Goal: Task Accomplishment & Management: Complete application form

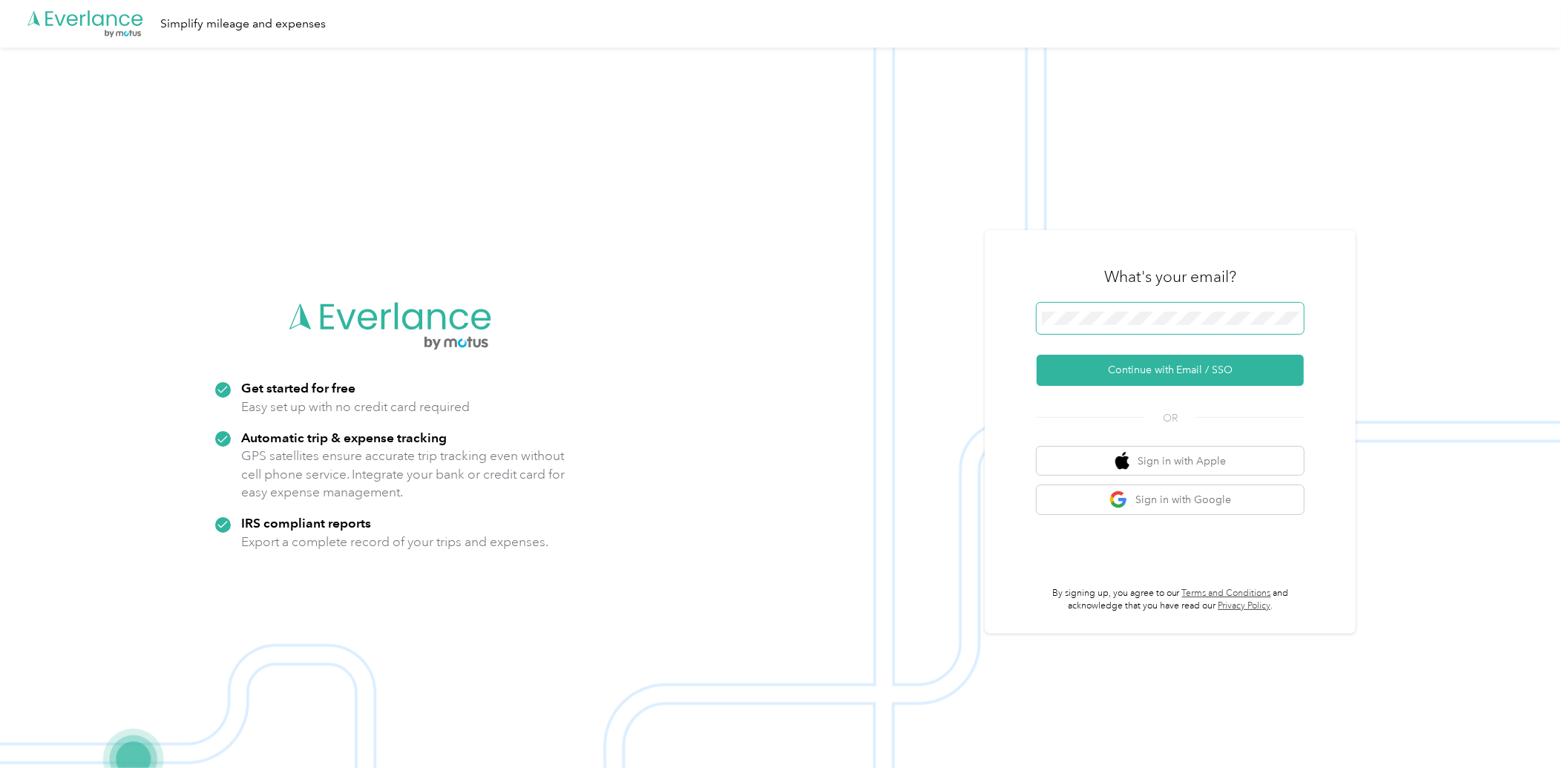
click at [1066, 307] on span at bounding box center [1170, 318] width 267 height 32
click at [1103, 369] on button "Continue with Email / SSO" at bounding box center [1170, 371] width 267 height 32
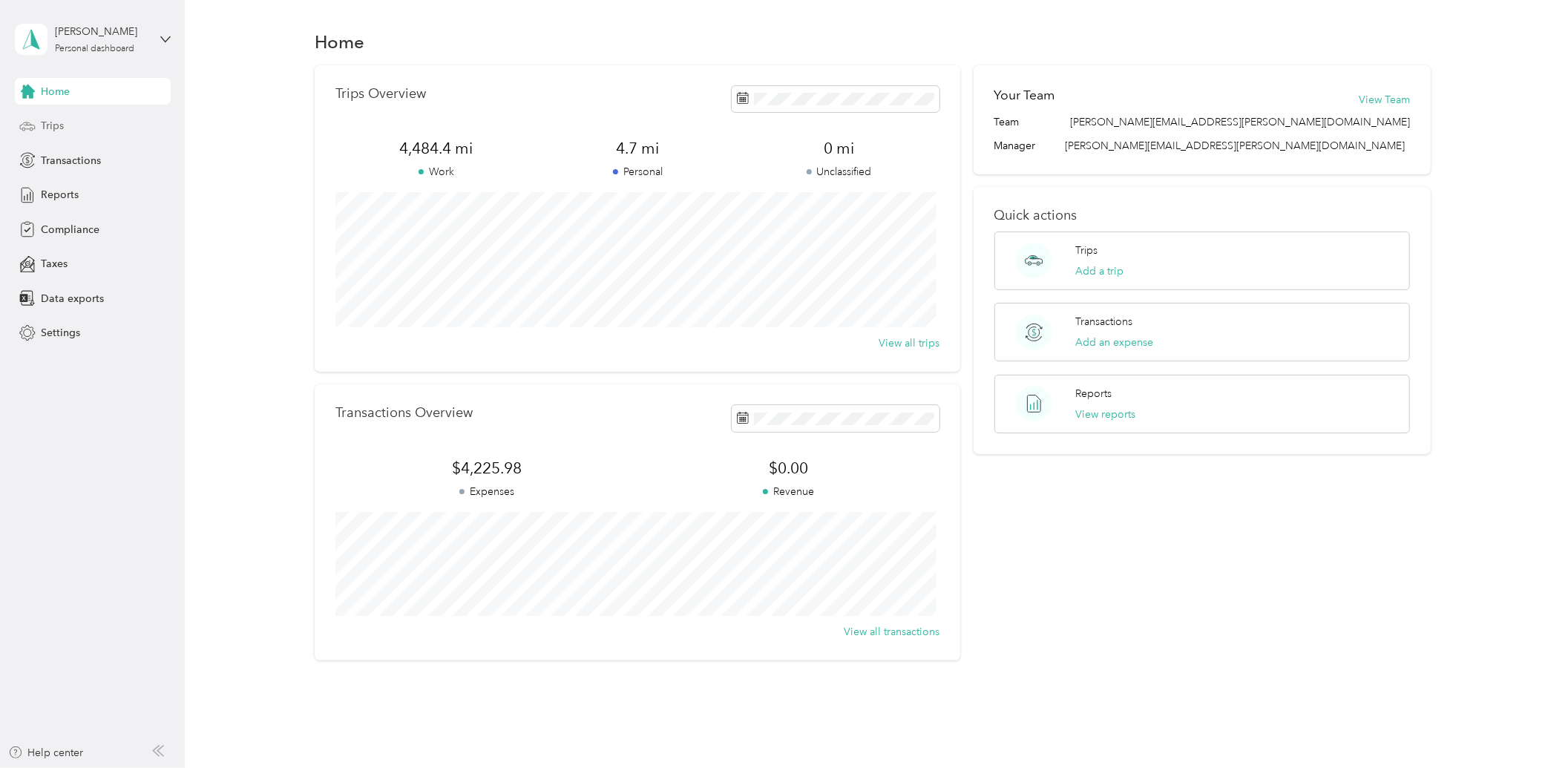
click at [80, 129] on div "Trips" at bounding box center [93, 126] width 156 height 26
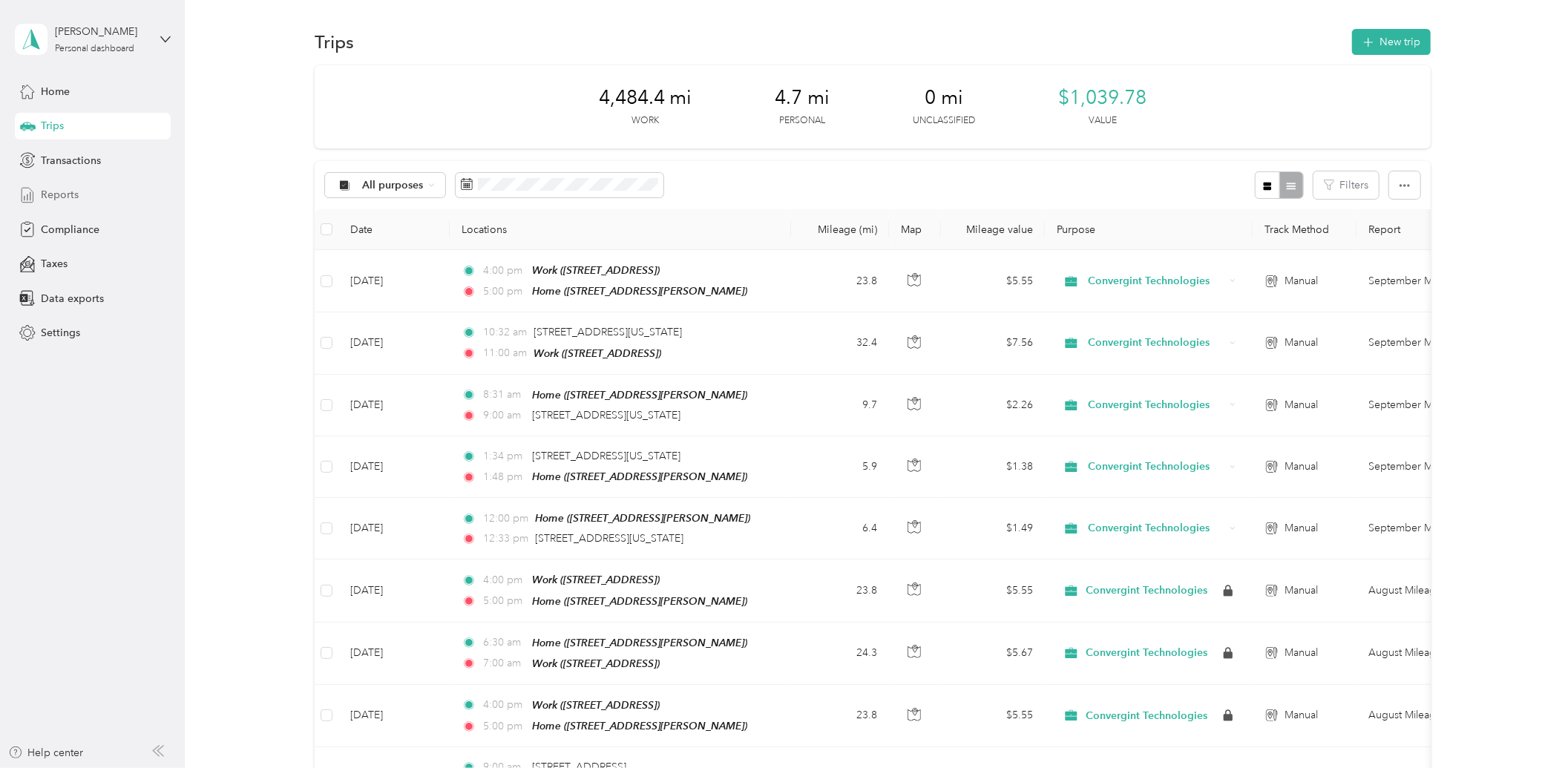
click at [82, 197] on div "Reports" at bounding box center [93, 195] width 156 height 26
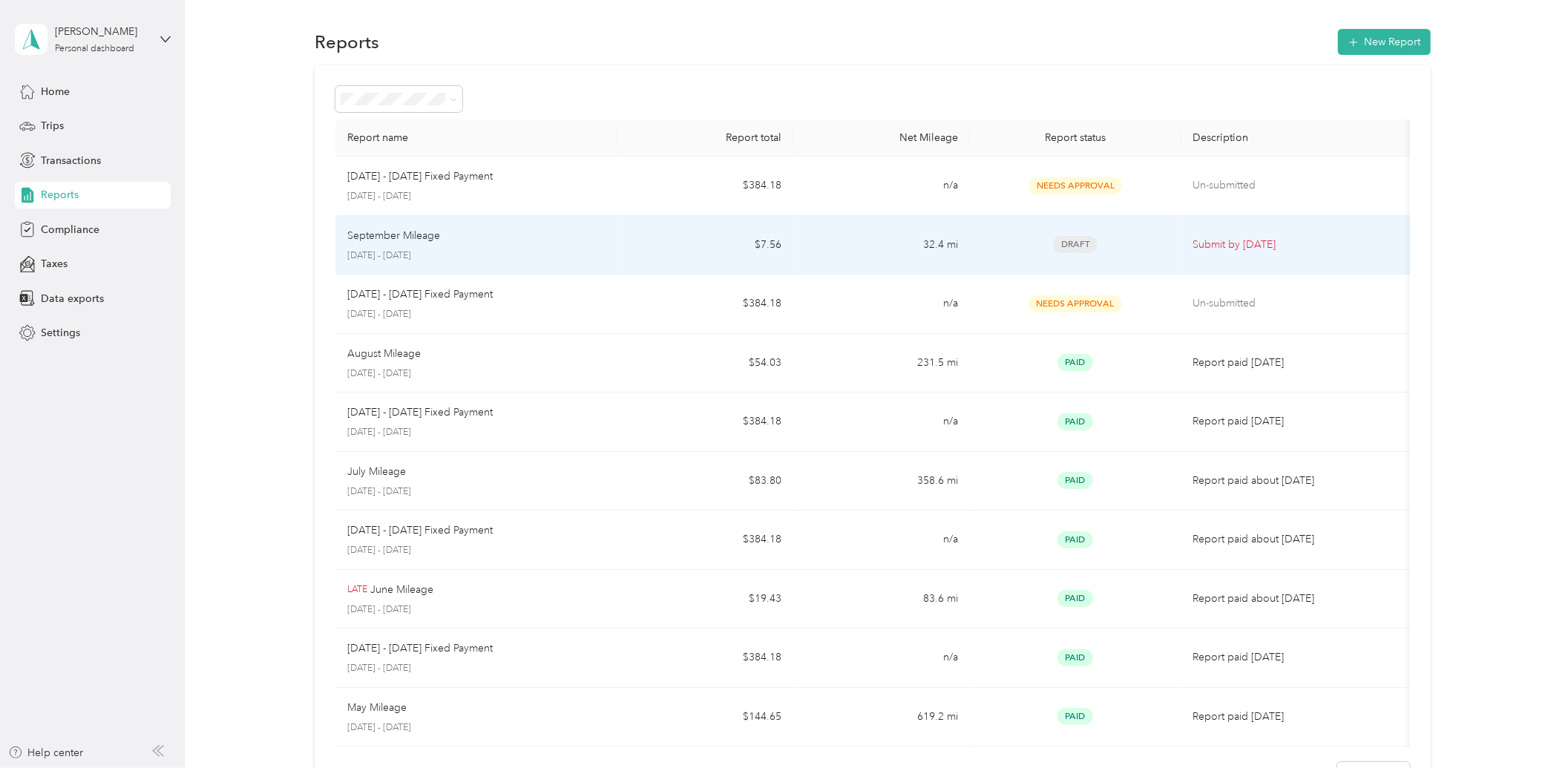
click at [549, 253] on p "[DATE] - [DATE]" at bounding box center [476, 255] width 259 height 13
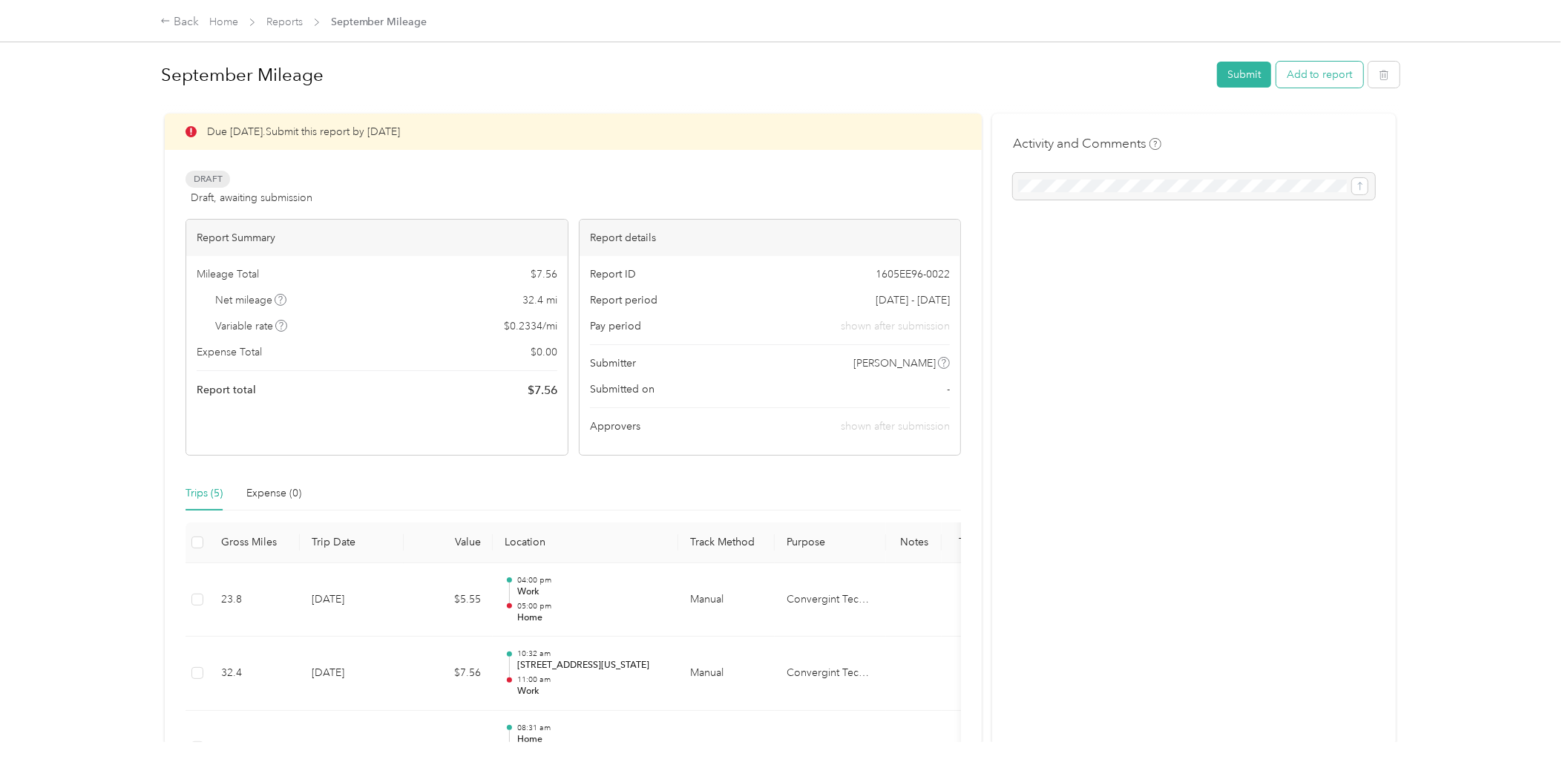
click at [1335, 73] on button "Add to report" at bounding box center [1320, 75] width 87 height 26
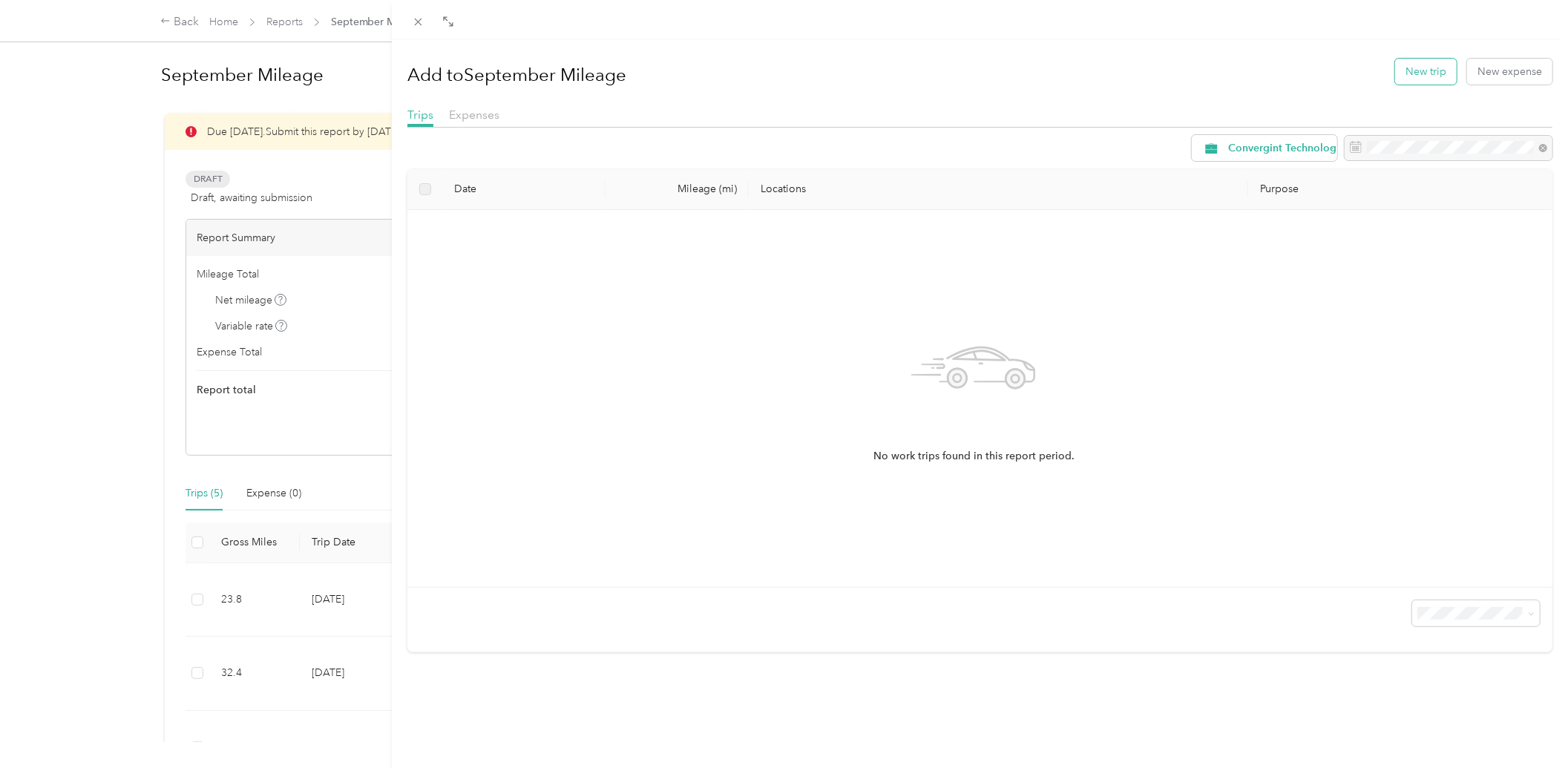
click at [1408, 79] on button "New trip" at bounding box center [1426, 72] width 61 height 26
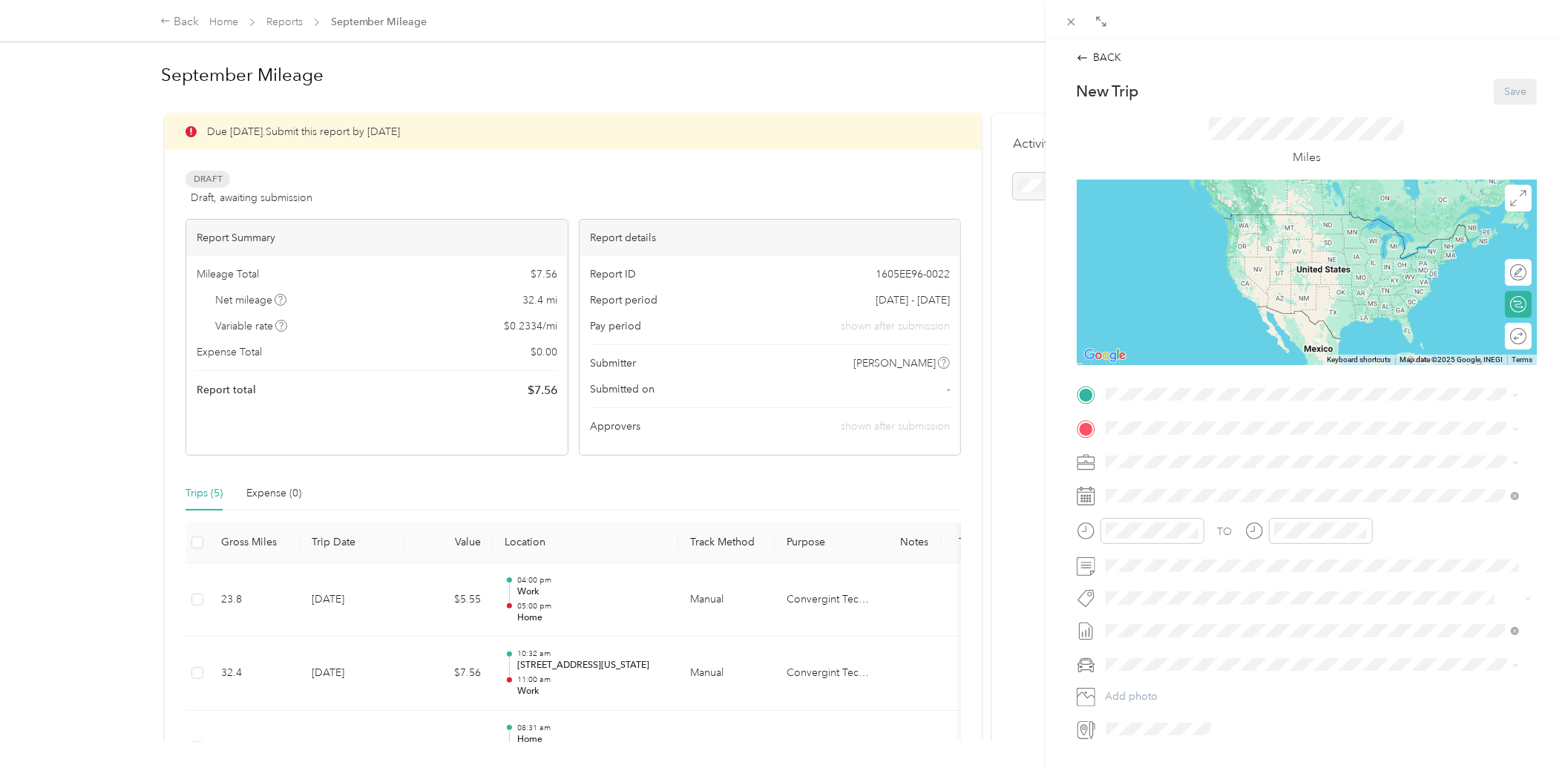
click at [1169, 456] on div "Home" at bounding box center [1221, 453] width 176 height 13
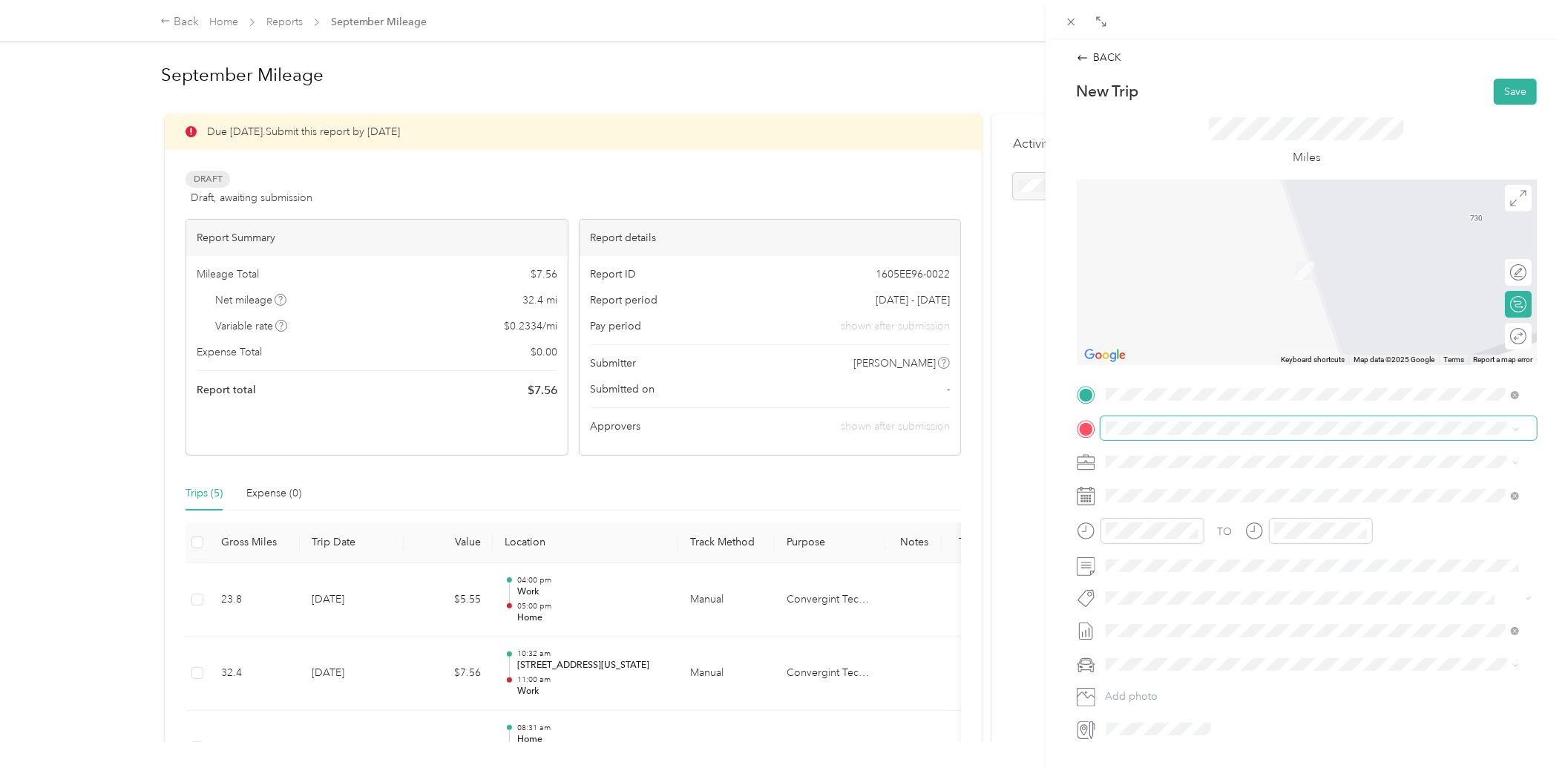
click at [1179, 434] on span at bounding box center [1319, 428] width 437 height 23
click at [1179, 767] on div "Drag to resize Click to close BACK New Trip Save This trip cannot be edited bec…" at bounding box center [780, 768] width 1561 height 0
click at [1193, 487] on span "[STREET_ADDRESS][US_STATE][US_STATE]" at bounding box center [1234, 482] width 203 height 13
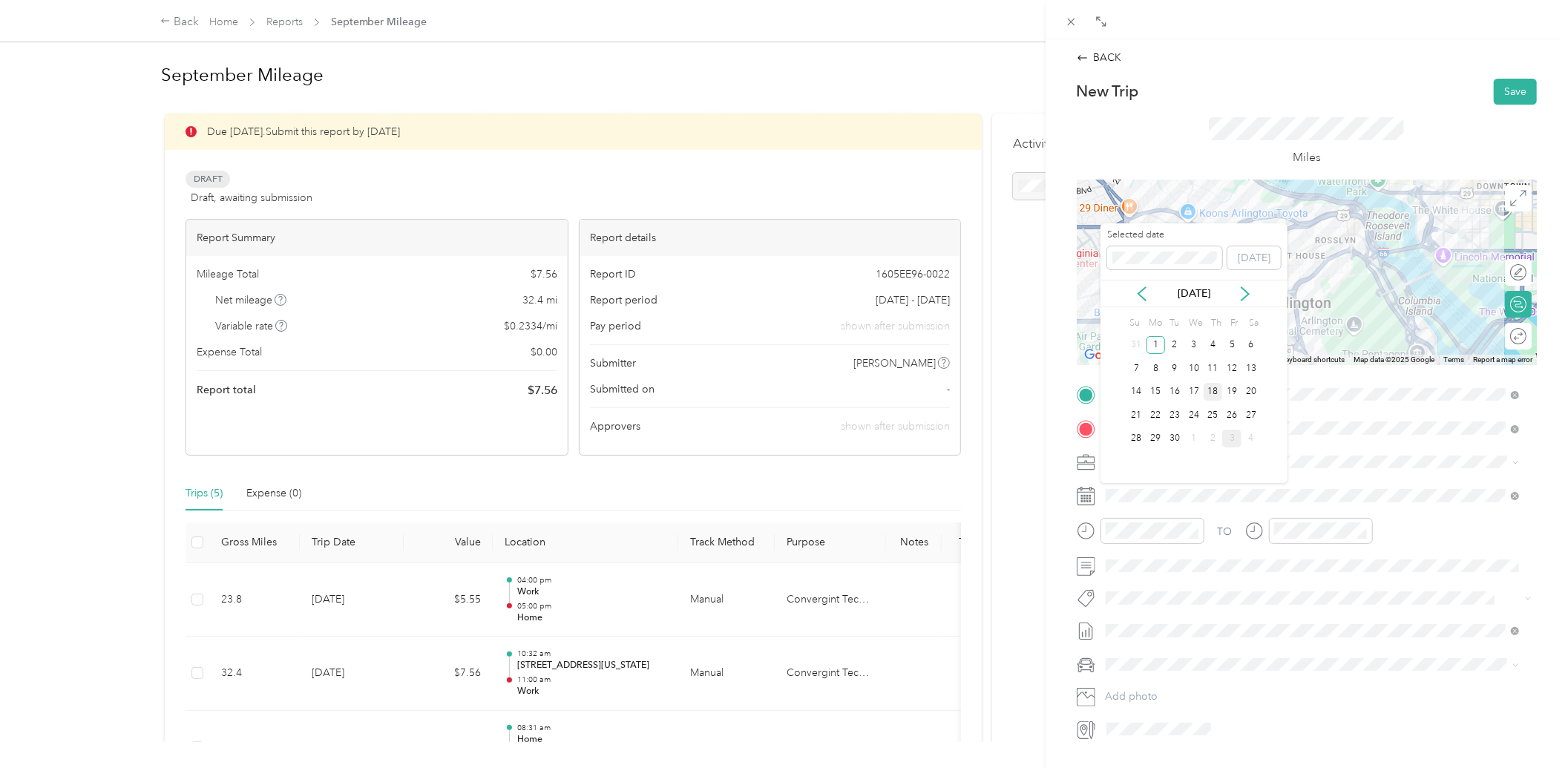
click at [1213, 384] on div "18" at bounding box center [1214, 392] width 19 height 18
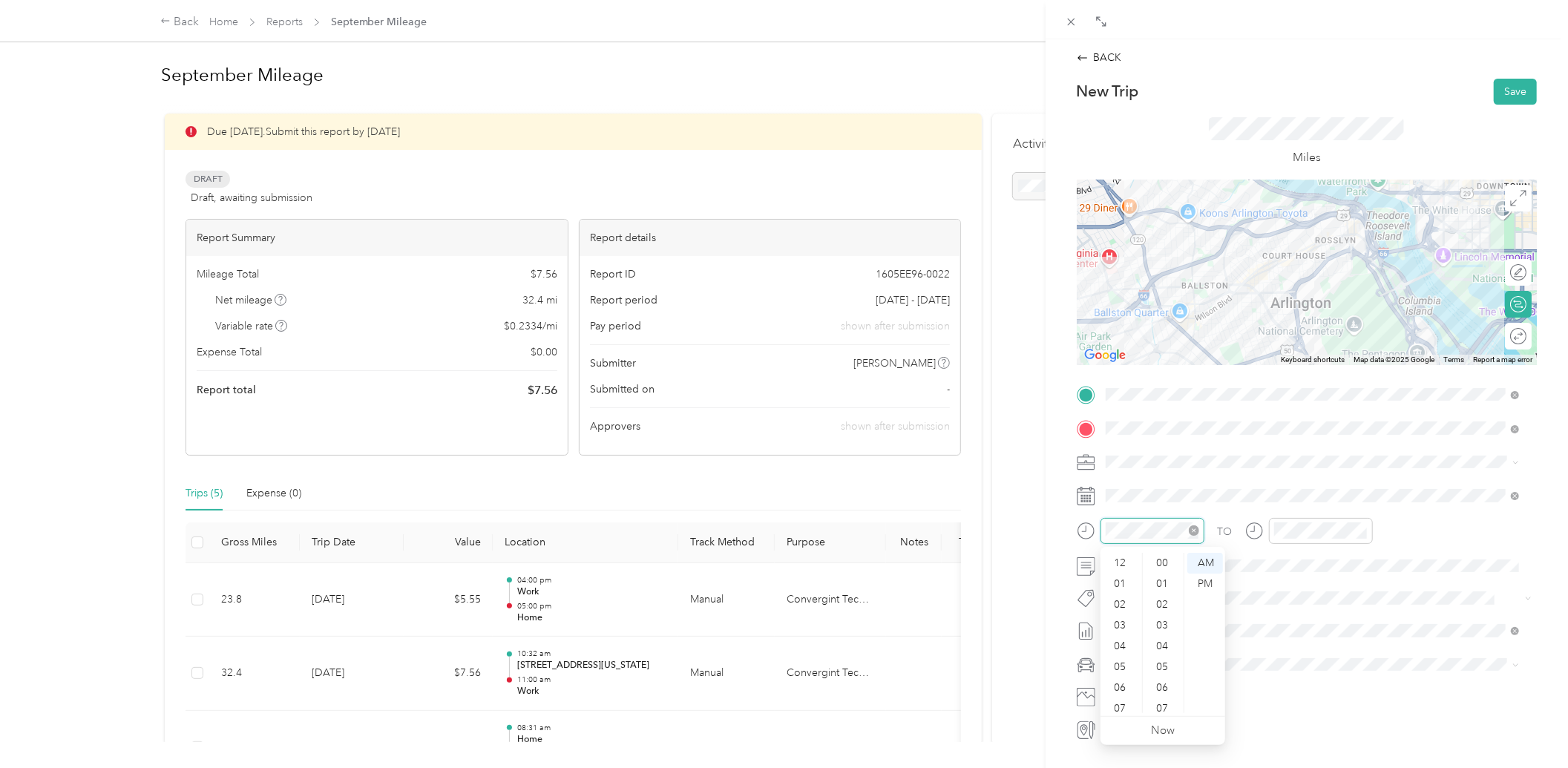
scroll to position [89, 0]
click at [1131, 572] on div "05" at bounding box center [1122, 578] width 36 height 21
click at [1163, 566] on div "30" at bounding box center [1164, 566] width 36 height 21
click at [1283, 579] on div "05" at bounding box center [1289, 578] width 36 height 21
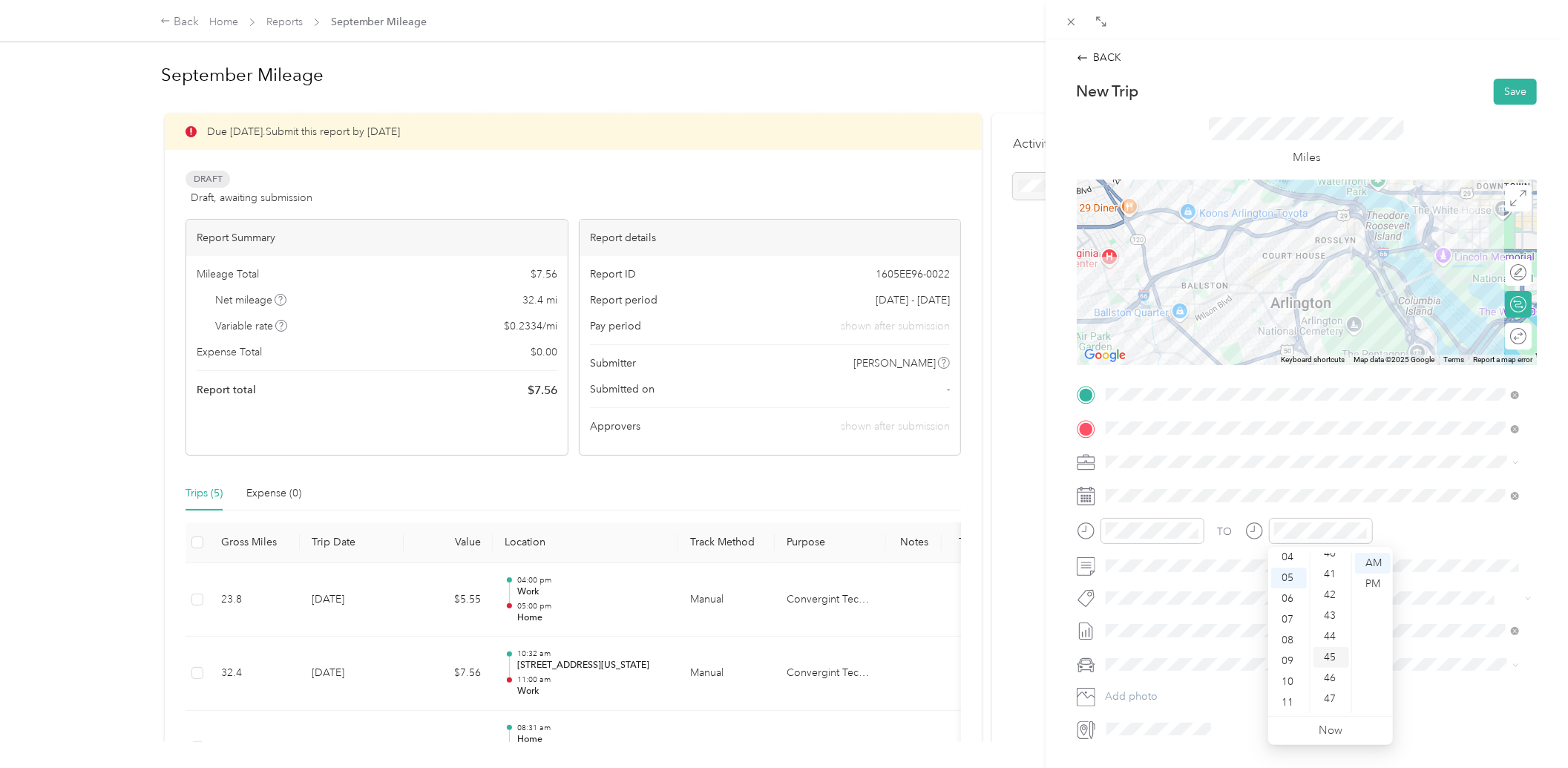
click at [1326, 660] on div "45" at bounding box center [1331, 658] width 36 height 21
click at [1422, 545] on div "TO" at bounding box center [1307, 536] width 460 height 36
click at [1156, 684] on div "Toyota RAV4" at bounding box center [1313, 692] width 403 height 16
click at [1494, 93] on button "Save" at bounding box center [1515, 92] width 43 height 26
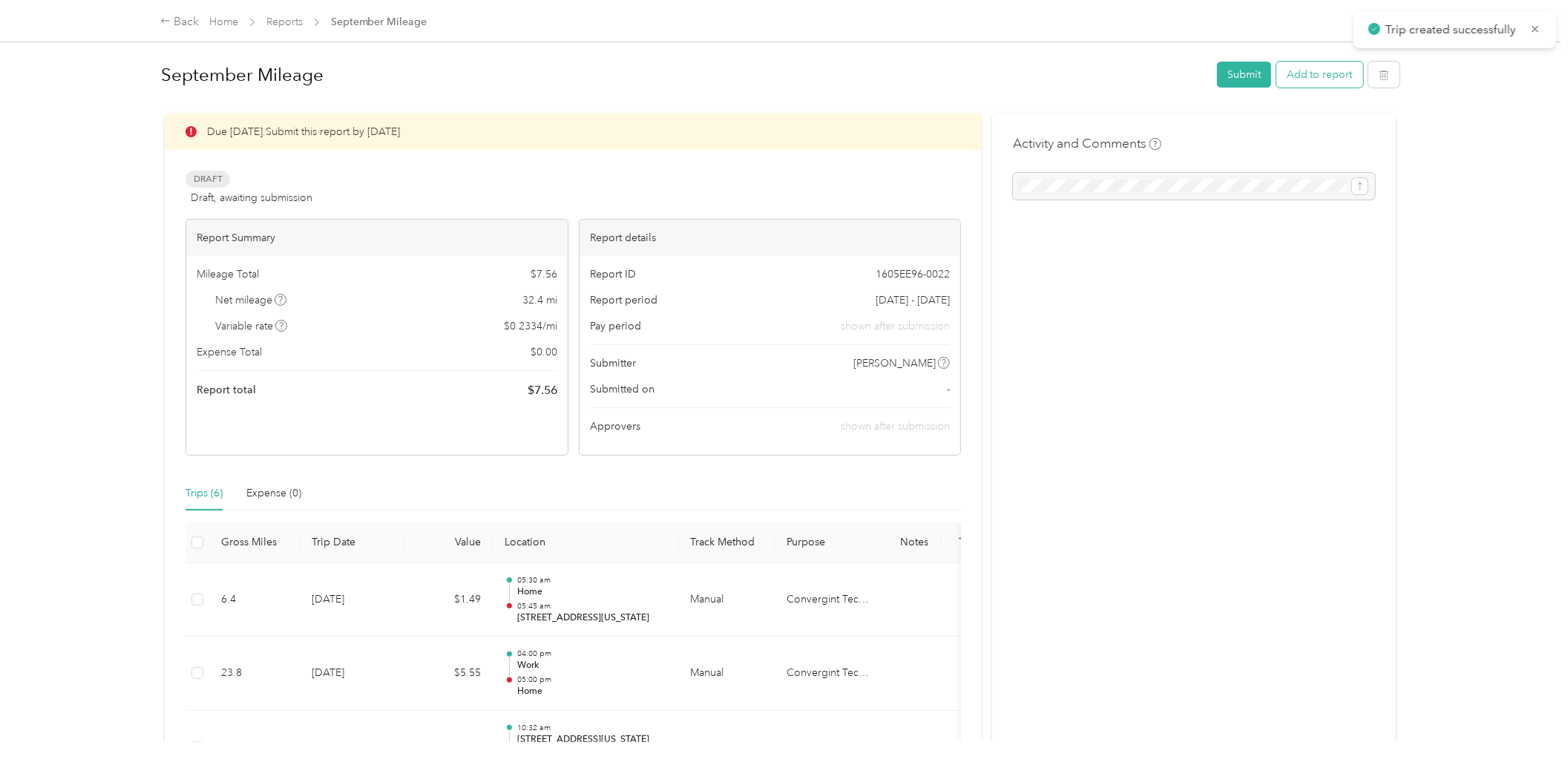
click at [1283, 73] on button "Add to report" at bounding box center [1320, 75] width 87 height 26
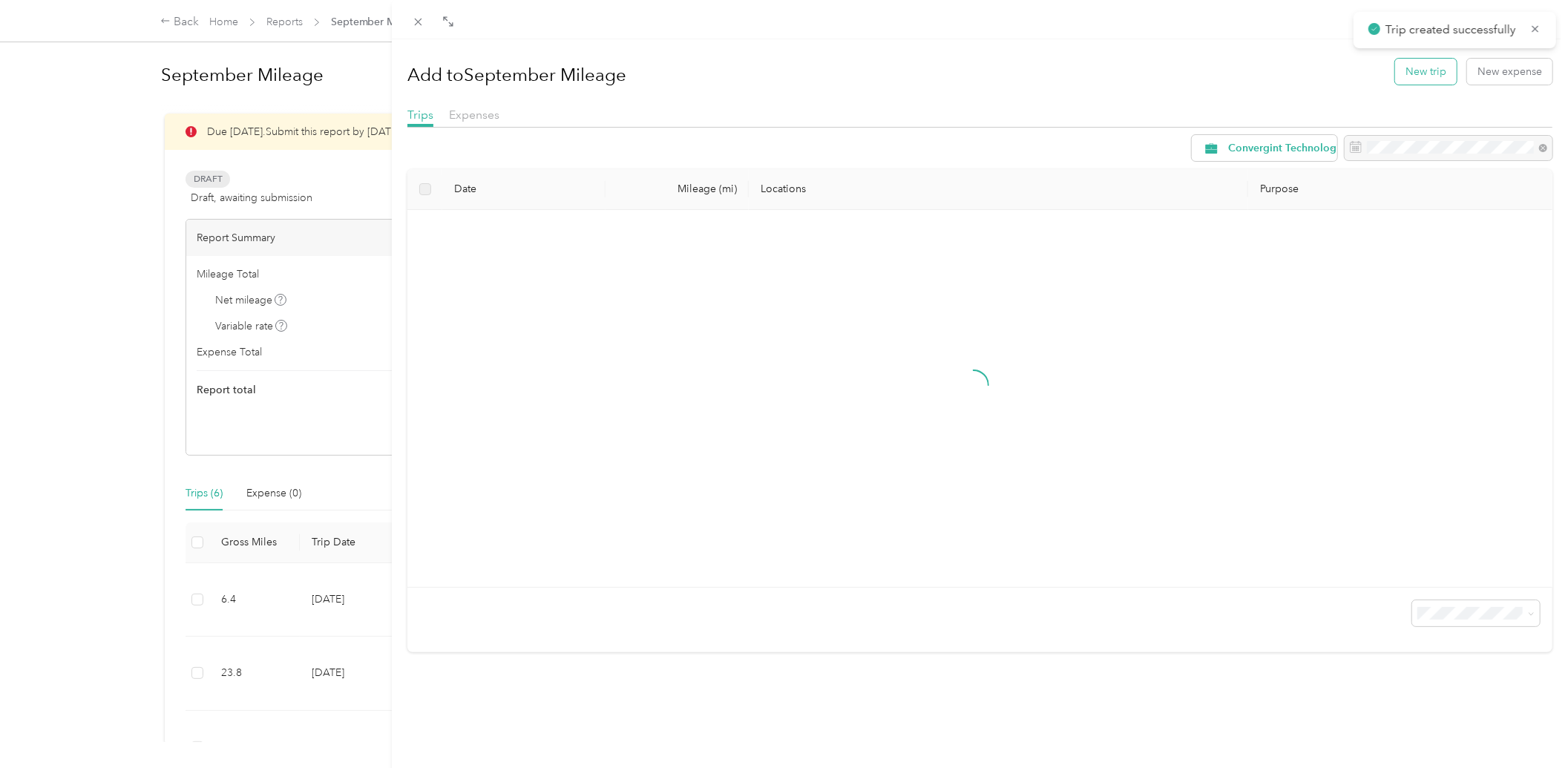
click at [1403, 82] on button "New trip" at bounding box center [1426, 72] width 61 height 26
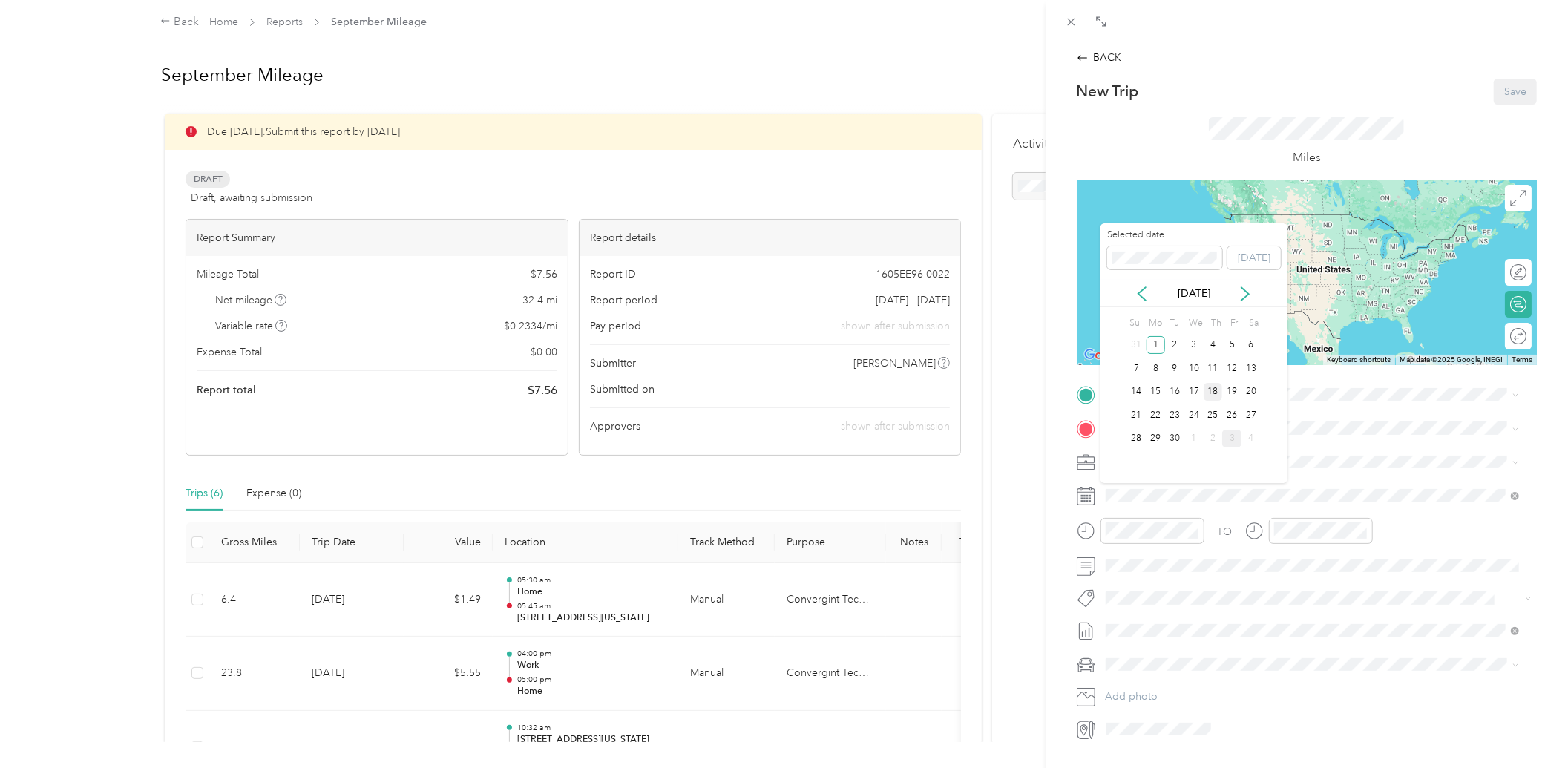
click at [1215, 392] on div "18" at bounding box center [1214, 392] width 19 height 18
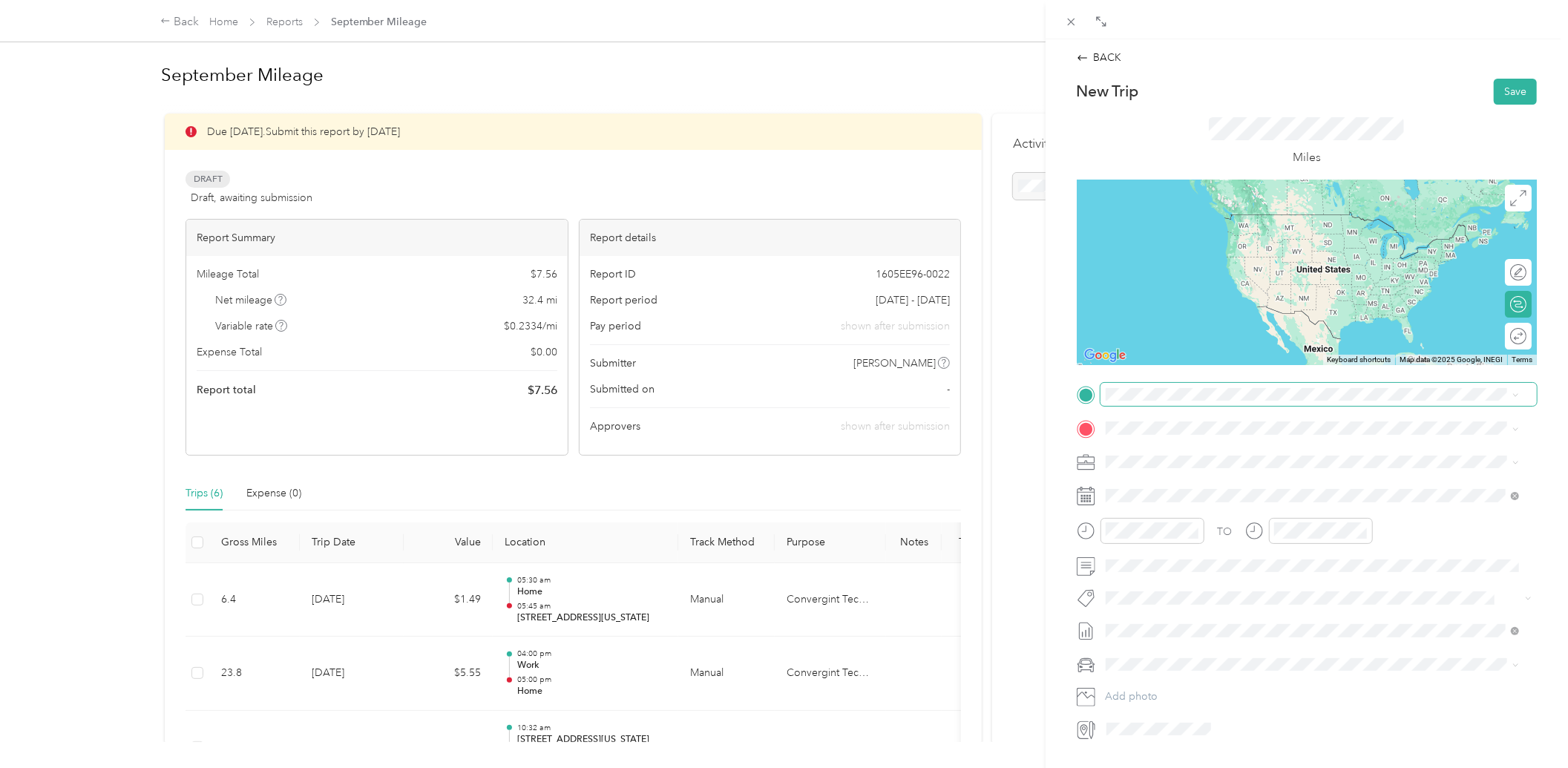
click at [1139, 383] on span at bounding box center [1319, 395] width 437 height 23
click at [1221, 485] on span "[STREET_ADDRESS][US_STATE][US_STATE]" at bounding box center [1234, 477] width 203 height 13
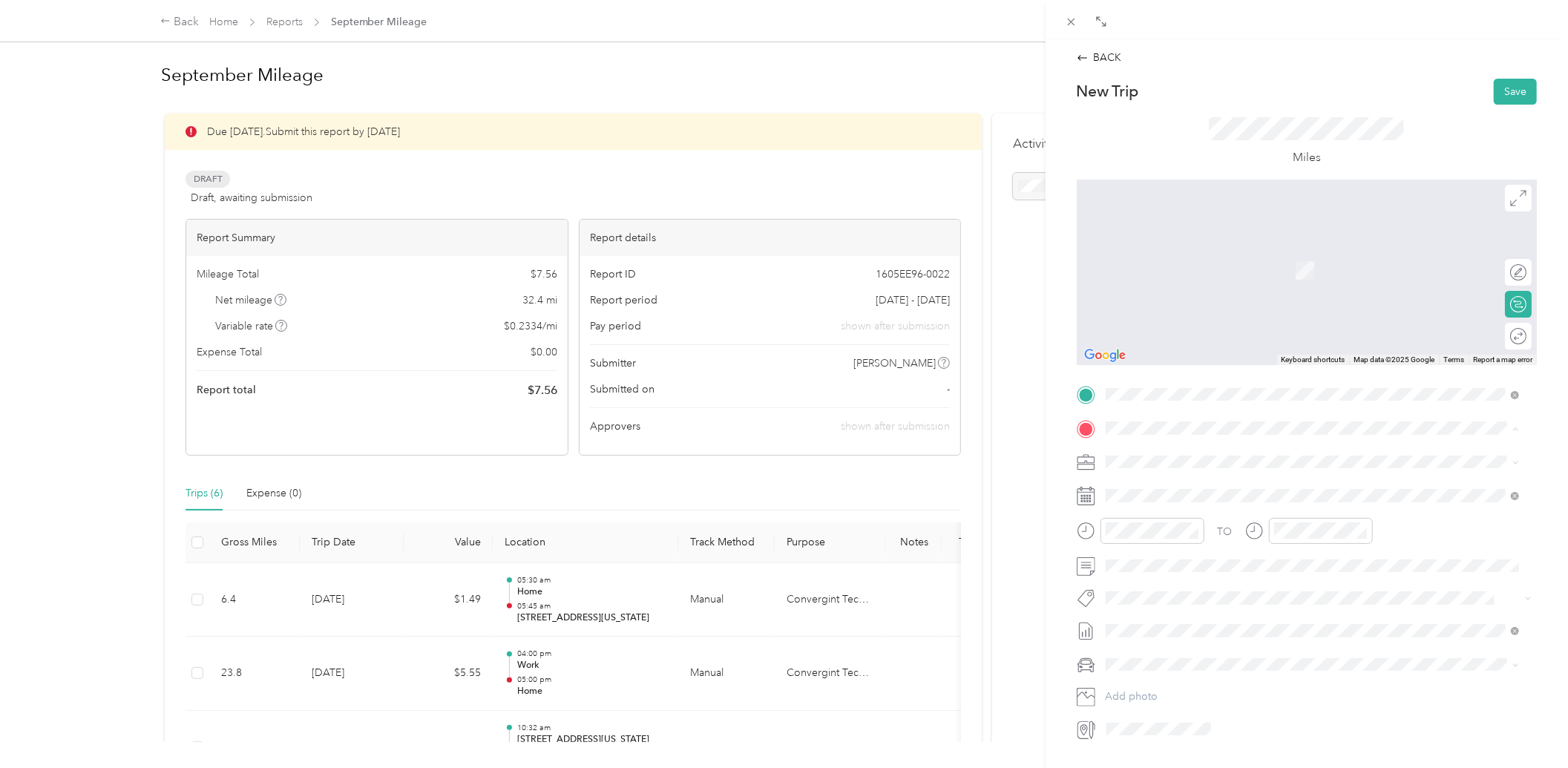
click at [1127, 544] on div "Work [STREET_ADDRESS]" at bounding box center [1313, 542] width 403 height 36
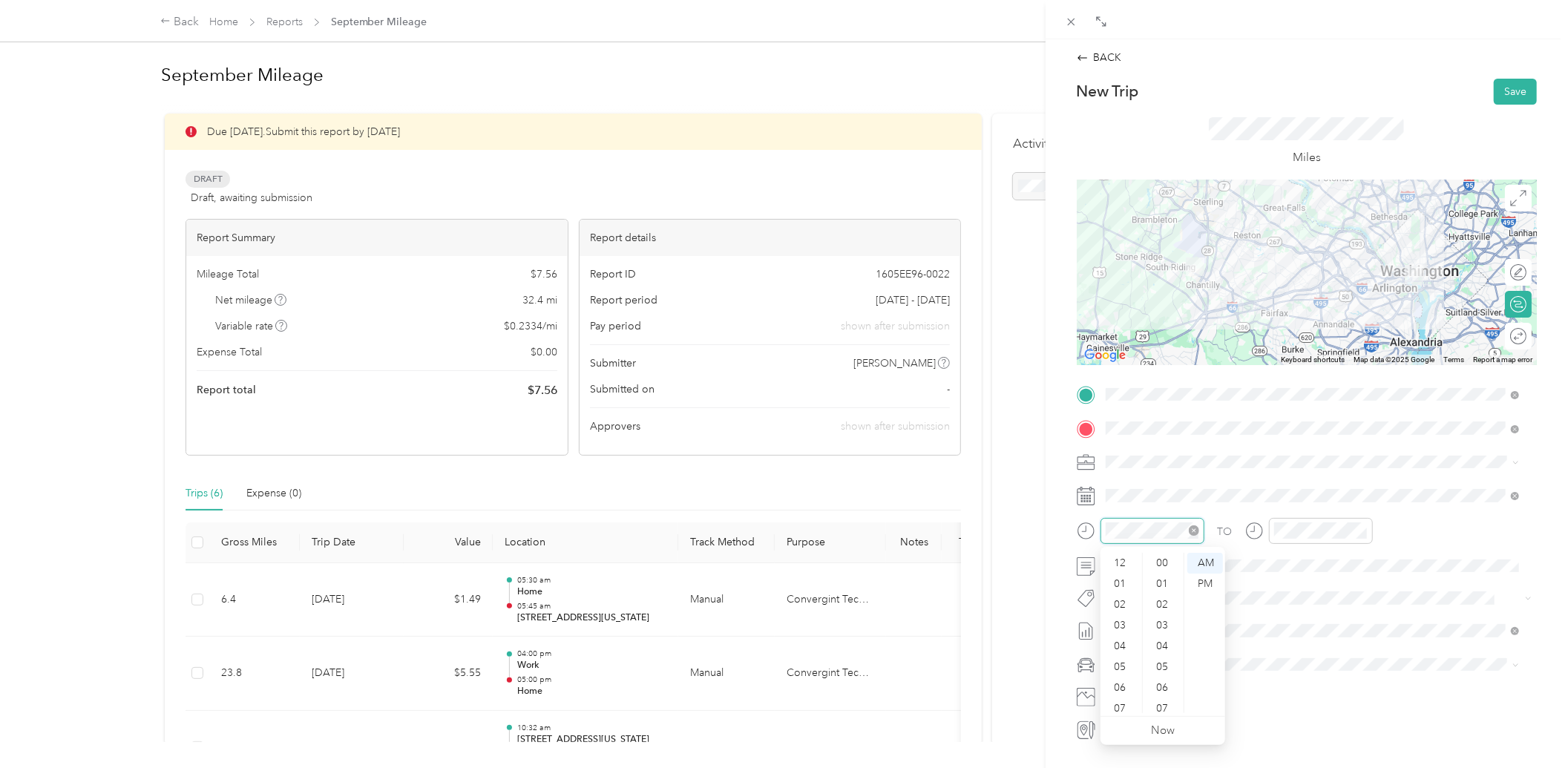
scroll to position [89, 0]
click at [1118, 613] on div "07" at bounding box center [1122, 620] width 36 height 21
click at [1285, 618] on div "07" at bounding box center [1289, 620] width 36 height 21
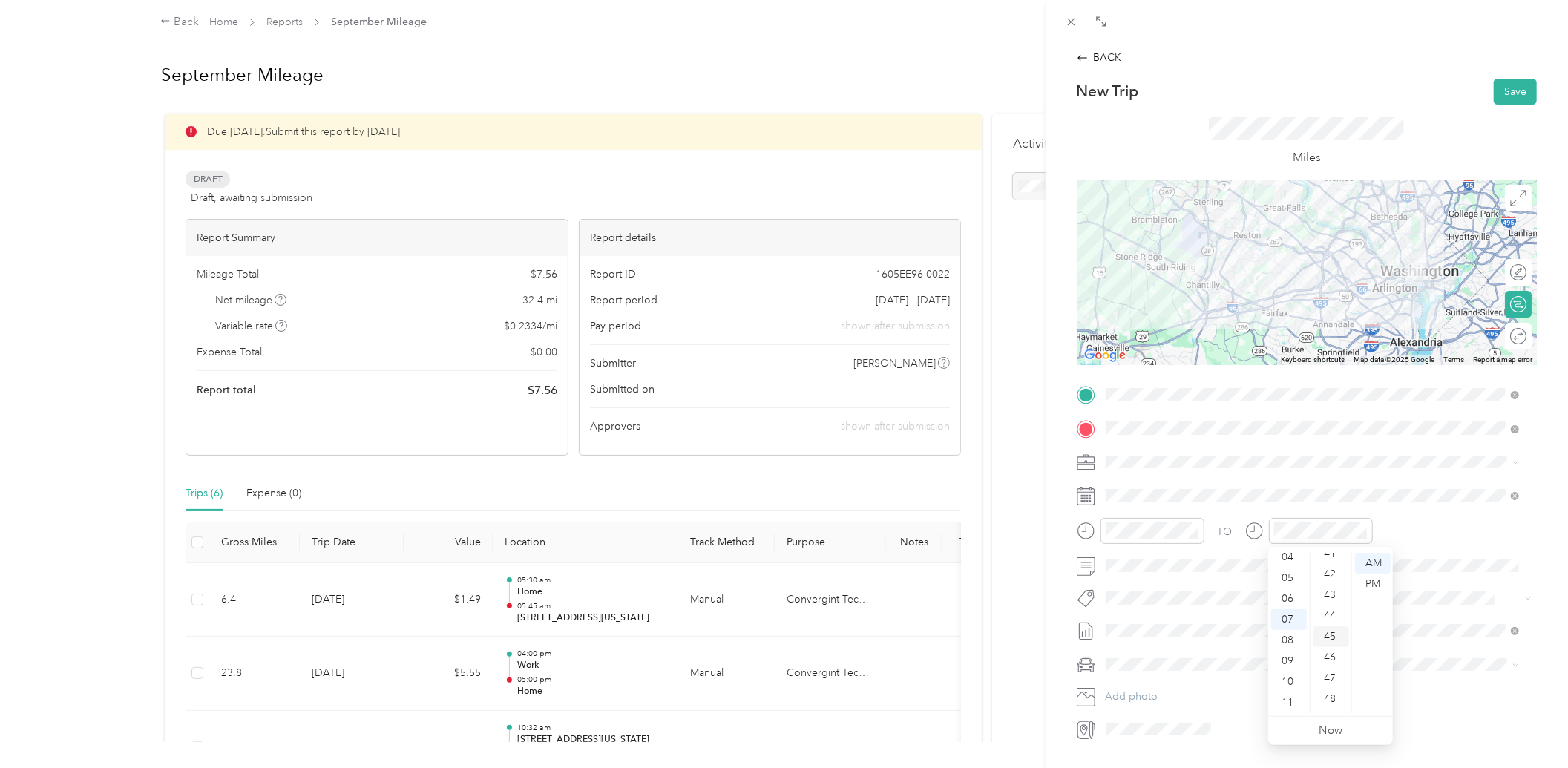
click at [1329, 639] on div "45" at bounding box center [1331, 636] width 36 height 21
click at [1143, 685] on span "Toyota RAV4" at bounding box center [1141, 691] width 61 height 12
click at [1495, 94] on button "Save" at bounding box center [1515, 92] width 43 height 26
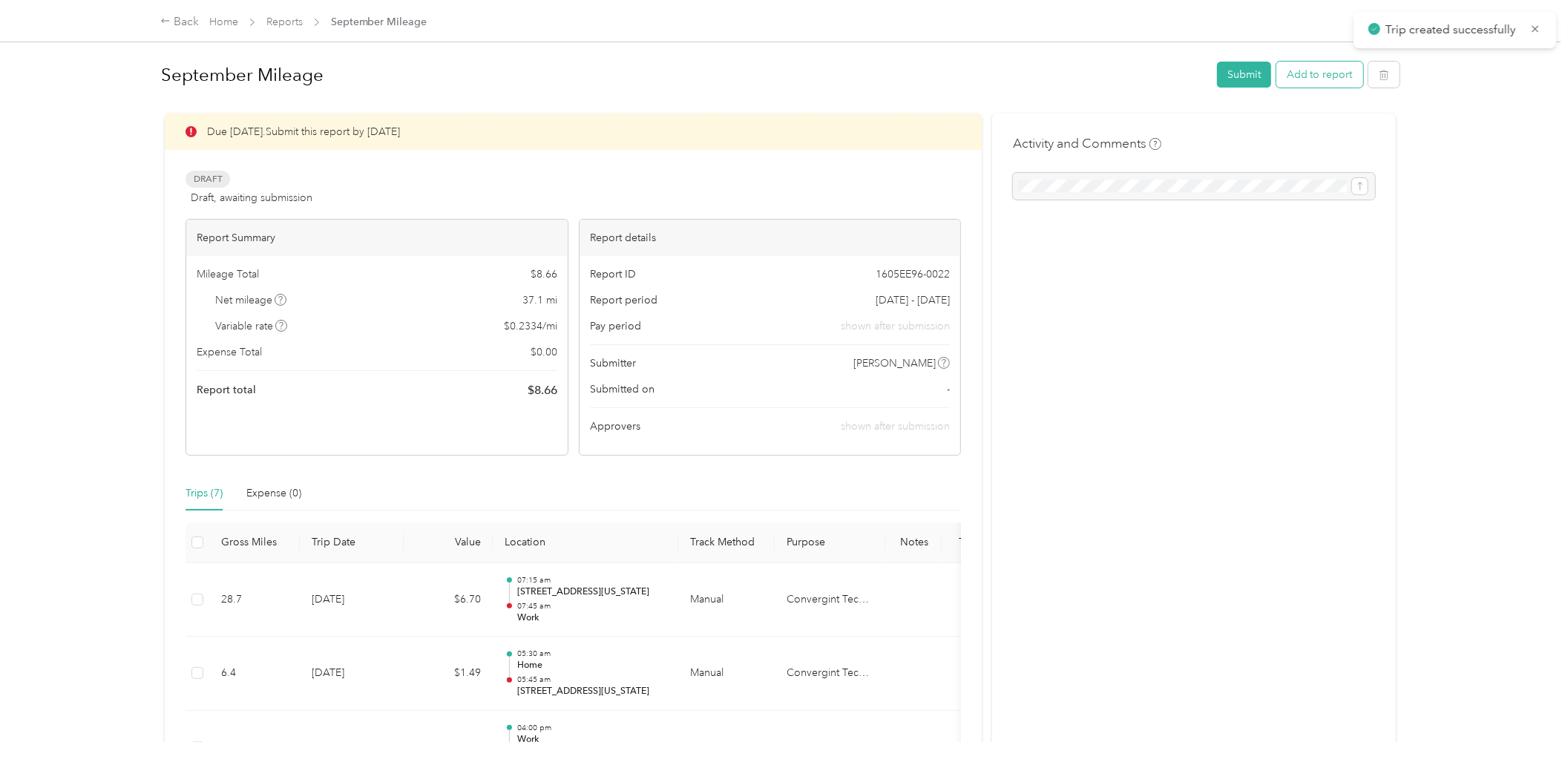
click at [1320, 82] on button "Add to report" at bounding box center [1320, 75] width 87 height 26
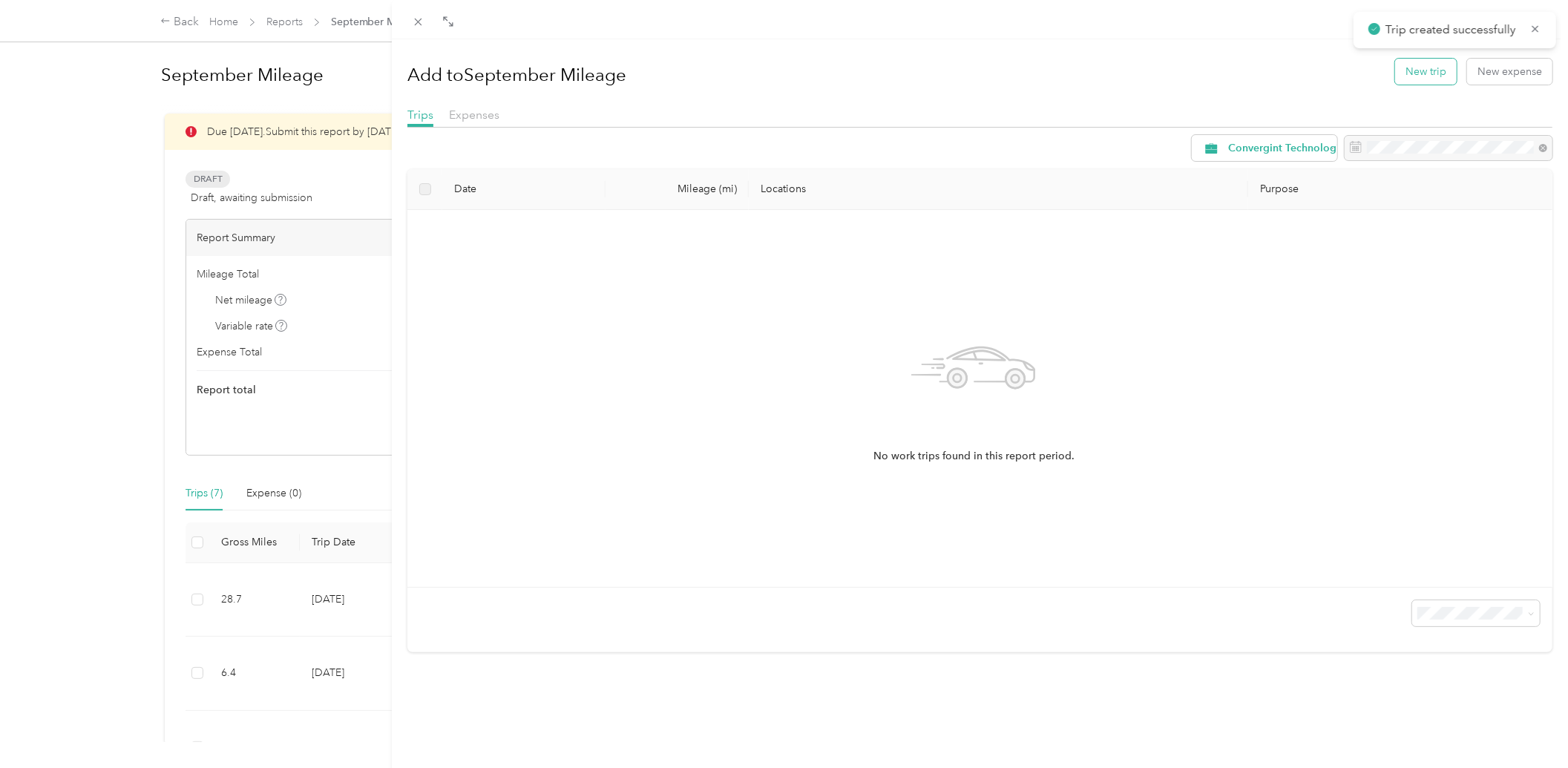
click at [1408, 77] on button "New trip" at bounding box center [1426, 72] width 61 height 26
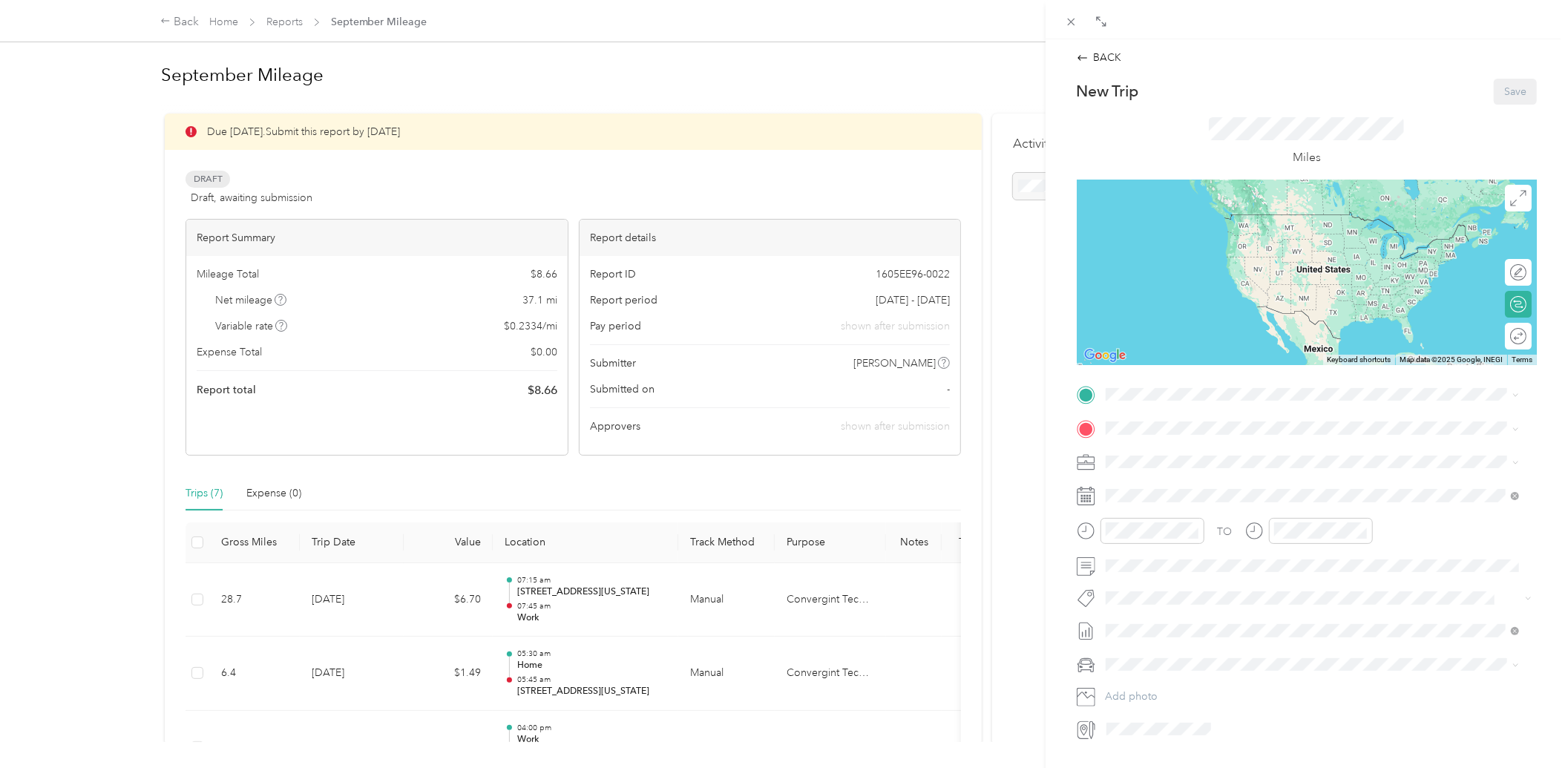
click at [1166, 506] on div "Work" at bounding box center [1180, 500] width 94 height 13
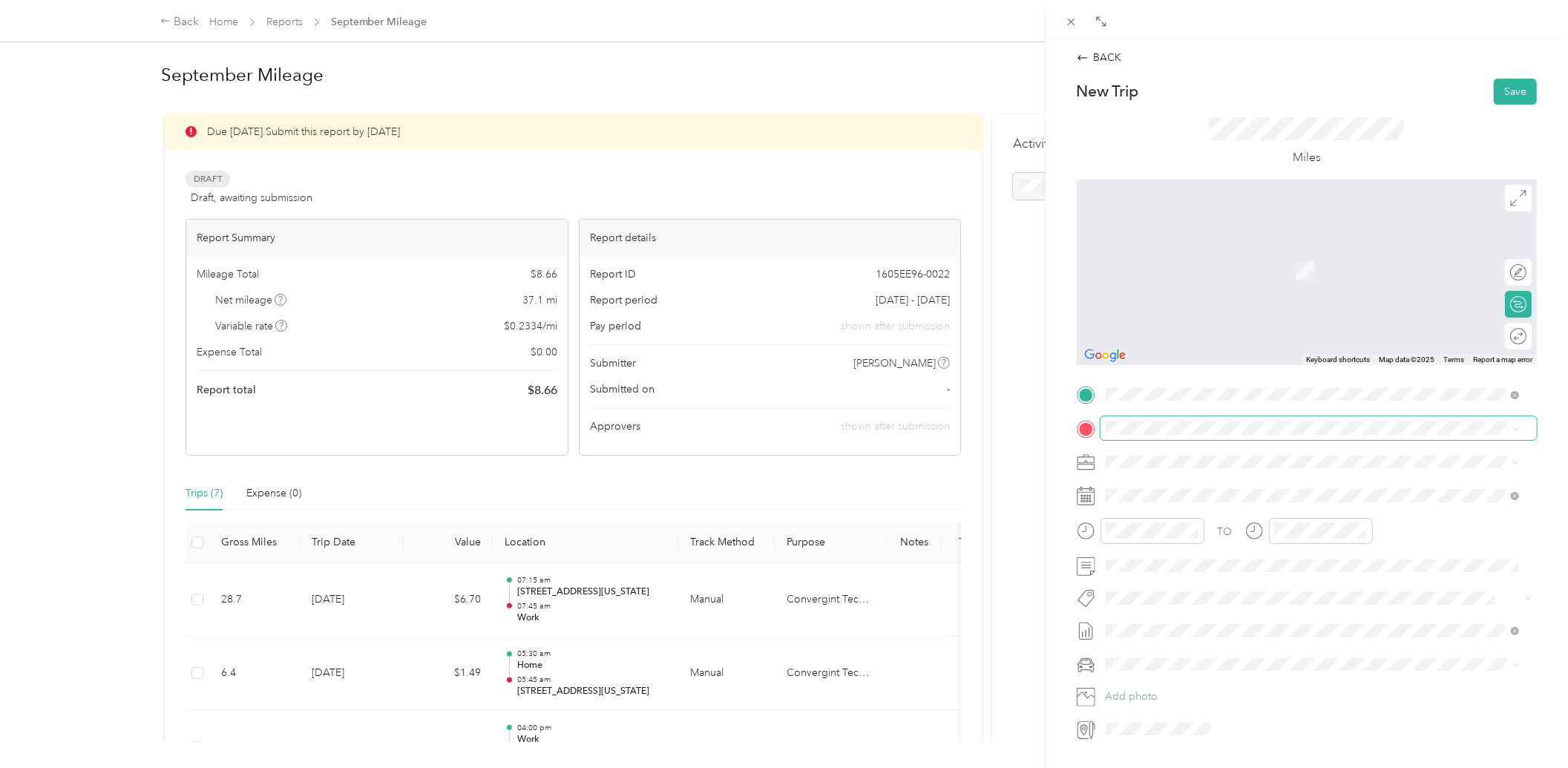
click at [1160, 420] on span at bounding box center [1319, 428] width 437 height 23
click at [1130, 485] on div "Home [STREET_ADDRESS][PERSON_NAME]" at bounding box center [1313, 495] width 403 height 36
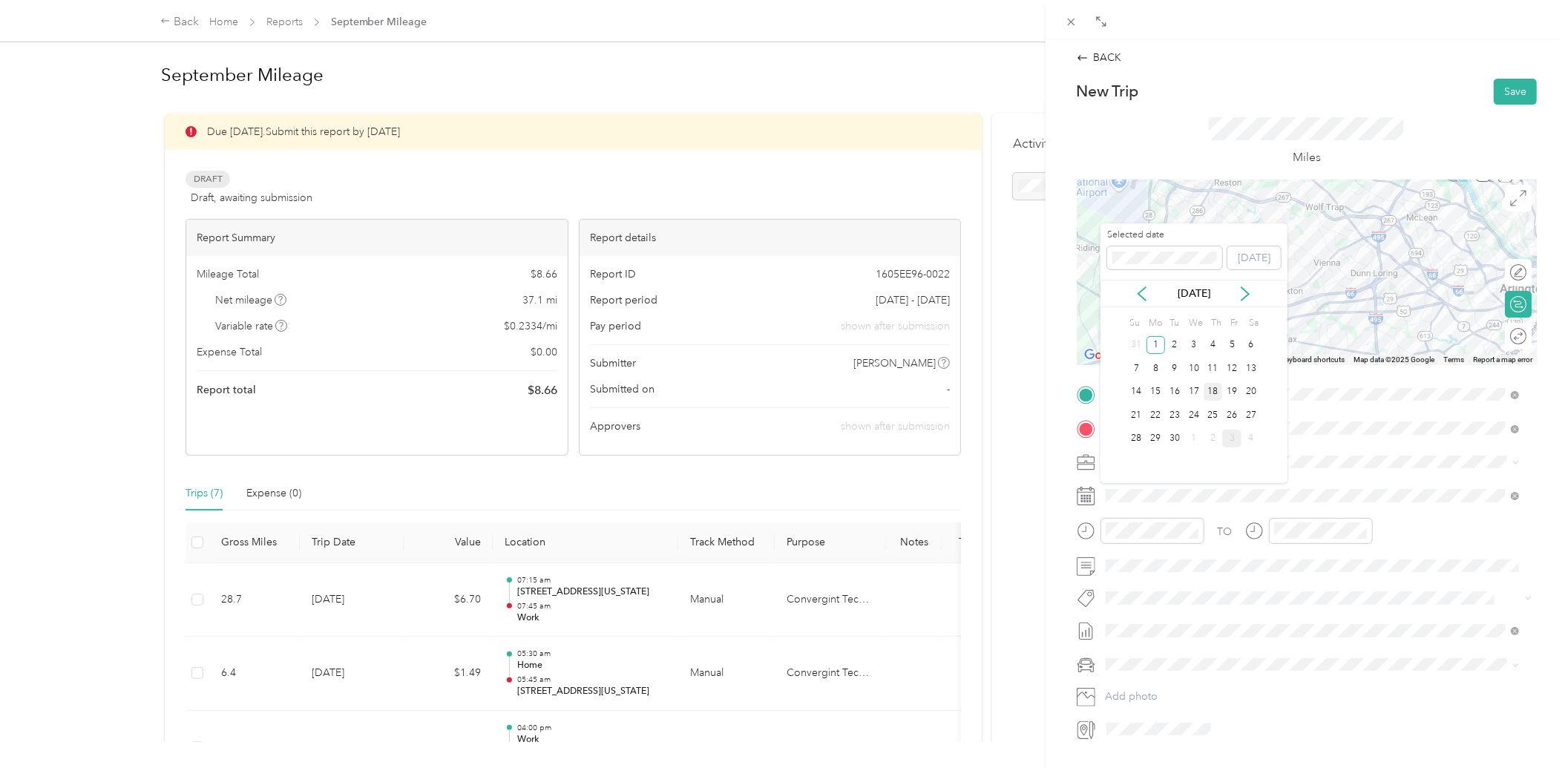
click at [1212, 388] on div "18" at bounding box center [1214, 392] width 19 height 18
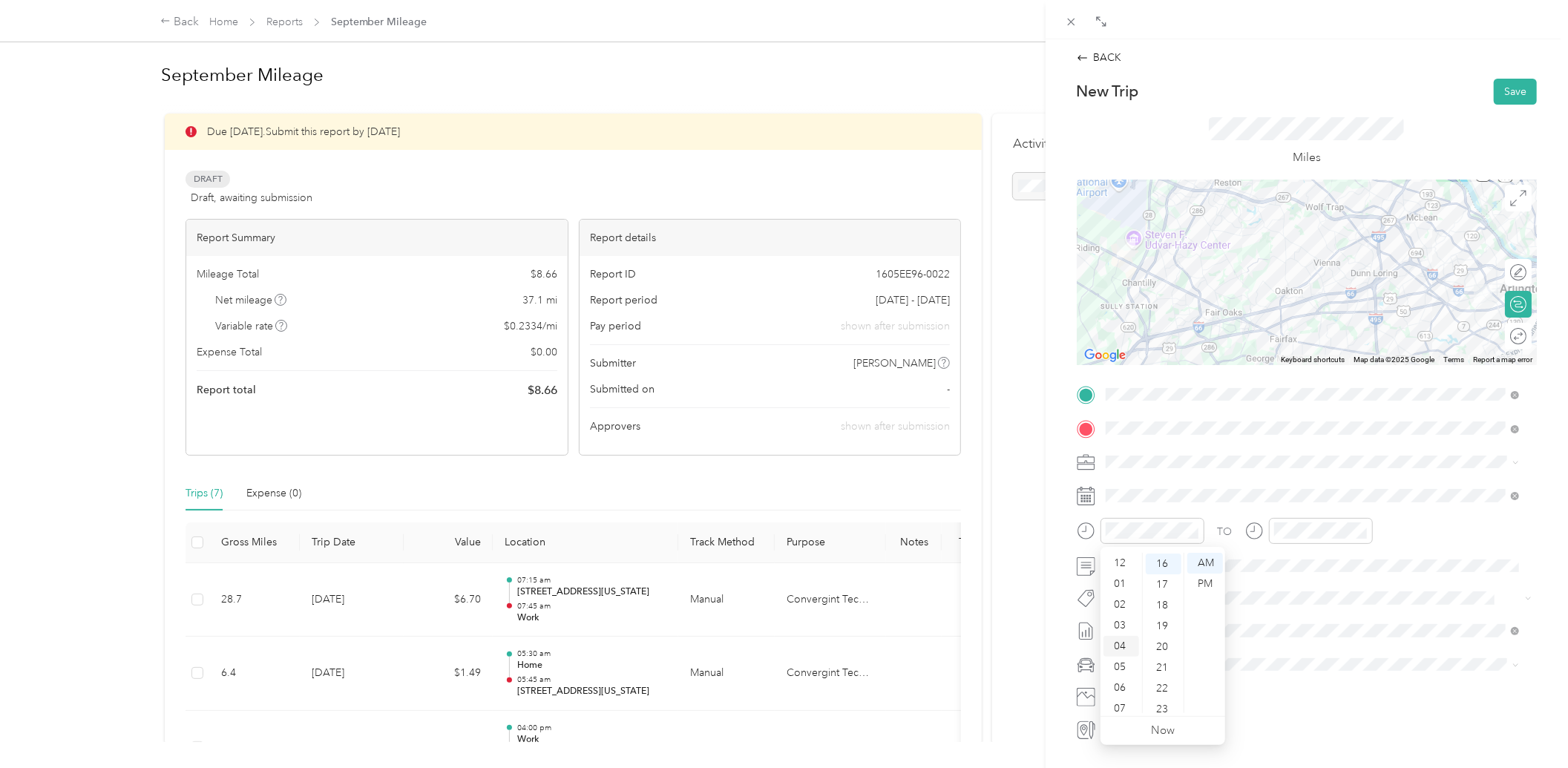
click at [1116, 640] on div "04" at bounding box center [1122, 646] width 36 height 21
click at [1160, 565] on div "00" at bounding box center [1164, 564] width 36 height 21
click at [1191, 577] on div "PM" at bounding box center [1205, 584] width 36 height 21
click at [1122, 558] on div "04" at bounding box center [1122, 558] width 36 height 21
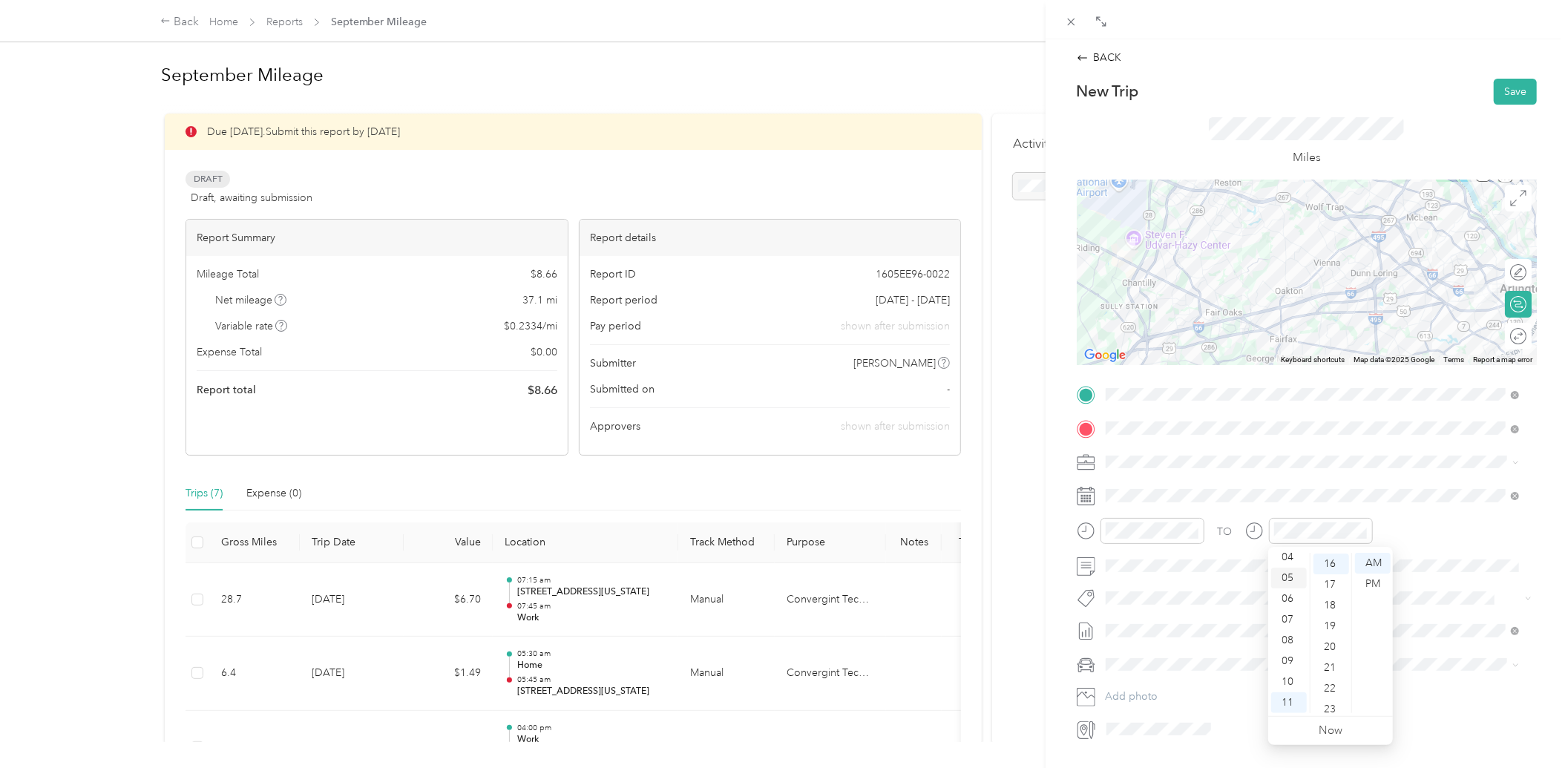
click at [1287, 567] on div "05" at bounding box center [1289, 578] width 36 height 21
click at [1366, 584] on div "PM" at bounding box center [1372, 584] width 36 height 21
click at [1334, 567] on div "00" at bounding box center [1331, 564] width 36 height 21
click at [1384, 495] on li "Convergint Technologies" at bounding box center [1313, 489] width 424 height 26
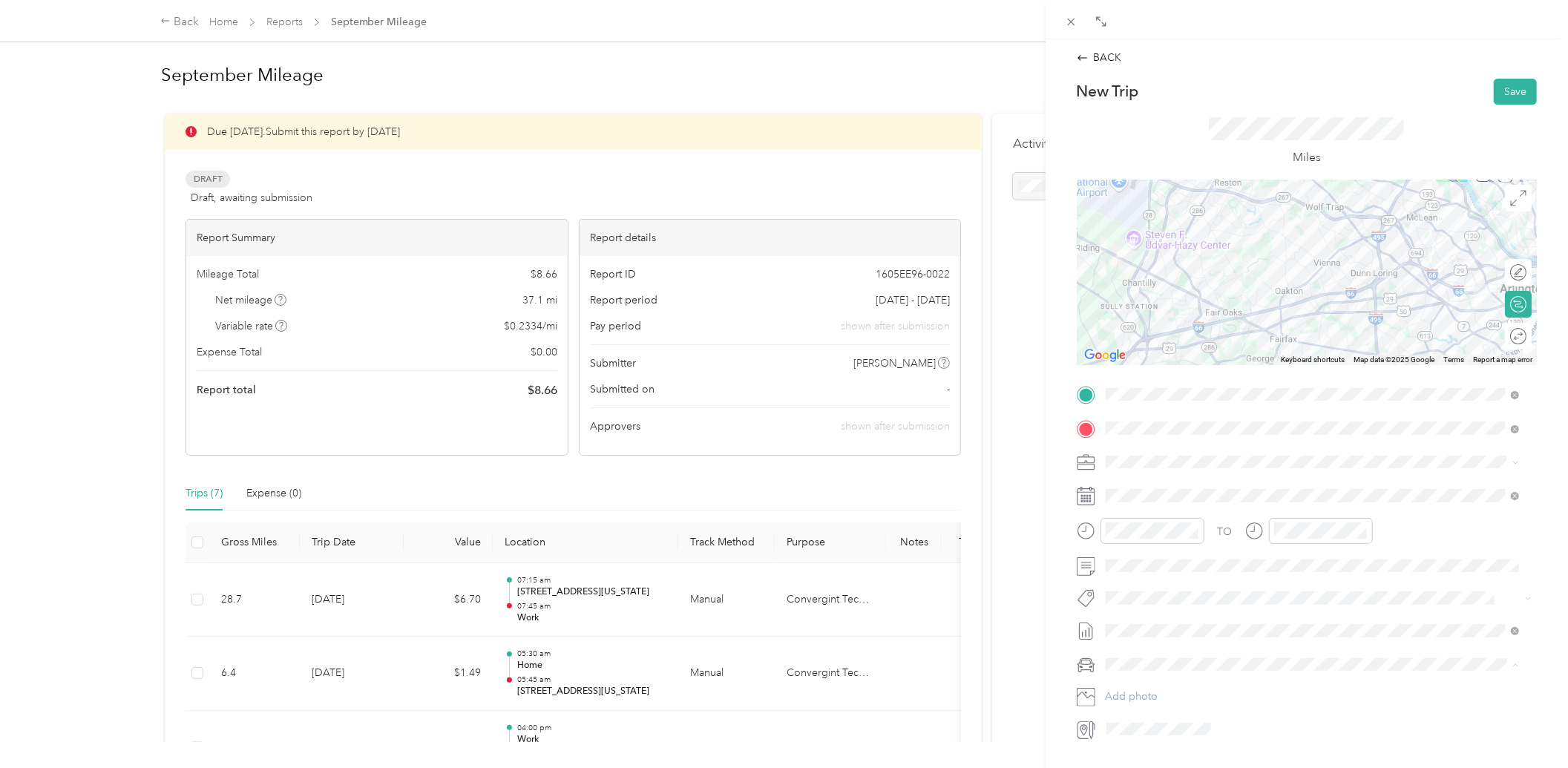
click at [1175, 684] on div "Toyota RAV4" at bounding box center [1313, 692] width 403 height 16
click at [1505, 89] on button "Save" at bounding box center [1515, 92] width 43 height 26
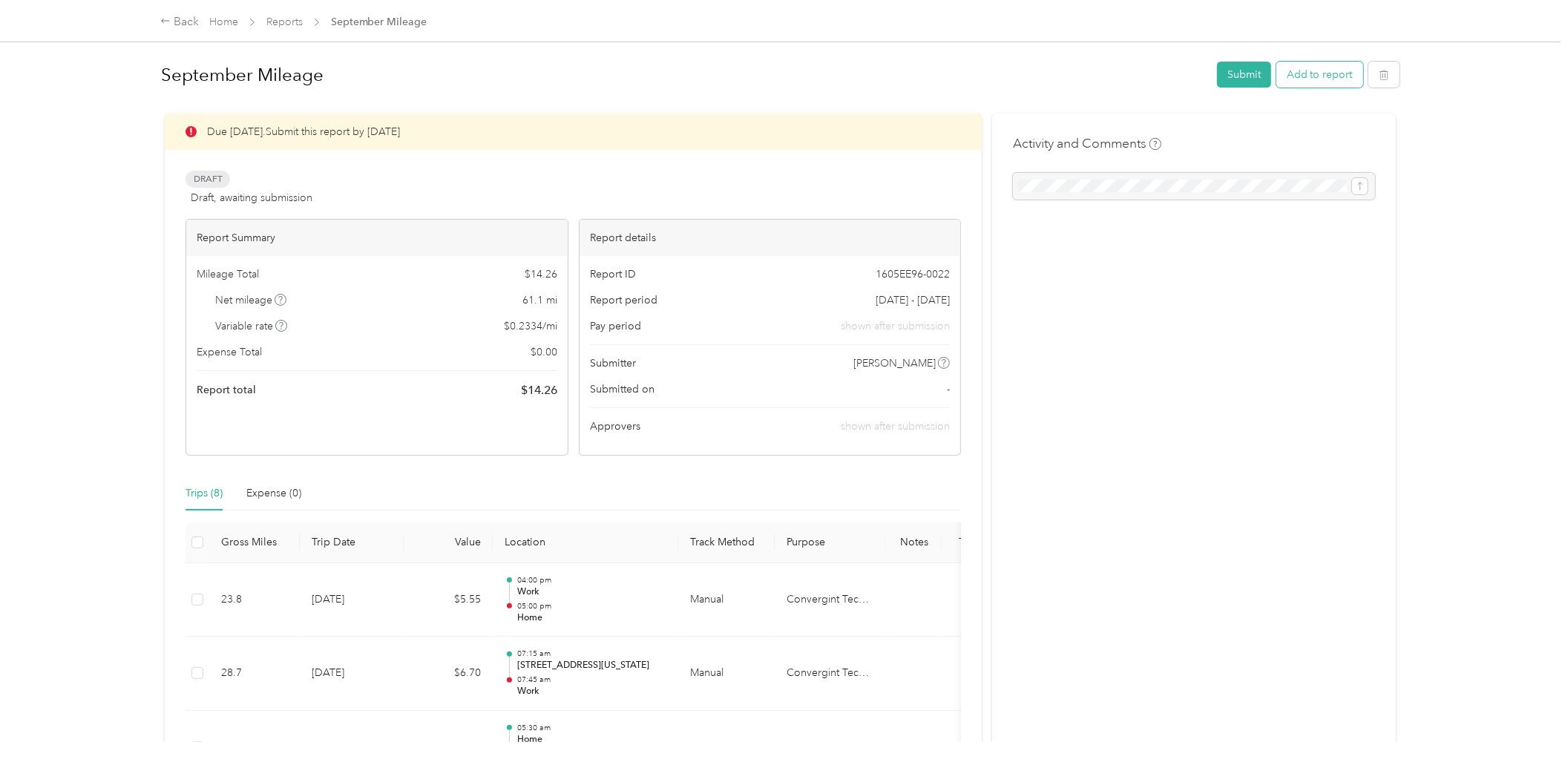
click at [1303, 65] on button "Add to report" at bounding box center [1320, 75] width 87 height 26
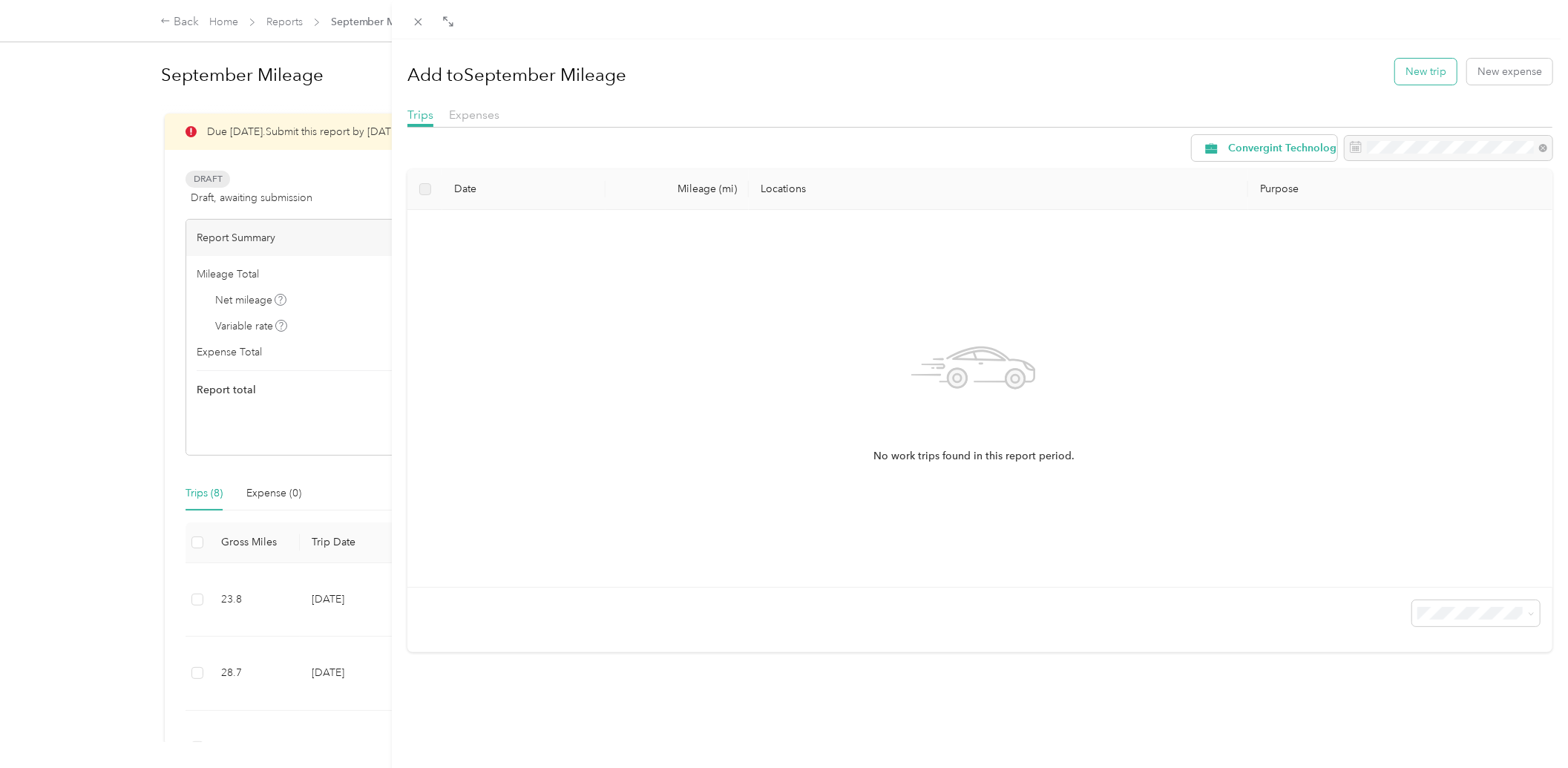
click at [1423, 65] on button "New trip" at bounding box center [1426, 72] width 61 height 26
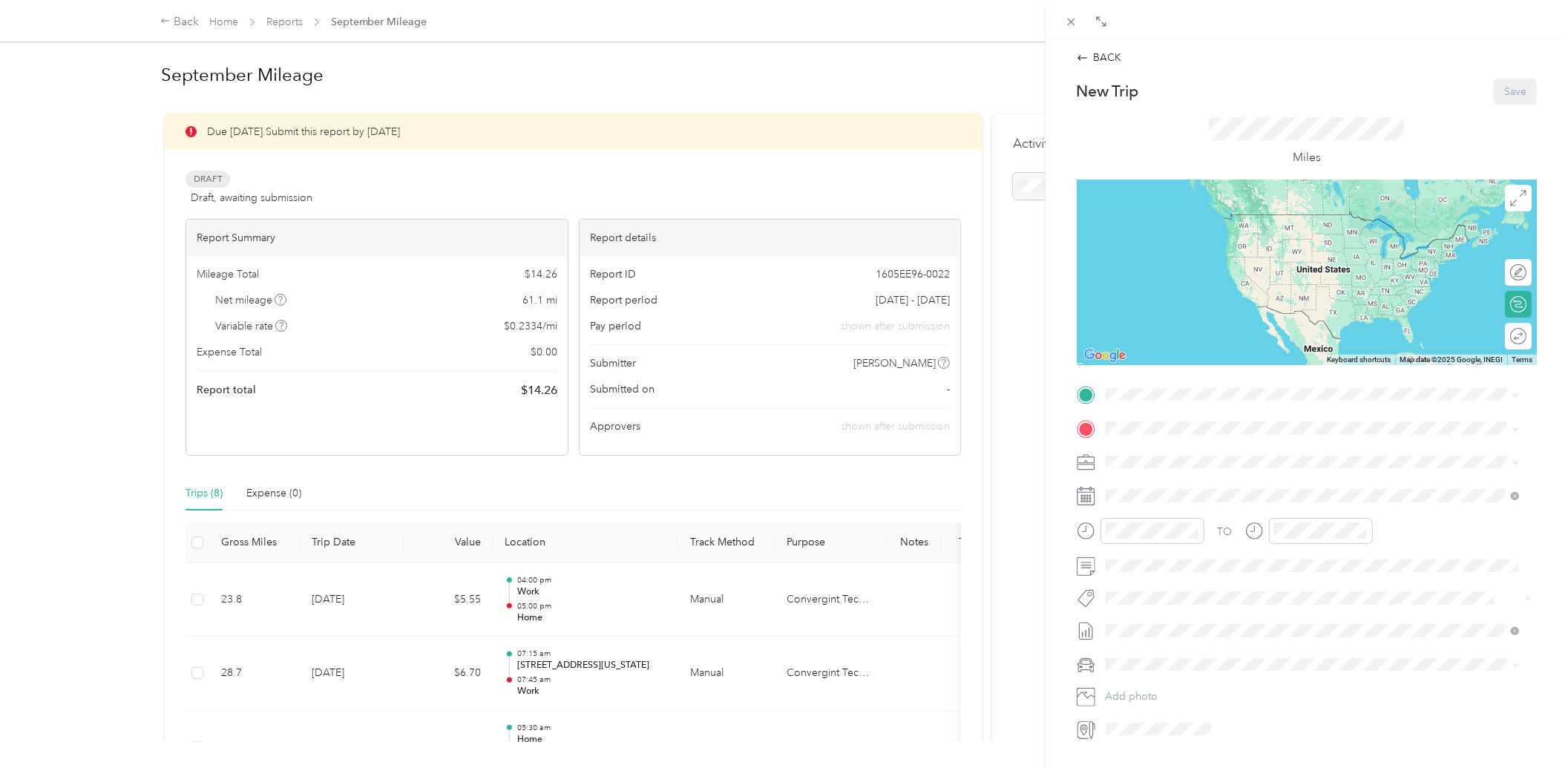
click at [1166, 466] on span "[STREET_ADDRESS][PERSON_NAME]" at bounding box center [1221, 468] width 176 height 12
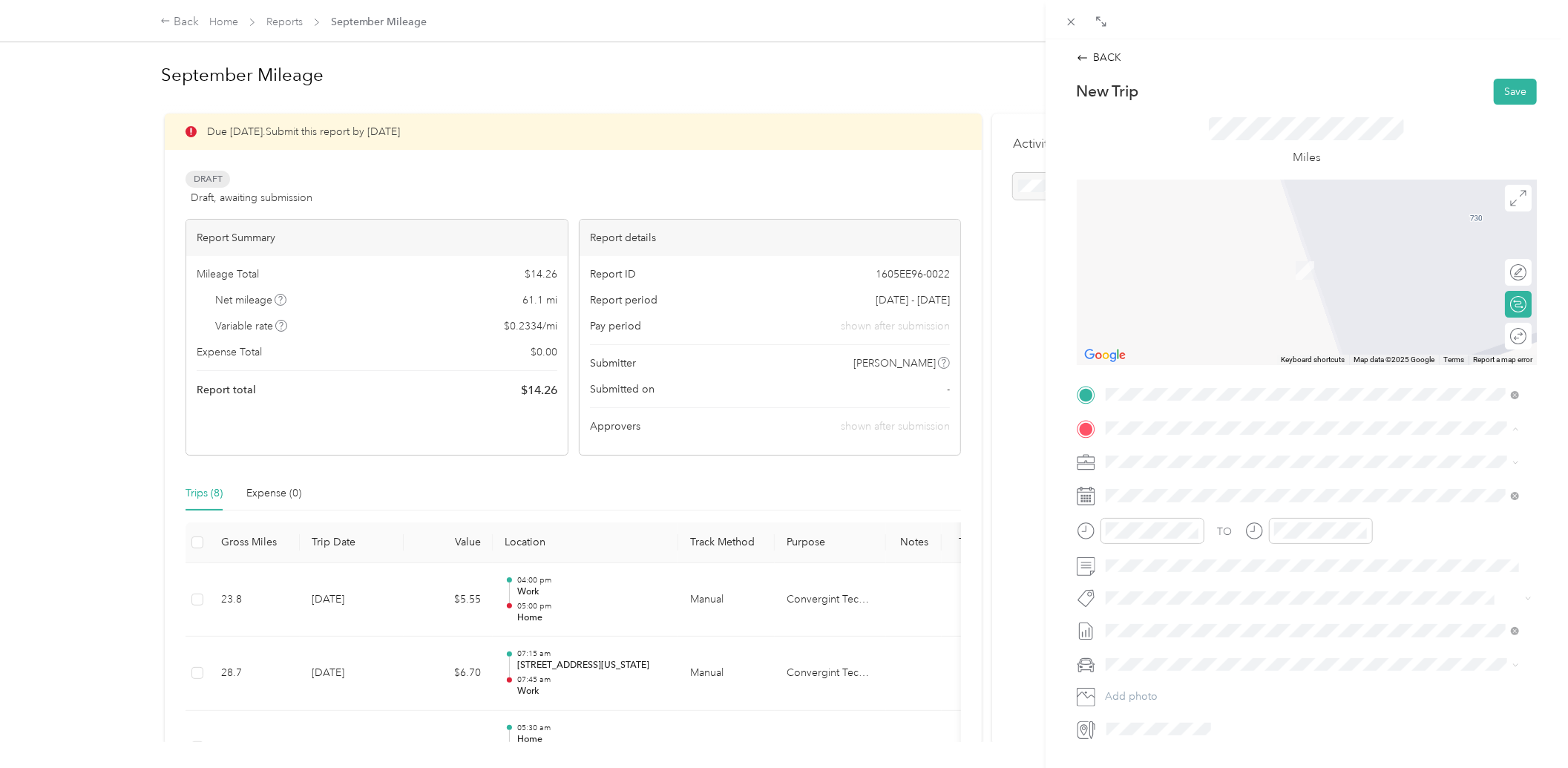
click at [1123, 553] on div "Work [STREET_ADDRESS]" at bounding box center [1313, 542] width 403 height 36
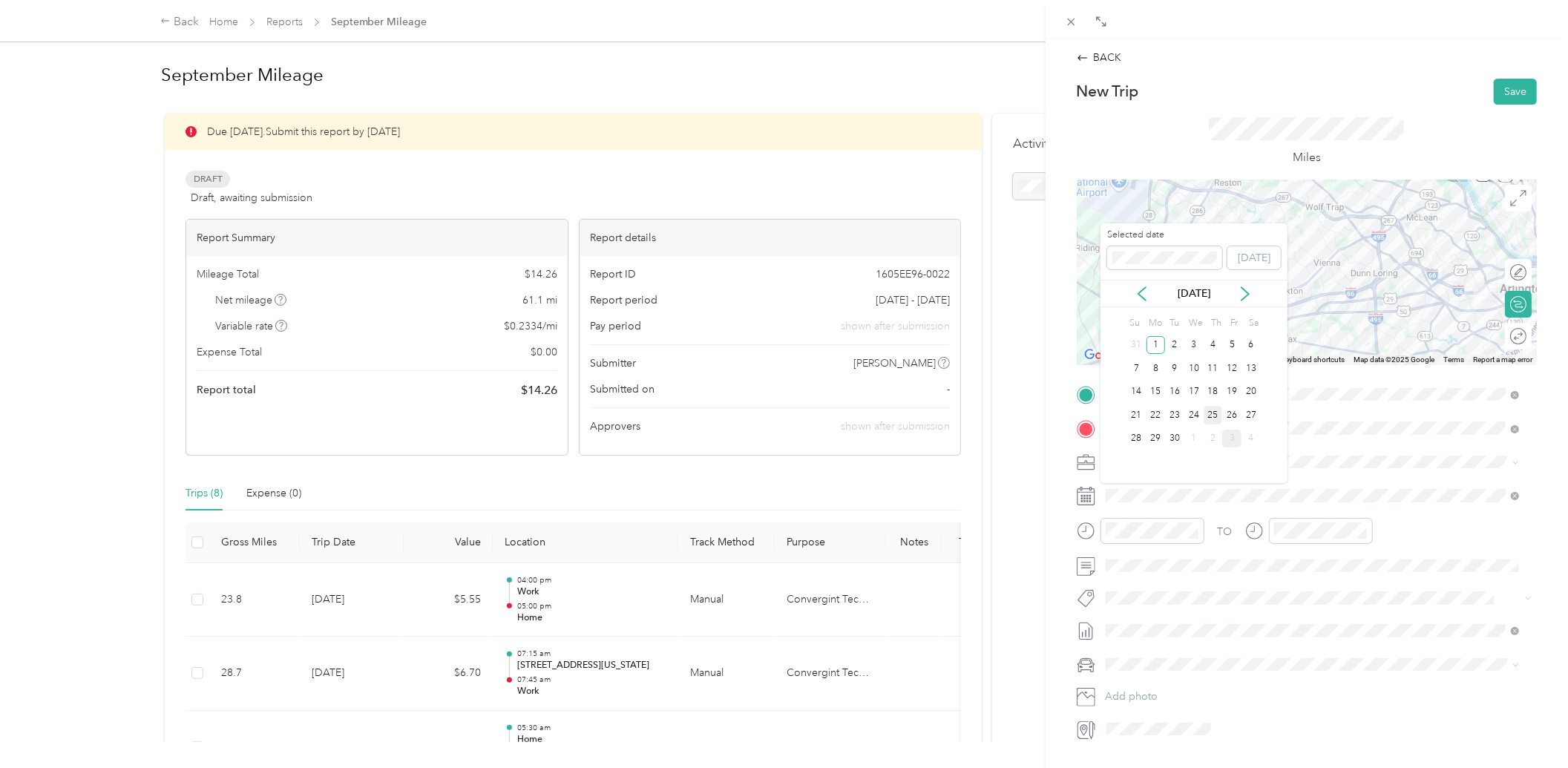
click at [1211, 409] on div "25" at bounding box center [1214, 415] width 19 height 18
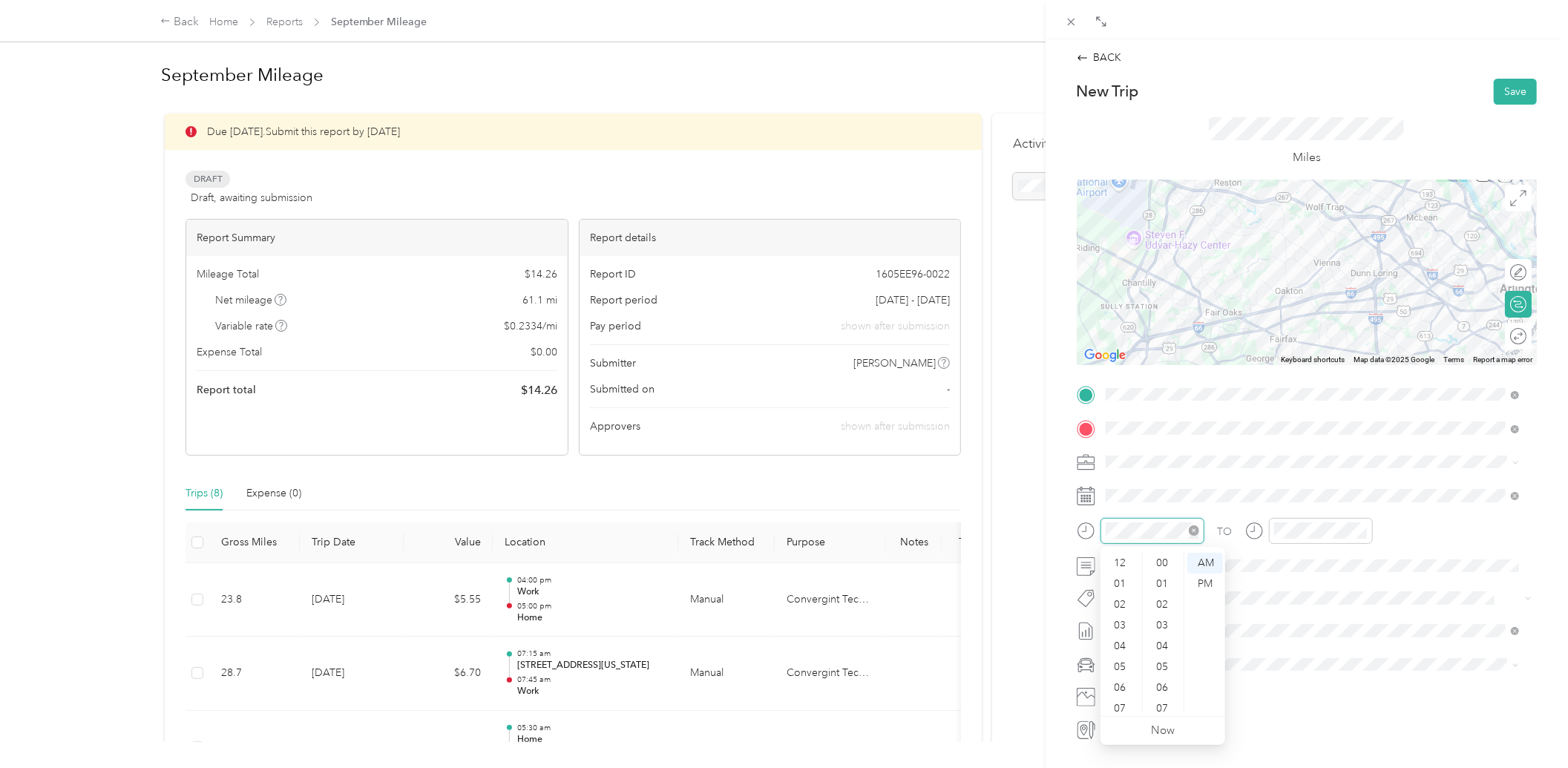
scroll to position [89, 0]
click at [1121, 602] on div "06" at bounding box center [1122, 599] width 36 height 21
click at [1159, 629] on div "30" at bounding box center [1164, 635] width 36 height 21
click at [1274, 613] on div "07" at bounding box center [1289, 620] width 36 height 21
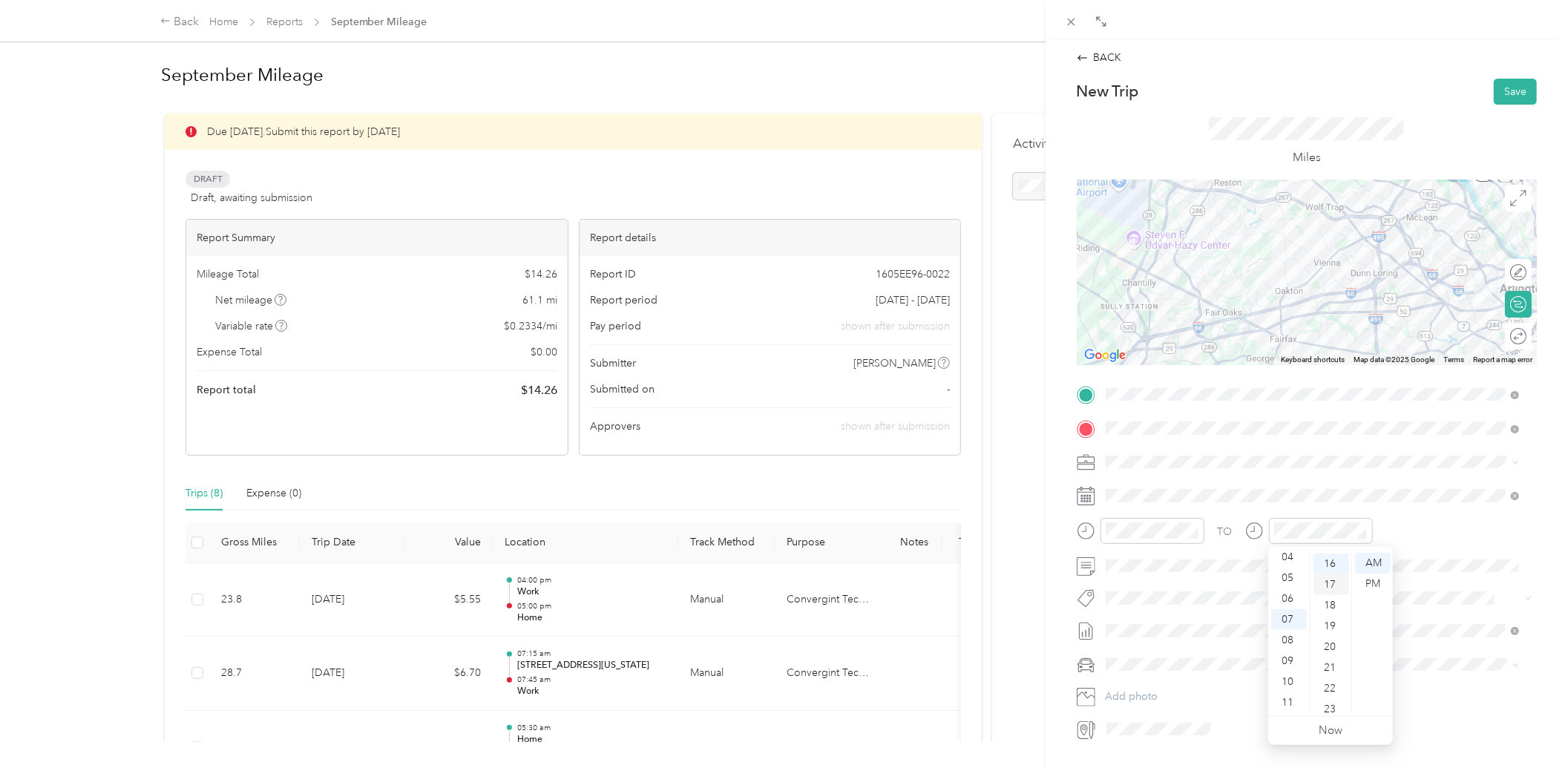
scroll to position [0, 0]
click at [1331, 559] on div "00" at bounding box center [1331, 564] width 36 height 21
click at [1146, 687] on span "Toyota RAV4" at bounding box center [1141, 691] width 61 height 12
click at [1496, 97] on button "Save" at bounding box center [1515, 92] width 43 height 26
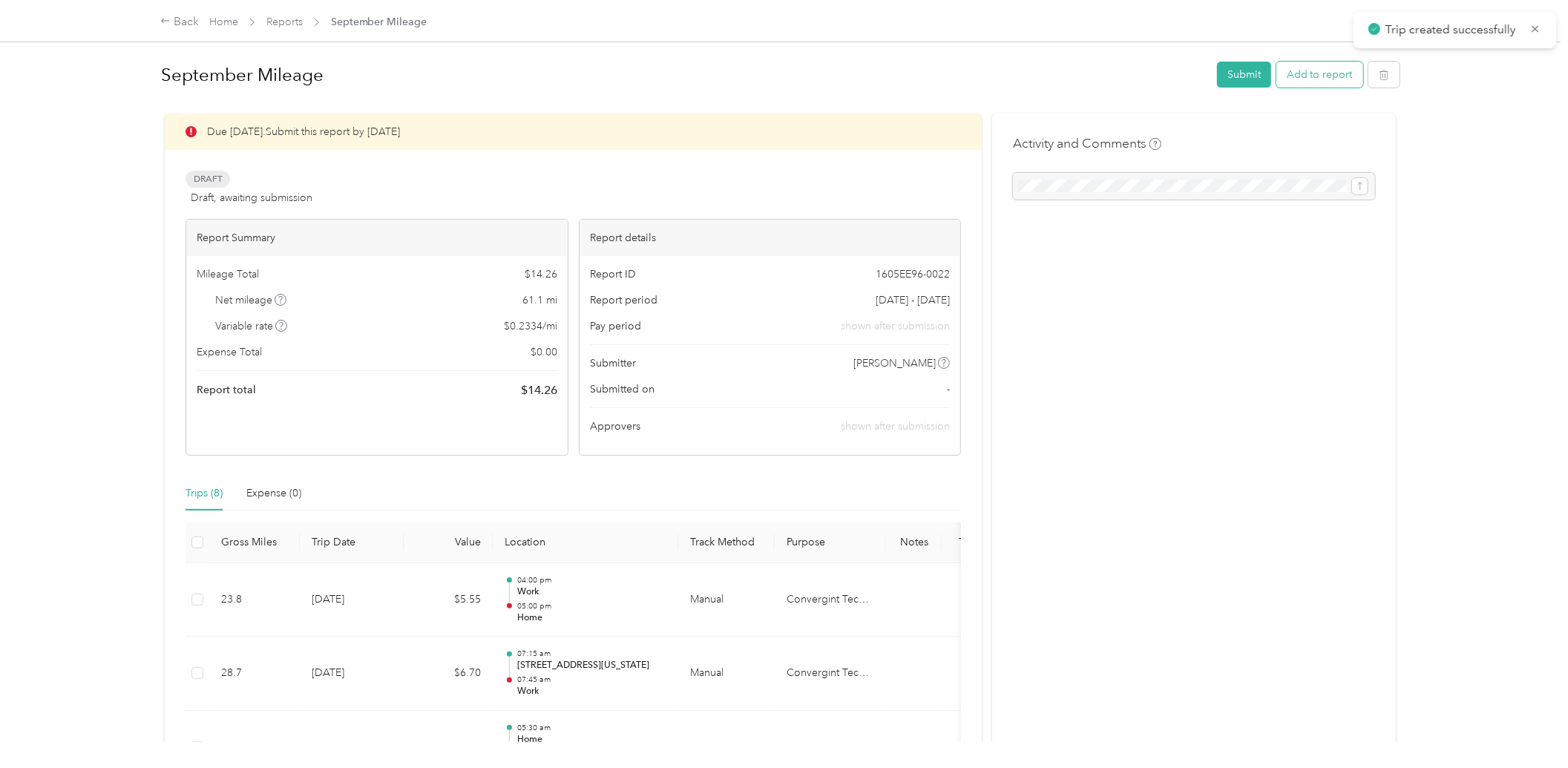
click at [1330, 80] on button "Add to report" at bounding box center [1320, 75] width 87 height 26
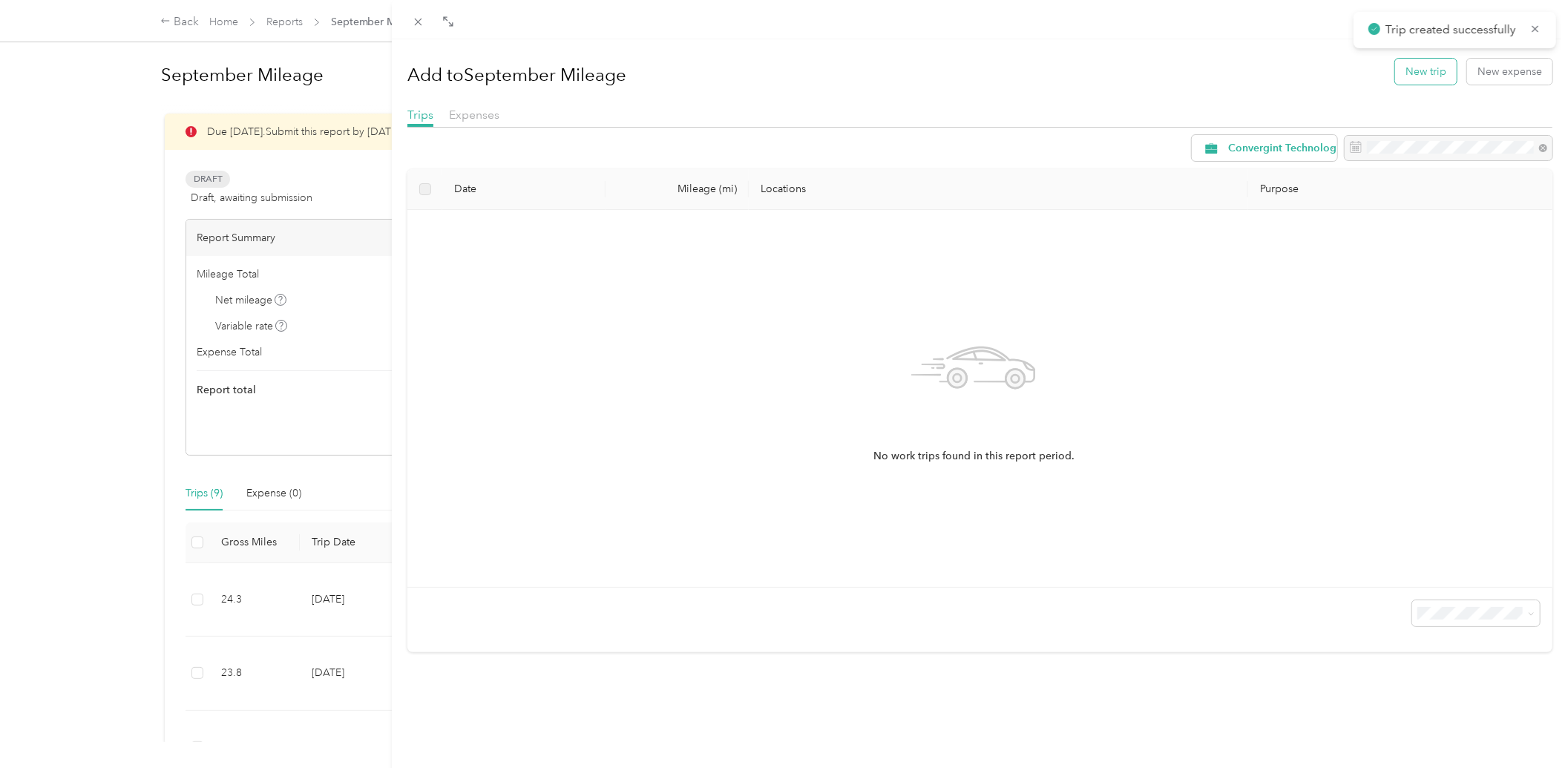
click at [1395, 70] on button "New trip" at bounding box center [1426, 72] width 61 height 26
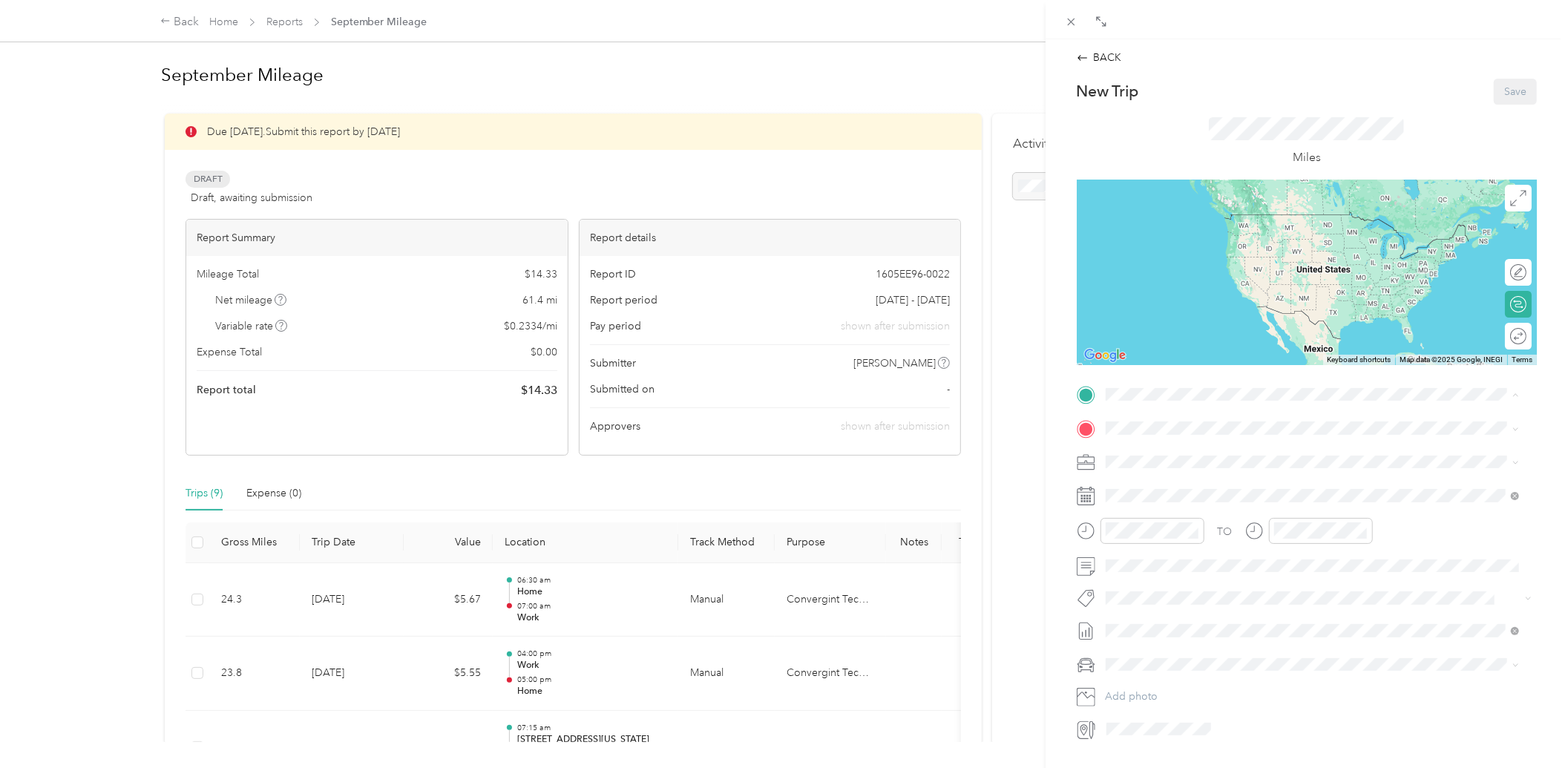
click at [1183, 500] on div "Work" at bounding box center [1180, 500] width 94 height 13
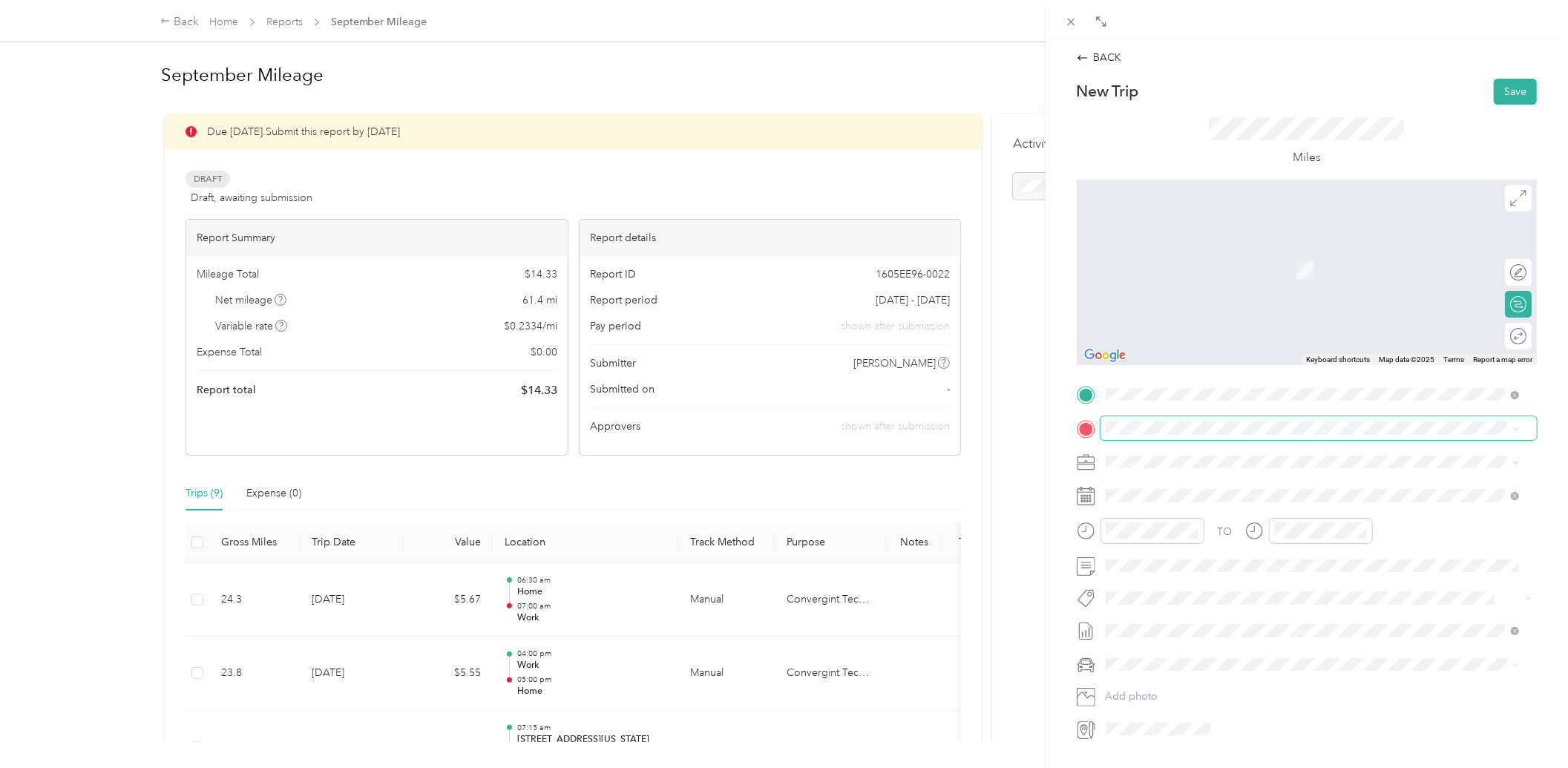
click at [1186, 437] on span at bounding box center [1319, 428] width 437 height 23
click at [1210, 480] on span "[STREET_ADDRESS][PERSON_NAME][US_STATE]" at bounding box center [1248, 482] width 231 height 13
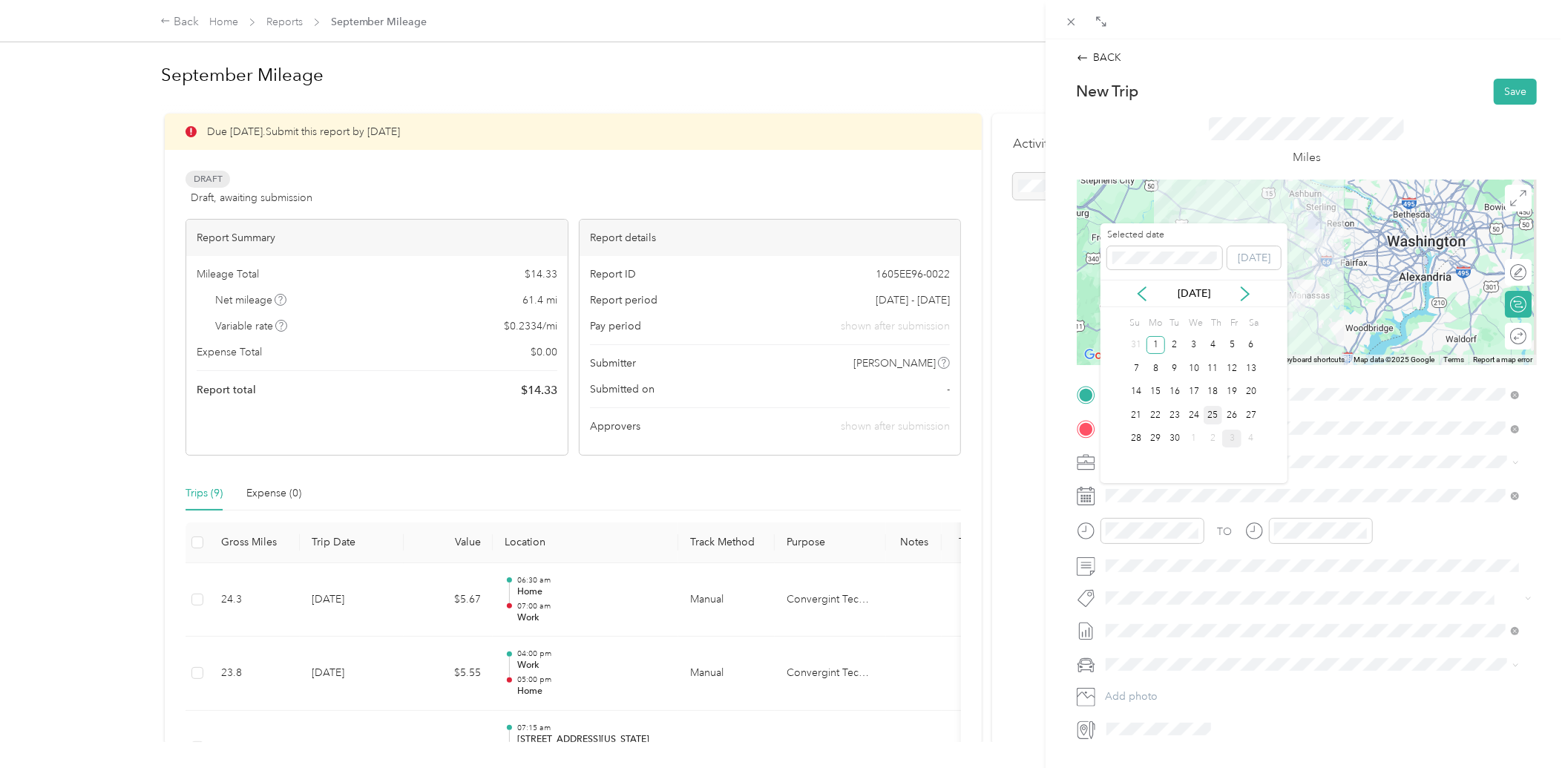
click at [1215, 409] on div "25" at bounding box center [1214, 415] width 19 height 18
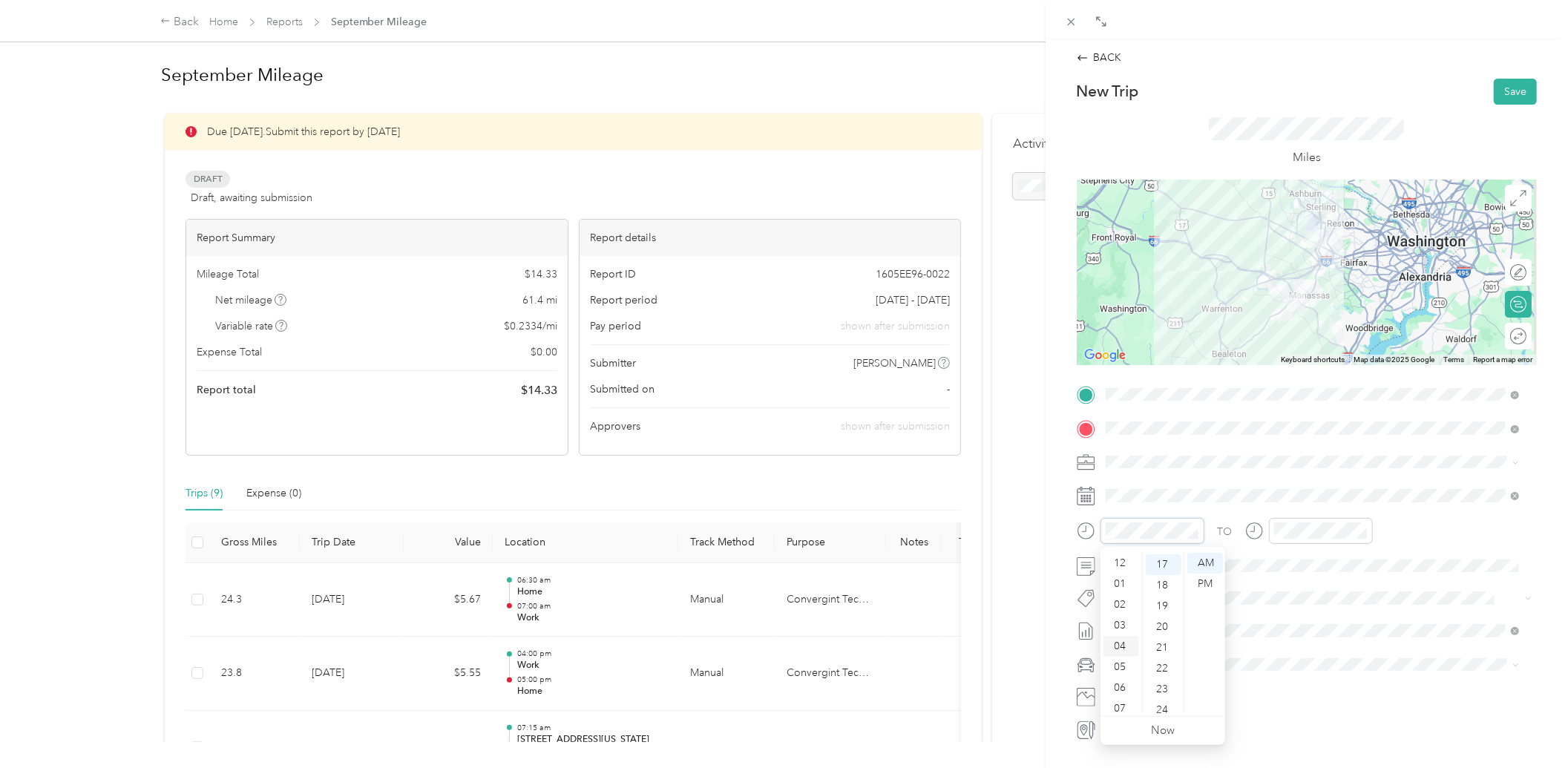
scroll to position [89, 0]
click at [1122, 643] on div "08" at bounding box center [1122, 641] width 36 height 21
click at [1287, 636] on div "08" at bounding box center [1289, 641] width 36 height 21
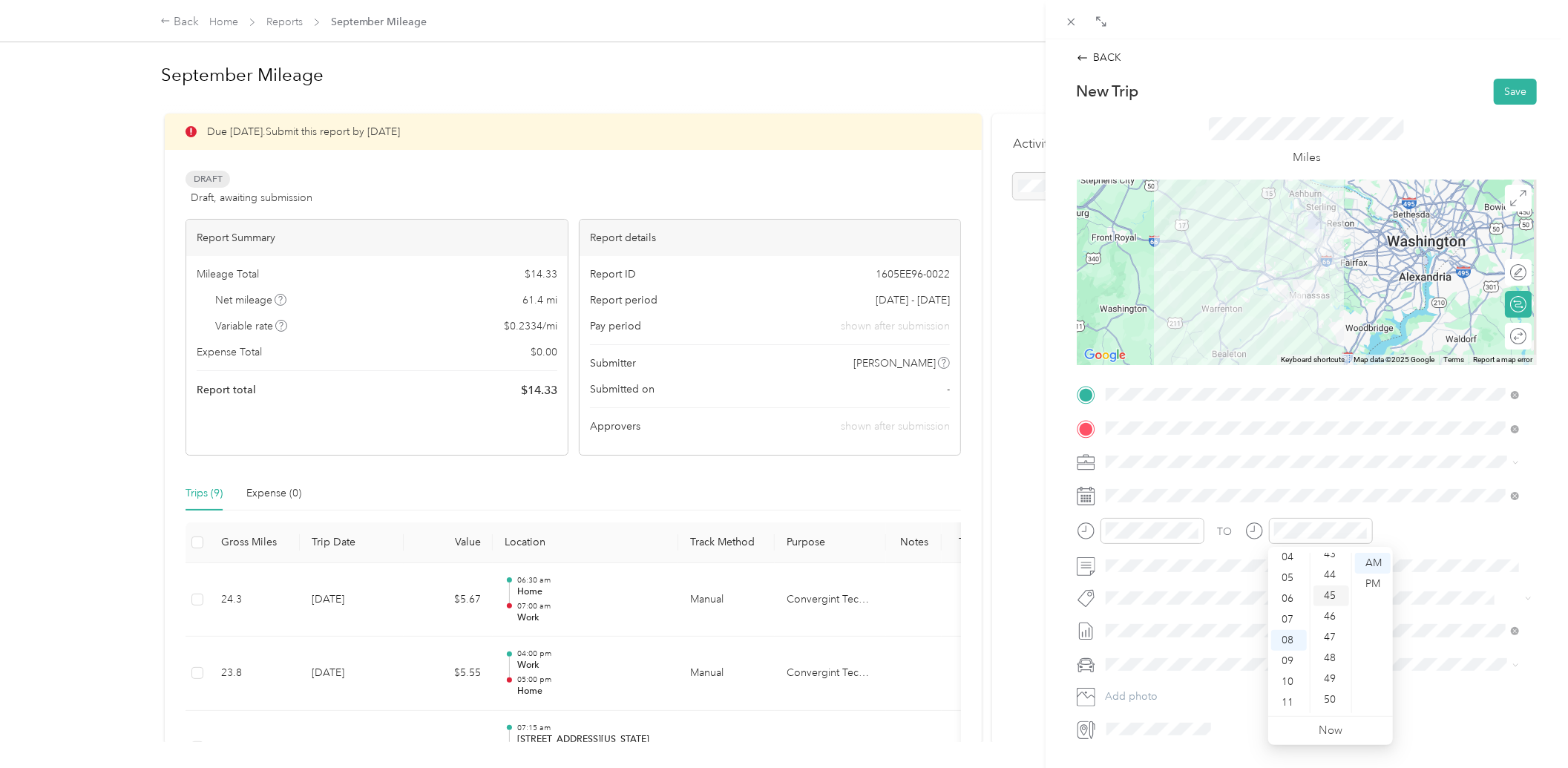
click at [1329, 589] on div "45" at bounding box center [1331, 596] width 36 height 21
click at [1153, 685] on span "Toyota RAV4" at bounding box center [1141, 691] width 61 height 12
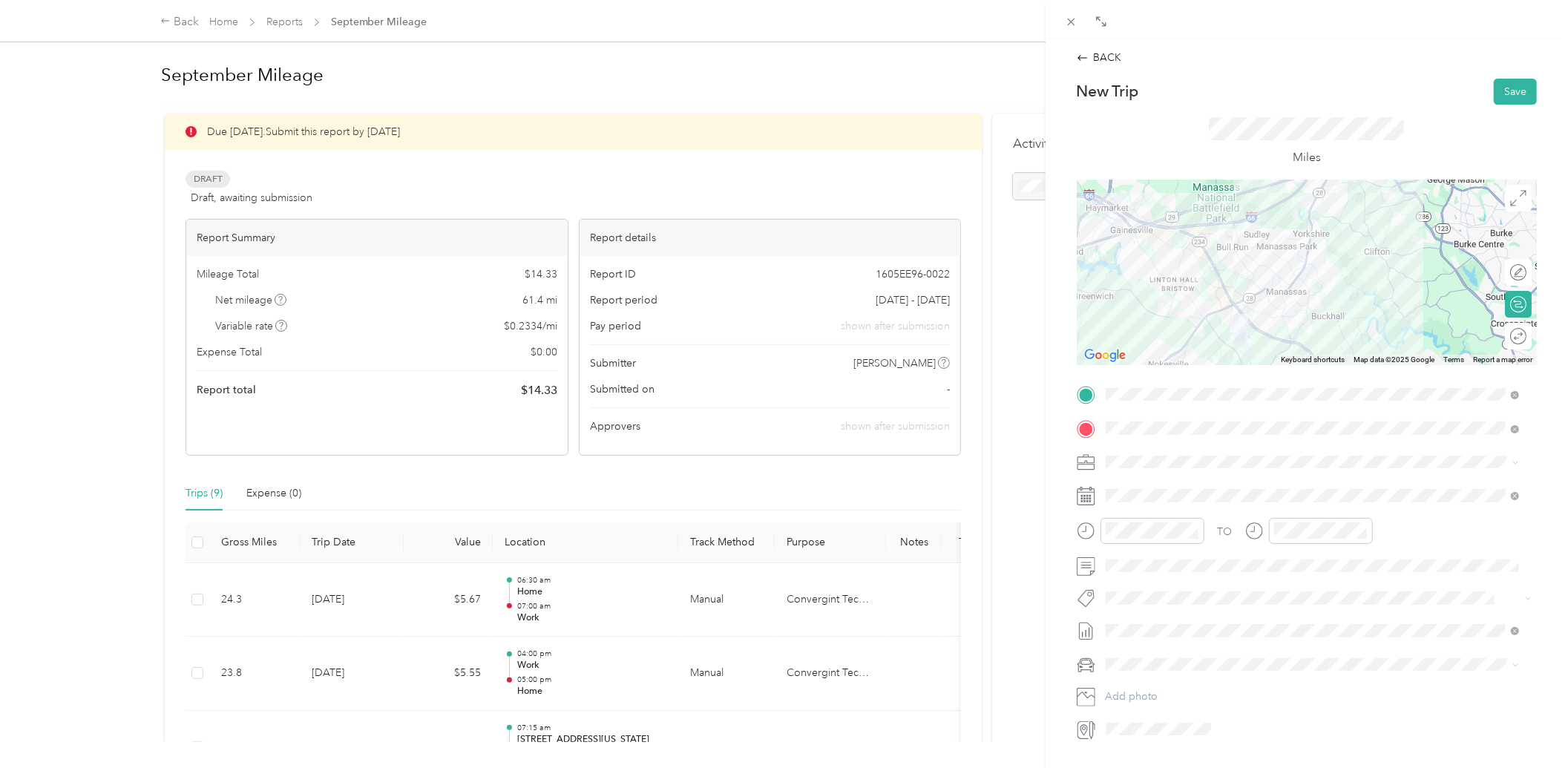
click at [1293, 276] on div at bounding box center [1307, 273] width 460 height 186
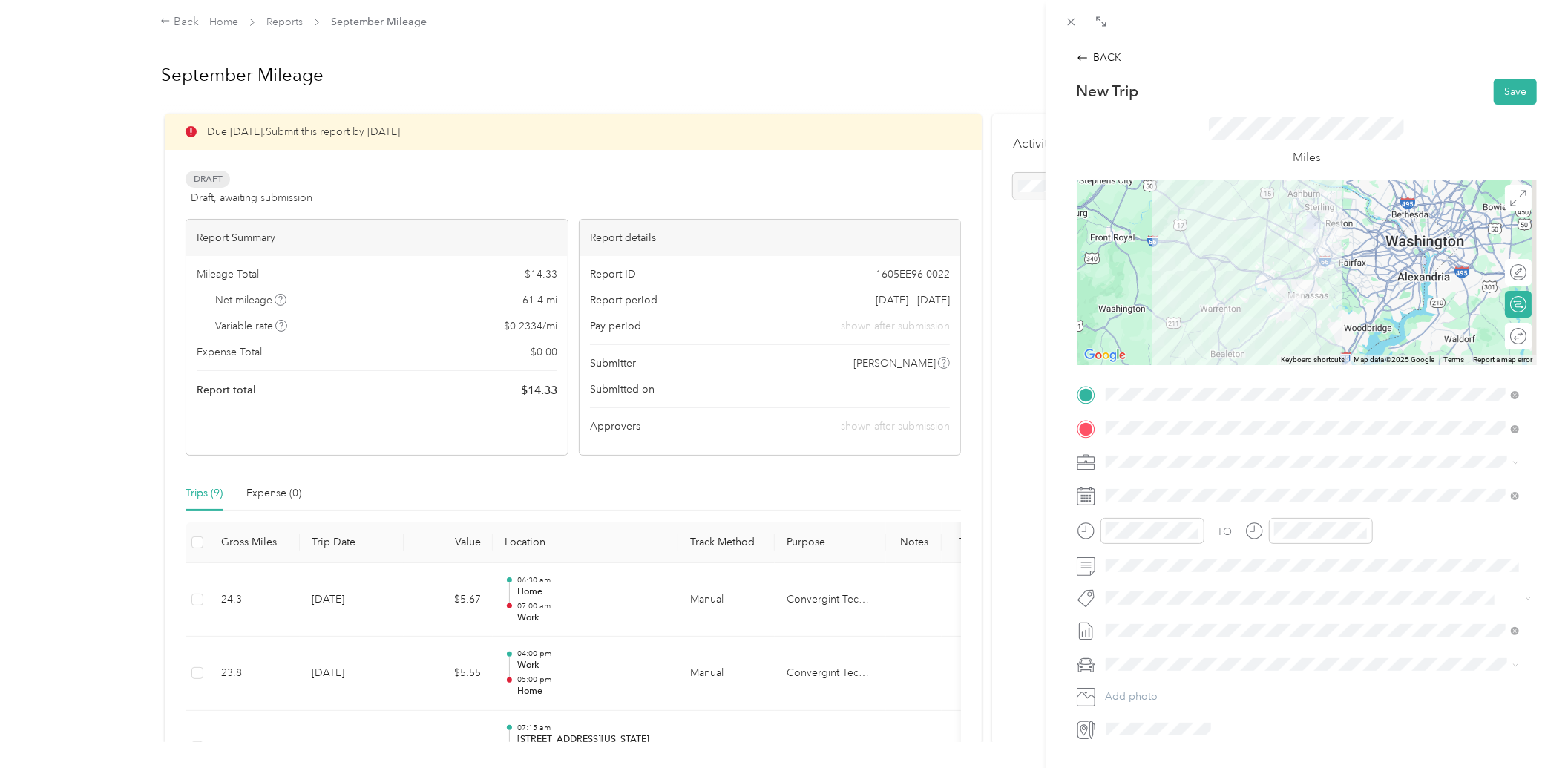
click at [1279, 278] on div at bounding box center [1307, 273] width 460 height 186
click at [1495, 94] on button "Save" at bounding box center [1515, 92] width 43 height 26
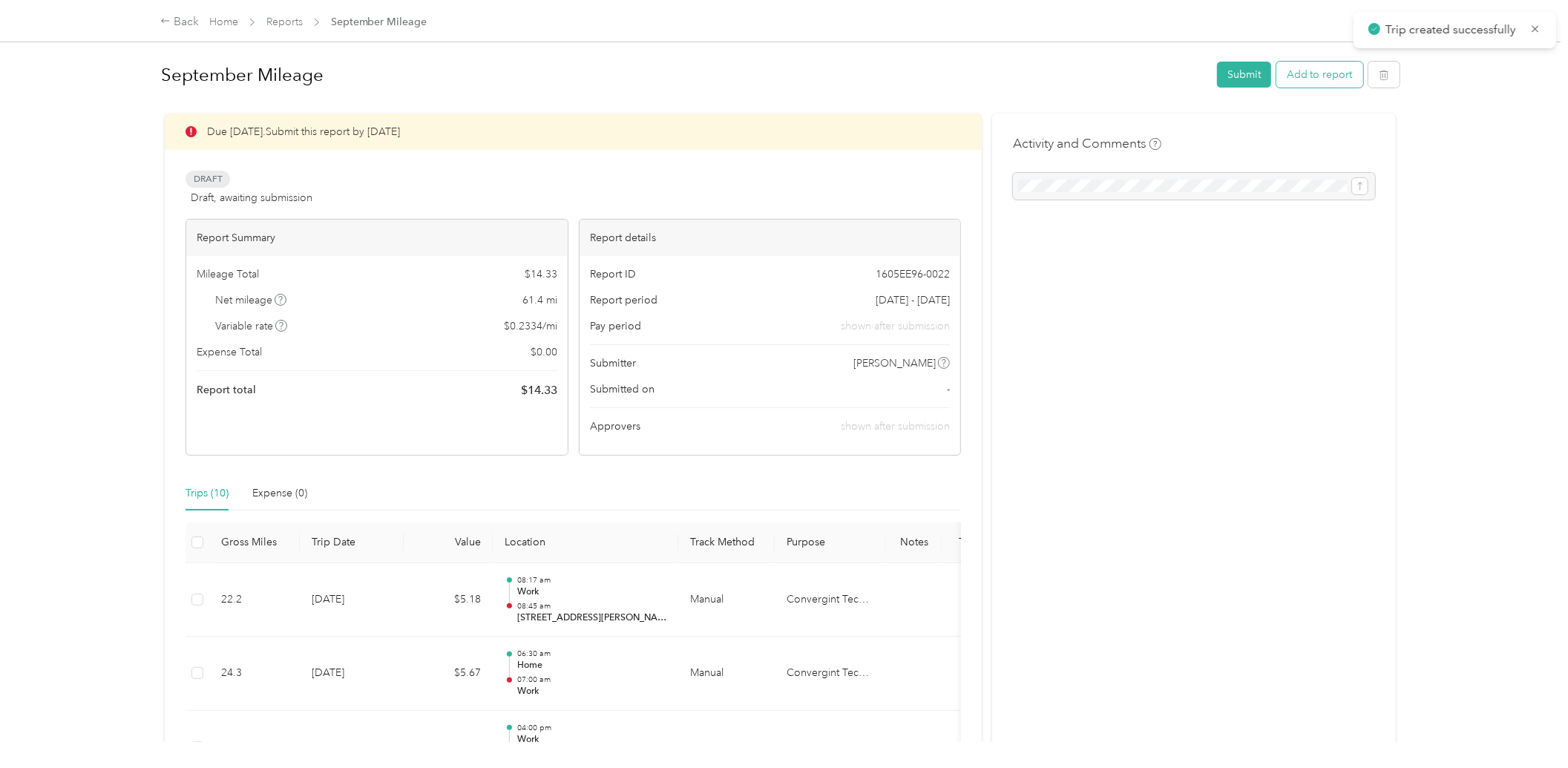
click at [1331, 77] on button "Add to report" at bounding box center [1320, 75] width 87 height 26
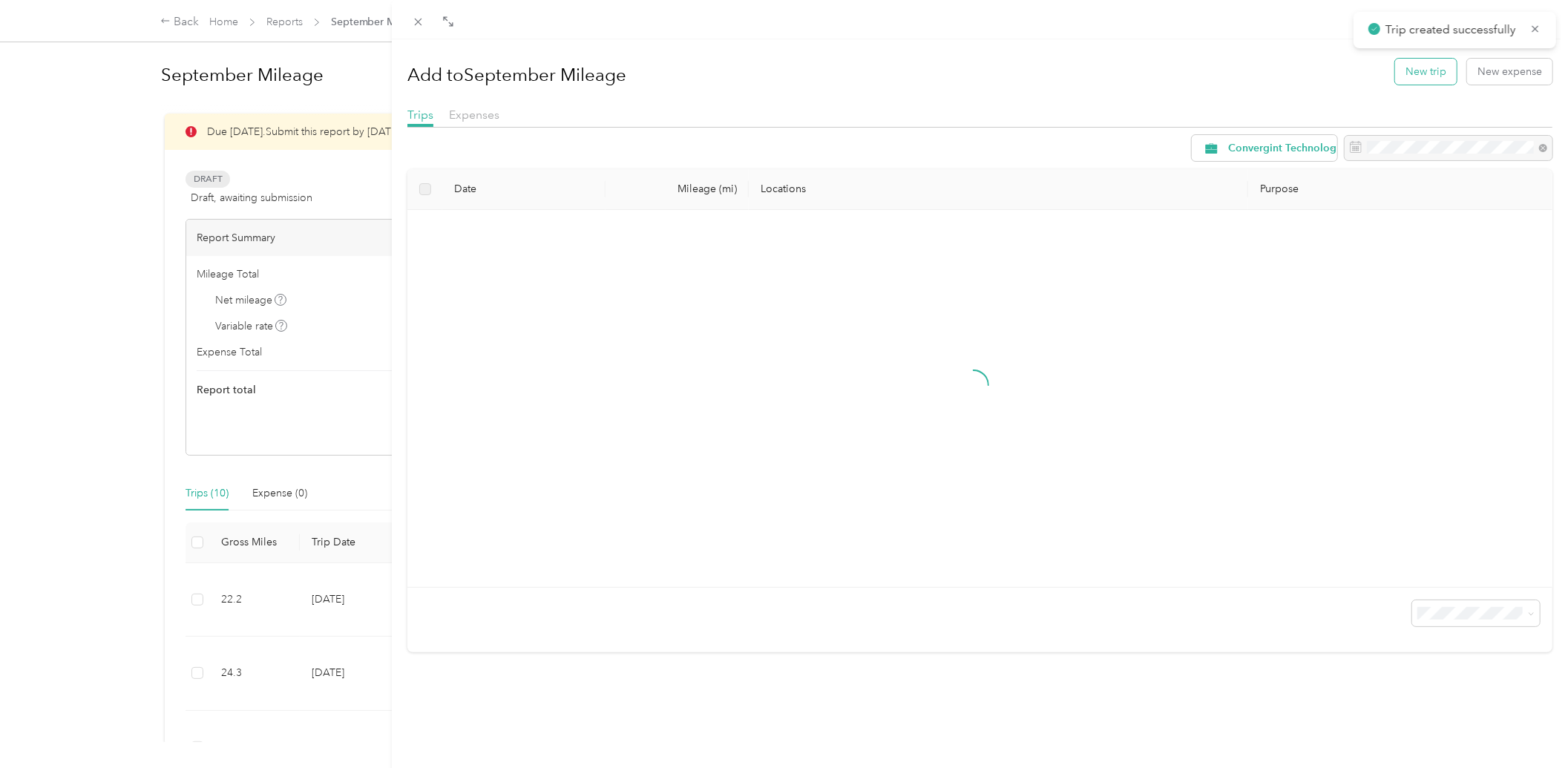
click at [1401, 70] on button "New trip" at bounding box center [1426, 72] width 61 height 26
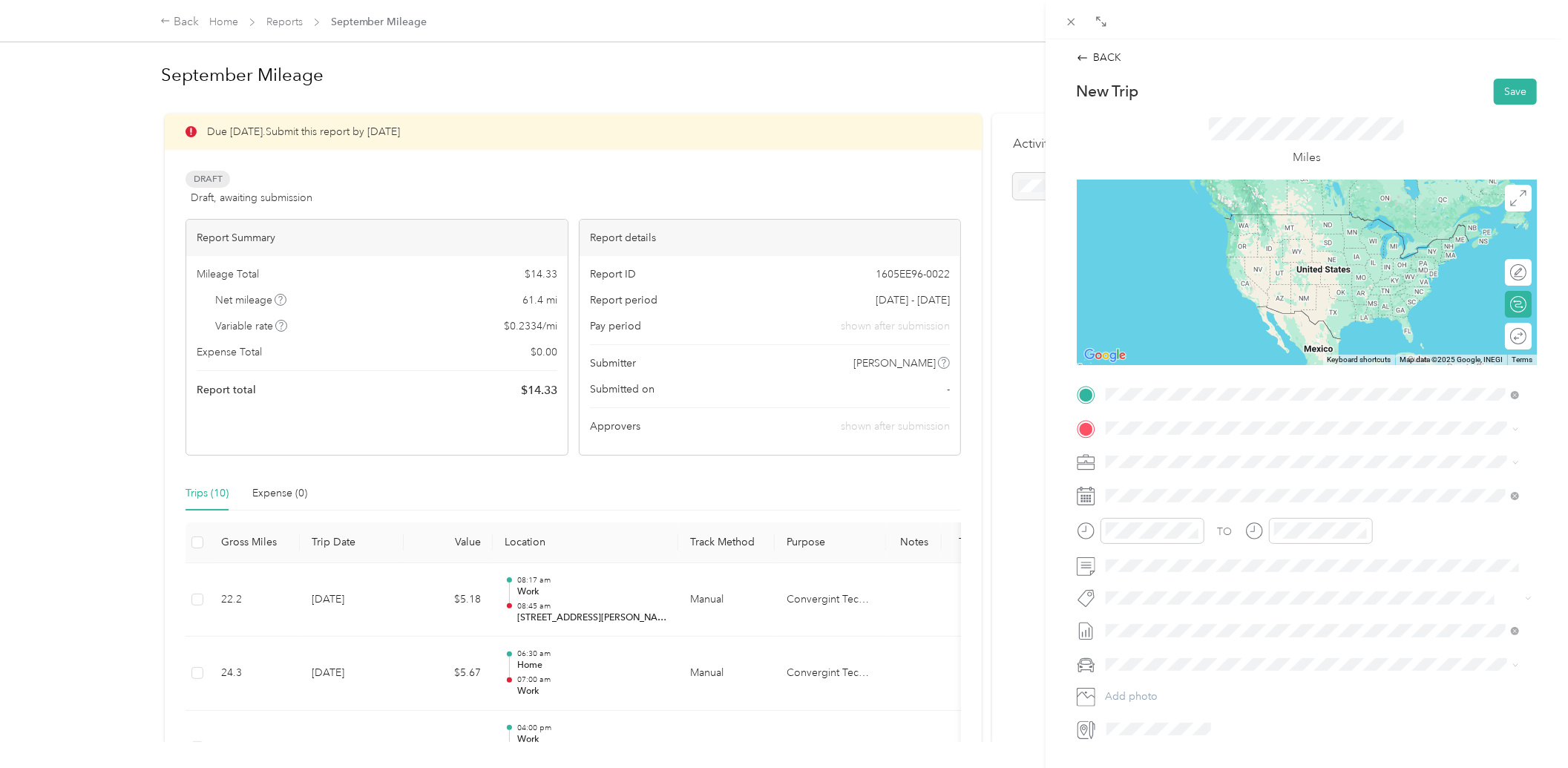
click at [1192, 450] on span "[STREET_ADDRESS][PERSON_NAME][US_STATE]" at bounding box center [1248, 448] width 231 height 13
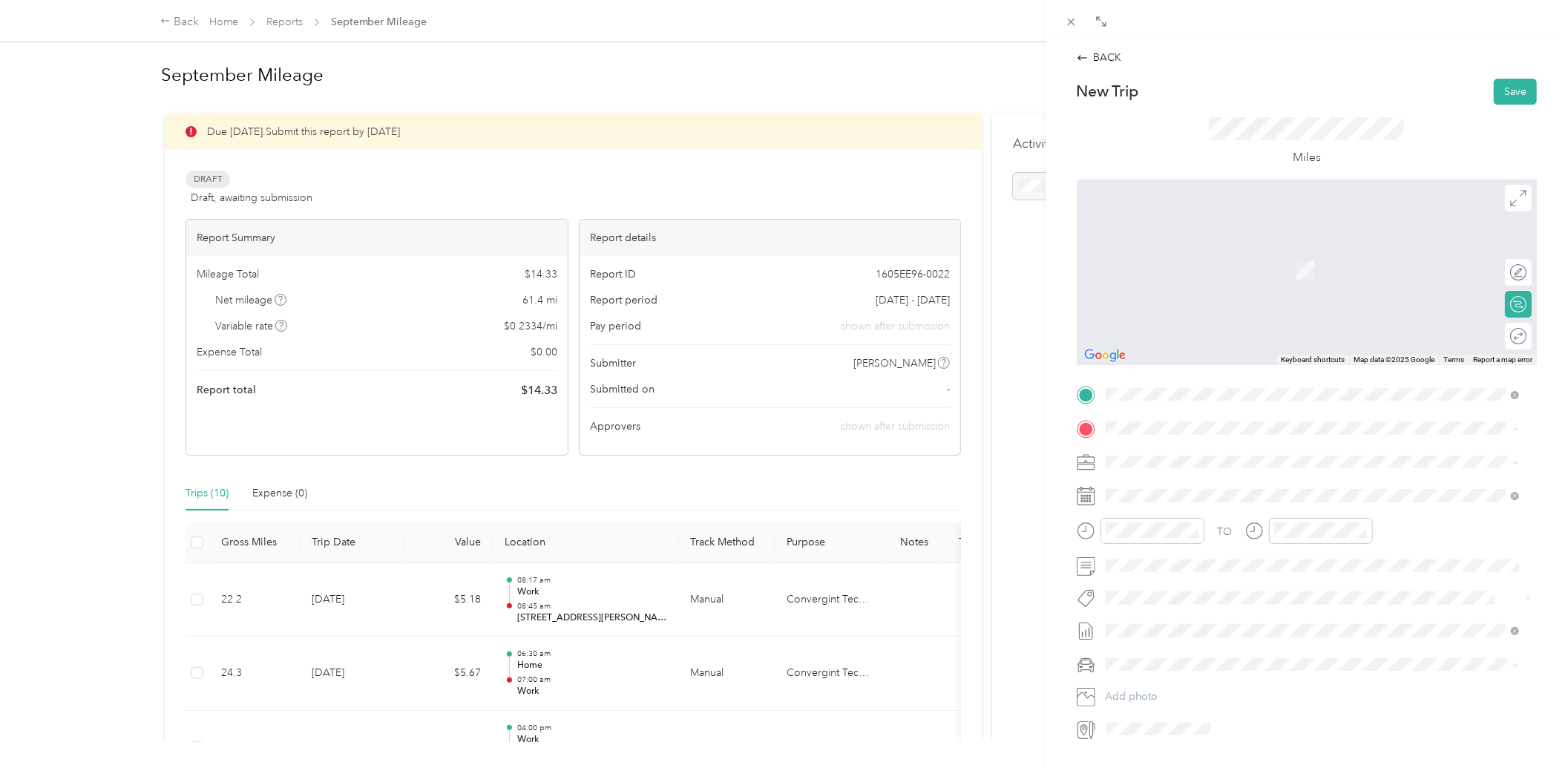
click at [1123, 538] on icon at bounding box center [1118, 543] width 15 height 15
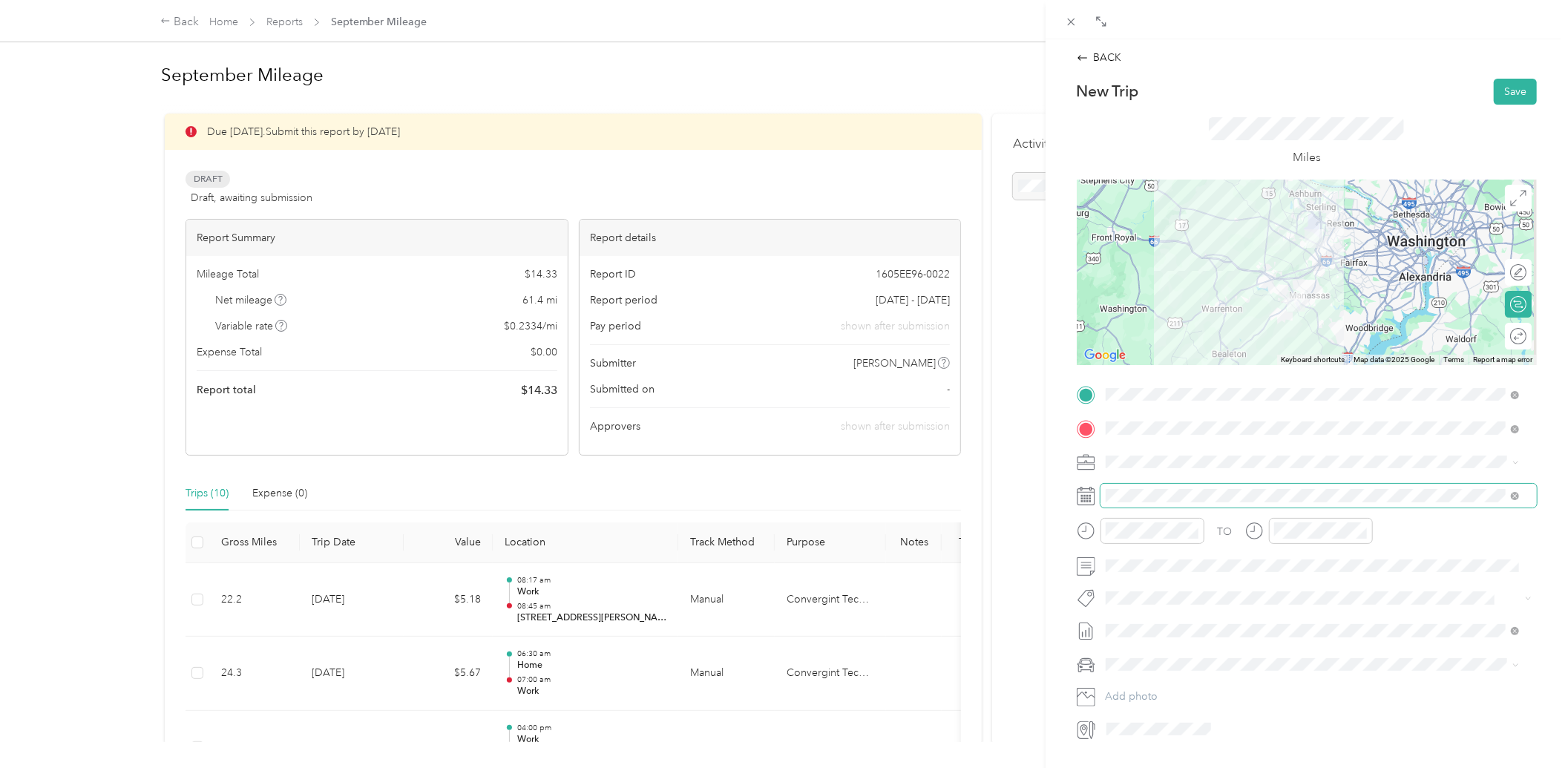
click at [1149, 505] on span at bounding box center [1319, 495] width 437 height 23
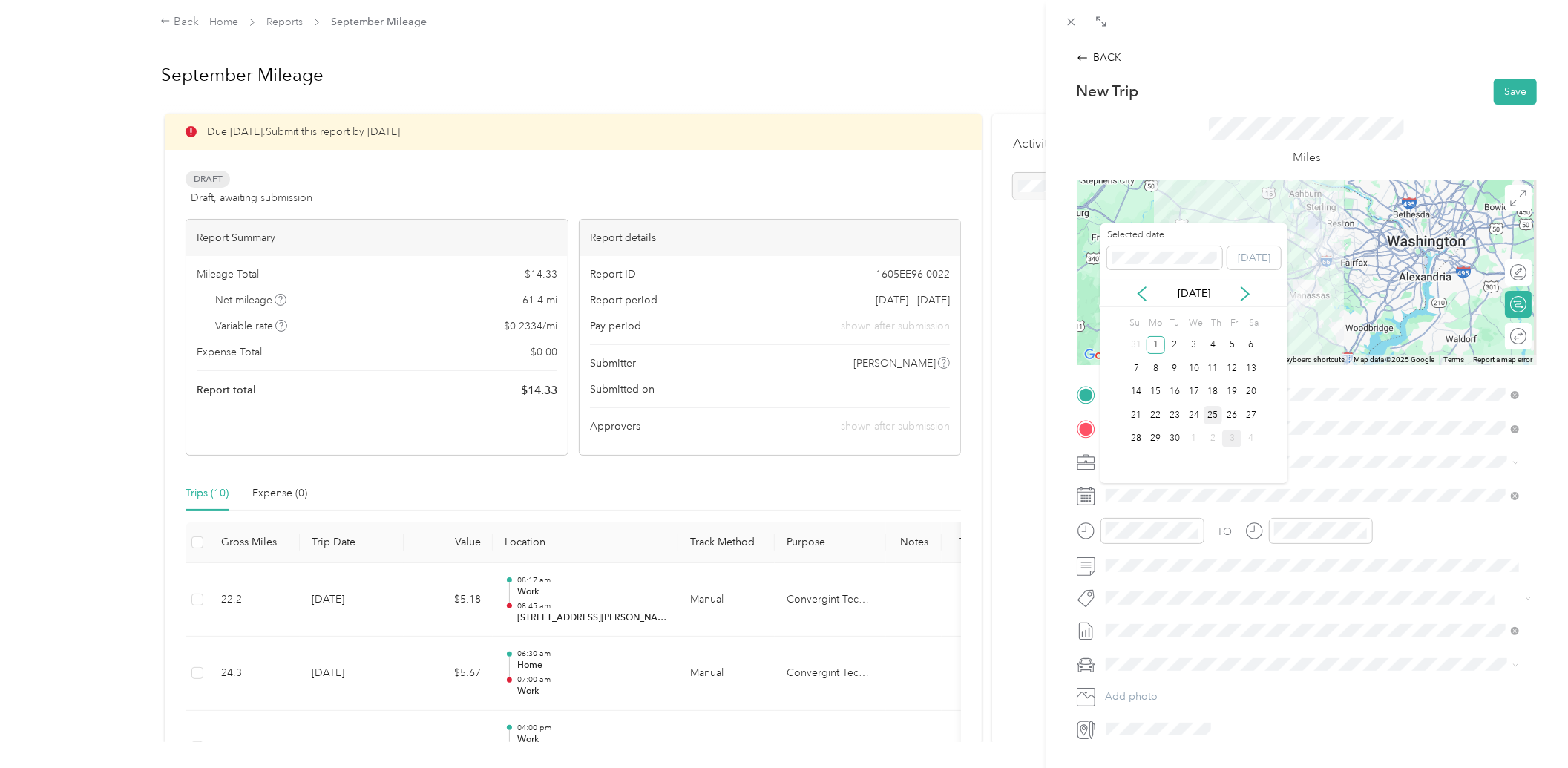
click at [1219, 409] on div "25" at bounding box center [1214, 415] width 19 height 18
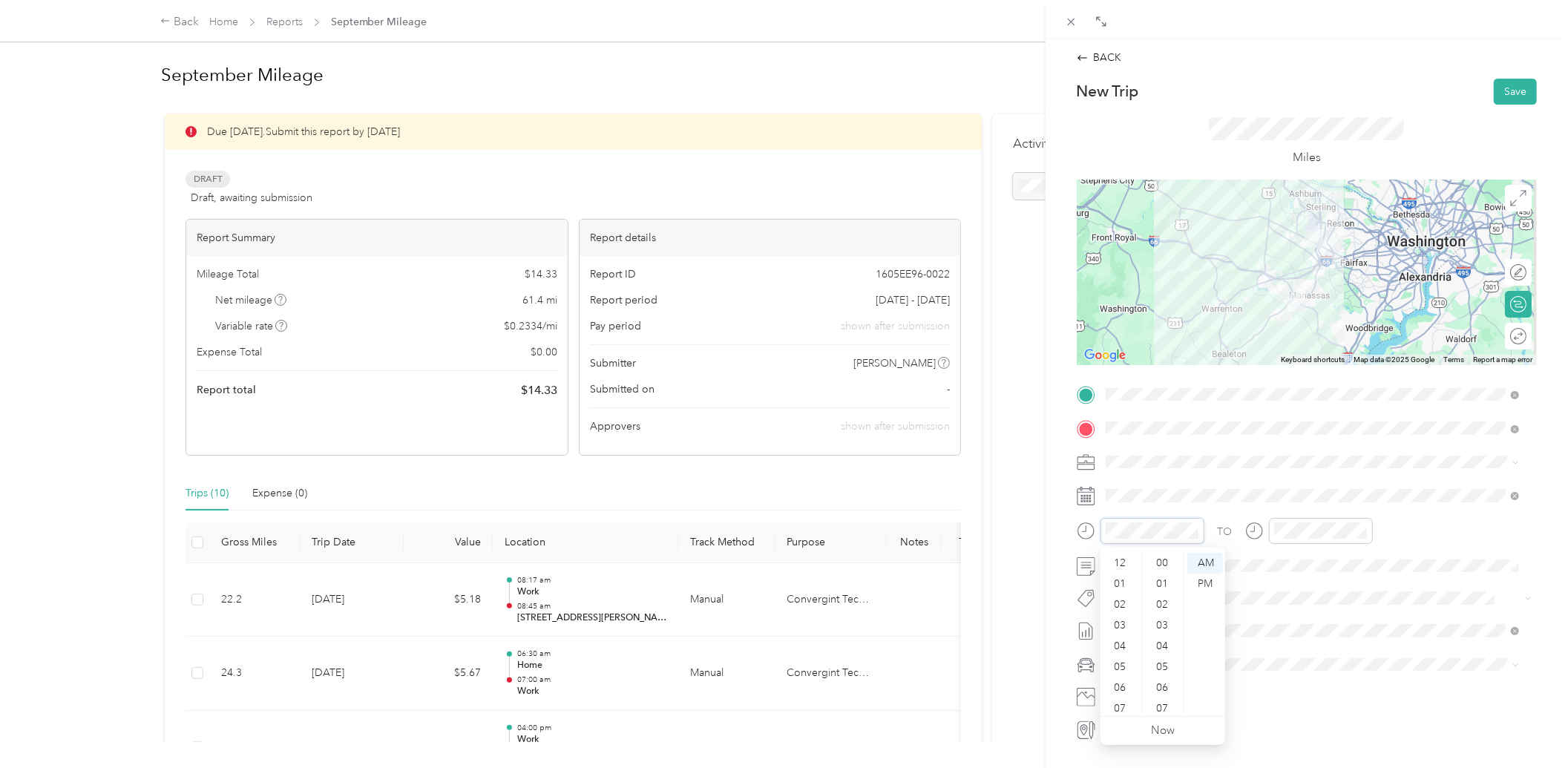
scroll to position [89, 0]
click at [1121, 658] on div "09" at bounding box center [1122, 661] width 36 height 21
click at [1162, 613] on div "30" at bounding box center [1164, 614] width 36 height 21
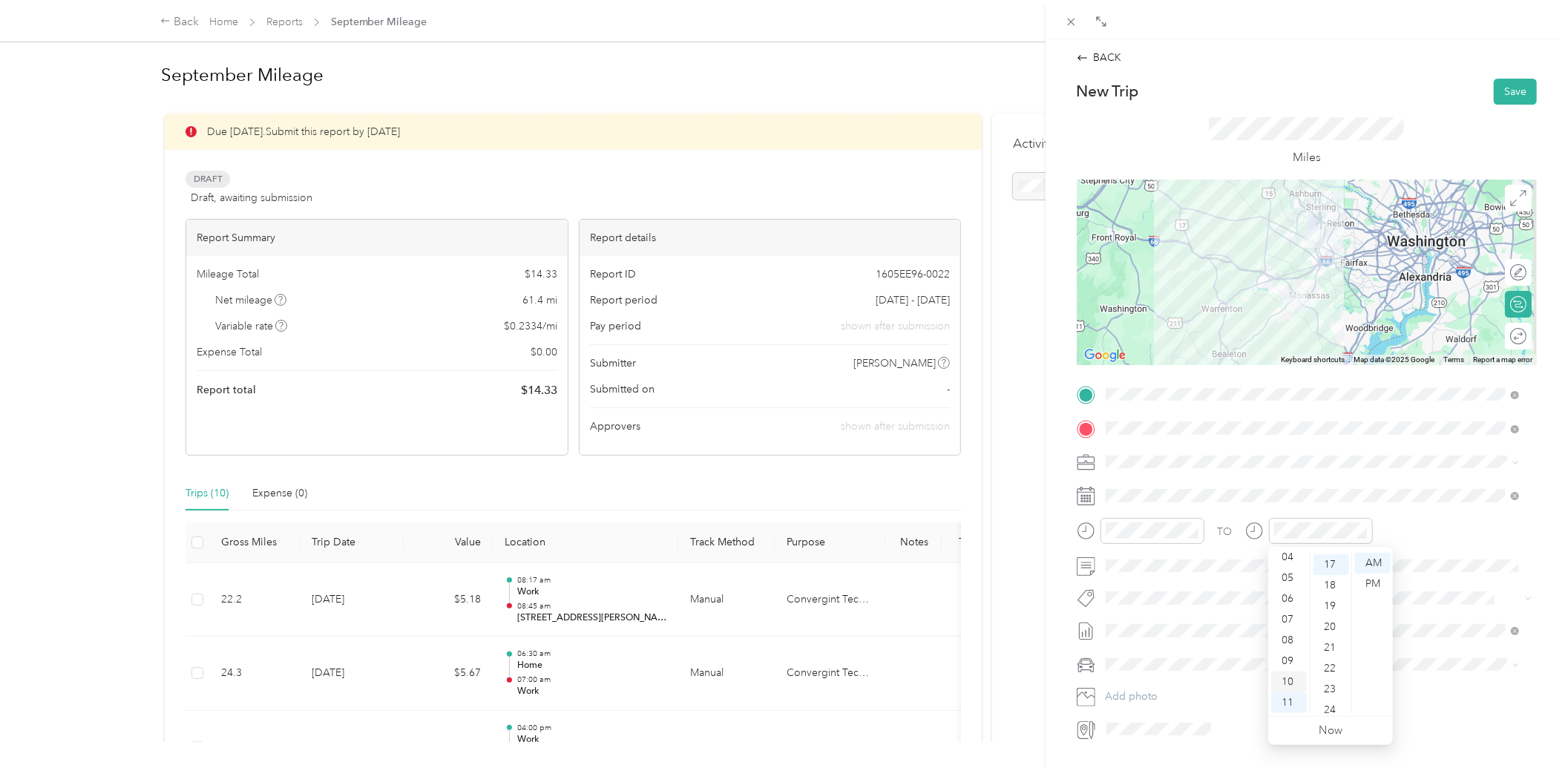
click at [1281, 678] on div "10" at bounding box center [1289, 682] width 36 height 21
click at [1334, 564] on div "00" at bounding box center [1331, 564] width 36 height 21
click at [1151, 657] on span at bounding box center [1319, 665] width 437 height 23
click at [1149, 673] on span at bounding box center [1319, 665] width 437 height 23
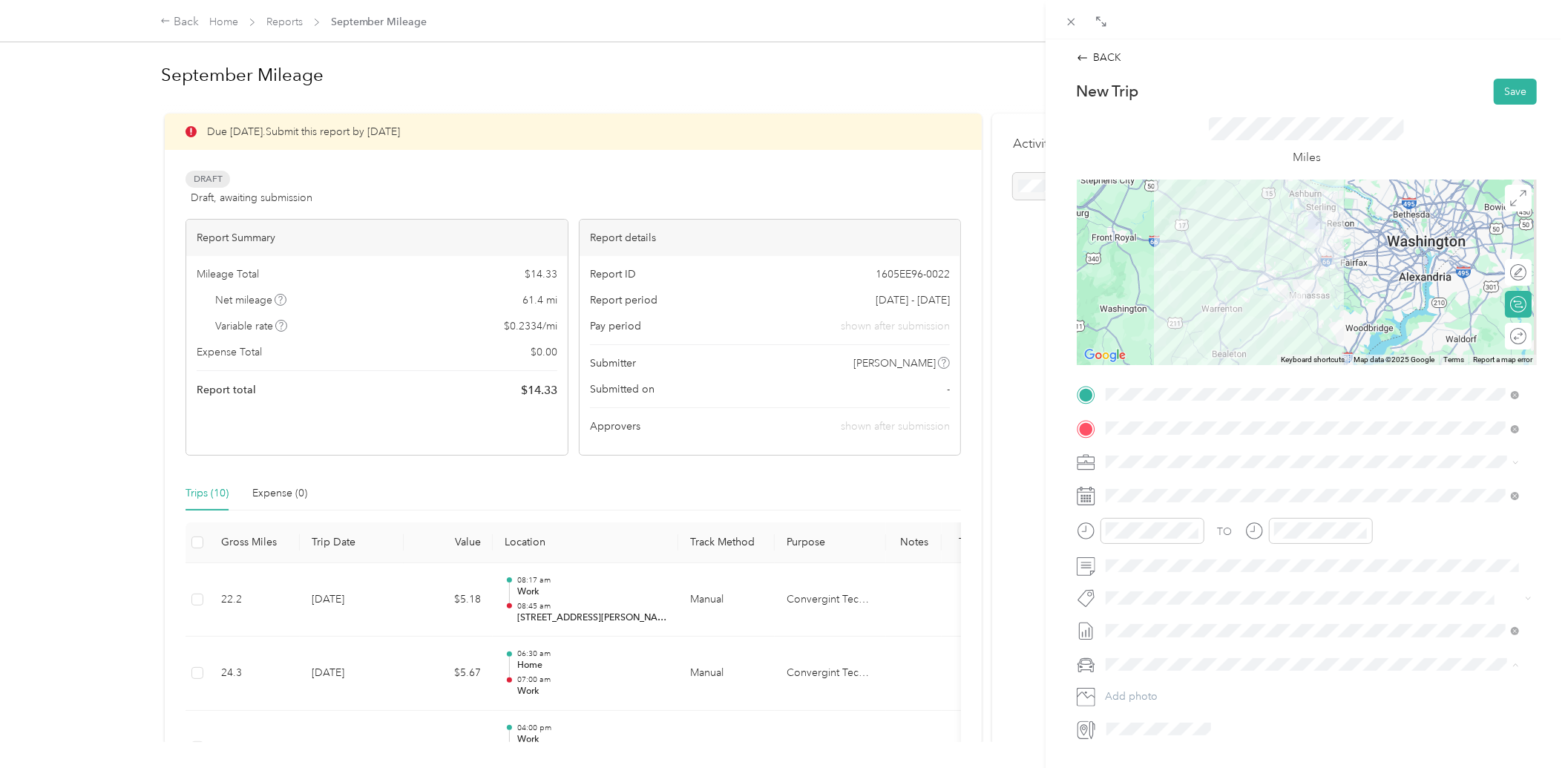
click at [1152, 692] on span "Toyota RAV4" at bounding box center [1141, 691] width 61 height 12
click at [1512, 80] on button "Save" at bounding box center [1515, 92] width 43 height 26
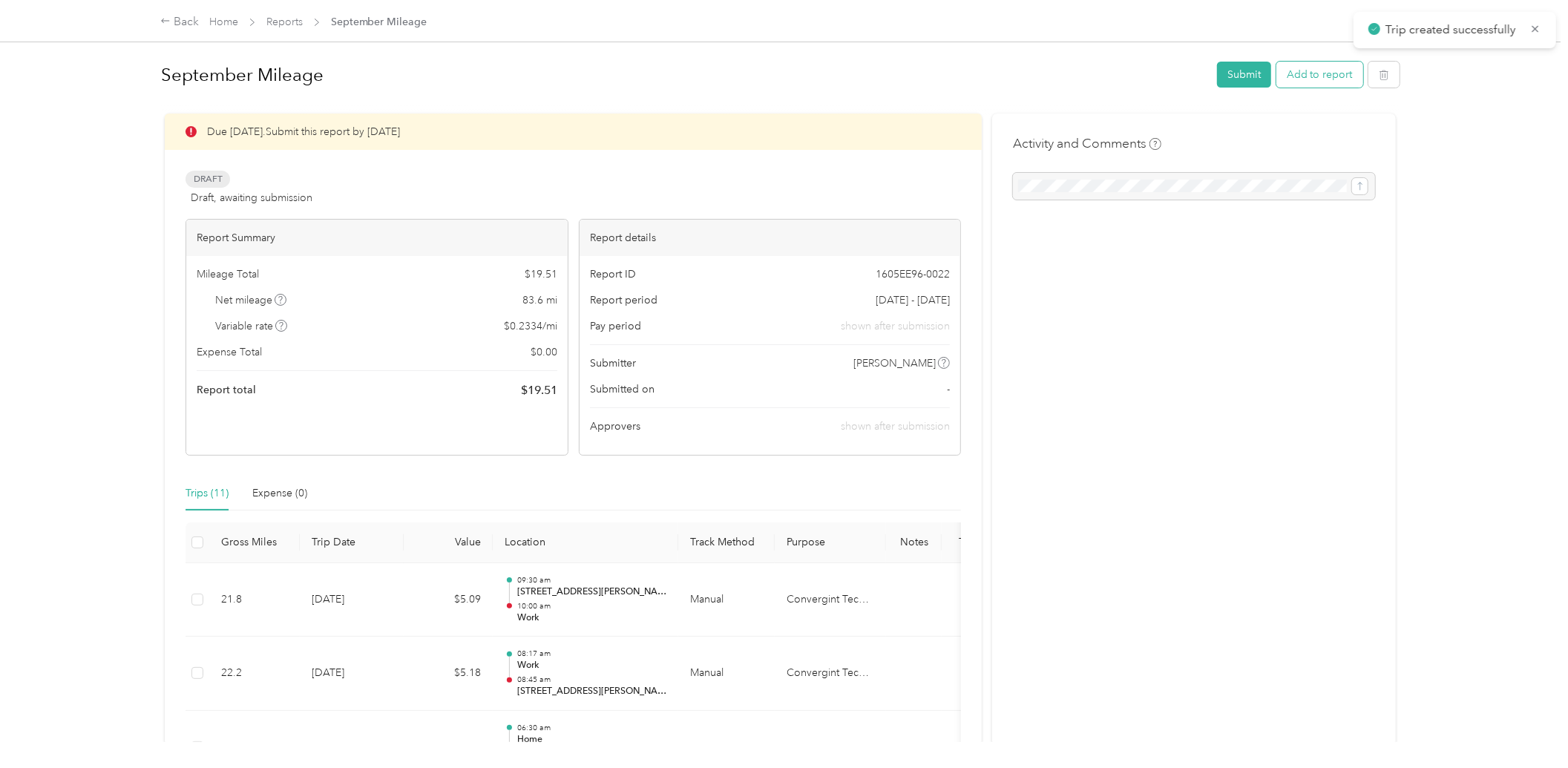
click at [1322, 84] on button "Add to report" at bounding box center [1320, 75] width 87 height 26
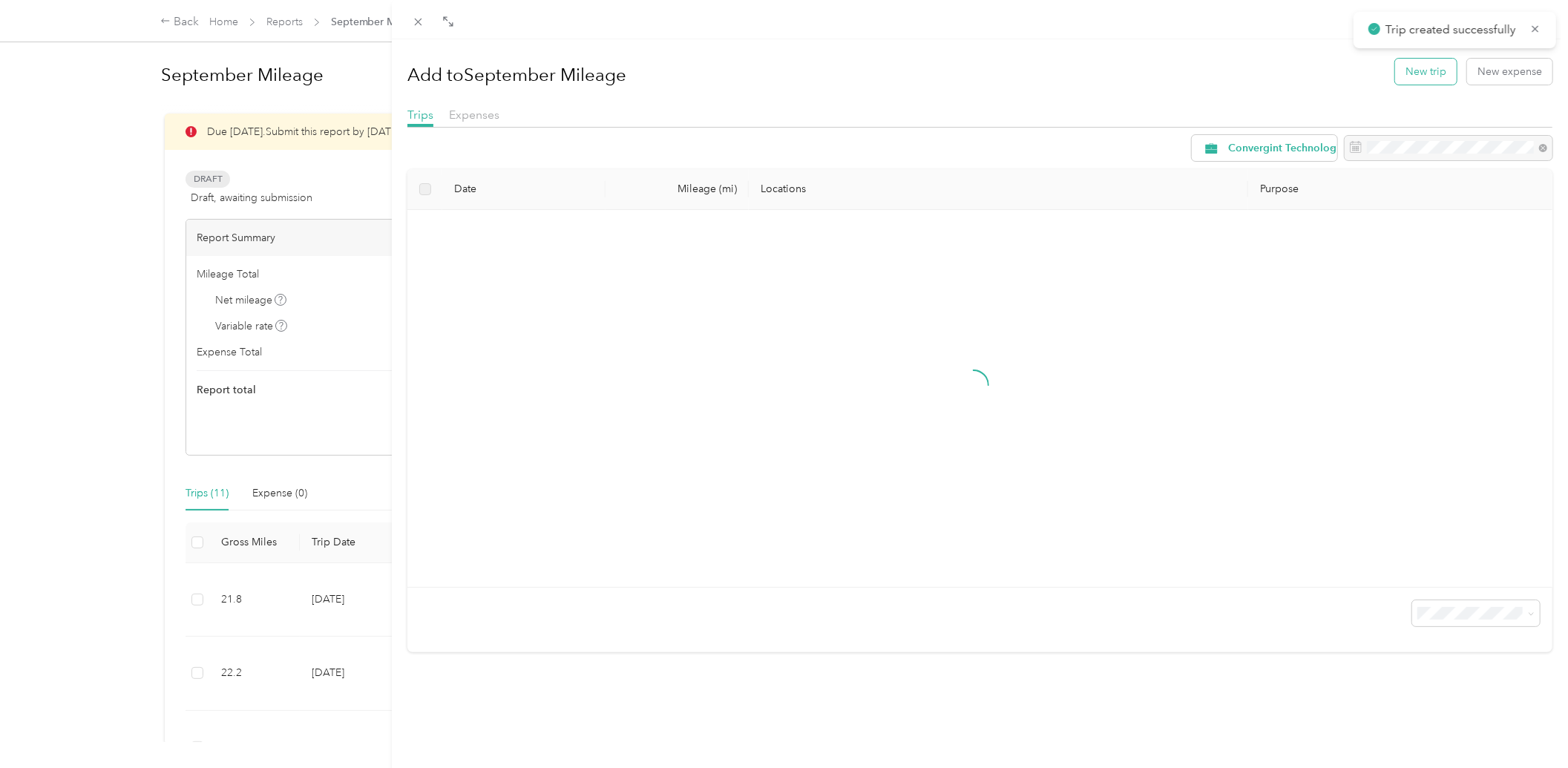
click at [1398, 75] on button "New trip" at bounding box center [1426, 72] width 61 height 26
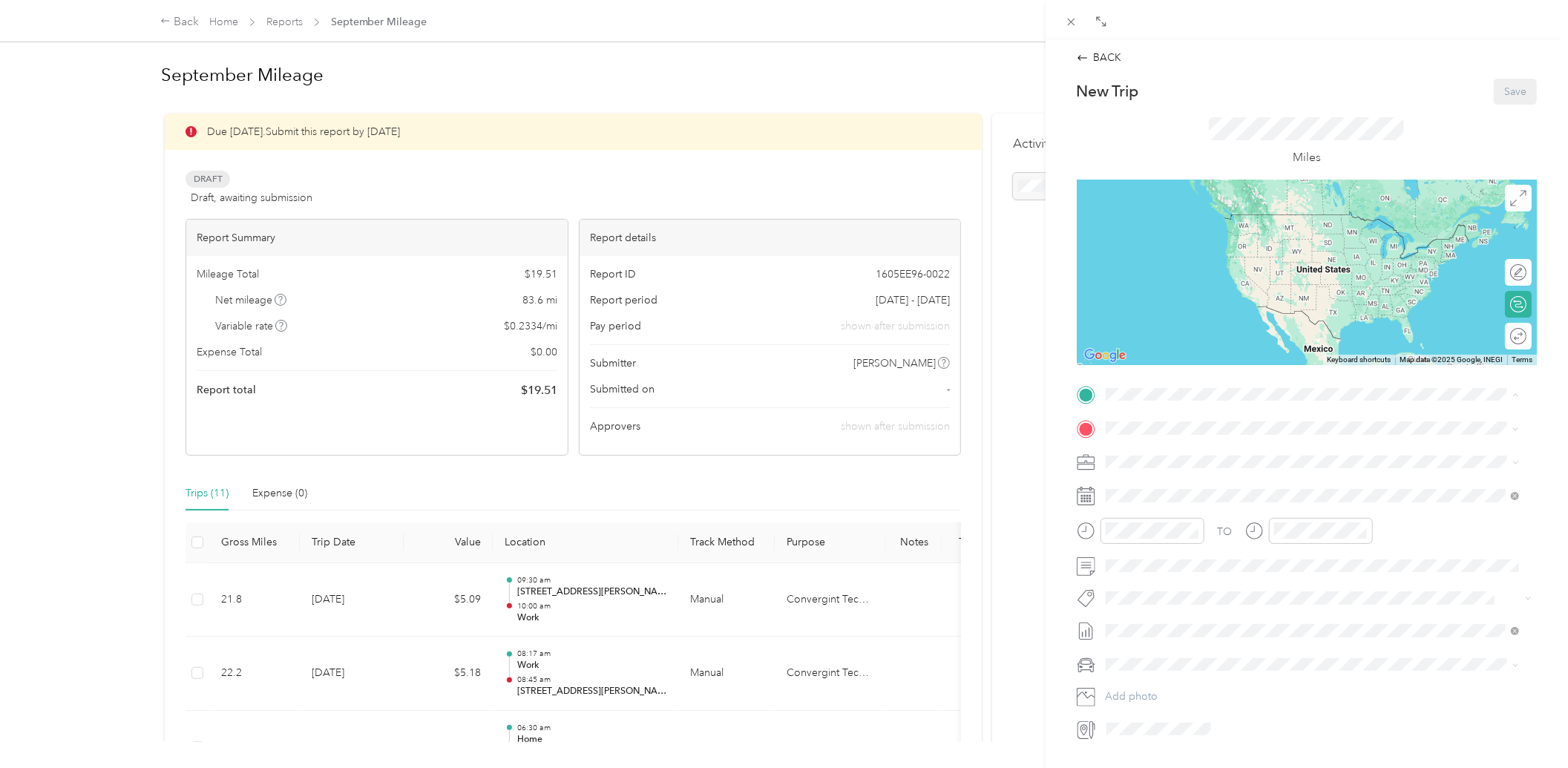
click at [1183, 510] on span "[STREET_ADDRESS]" at bounding box center [1180, 516] width 94 height 12
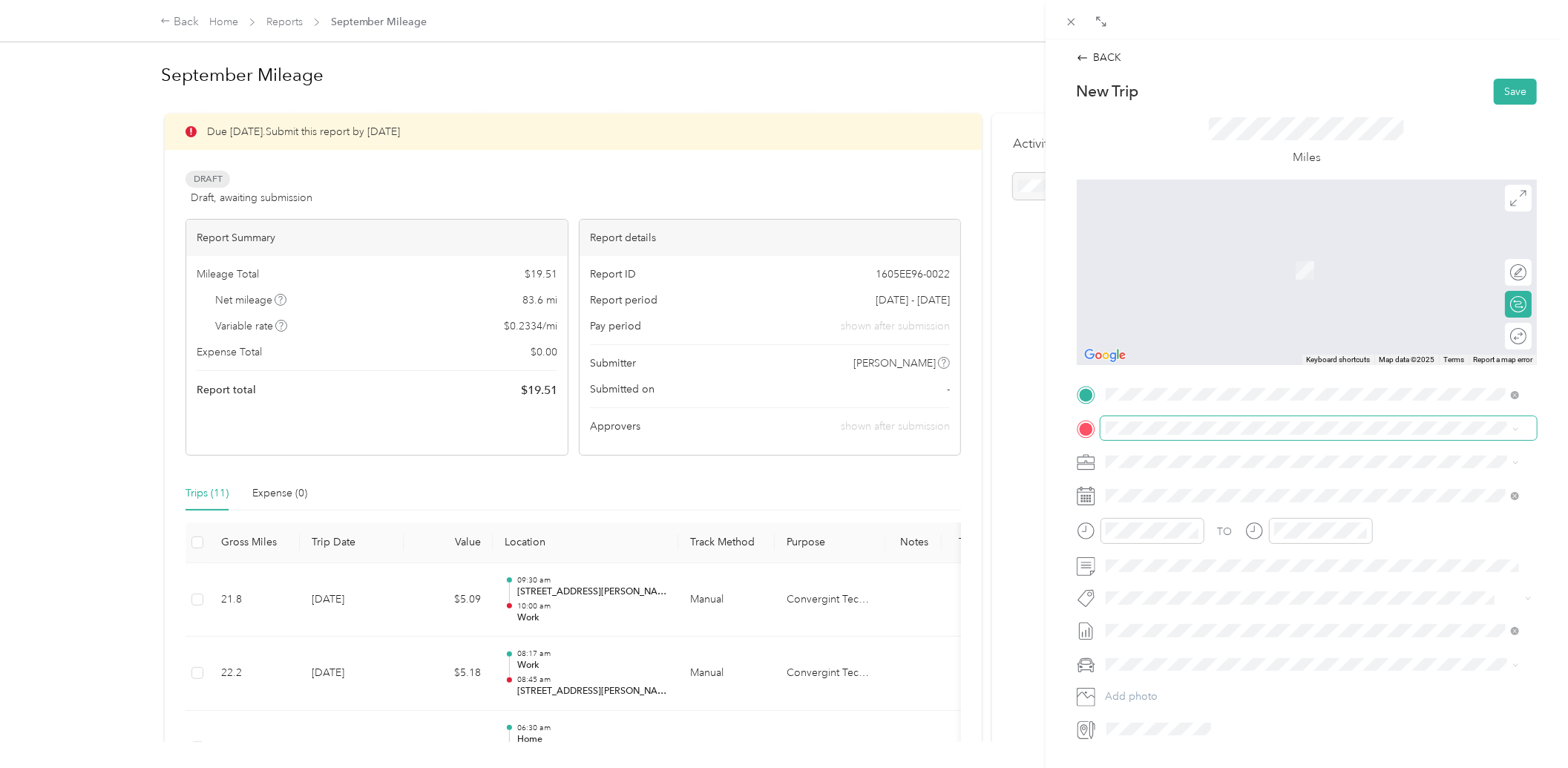
click at [1160, 436] on span at bounding box center [1319, 428] width 437 height 23
click at [1131, 494] on div "Home [STREET_ADDRESS][PERSON_NAME]" at bounding box center [1313, 495] width 403 height 36
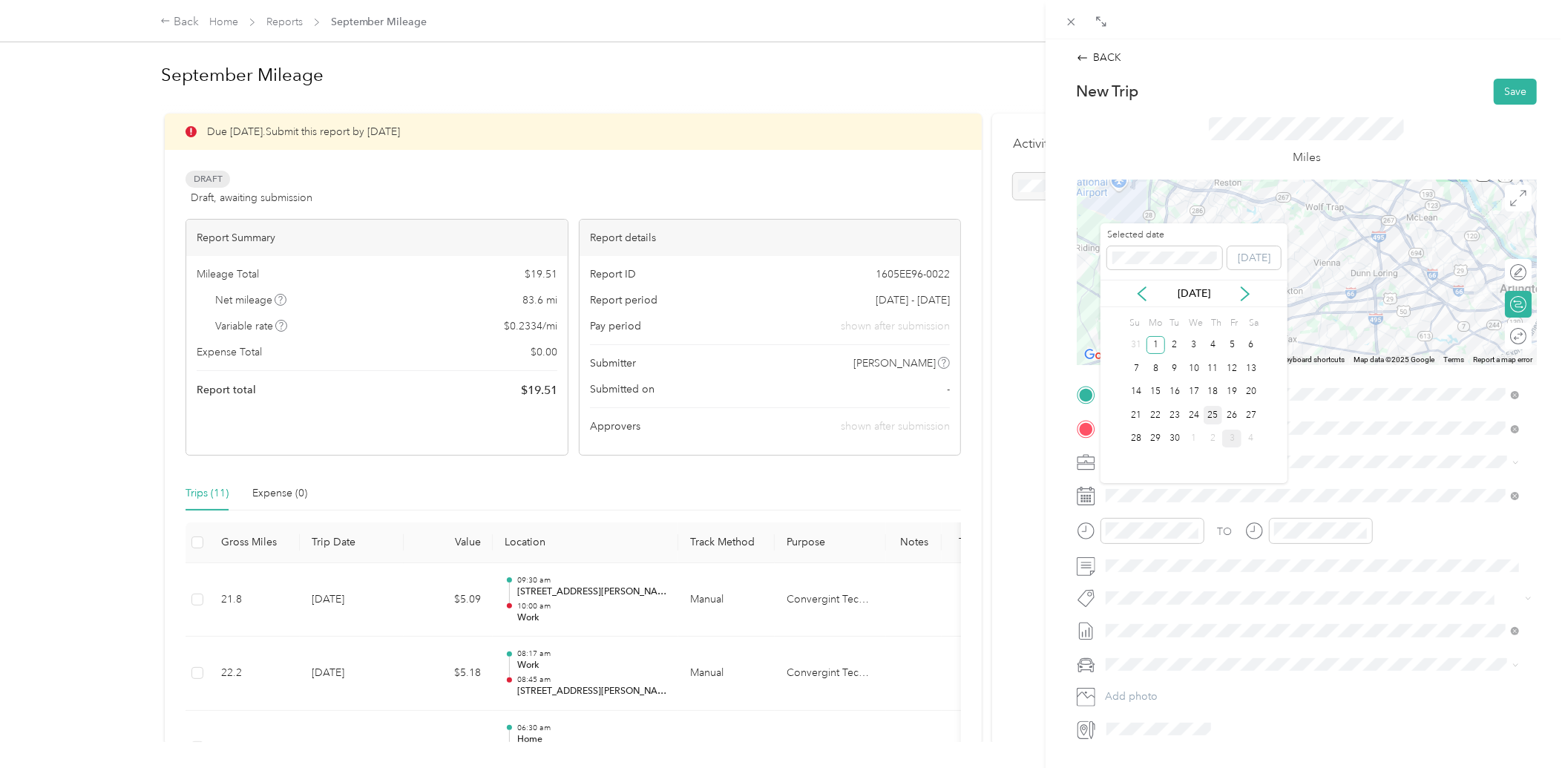
click at [1208, 409] on div "25" at bounding box center [1214, 415] width 19 height 18
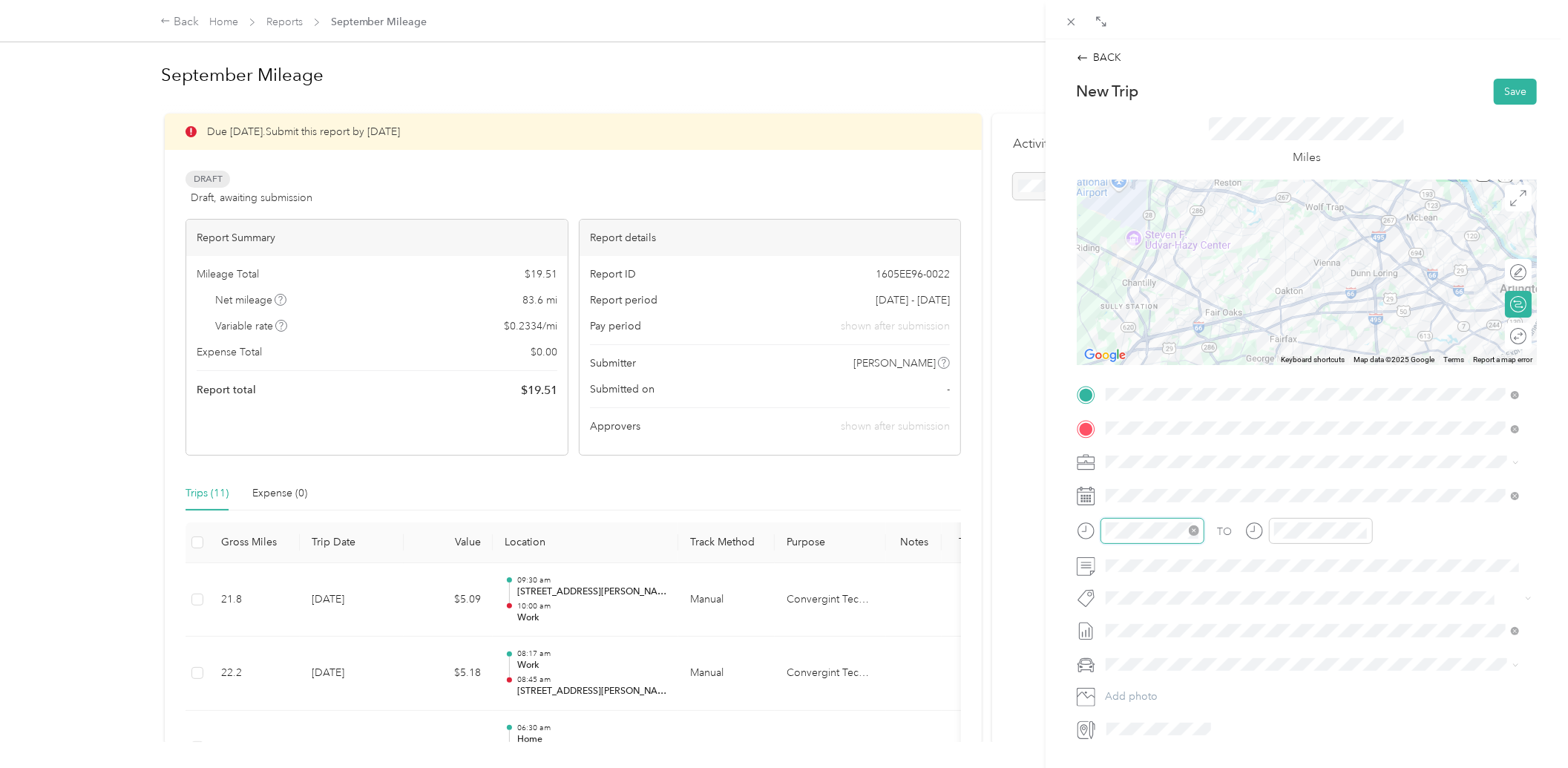
scroll to position [374, 0]
click at [1118, 558] on div "04" at bounding box center [1122, 558] width 36 height 21
click at [1162, 562] on div "00" at bounding box center [1164, 564] width 36 height 21
click at [1208, 582] on div "PM" at bounding box center [1205, 584] width 36 height 21
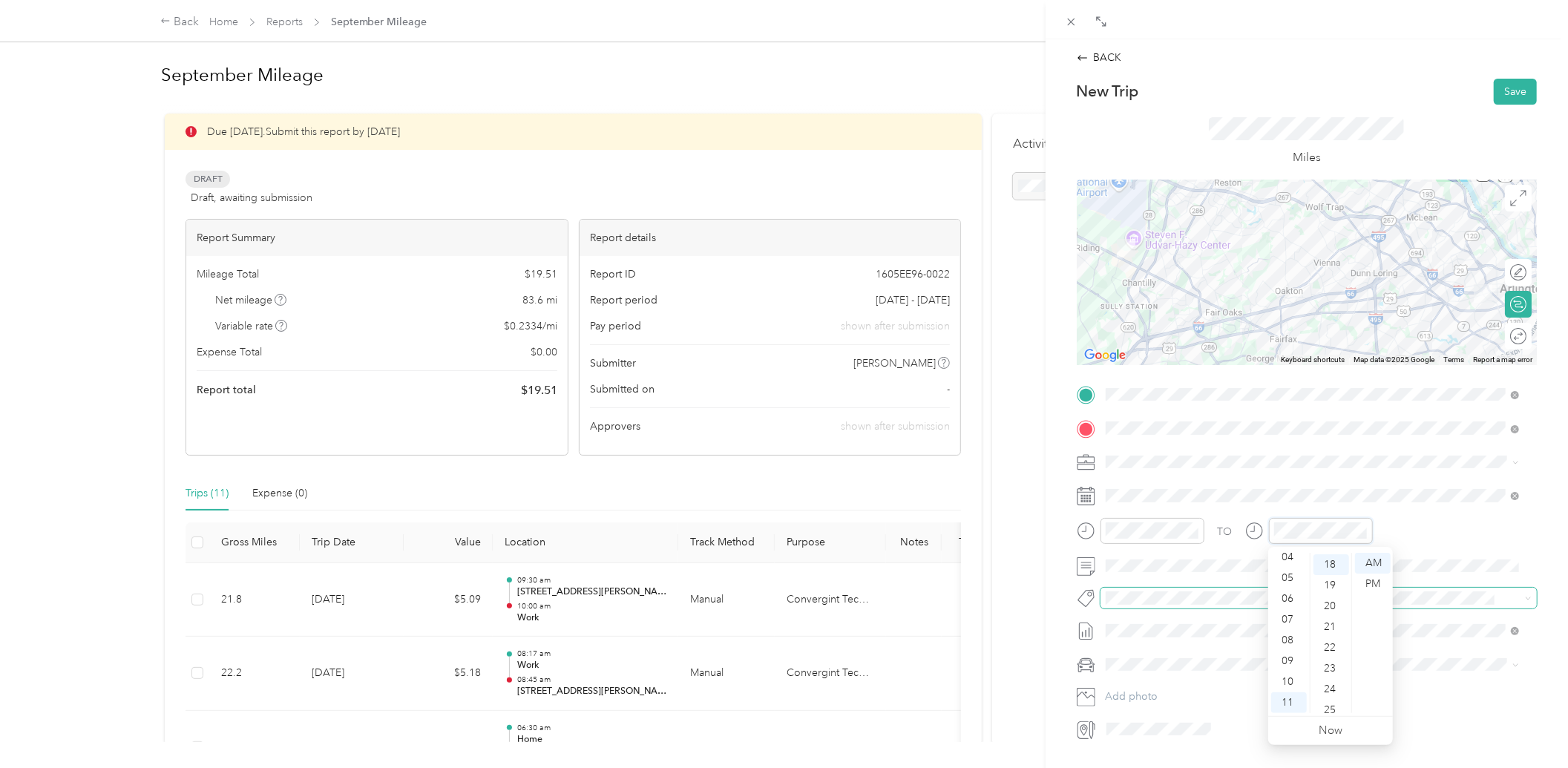
scroll to position [374, 0]
click at [1287, 572] on div "05" at bounding box center [1289, 578] width 36 height 21
click at [1323, 565] on div "00" at bounding box center [1331, 564] width 36 height 21
click at [1385, 577] on div "PM" at bounding box center [1372, 584] width 36 height 21
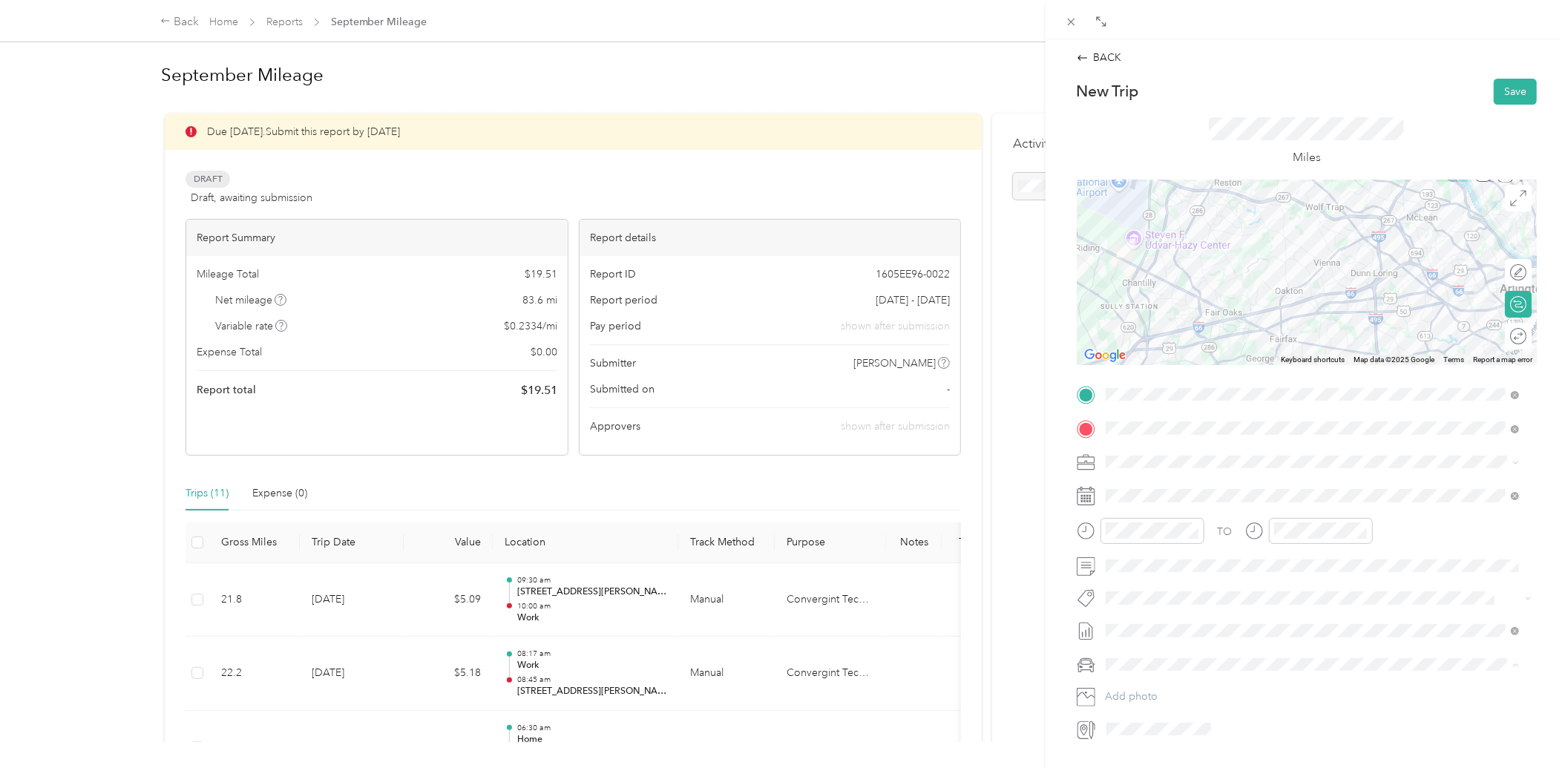
click at [1151, 690] on span "Toyota RAV4" at bounding box center [1141, 691] width 61 height 12
click at [1507, 84] on button "Save" at bounding box center [1515, 92] width 43 height 26
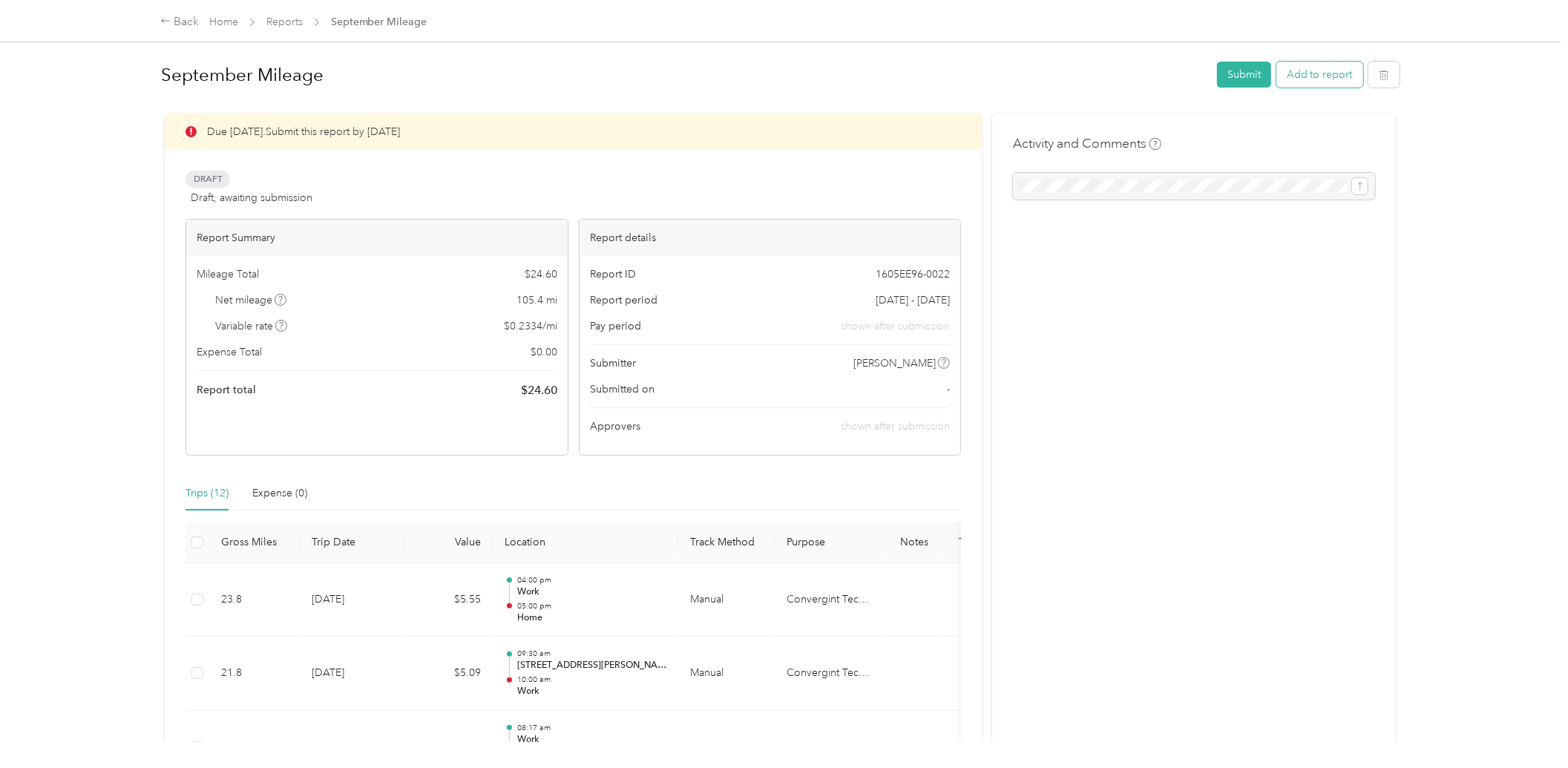
click at [1307, 84] on button "Add to report" at bounding box center [1320, 75] width 87 height 26
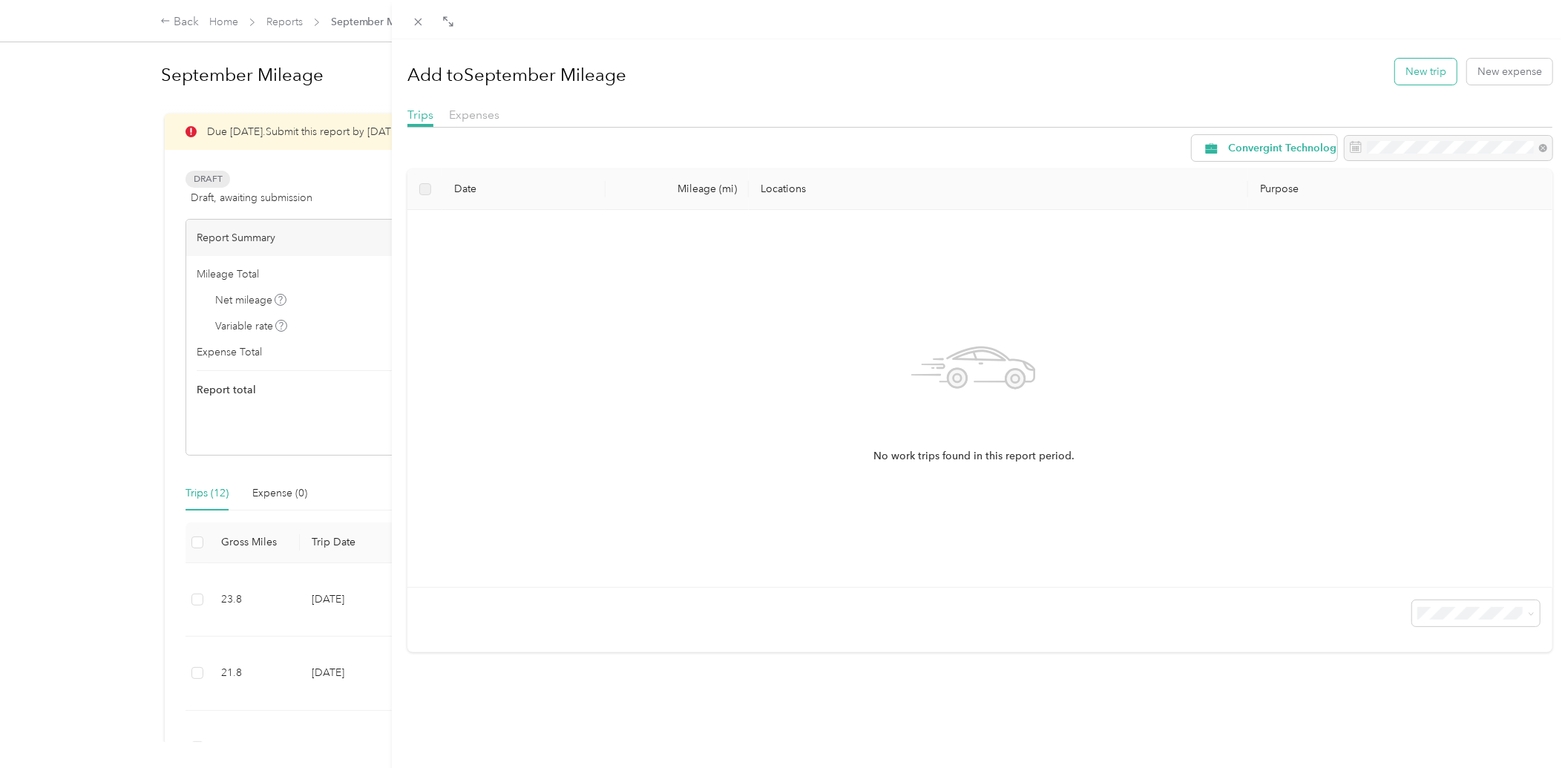
click at [1395, 75] on button "New trip" at bounding box center [1426, 72] width 61 height 26
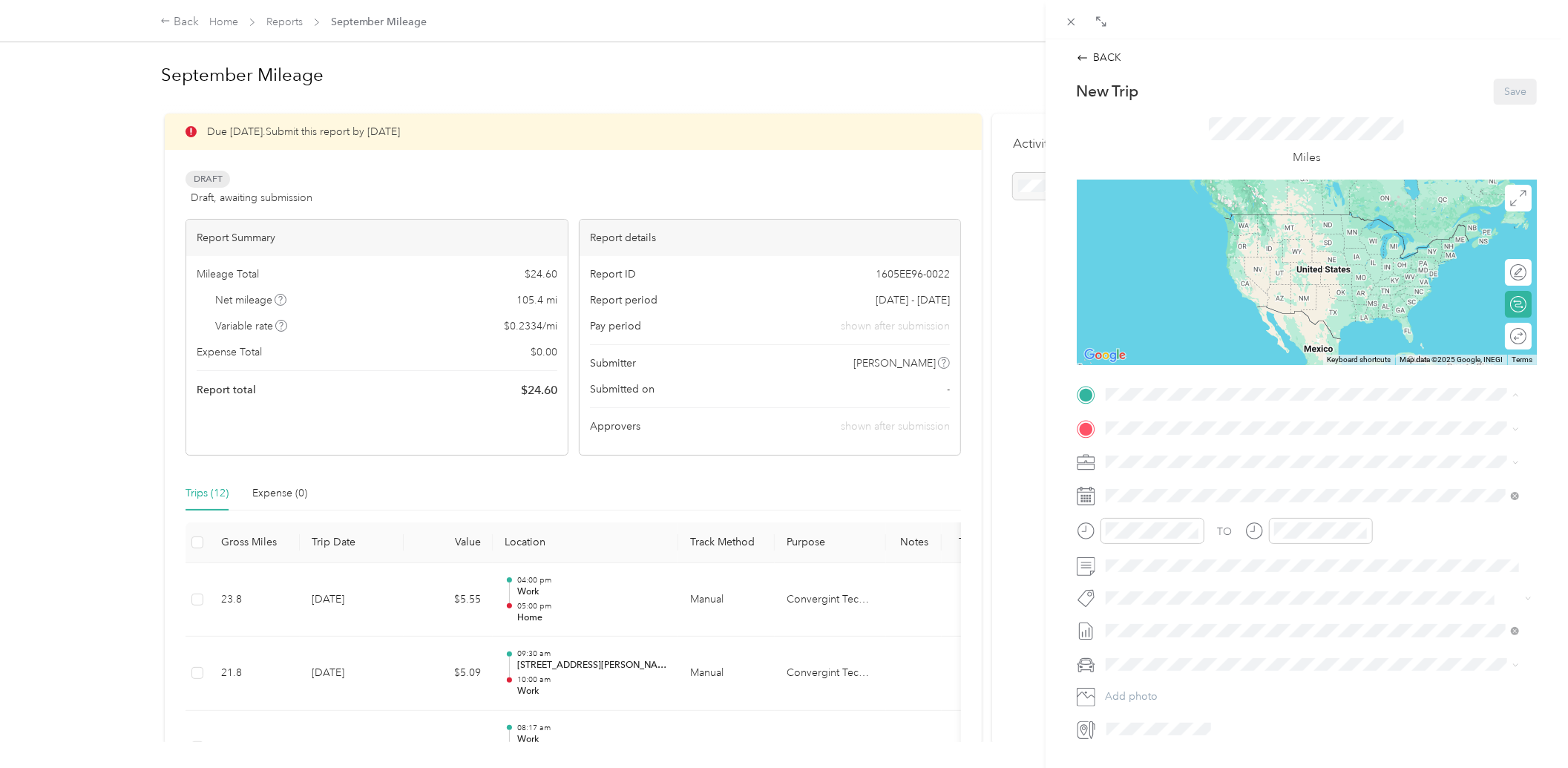
click at [1195, 465] on span "[STREET_ADDRESS][PERSON_NAME]" at bounding box center [1221, 470] width 176 height 12
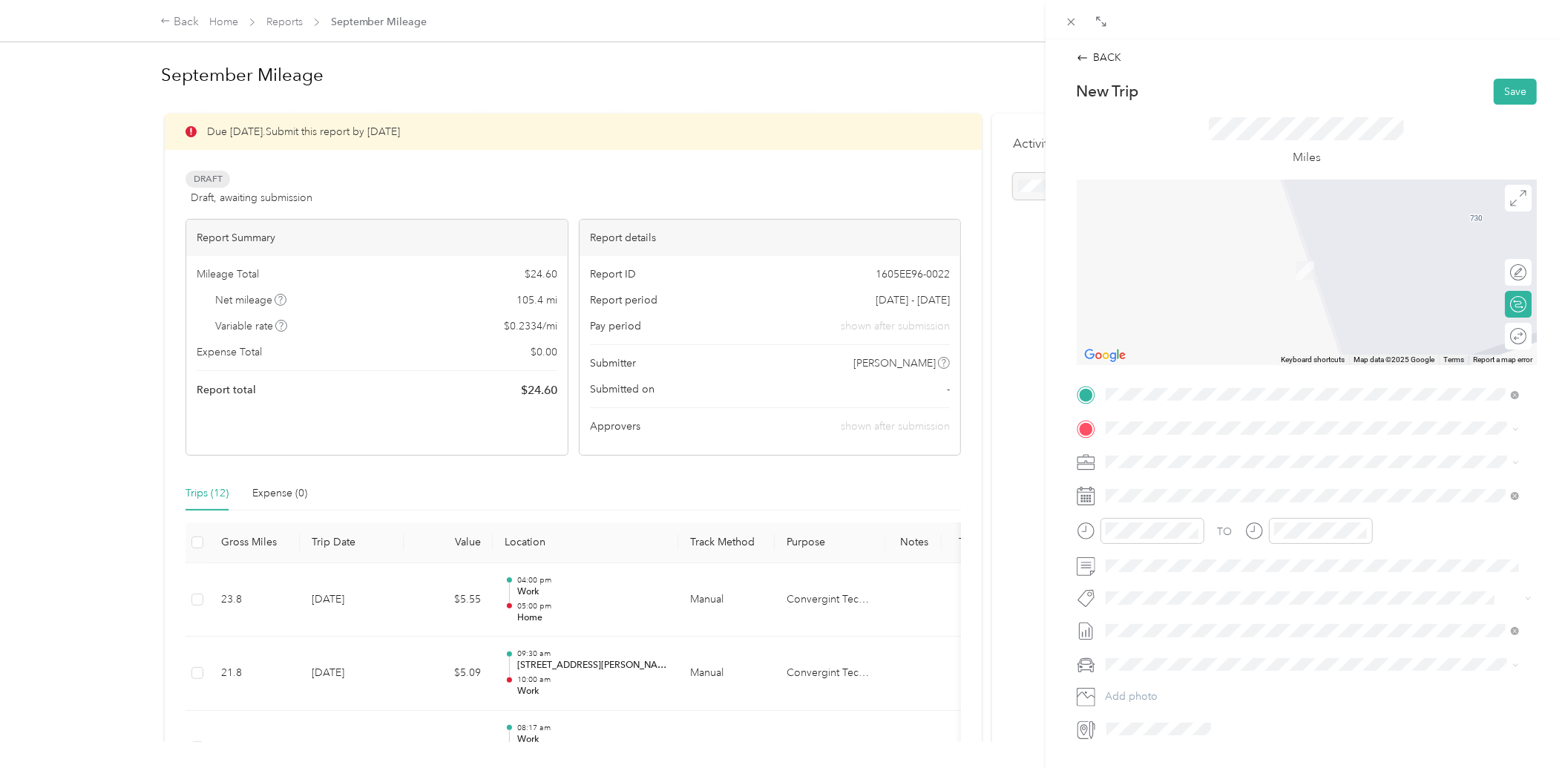
click at [1181, 435] on span at bounding box center [1319, 428] width 437 height 23
click at [1199, 418] on span at bounding box center [1319, 428] width 437 height 23
click at [1136, 538] on strong "Work" at bounding box center [1146, 534] width 26 height 13
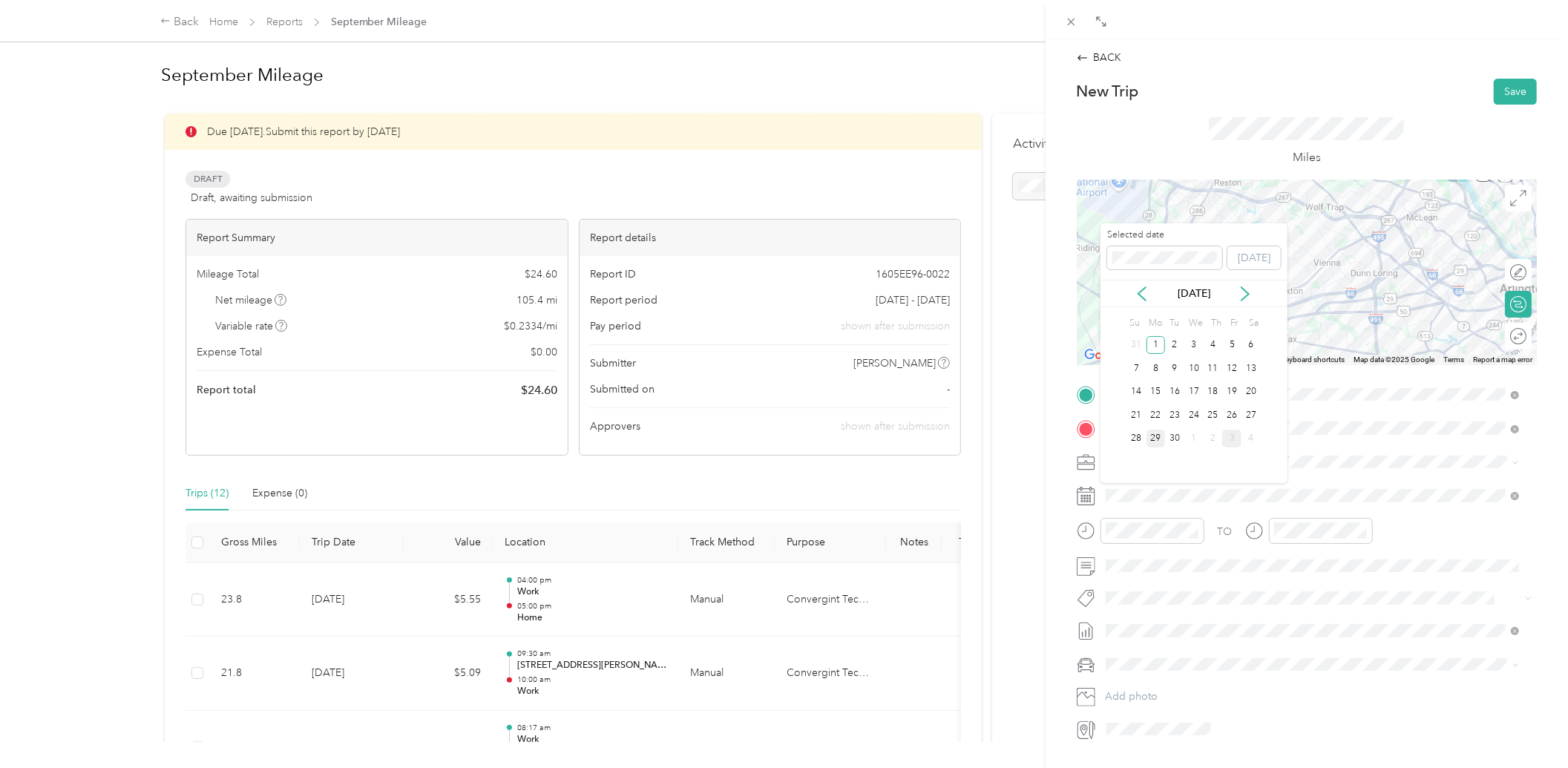
click at [1156, 435] on div "29" at bounding box center [1157, 438] width 19 height 18
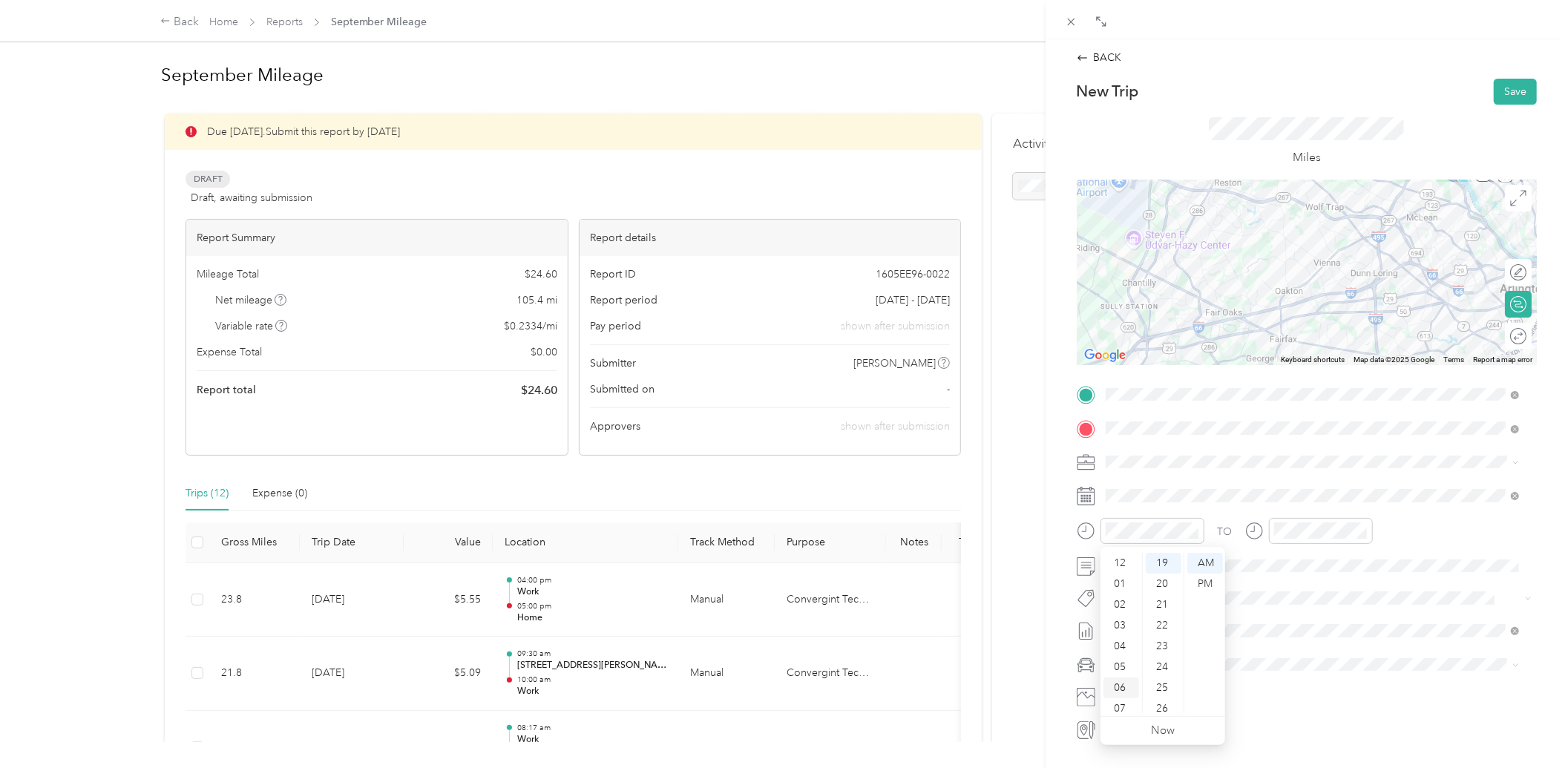
click at [1118, 693] on div "06" at bounding box center [1122, 688] width 36 height 21
click at [1161, 572] on div "30" at bounding box center [1164, 572] width 36 height 21
click at [1287, 613] on div "07" at bounding box center [1289, 620] width 36 height 21
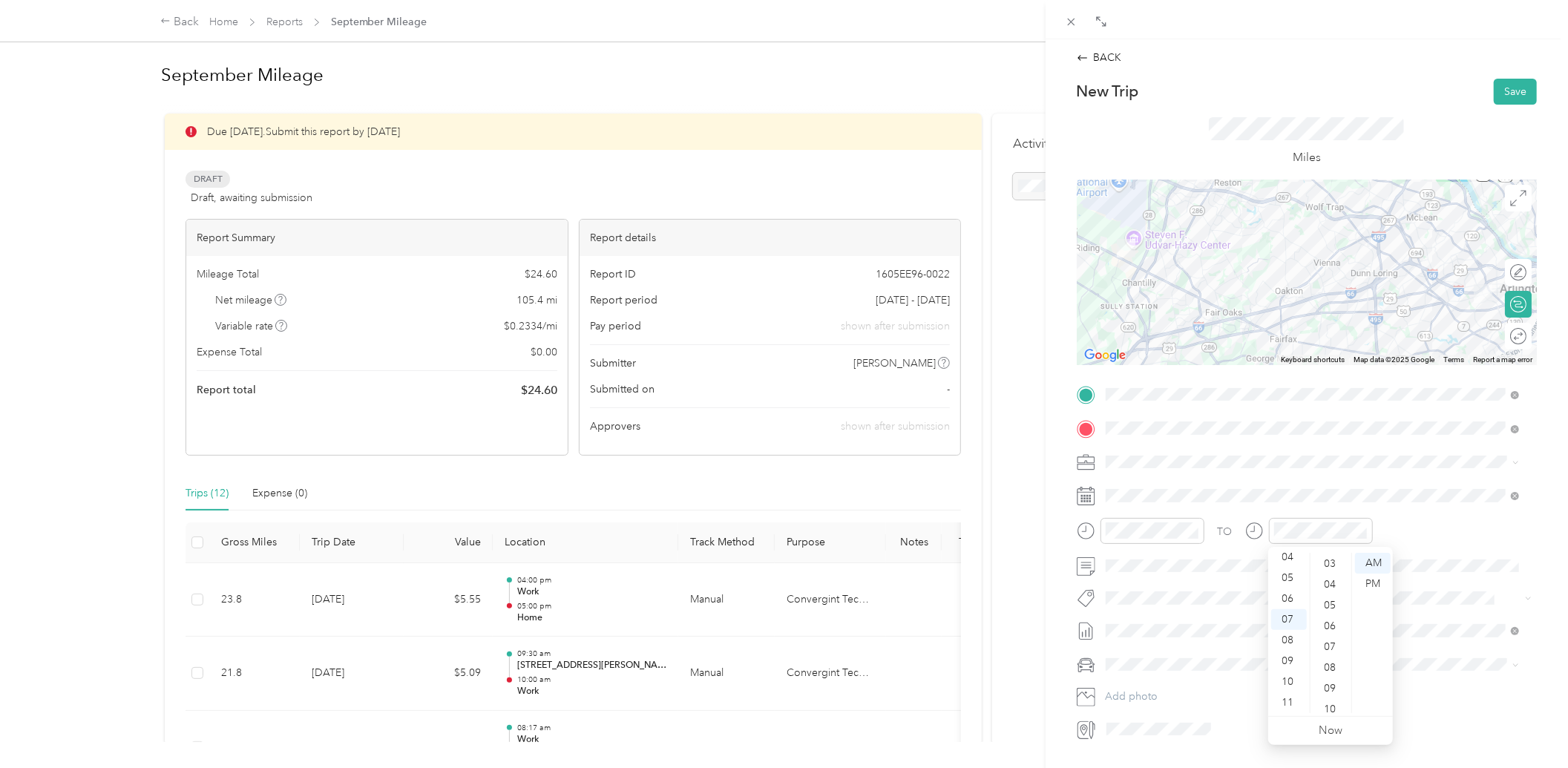
scroll to position [0, 0]
click at [1333, 558] on div "00" at bounding box center [1331, 564] width 36 height 21
click at [1151, 681] on li "Toyota RAV4" at bounding box center [1313, 692] width 424 height 26
click at [1502, 94] on button "Save" at bounding box center [1515, 92] width 43 height 26
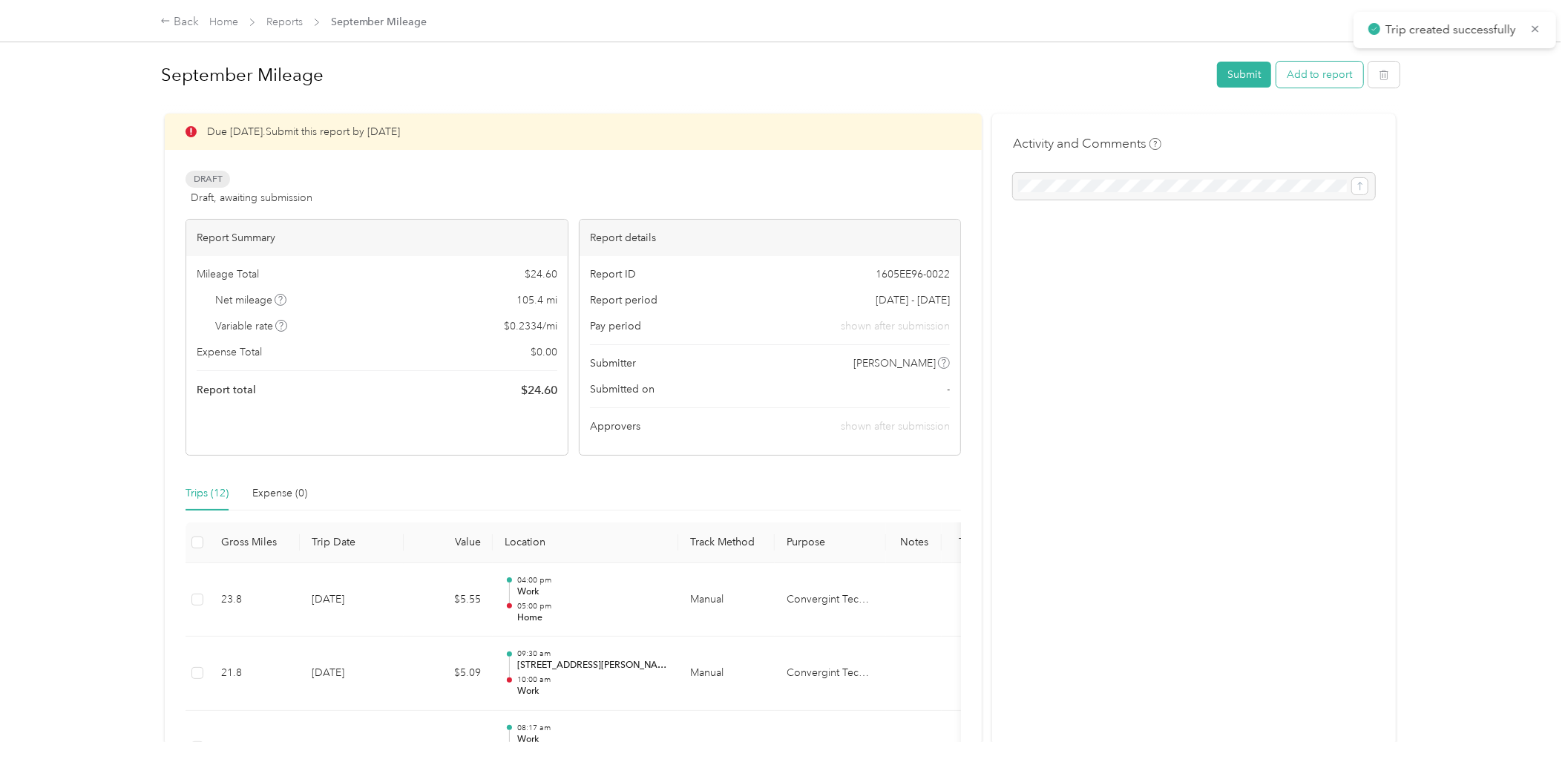
click at [1342, 78] on button "Add to report" at bounding box center [1320, 75] width 87 height 26
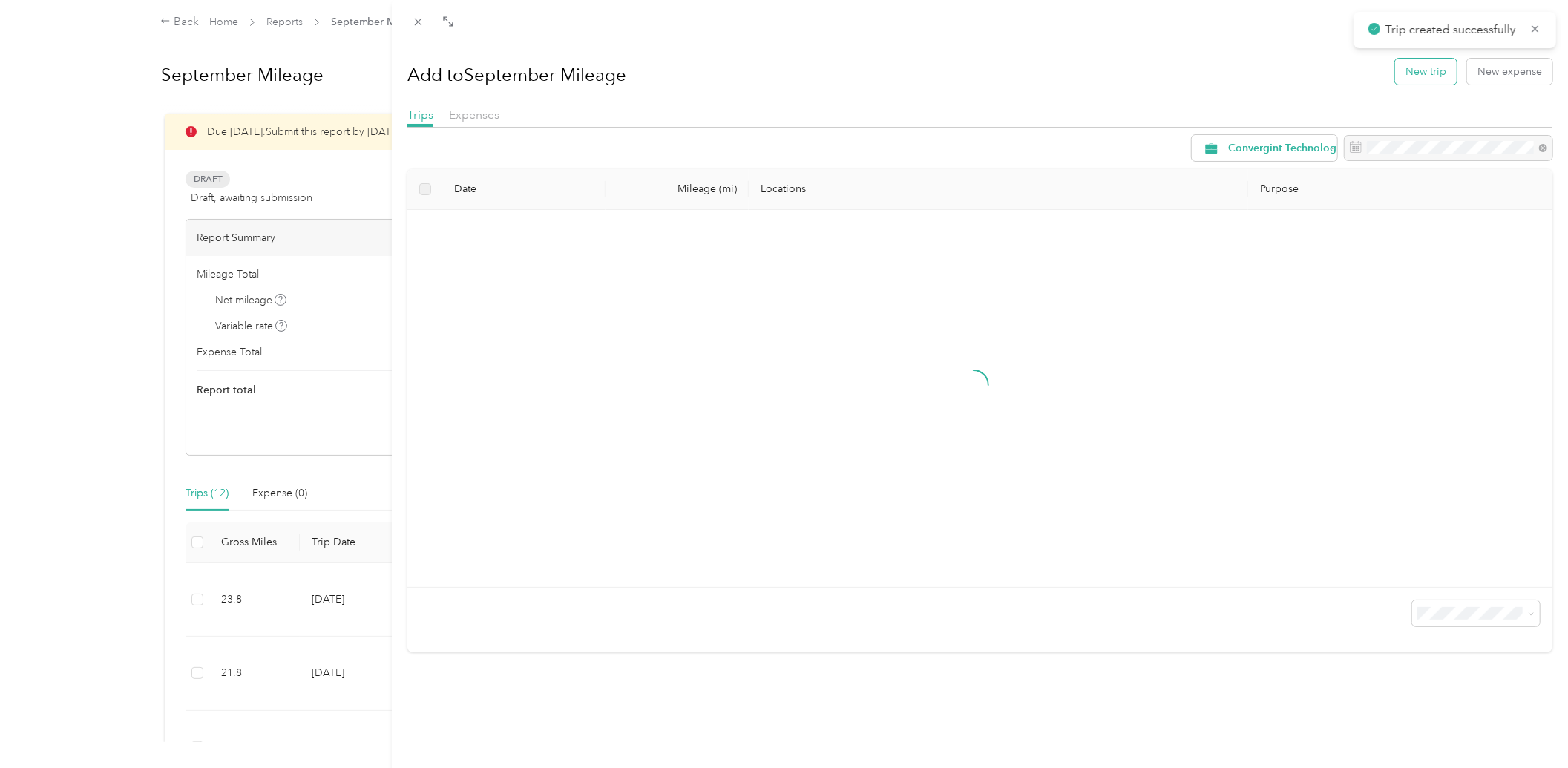
click at [1426, 61] on button "New trip" at bounding box center [1426, 72] width 61 height 26
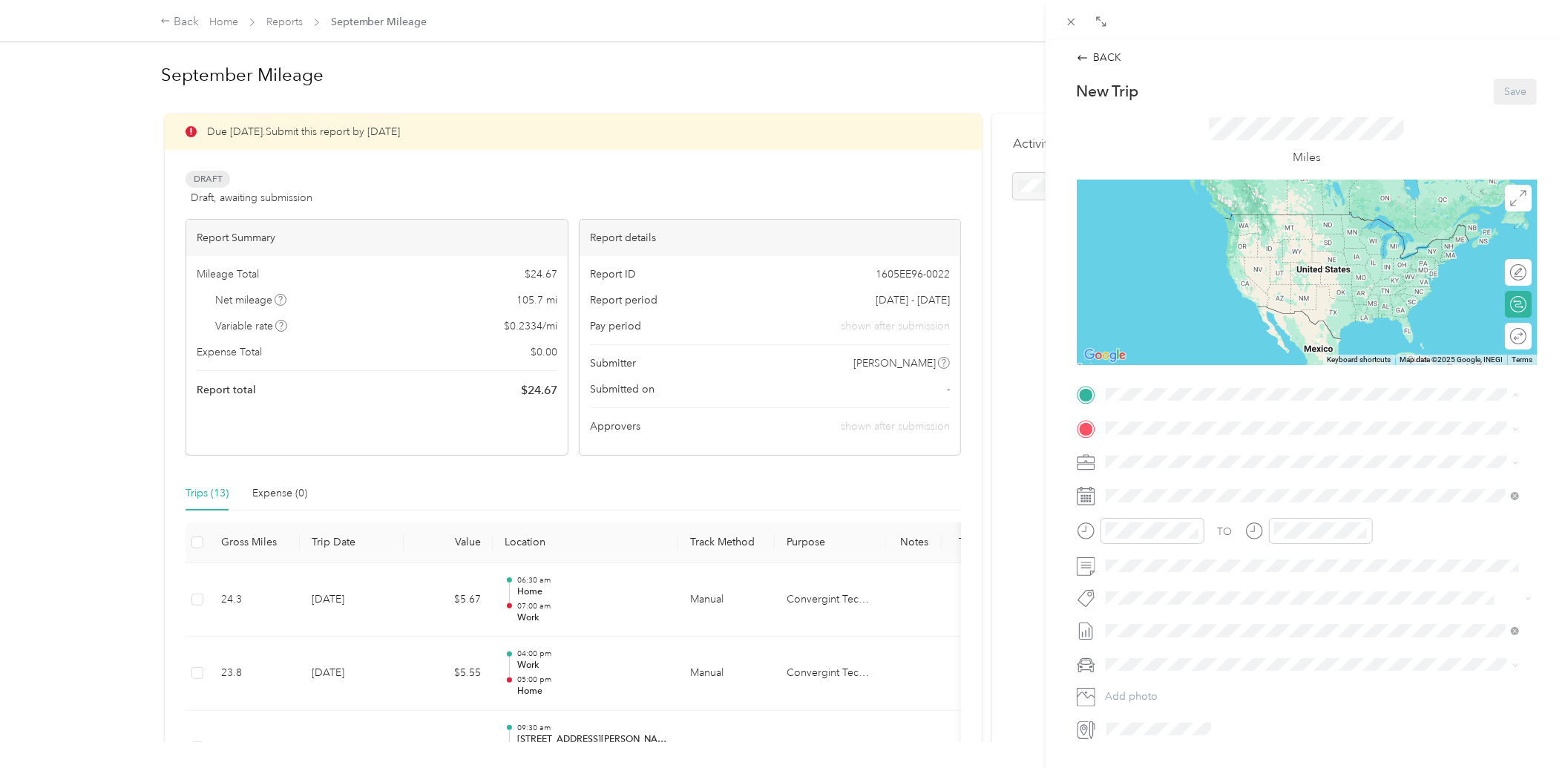
click at [1169, 498] on div "Work" at bounding box center [1180, 500] width 94 height 13
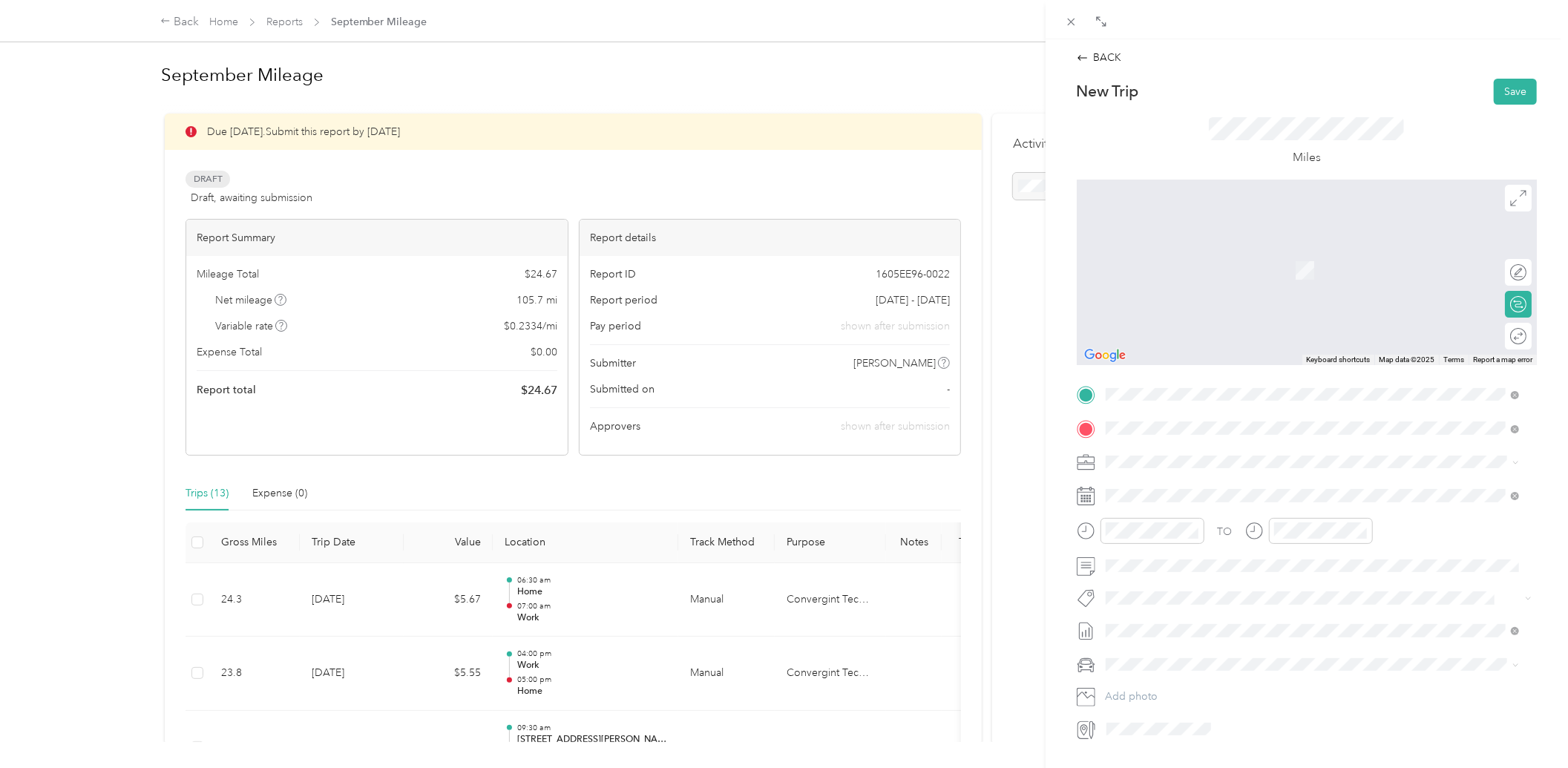
click at [1172, 480] on span "[STREET_ADDRESS][PERSON_NAME][US_STATE]" at bounding box center [1248, 482] width 231 height 13
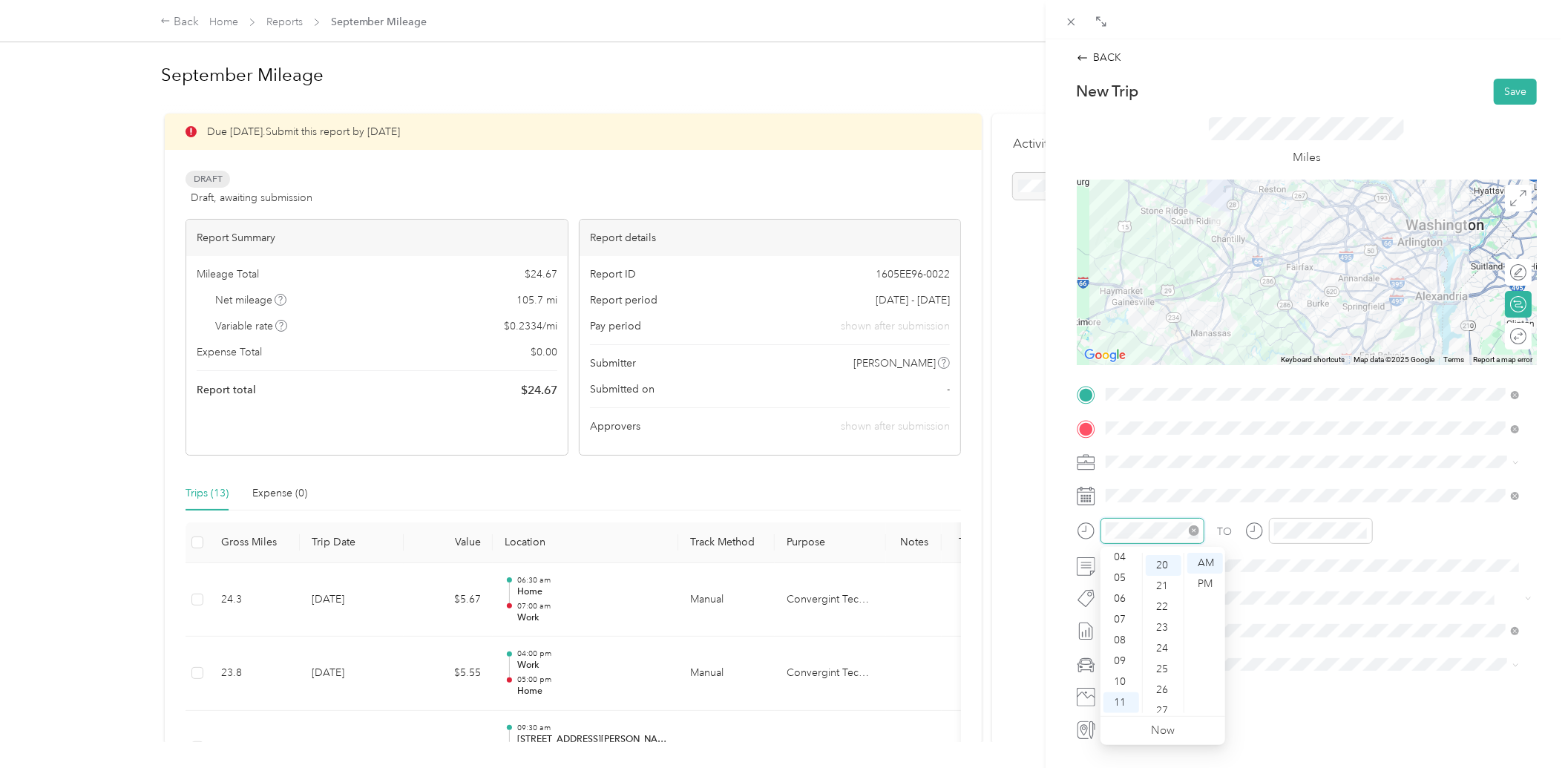
scroll to position [416, 0]
click at [1287, 307] on div at bounding box center [1307, 273] width 460 height 186
click at [1341, 260] on div at bounding box center [1307, 273] width 460 height 186
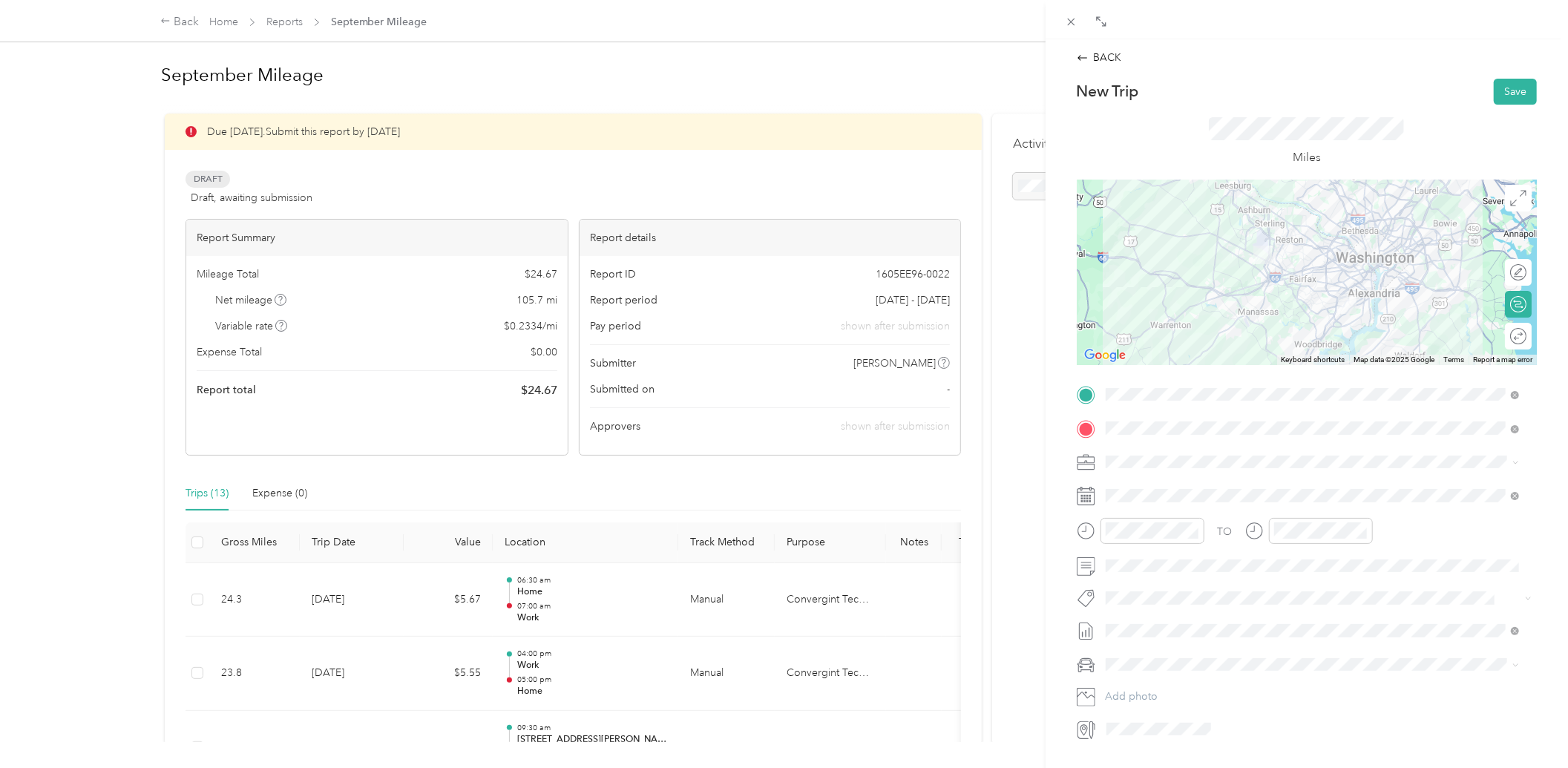
click at [1297, 271] on div at bounding box center [1307, 273] width 460 height 186
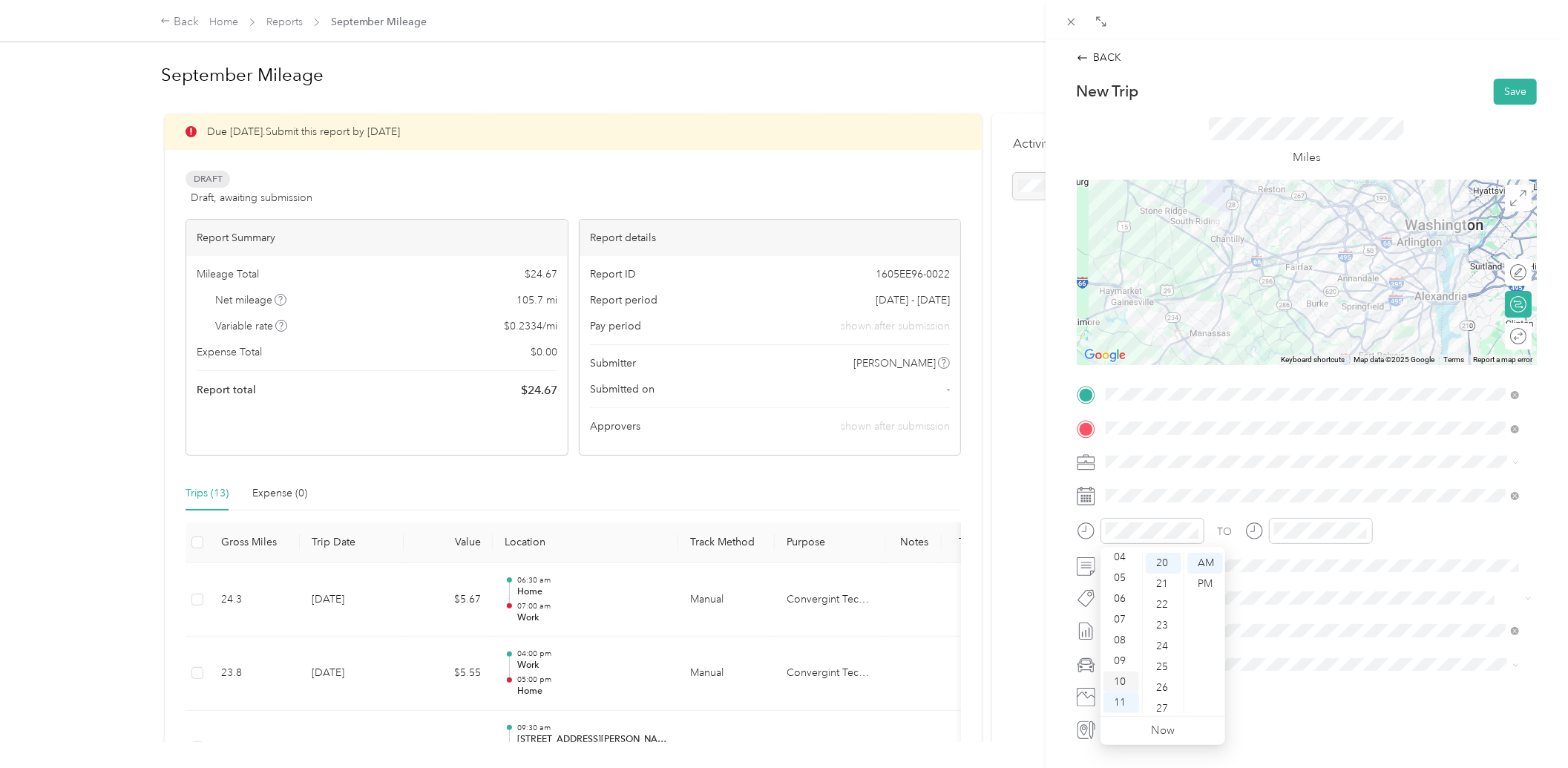
click at [1119, 679] on div "10" at bounding box center [1122, 682] width 36 height 21
click at [1332, 559] on div "00" at bounding box center [1331, 564] width 36 height 21
click at [1145, 686] on span "Toyota RAV4" at bounding box center [1141, 691] width 61 height 12
click at [1162, 486] on span at bounding box center [1319, 495] width 437 height 23
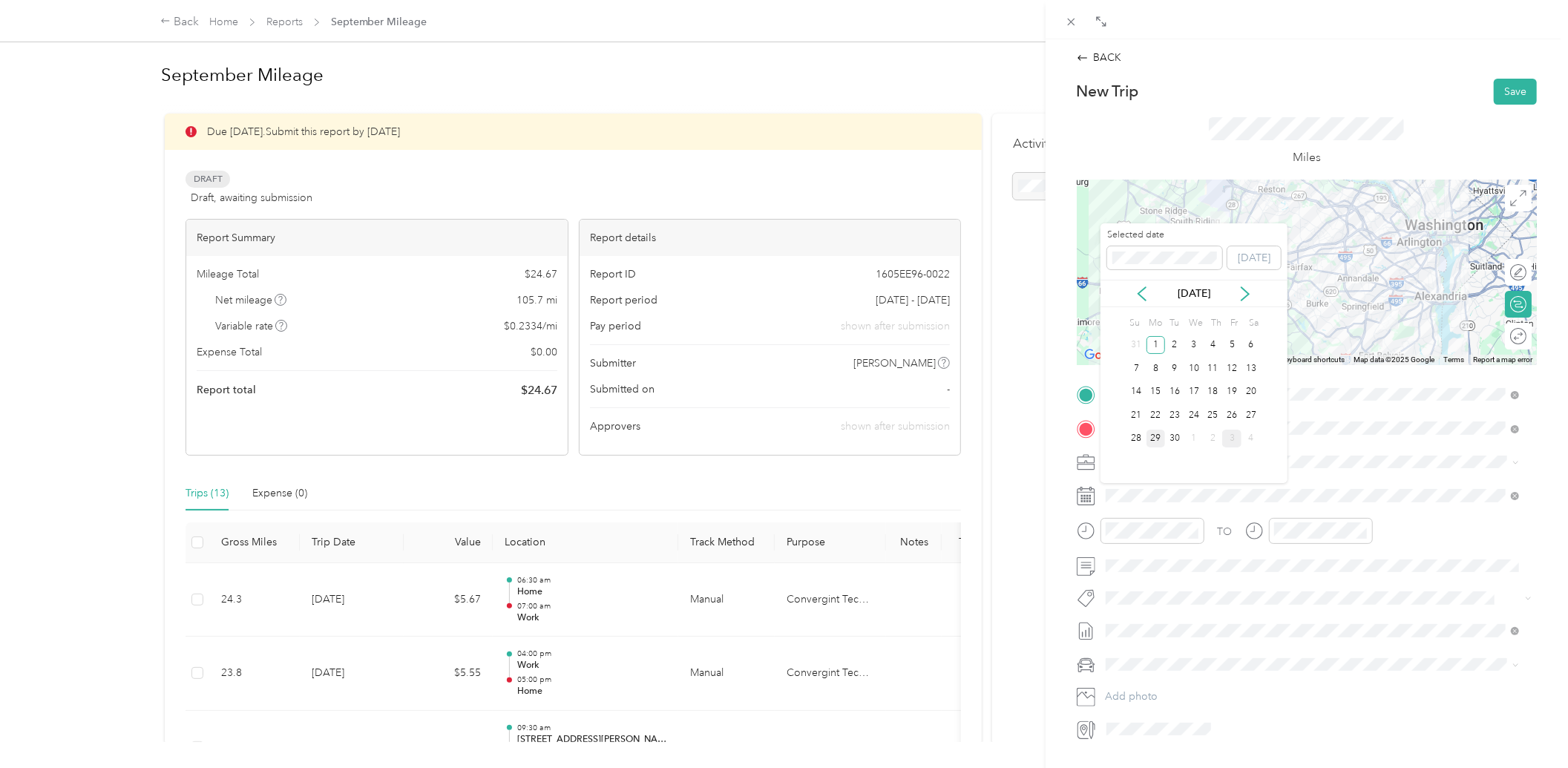
click at [1162, 438] on div "29" at bounding box center [1157, 438] width 19 height 18
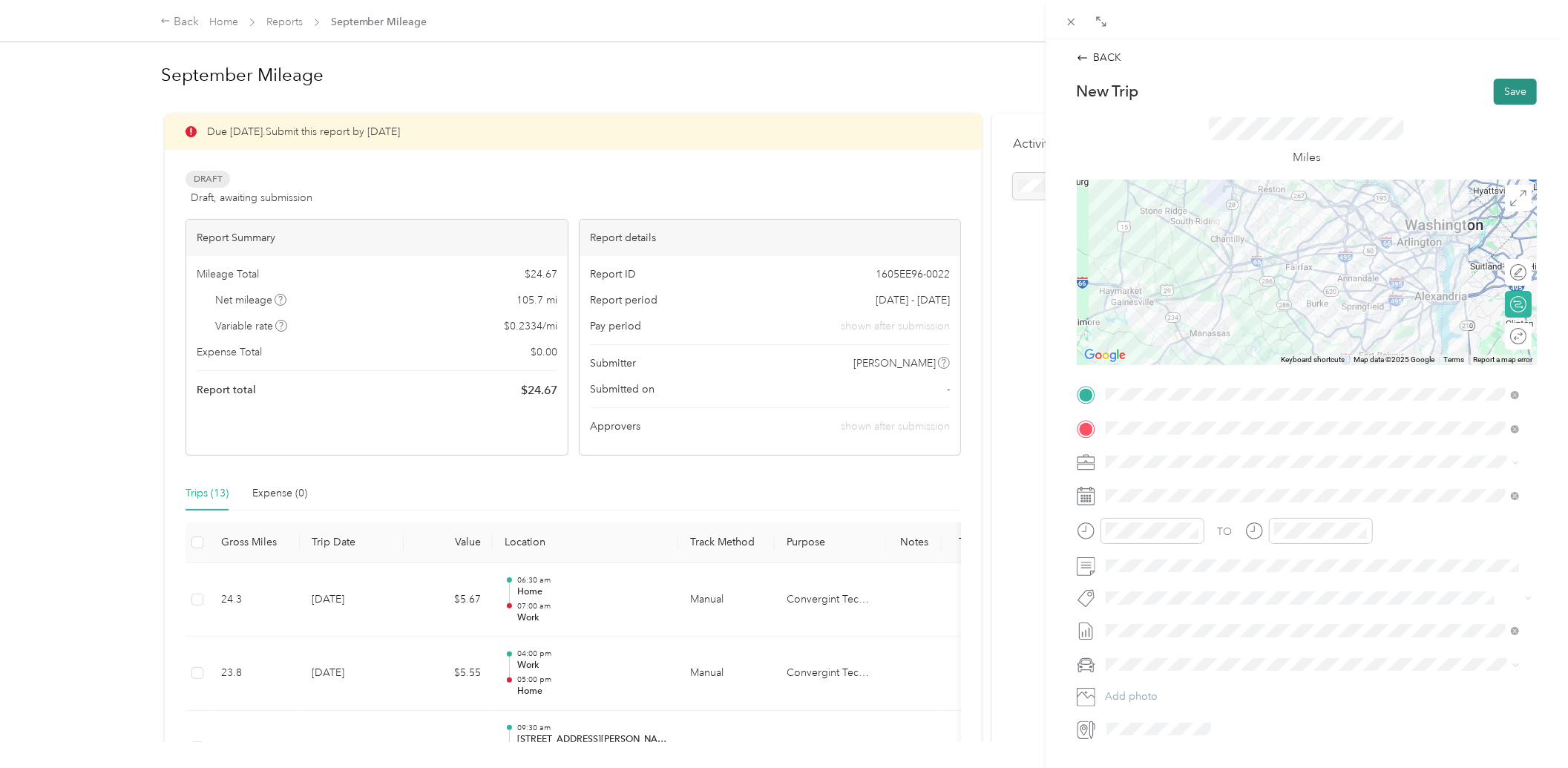
click at [1503, 89] on button "Save" at bounding box center [1515, 92] width 43 height 26
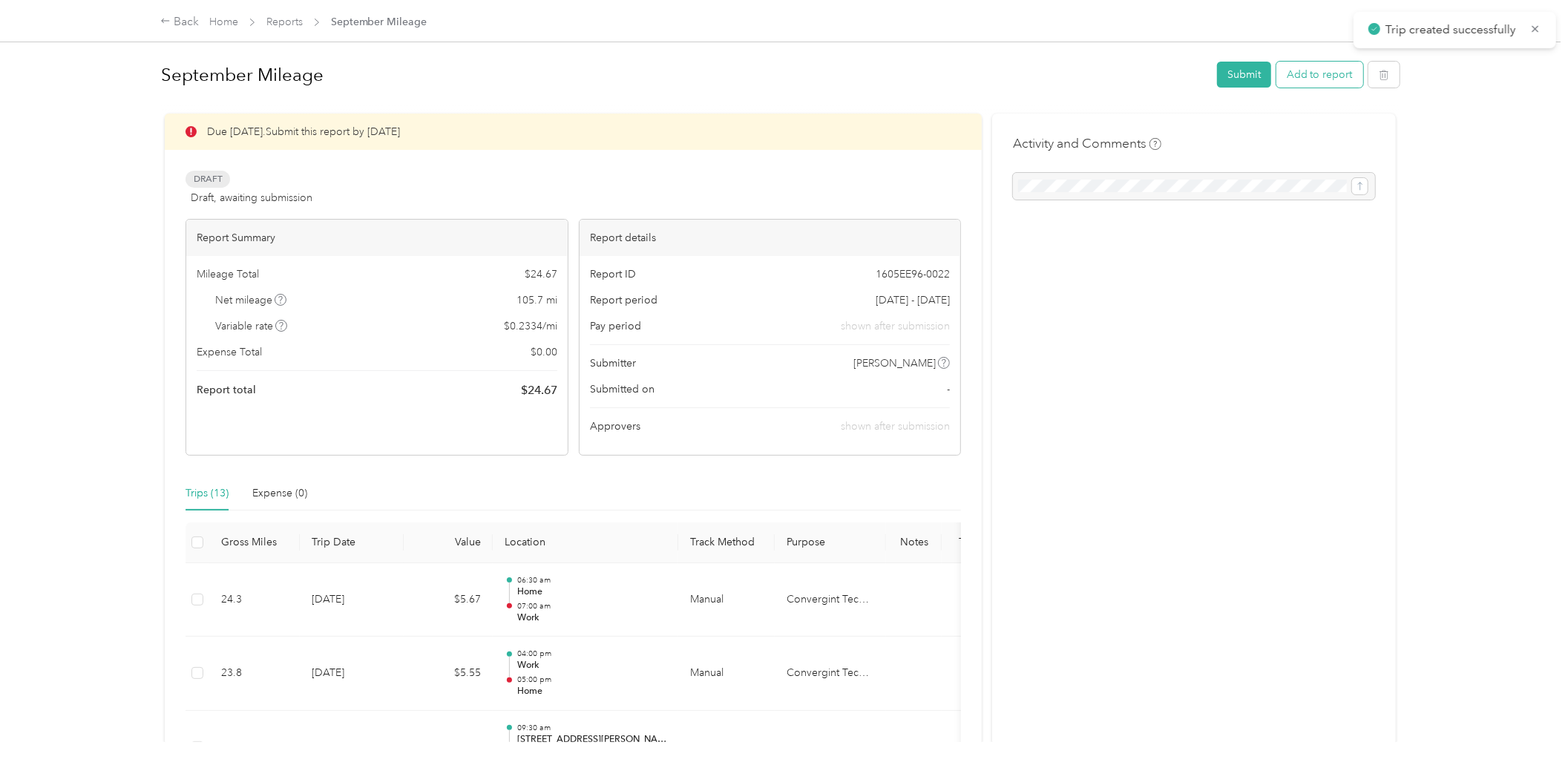
click at [1331, 75] on button "Add to report" at bounding box center [1320, 75] width 87 height 26
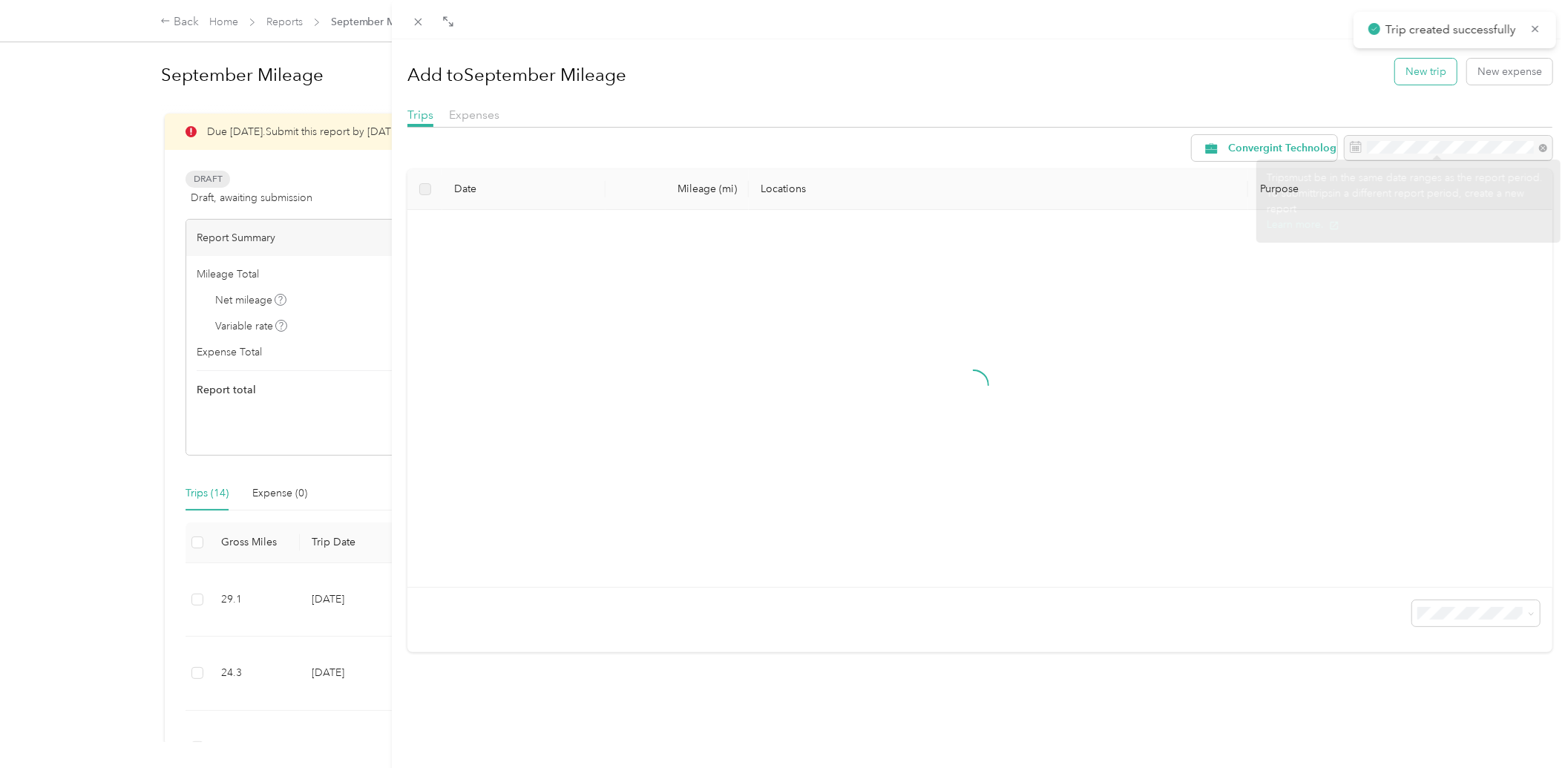
click at [1422, 80] on button "New trip" at bounding box center [1426, 72] width 61 height 26
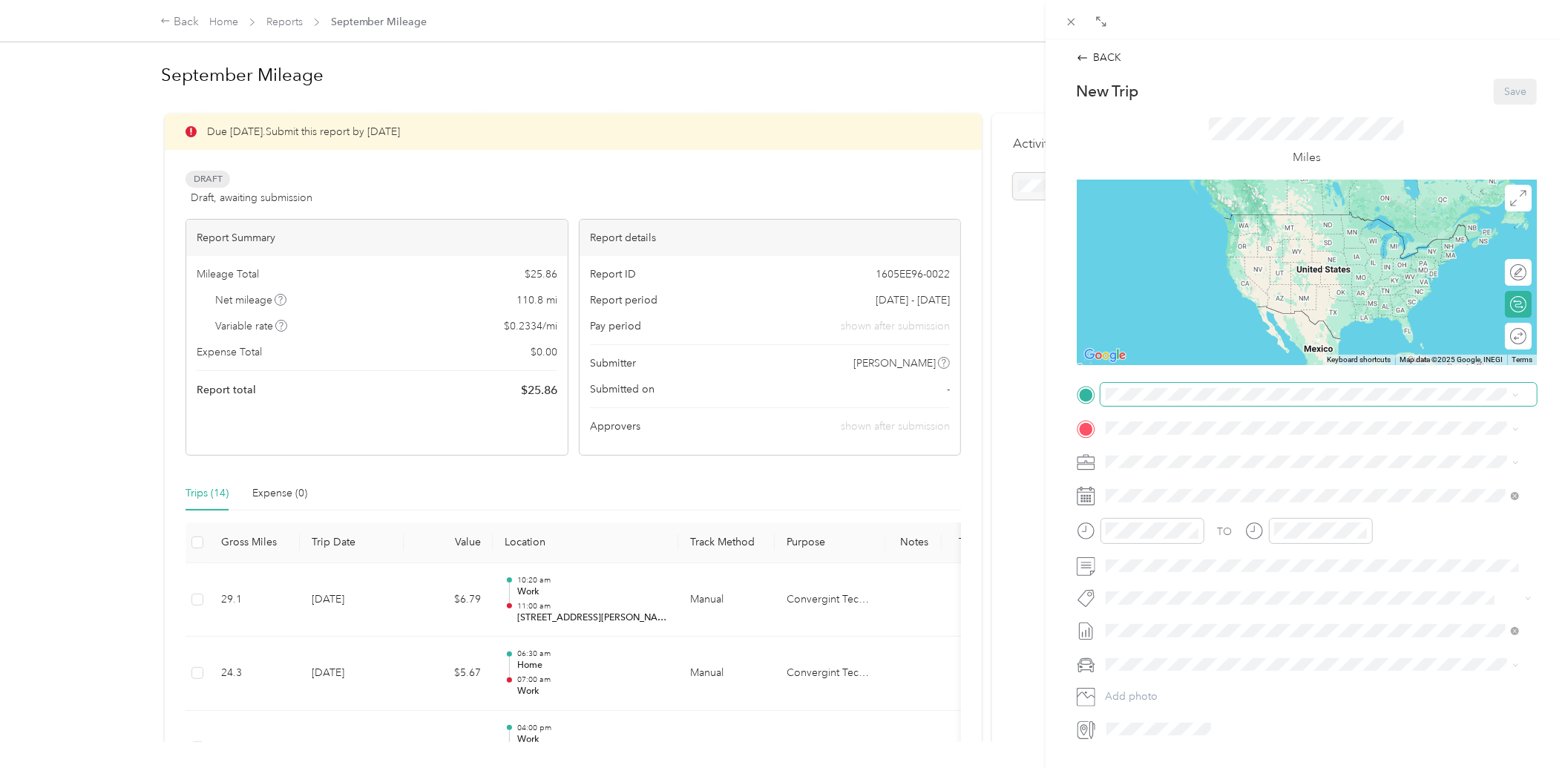
click at [1208, 403] on span at bounding box center [1319, 395] width 437 height 23
click at [1191, 442] on span "[STREET_ADDRESS][PERSON_NAME][US_STATE]" at bounding box center [1248, 448] width 231 height 13
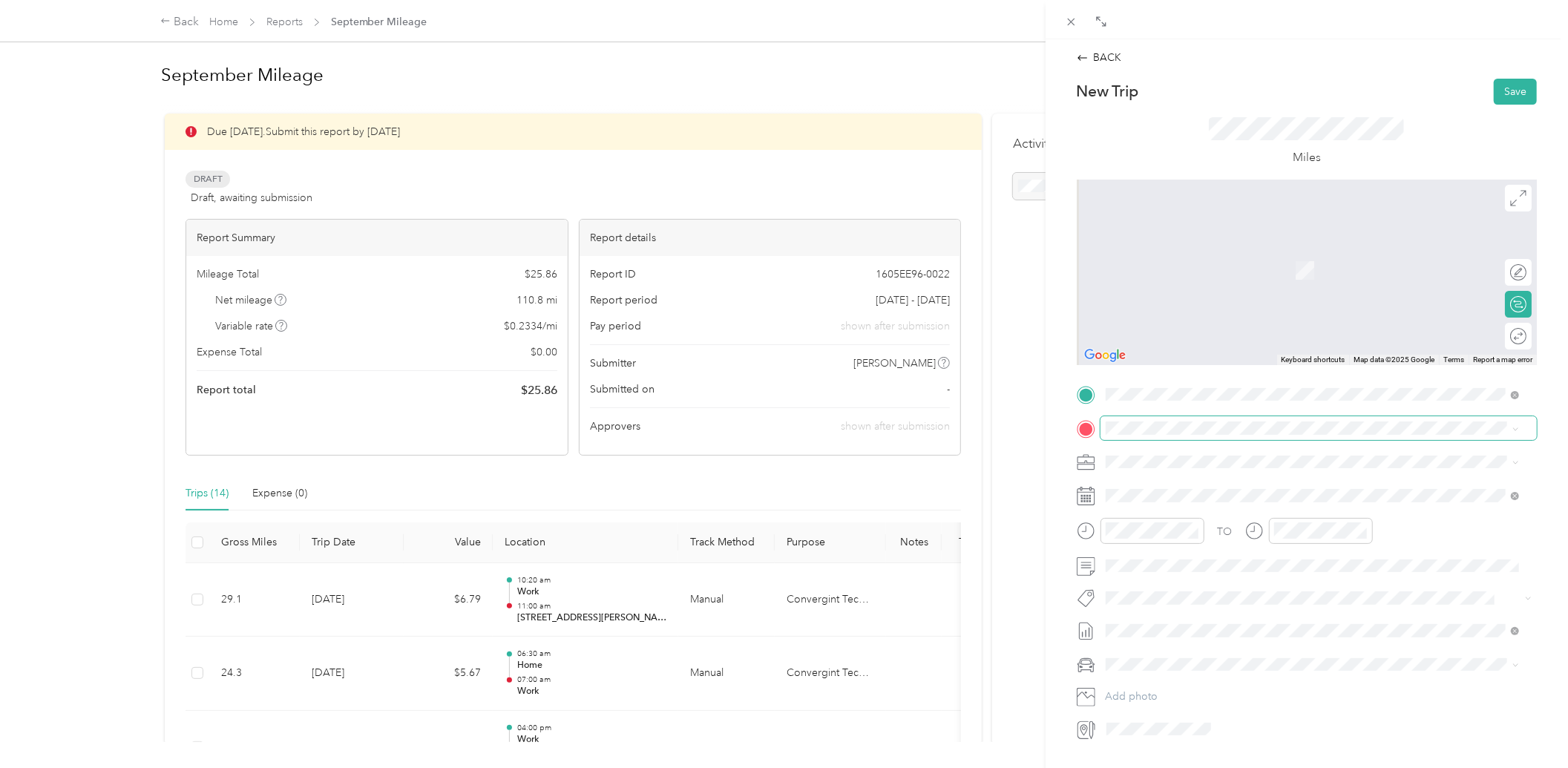
click at [1192, 420] on span at bounding box center [1319, 428] width 437 height 23
click at [1119, 476] on li "Home [STREET_ADDRESS][PERSON_NAME]" at bounding box center [1313, 495] width 424 height 46
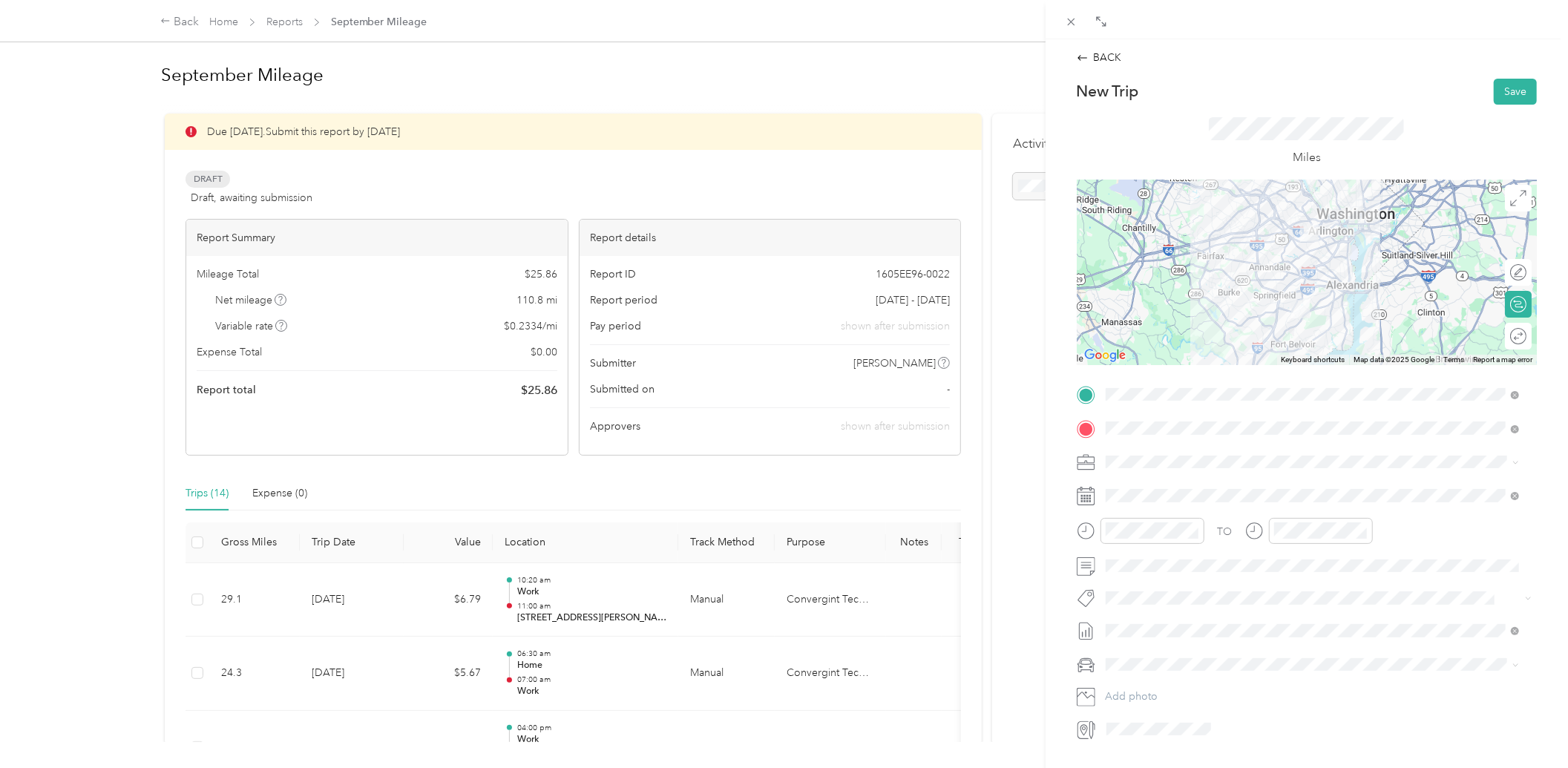
click at [1158, 483] on div "TO Add photo" at bounding box center [1307, 562] width 460 height 358
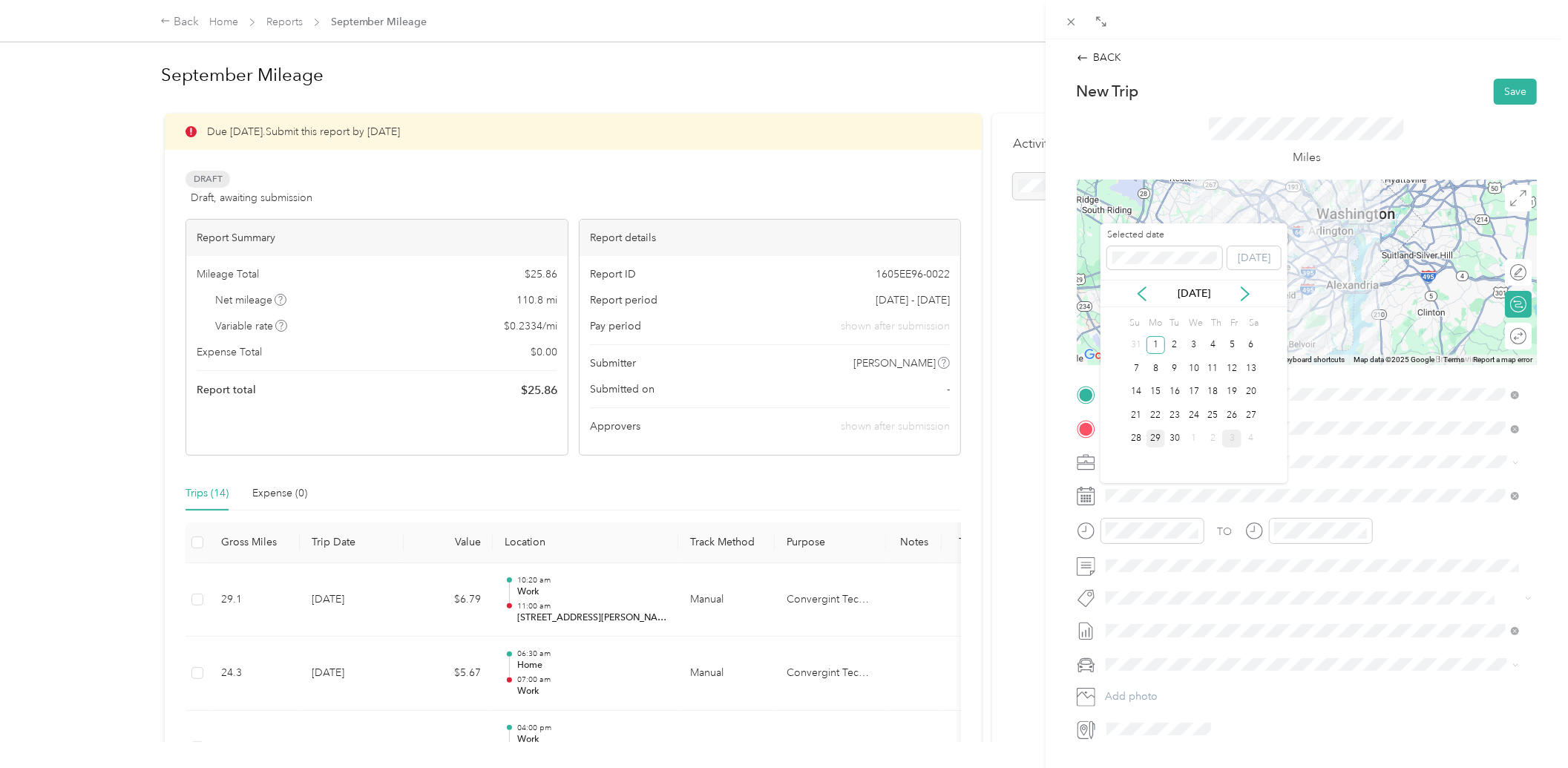
click at [1156, 436] on div "29" at bounding box center [1157, 438] width 19 height 18
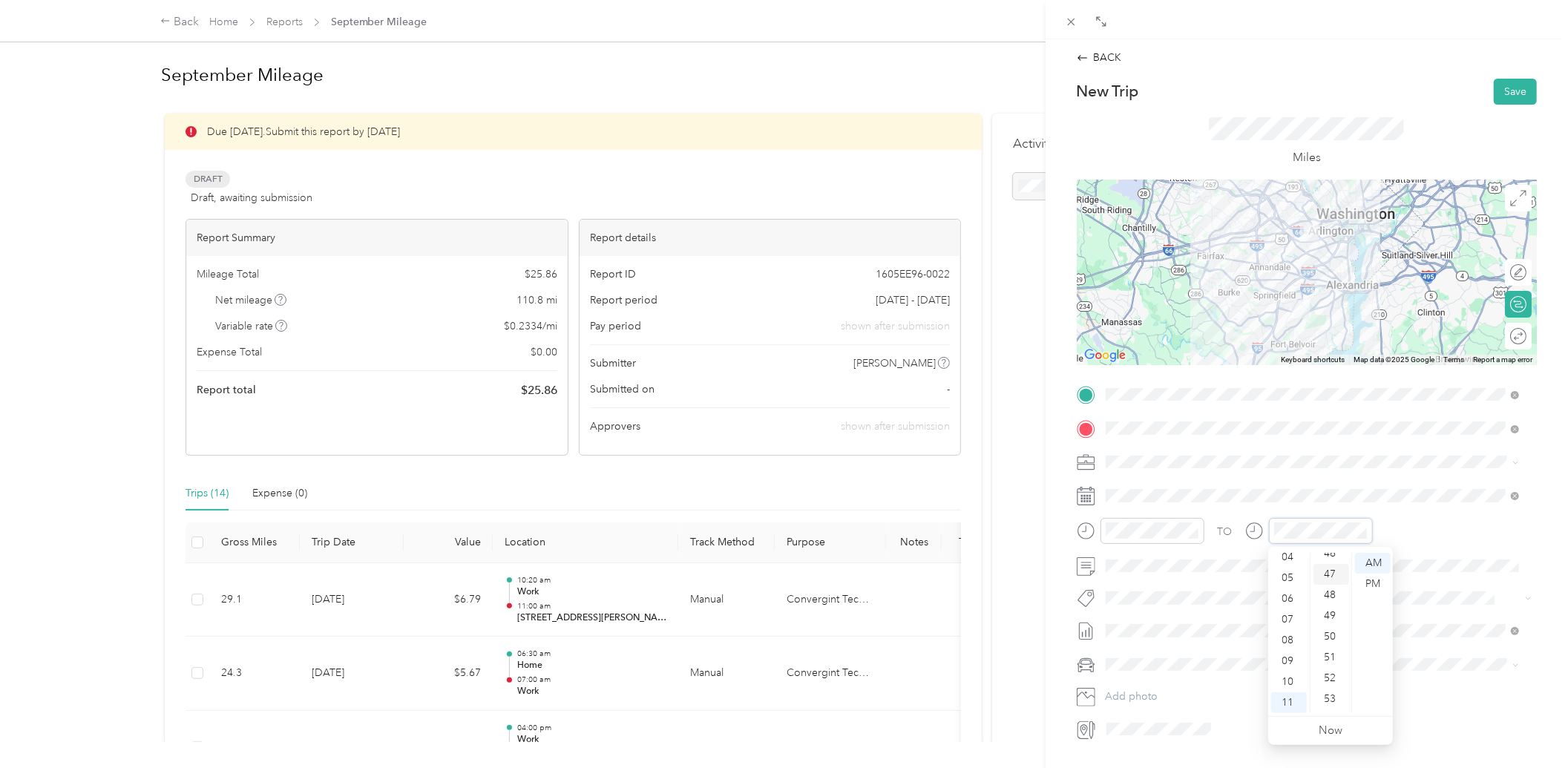
scroll to position [855, 0]
click at [1327, 558] on div "41" at bounding box center [1331, 560] width 36 height 21
click at [1188, 653] on span at bounding box center [1319, 665] width 437 height 23
click at [1151, 685] on span "Toyota RAV4" at bounding box center [1141, 691] width 61 height 12
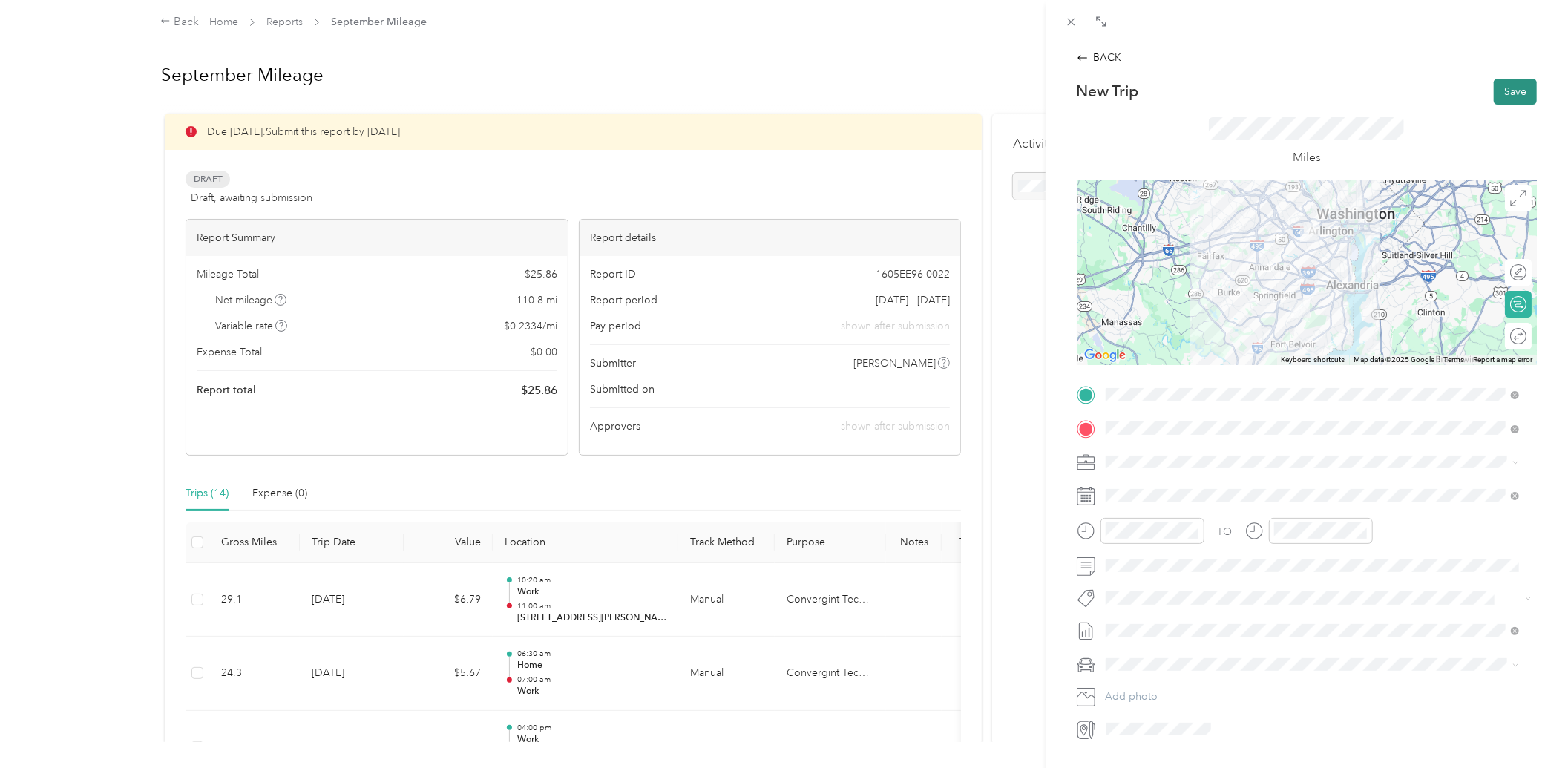
click at [1507, 84] on button "Save" at bounding box center [1515, 92] width 43 height 26
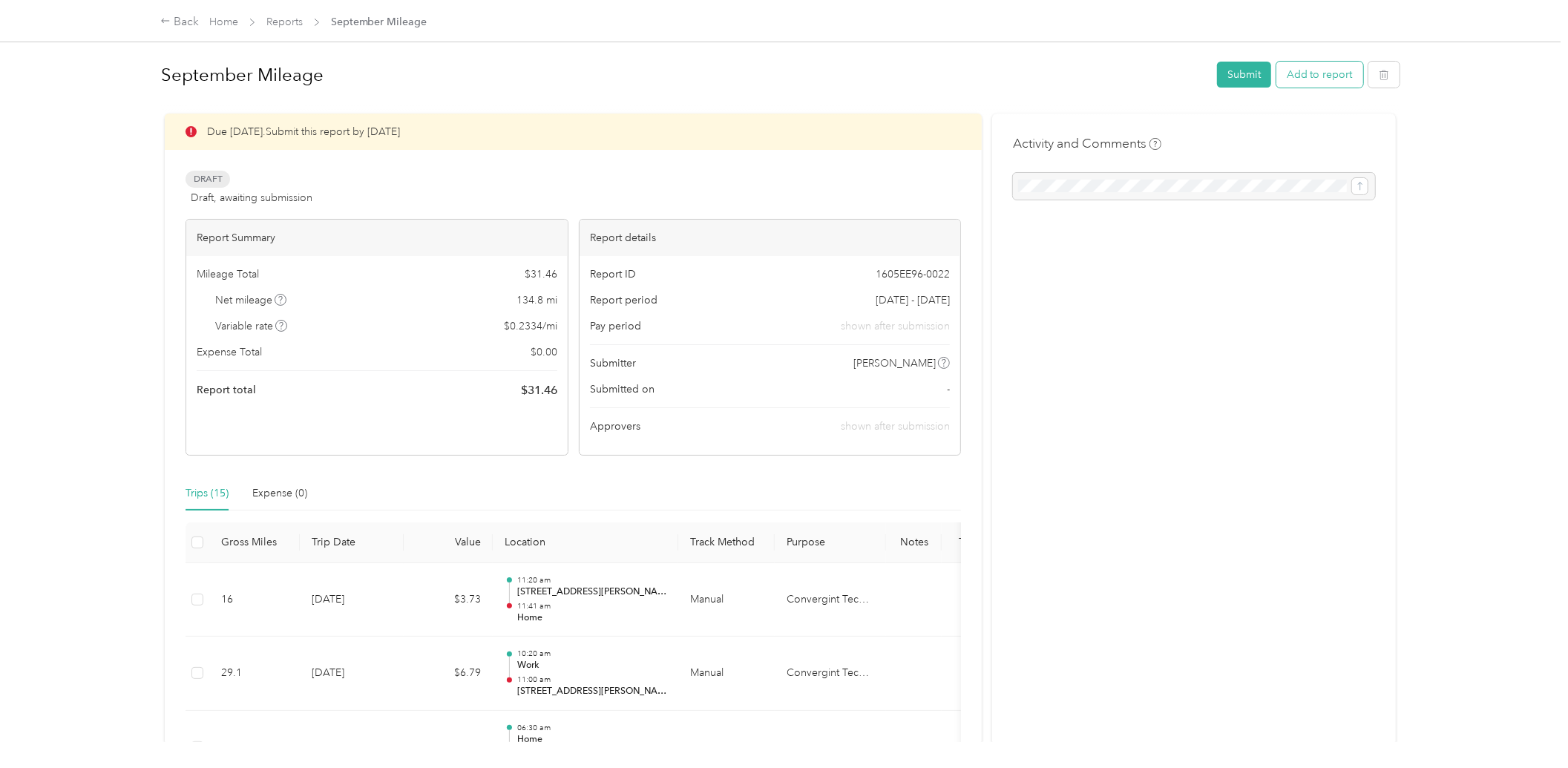
click at [1315, 65] on button "Add to report" at bounding box center [1320, 75] width 87 height 26
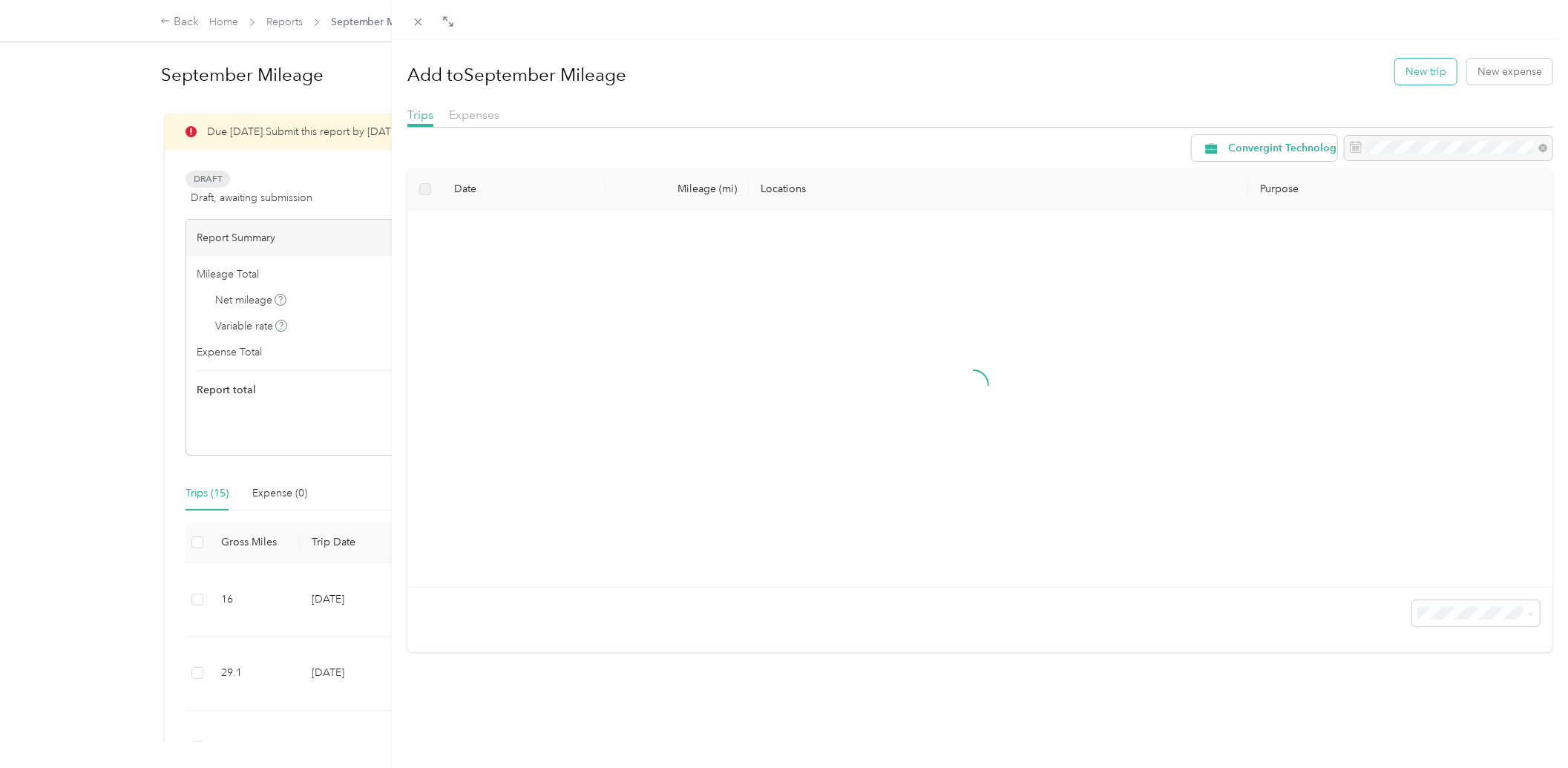
click at [1414, 79] on button "New trip" at bounding box center [1426, 72] width 61 height 26
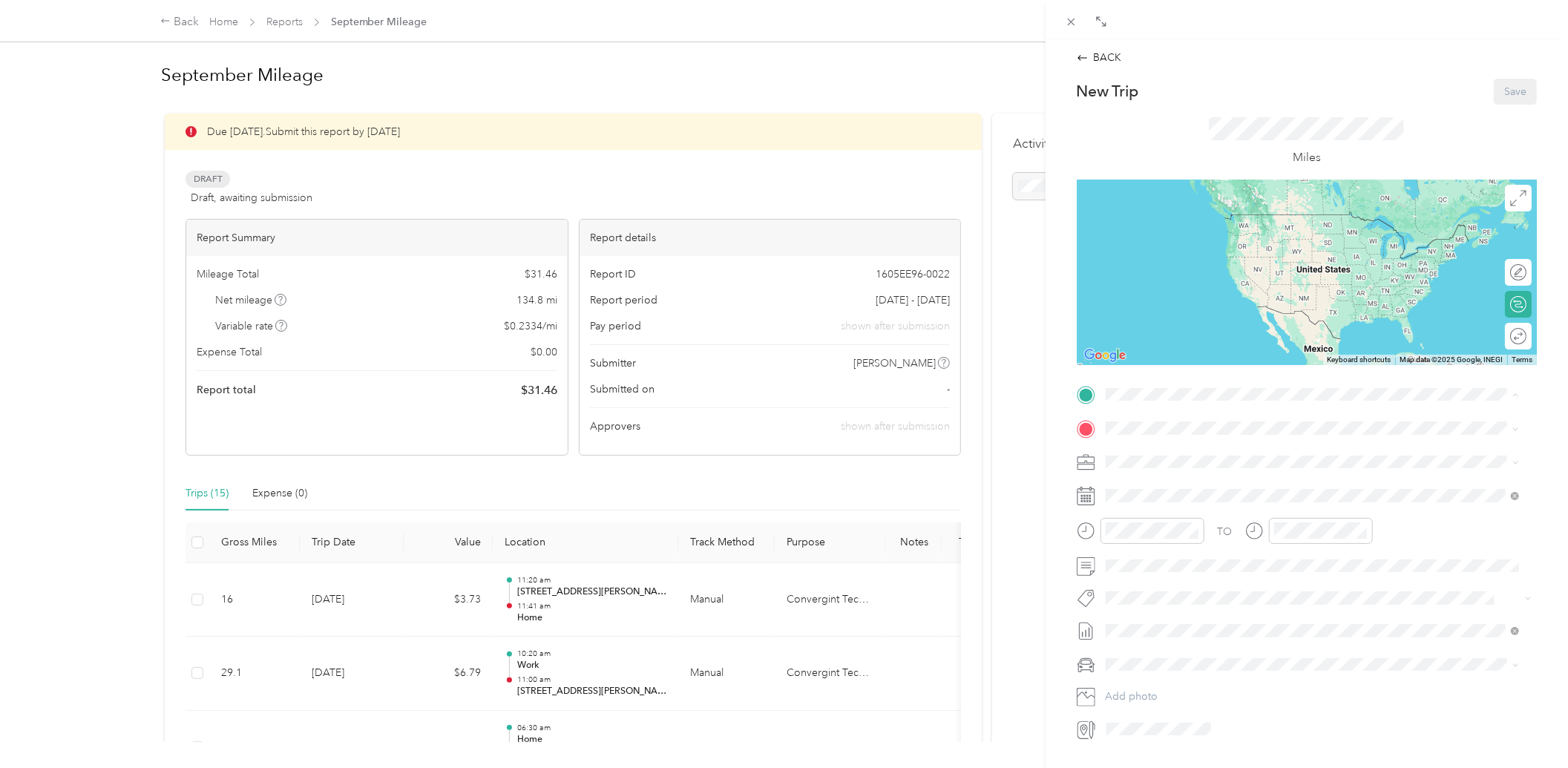
click at [1184, 457] on div "Home" at bounding box center [1221, 453] width 176 height 13
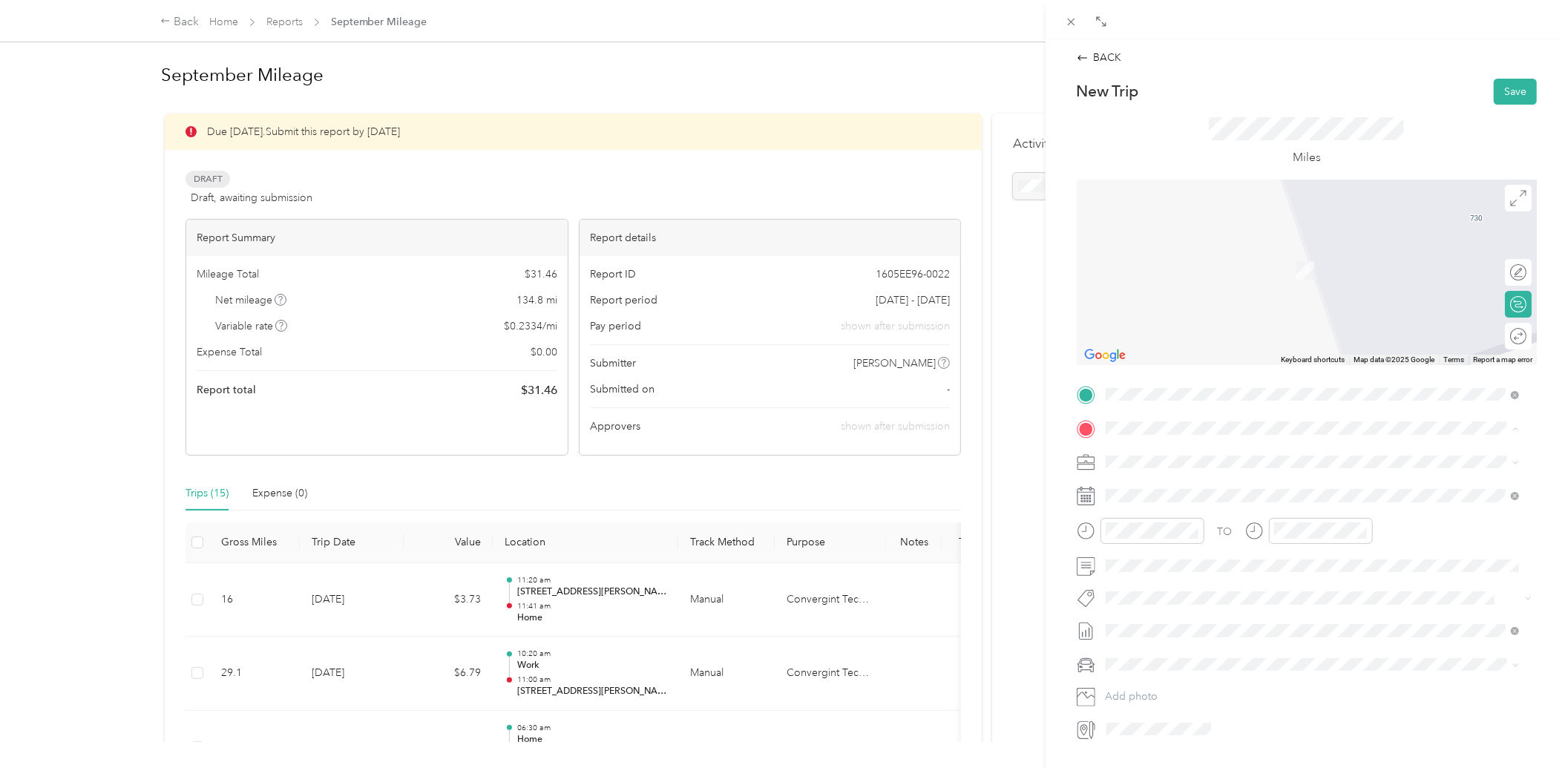
click at [1178, 537] on div "Work" at bounding box center [1180, 534] width 94 height 13
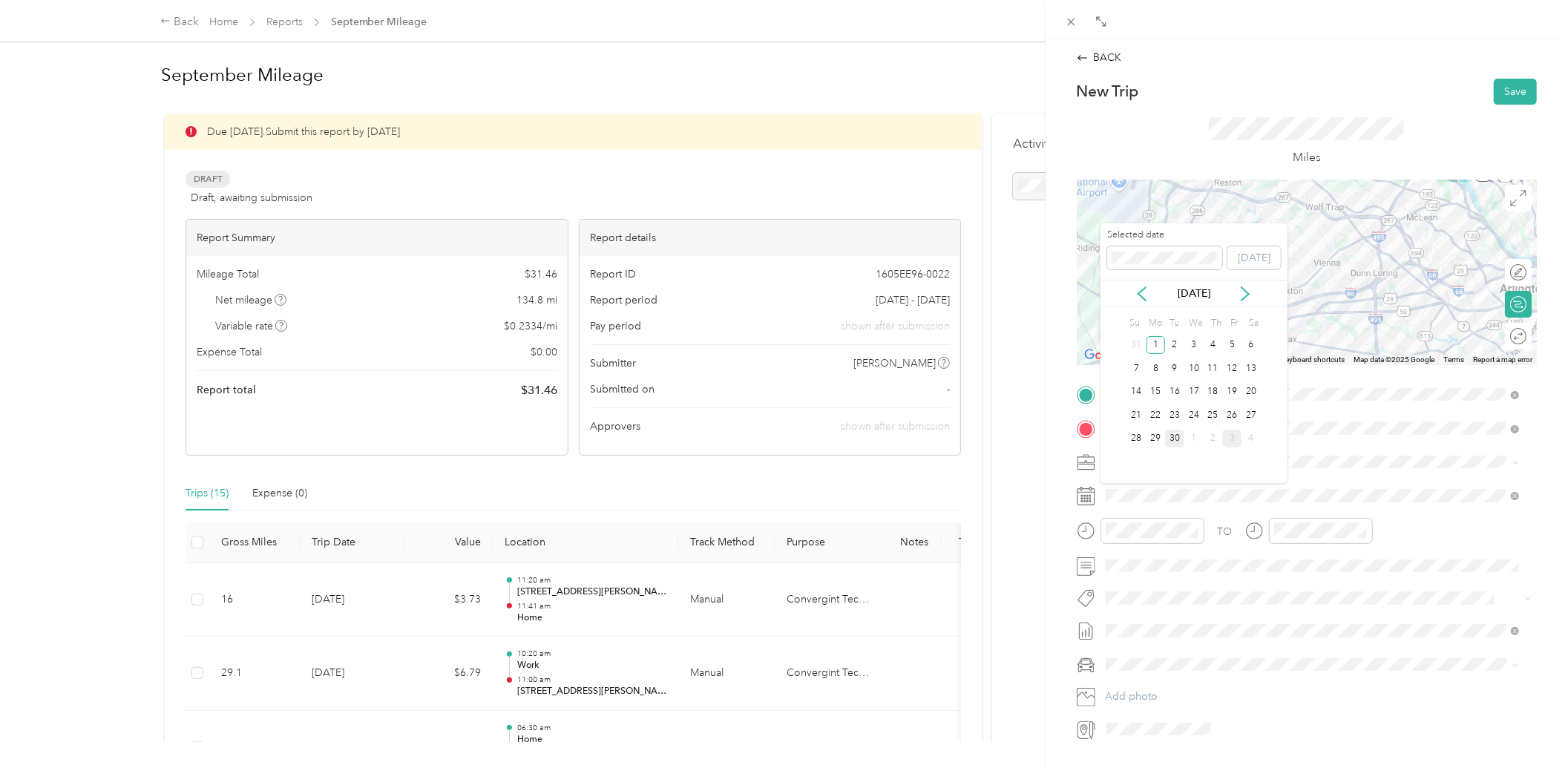
click at [1171, 439] on div "30" at bounding box center [1175, 438] width 19 height 18
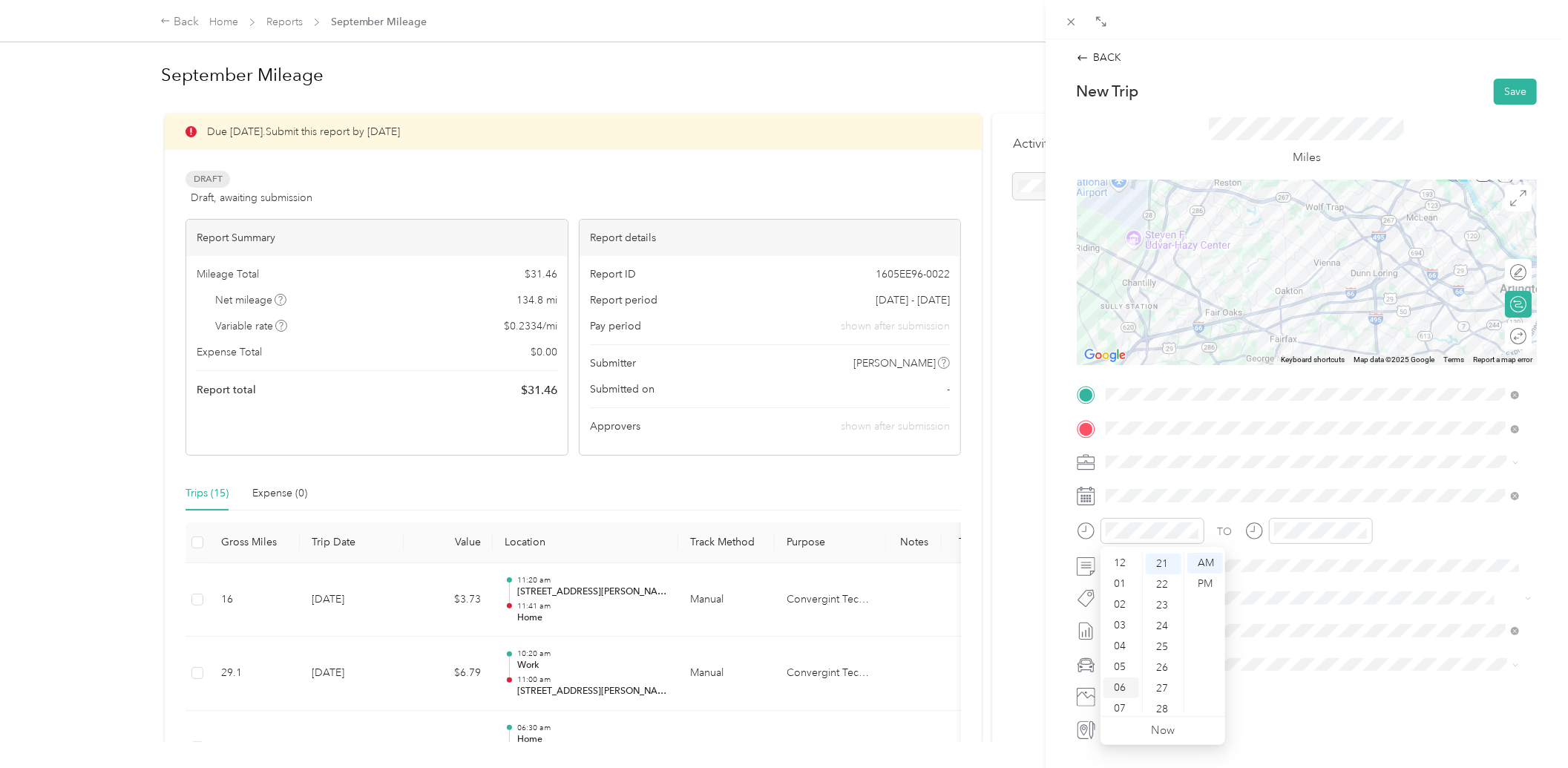
click at [1125, 688] on div "06" at bounding box center [1122, 688] width 36 height 21
click at [1162, 641] on div "30" at bounding box center [1164, 639] width 36 height 21
click at [1118, 680] on div "06" at bounding box center [1122, 688] width 36 height 21
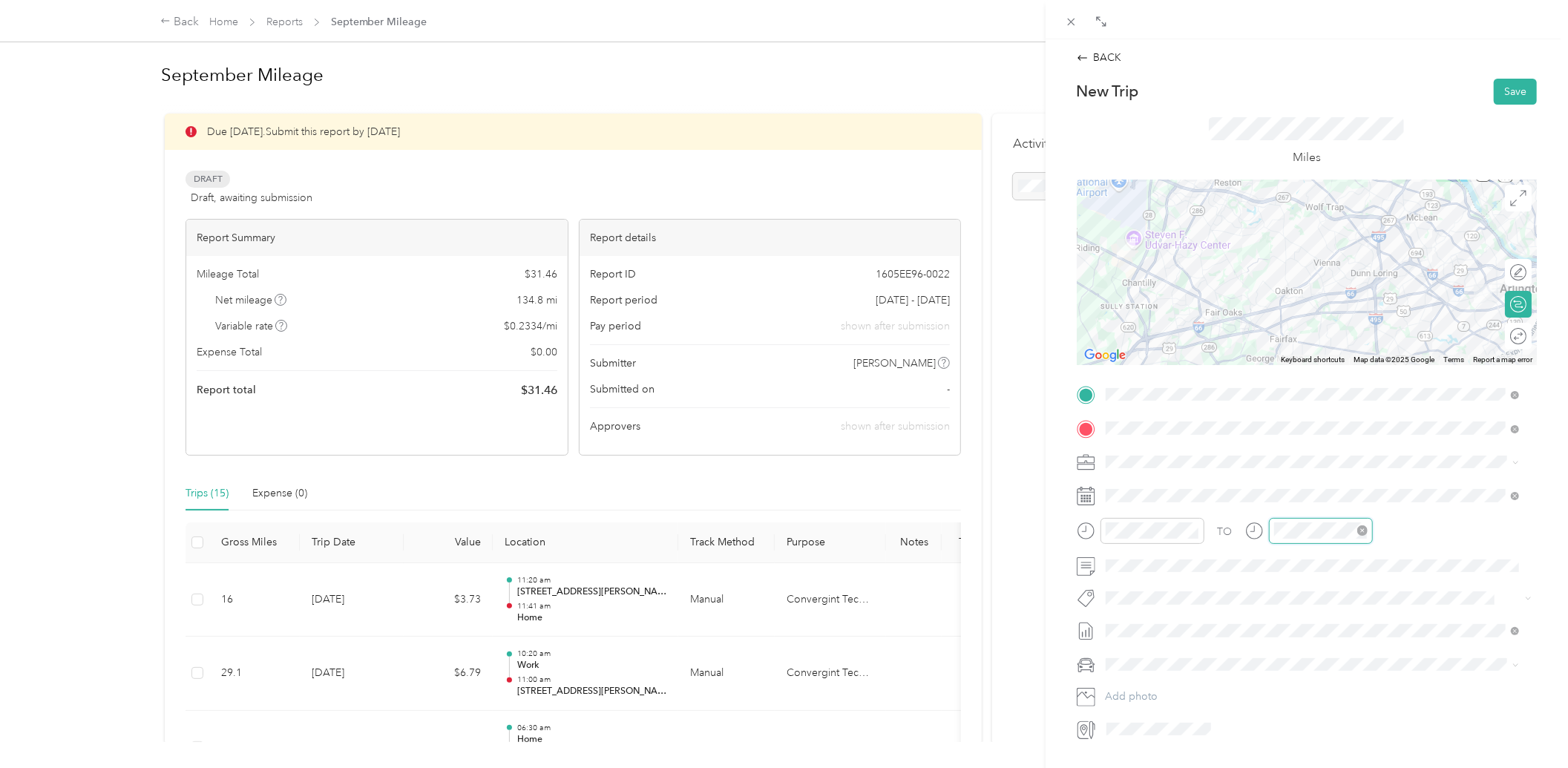
scroll to position [89, 0]
click at [1285, 619] on div "07" at bounding box center [1289, 620] width 36 height 21
click at [1335, 554] on div "00" at bounding box center [1331, 564] width 36 height 21
click at [1160, 687] on span "Toyota RAV4" at bounding box center [1141, 691] width 61 height 12
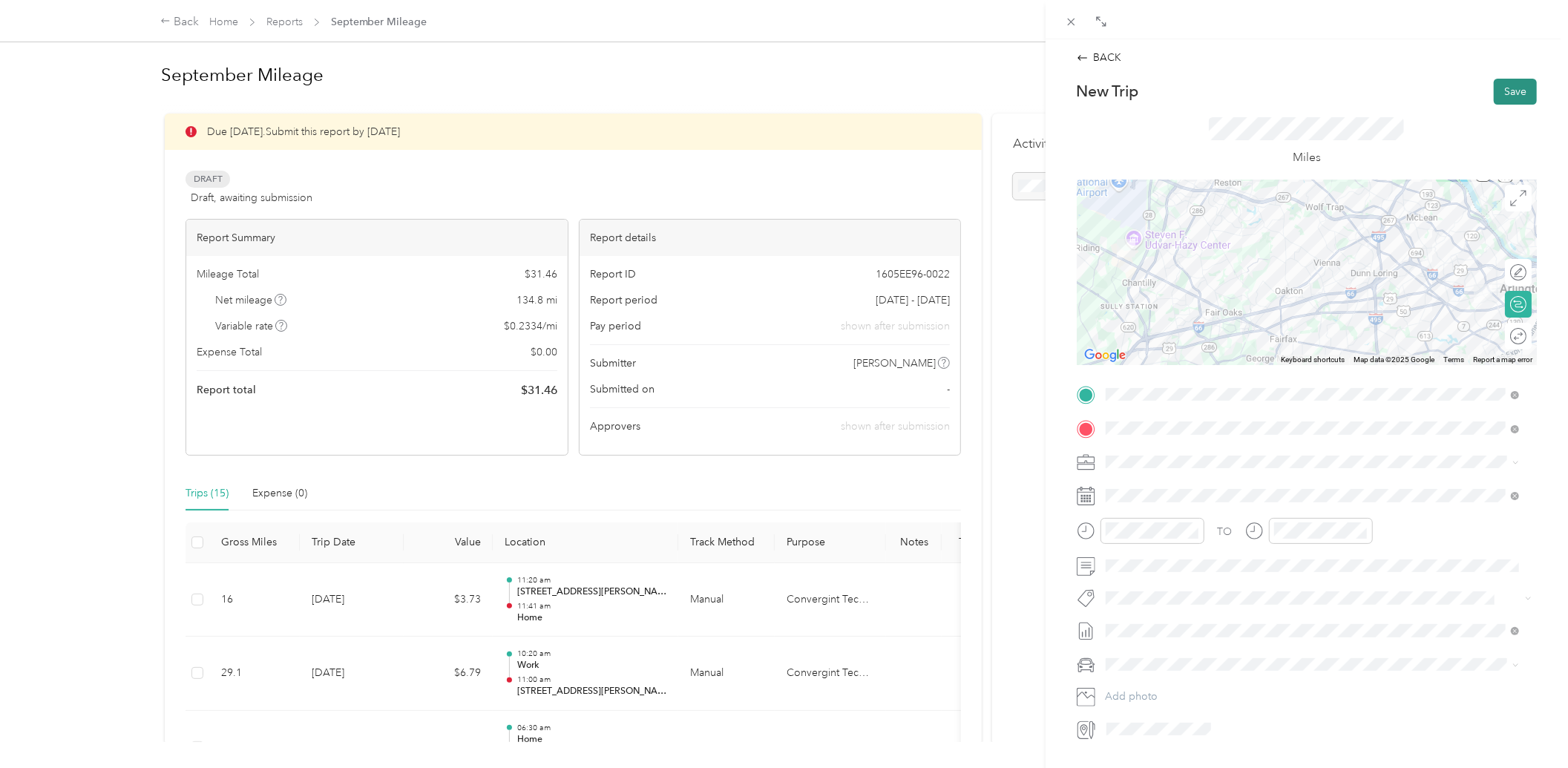
click at [1510, 94] on button "Save" at bounding box center [1515, 92] width 43 height 26
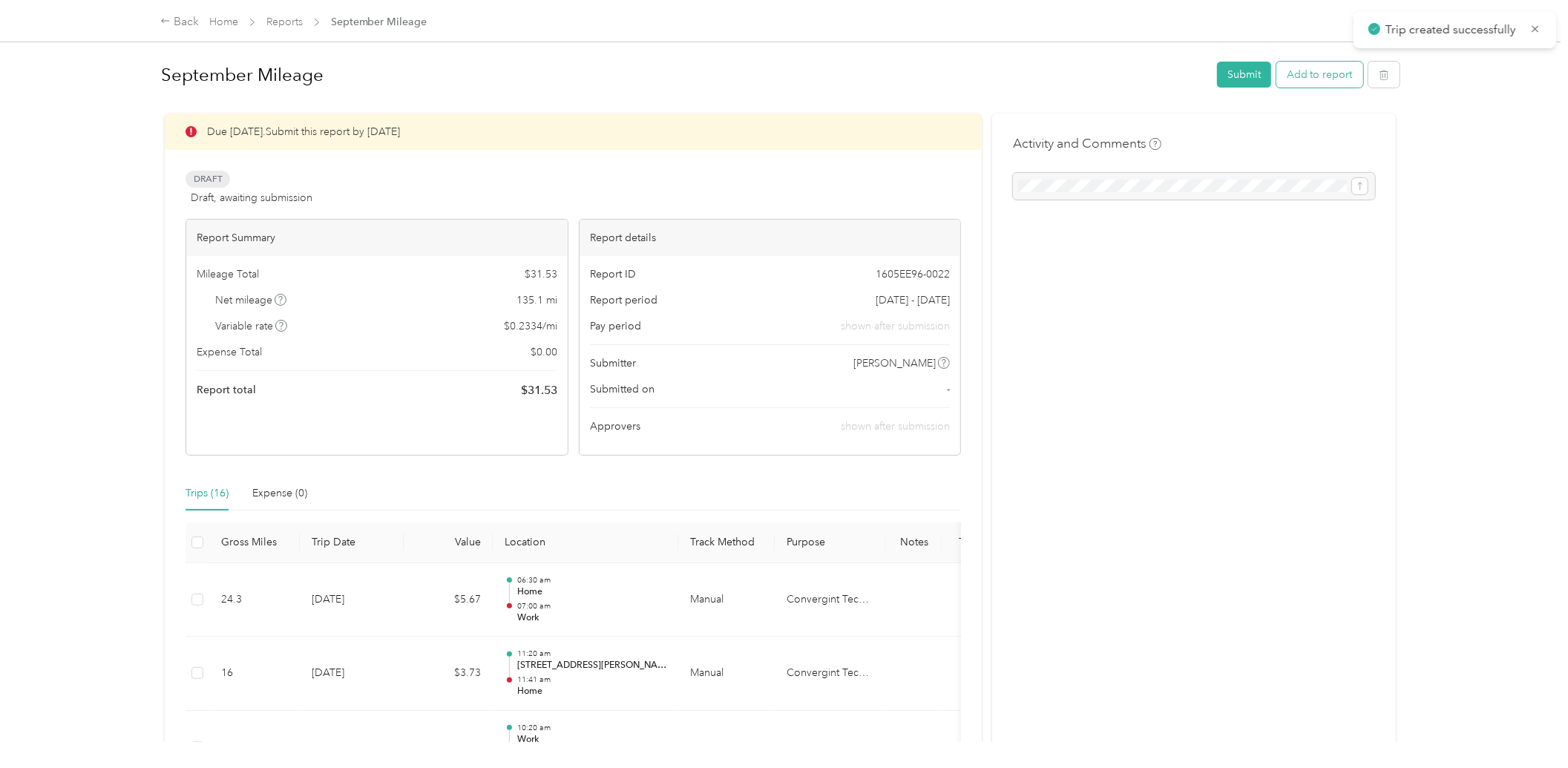
click at [1324, 83] on button "Add to report" at bounding box center [1320, 75] width 87 height 26
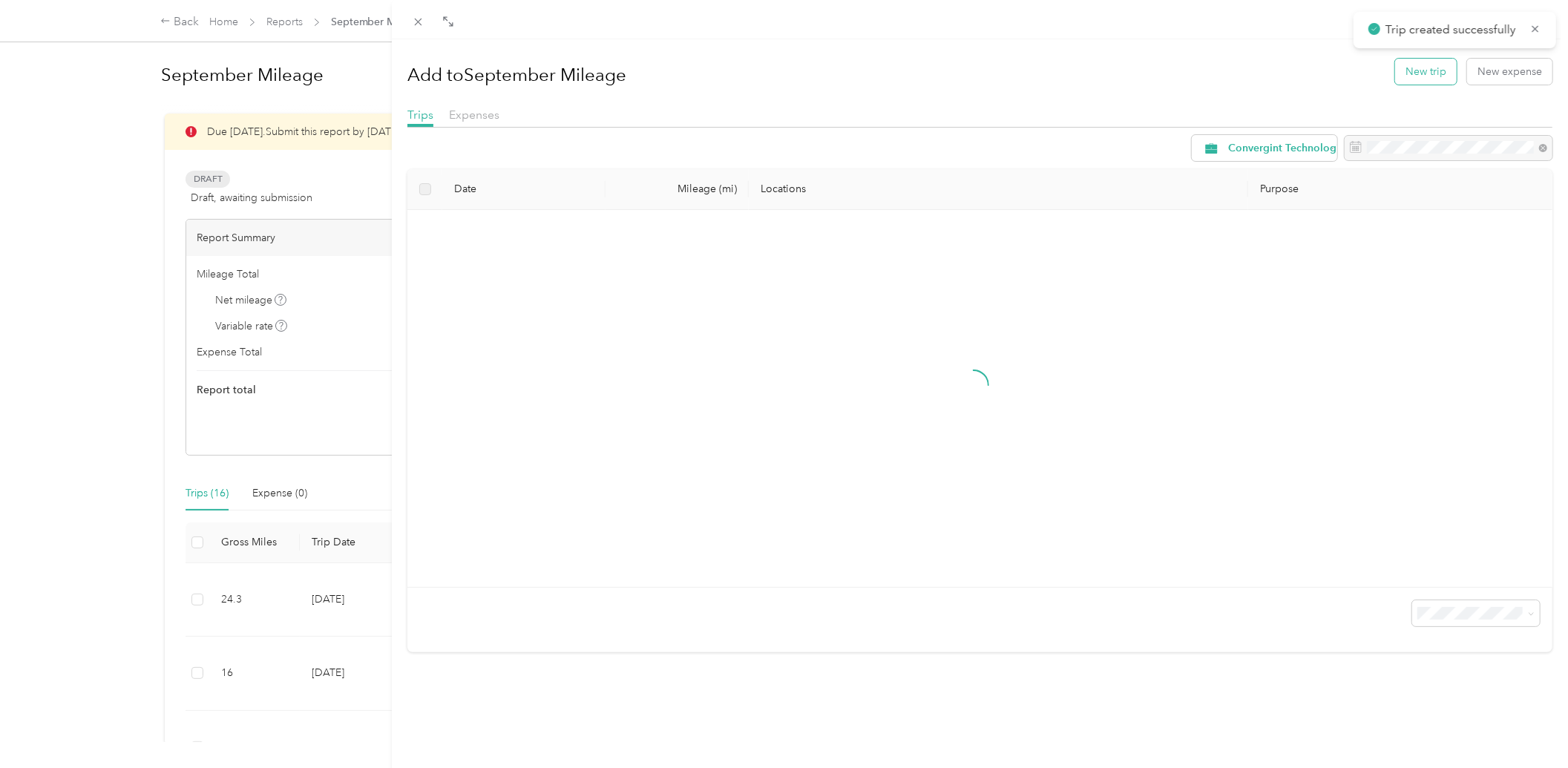
click at [1411, 70] on button "New trip" at bounding box center [1426, 72] width 61 height 26
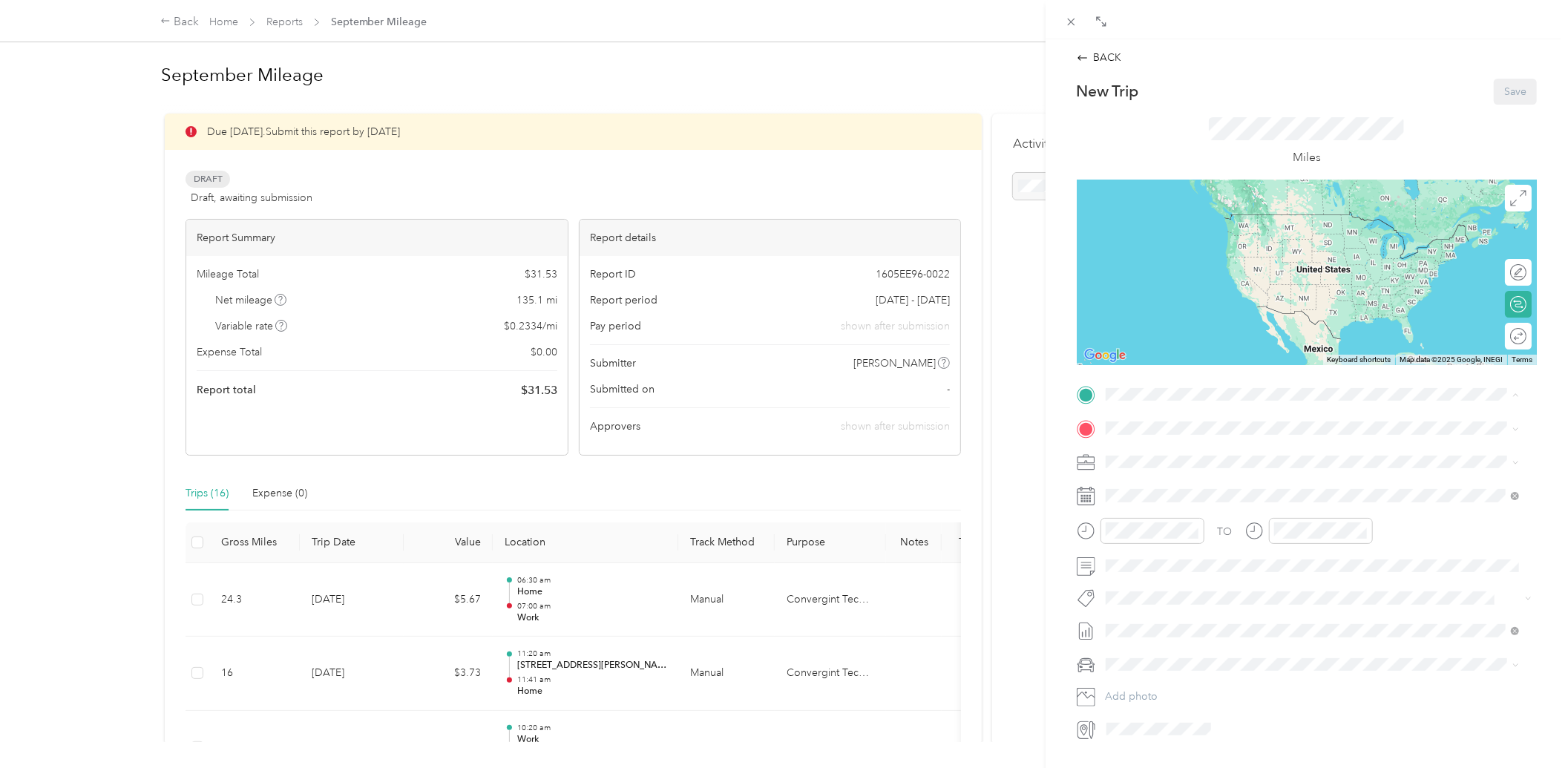
click at [1177, 499] on div "Work" at bounding box center [1180, 500] width 94 height 13
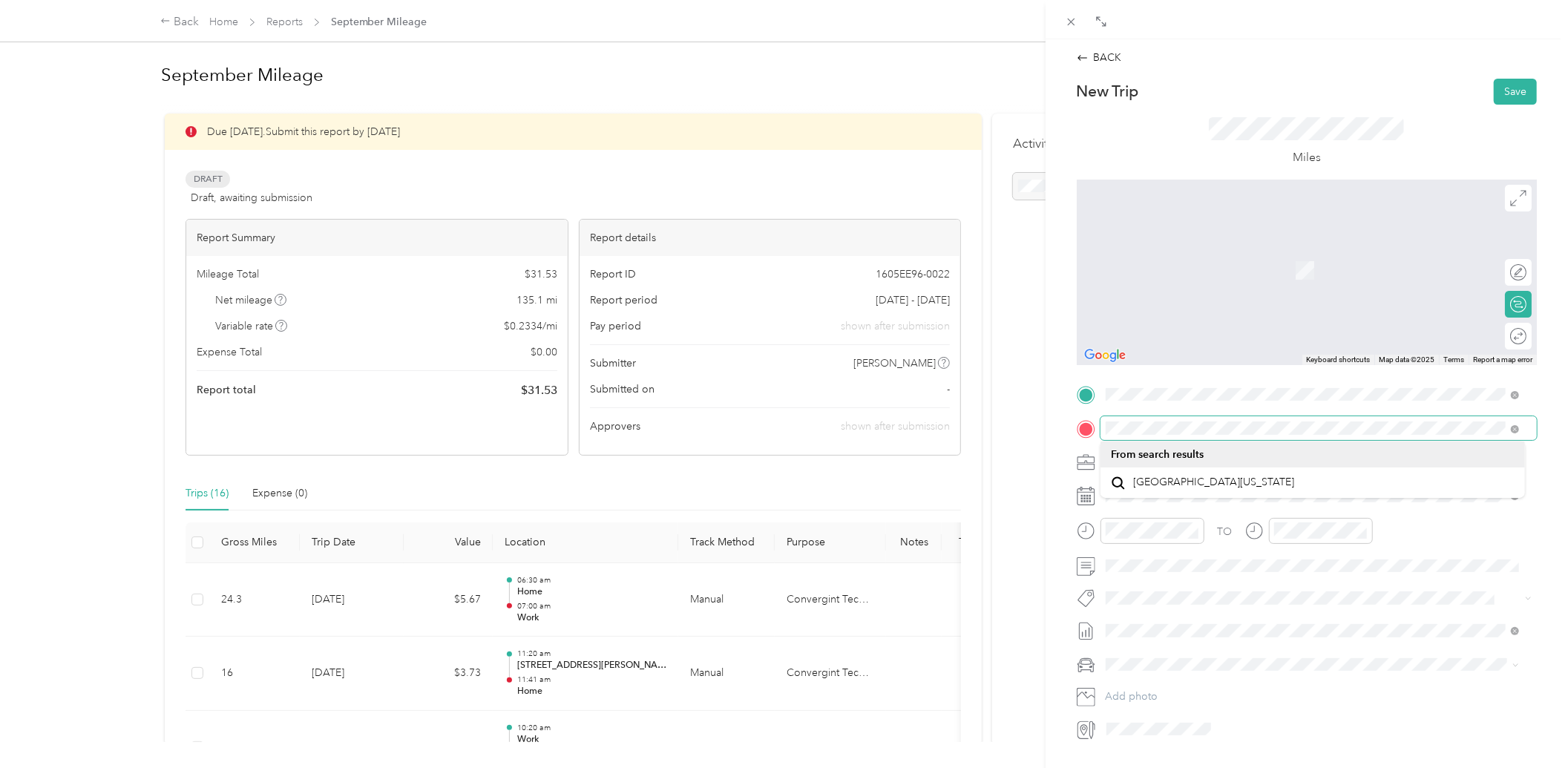
click at [887, 437] on div "BACK New Trip Save This trip cannot be edited because it is either under review…" at bounding box center [784, 384] width 1568 height 768
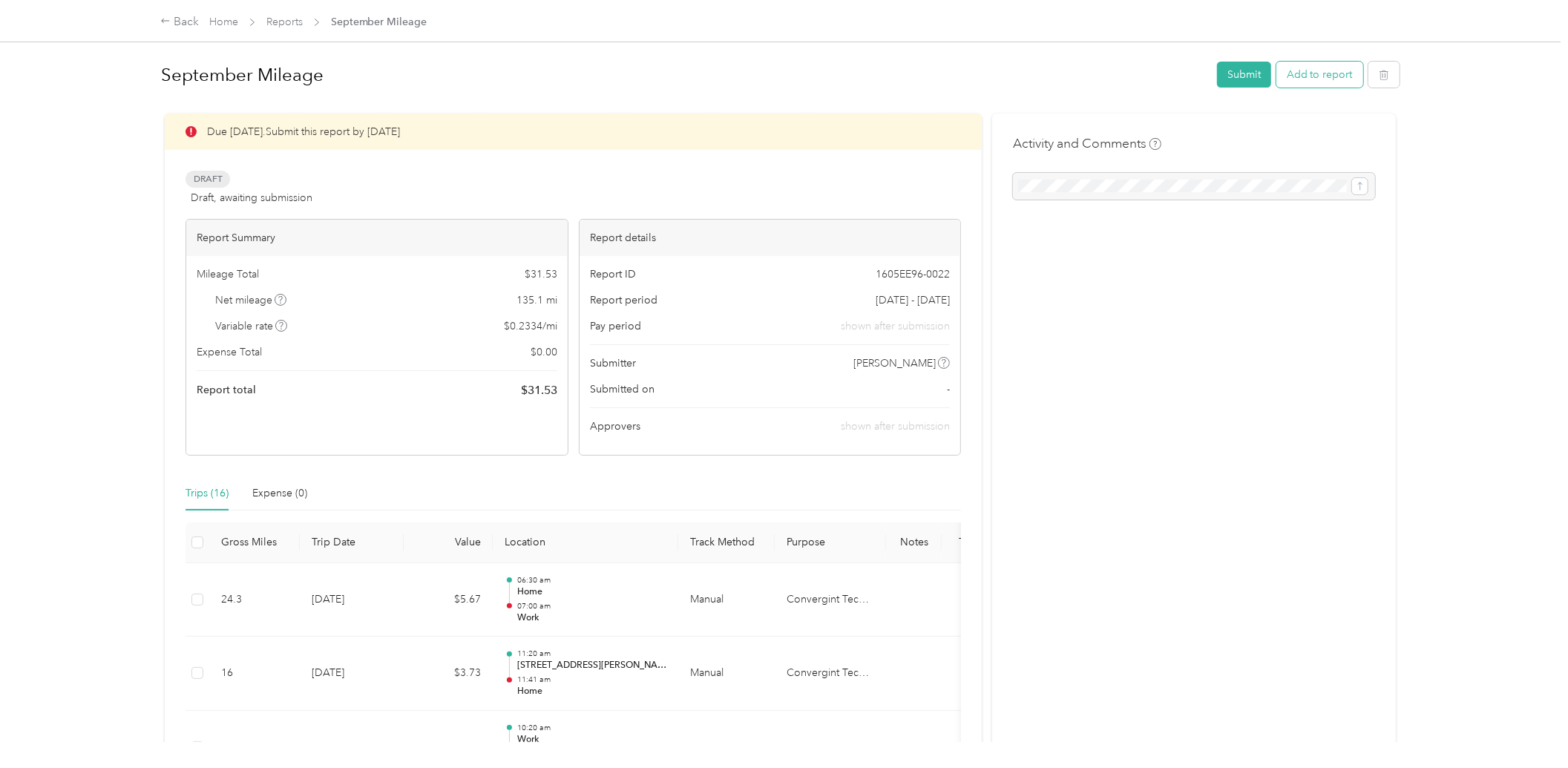
click at [1287, 70] on button "Add to report" at bounding box center [1320, 75] width 87 height 26
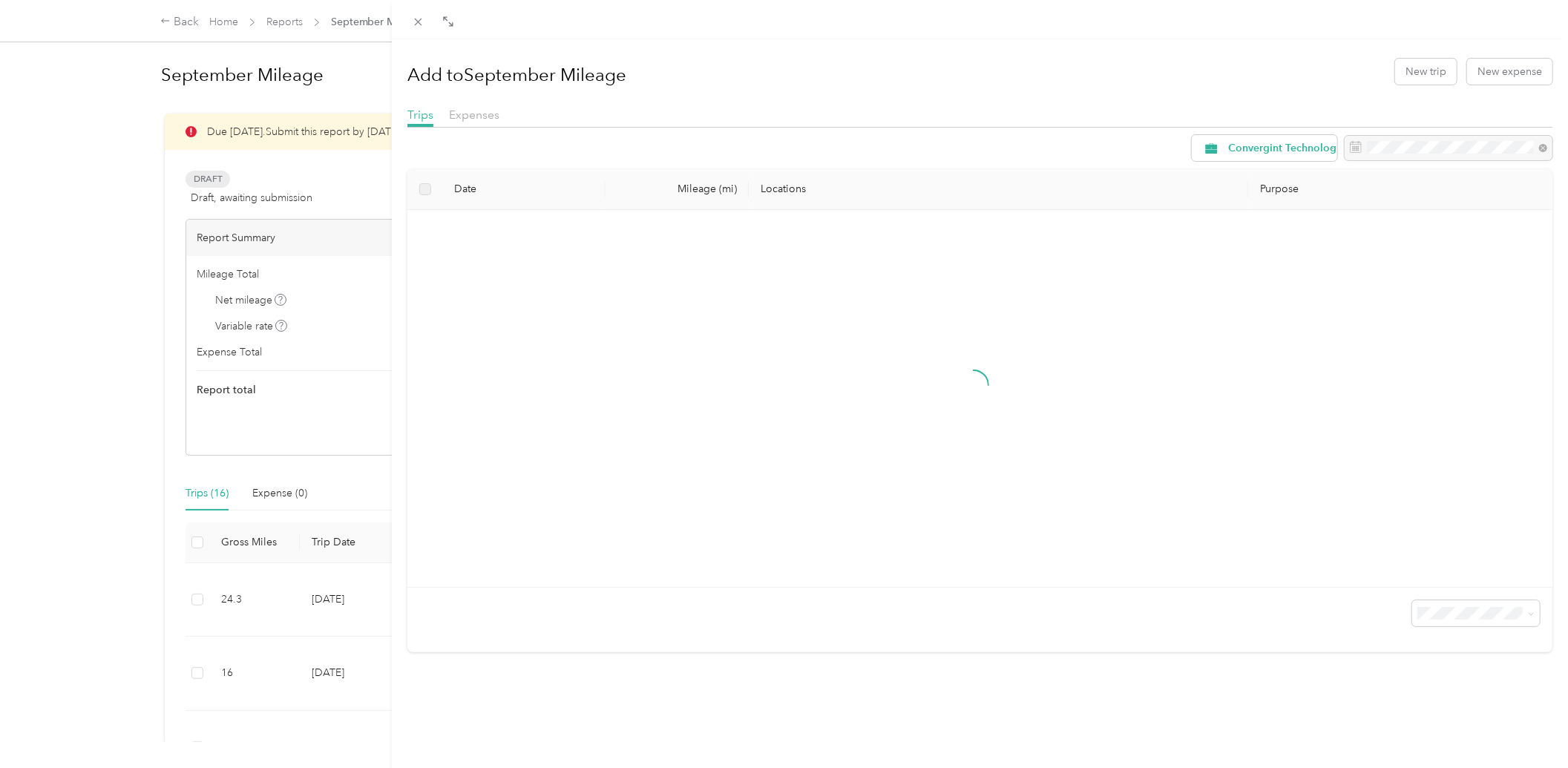
click at [1414, 55] on div "Add to September Mileage New trip New expense" at bounding box center [980, 71] width 1145 height 43
click at [1408, 70] on button "New trip" at bounding box center [1426, 72] width 61 height 26
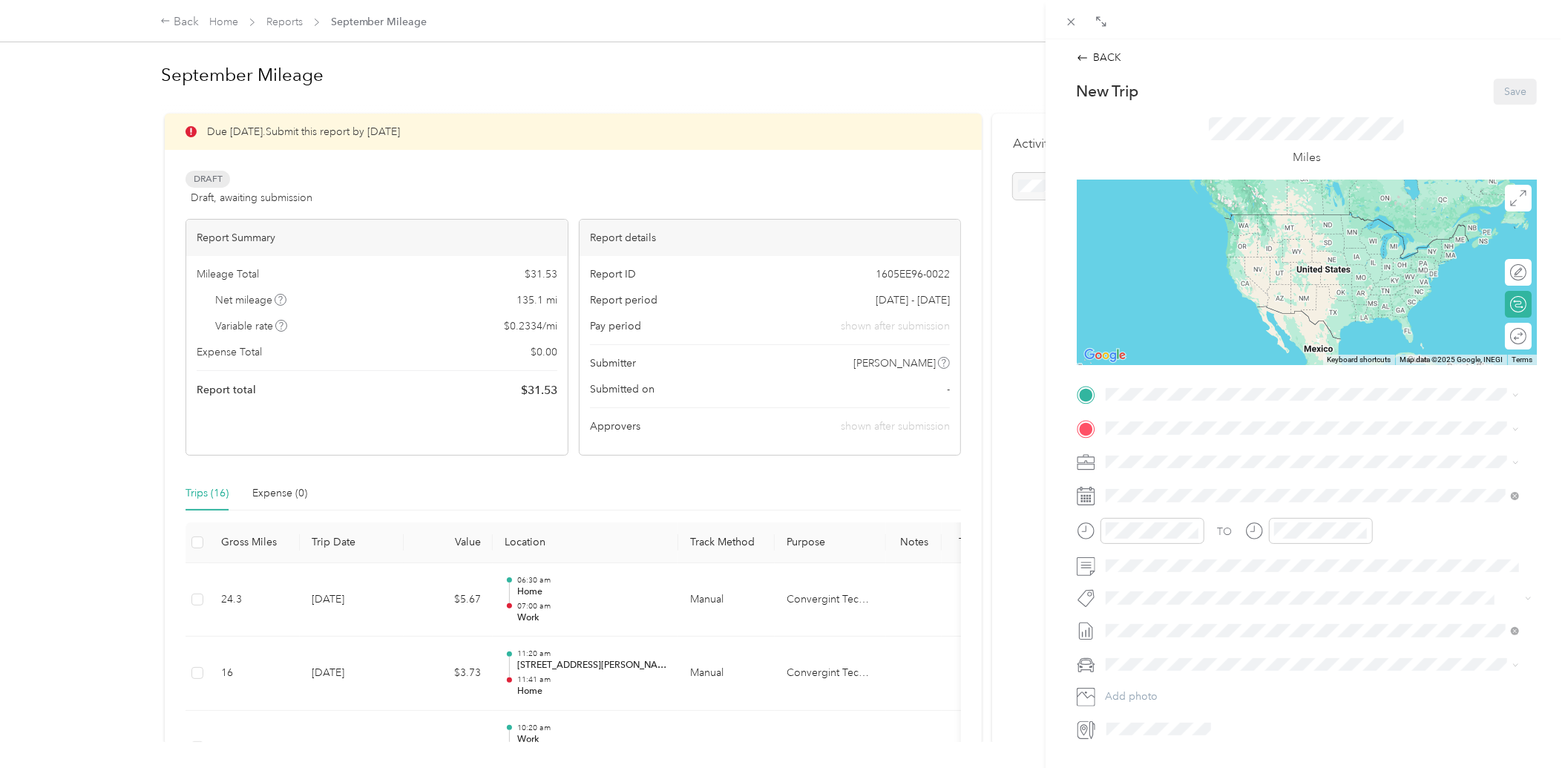
click at [1146, 492] on div "Work [STREET_ADDRESS]" at bounding box center [1313, 508] width 403 height 36
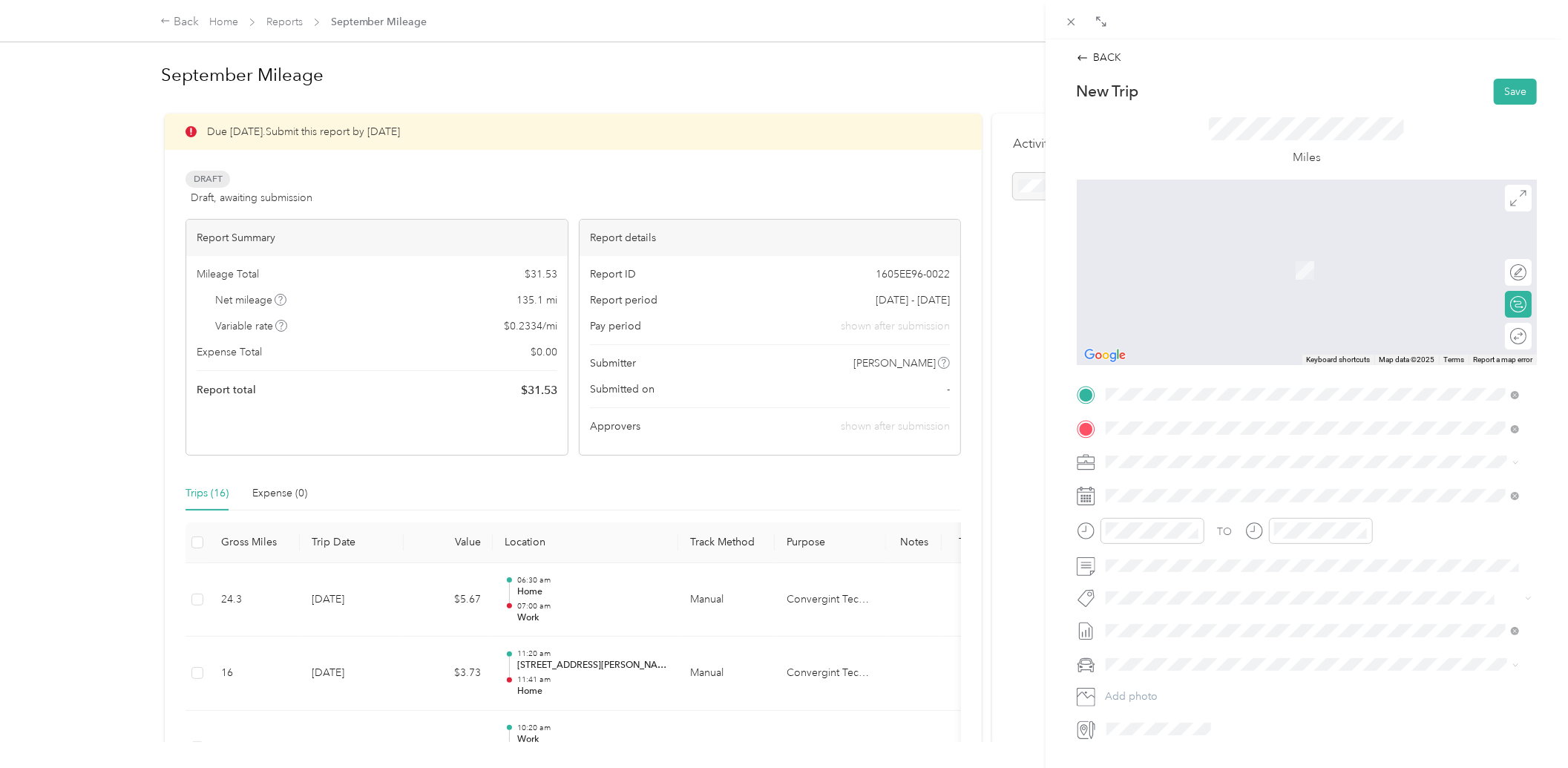
click at [1169, 489] on span "[STREET_ADDRESS][US_STATE]" at bounding box center [1207, 482] width 148 height 13
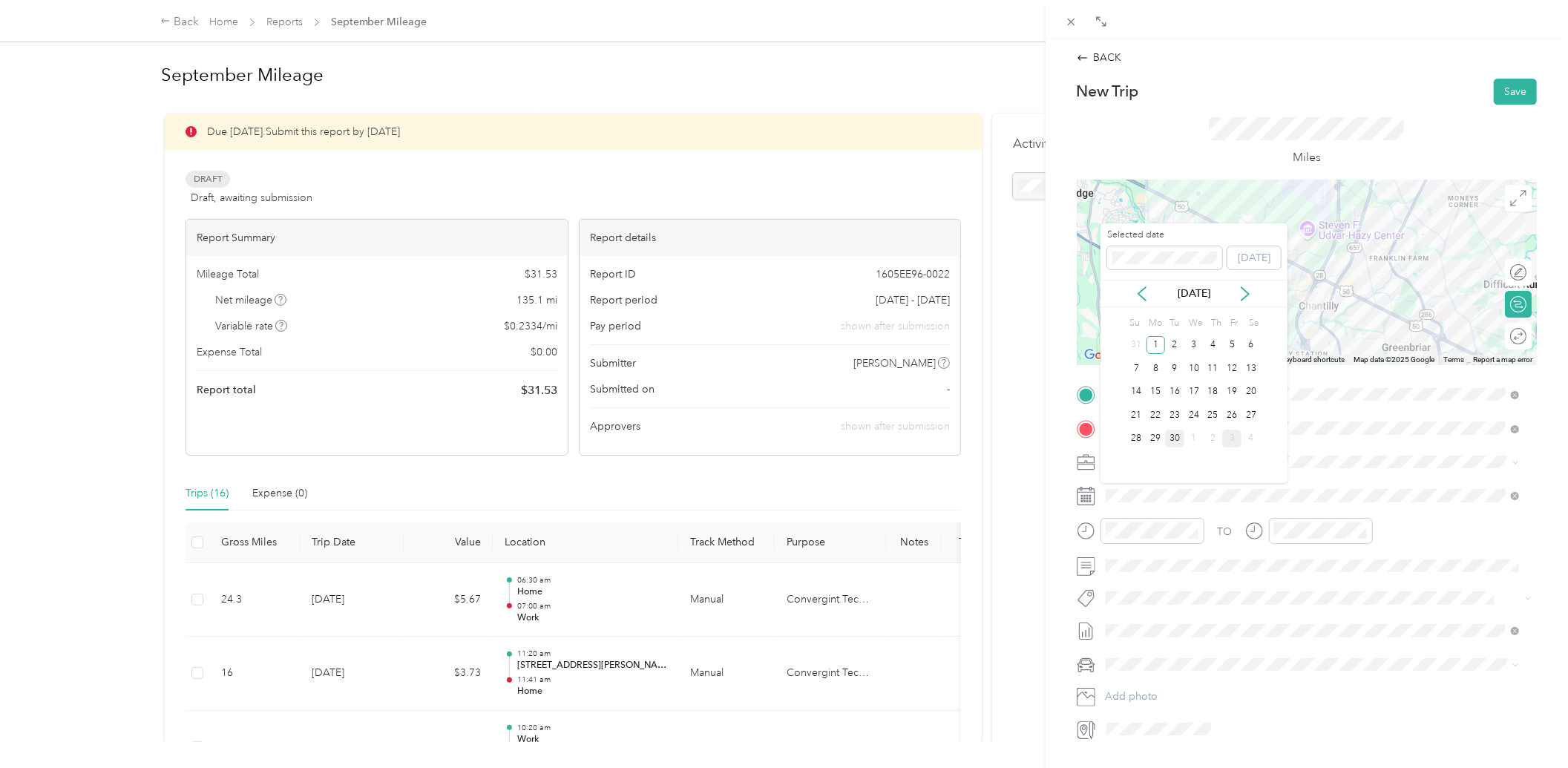
click at [1172, 432] on div "30" at bounding box center [1175, 438] width 19 height 18
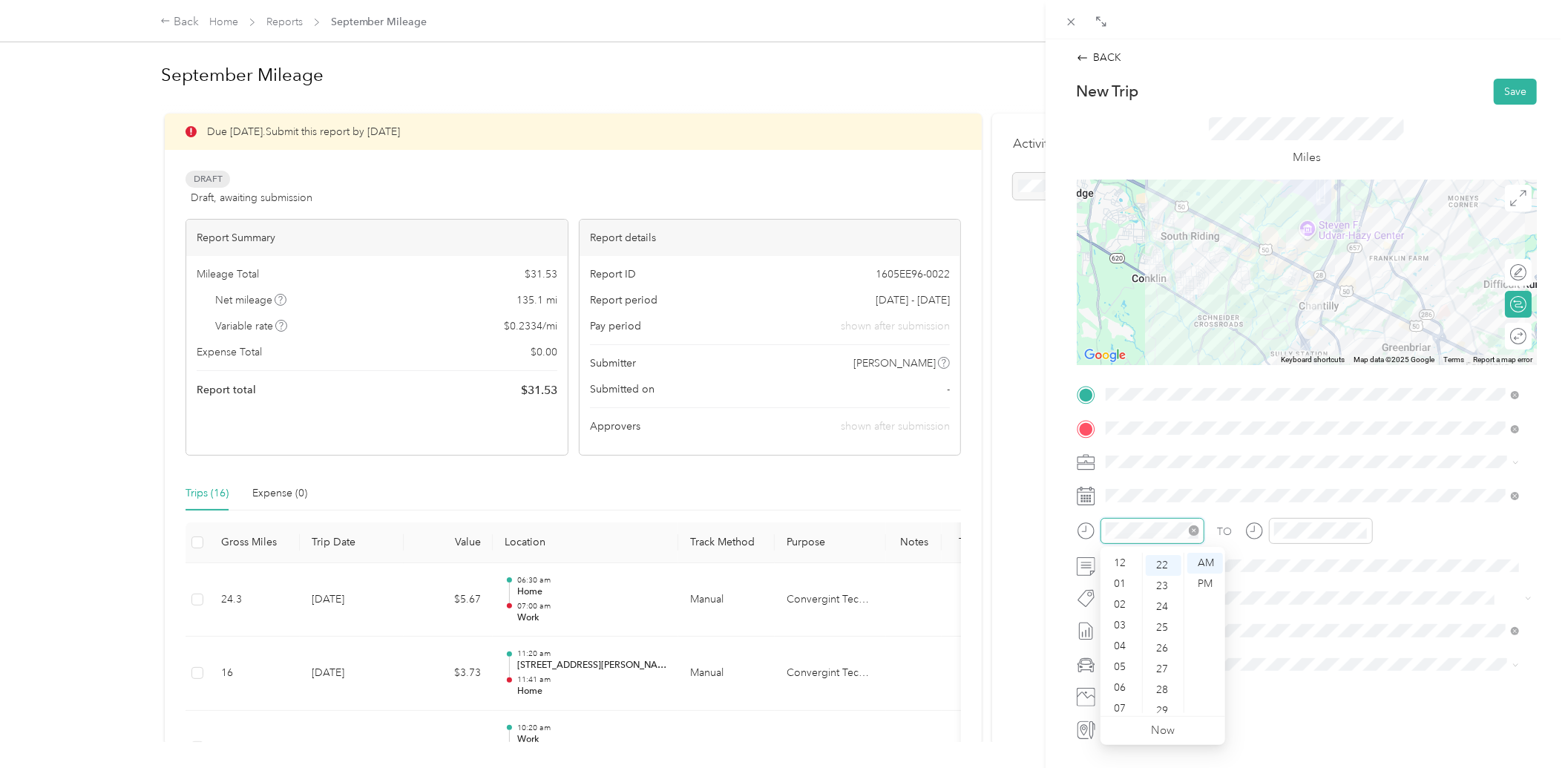
scroll to position [89, 0]
click at [1118, 645] on div "08" at bounding box center [1122, 641] width 36 height 21
click at [1159, 632] on div "40" at bounding box center [1164, 639] width 36 height 21
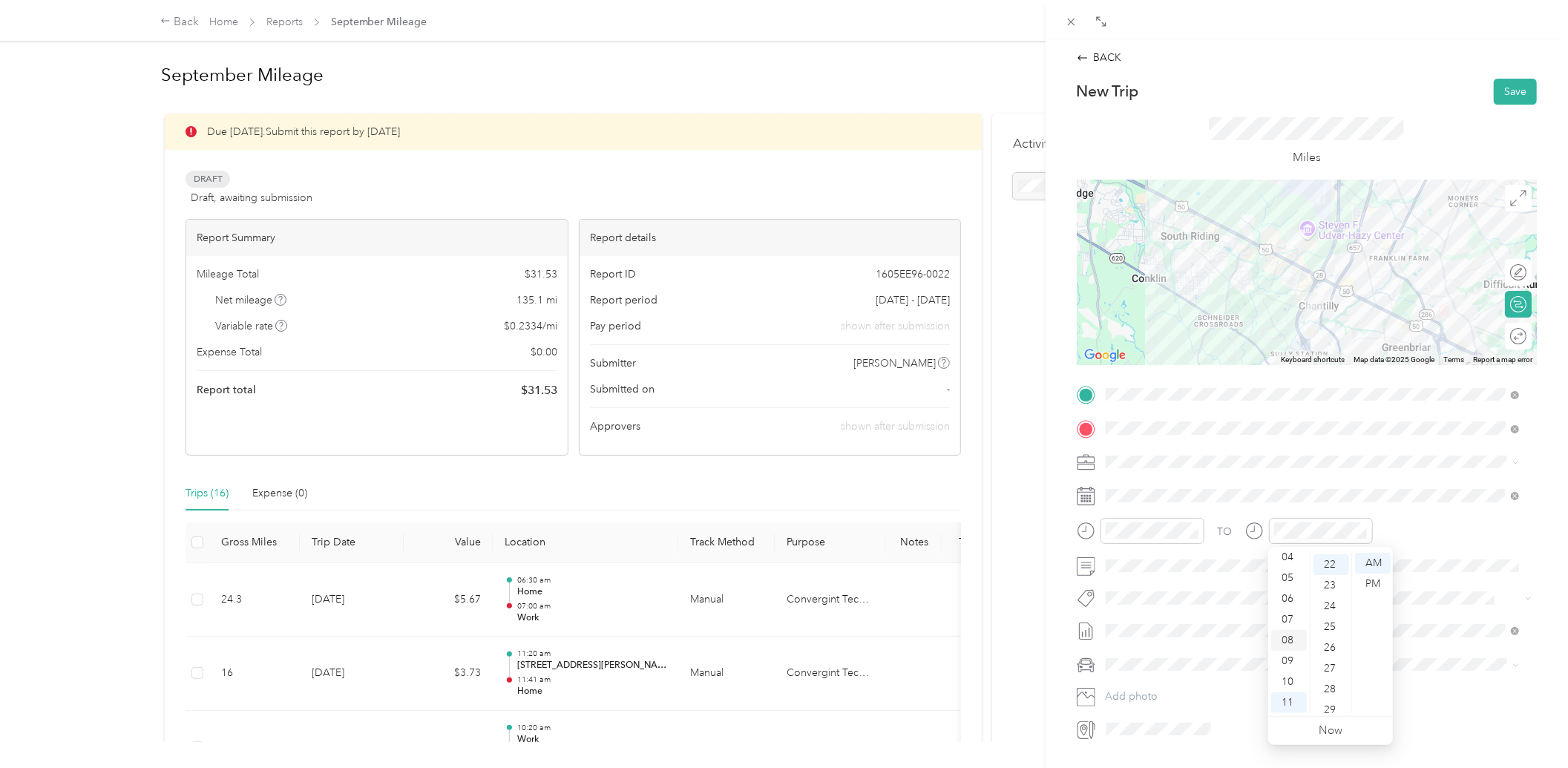
click at [1280, 631] on div "08" at bounding box center [1289, 641] width 36 height 21
click at [1336, 551] on div "12 01 02 03 04 05 06 07 08 09 10 11 00 01 02 03 04 05 06 07 08 09 10 11 12 13 1…" at bounding box center [1330, 633] width 125 height 167
click at [1332, 554] on div "52" at bounding box center [1331, 558] width 36 height 21
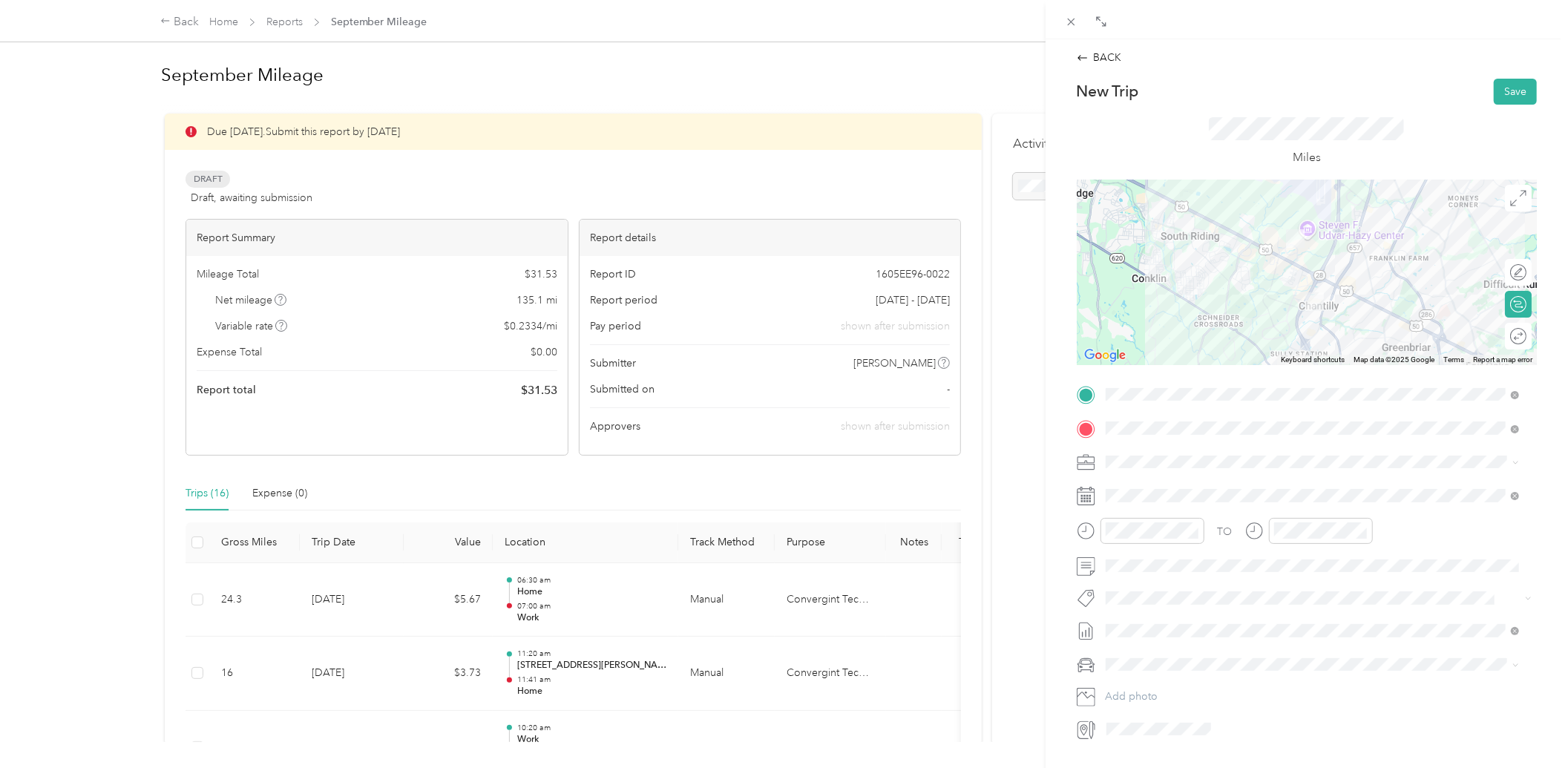
click at [1139, 683] on div "Toyota RAV4" at bounding box center [1313, 690] width 403 height 16
click at [1517, 90] on button "Save" at bounding box center [1515, 92] width 43 height 26
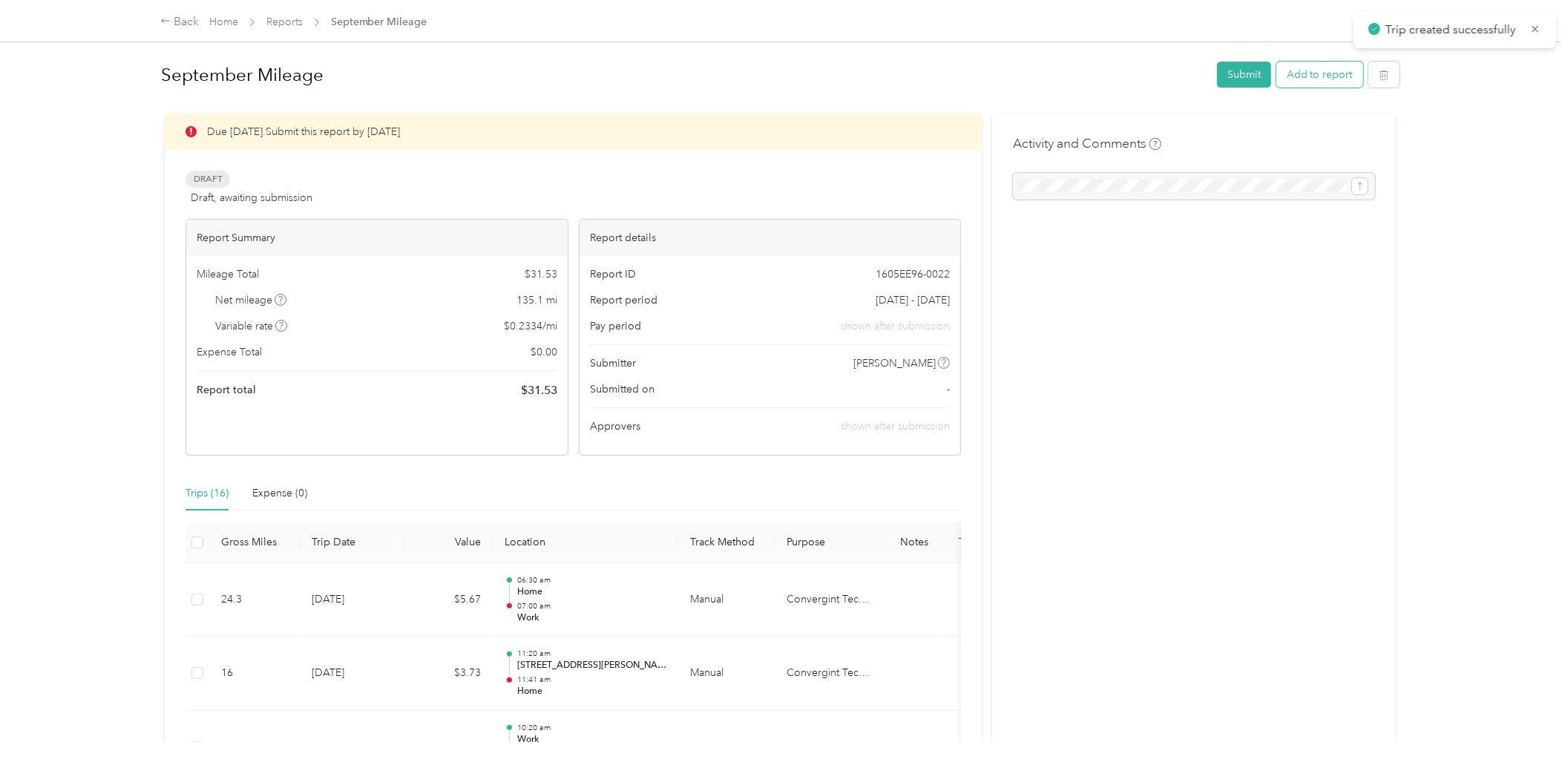
click at [1317, 82] on button "Add to report" at bounding box center [1320, 75] width 87 height 26
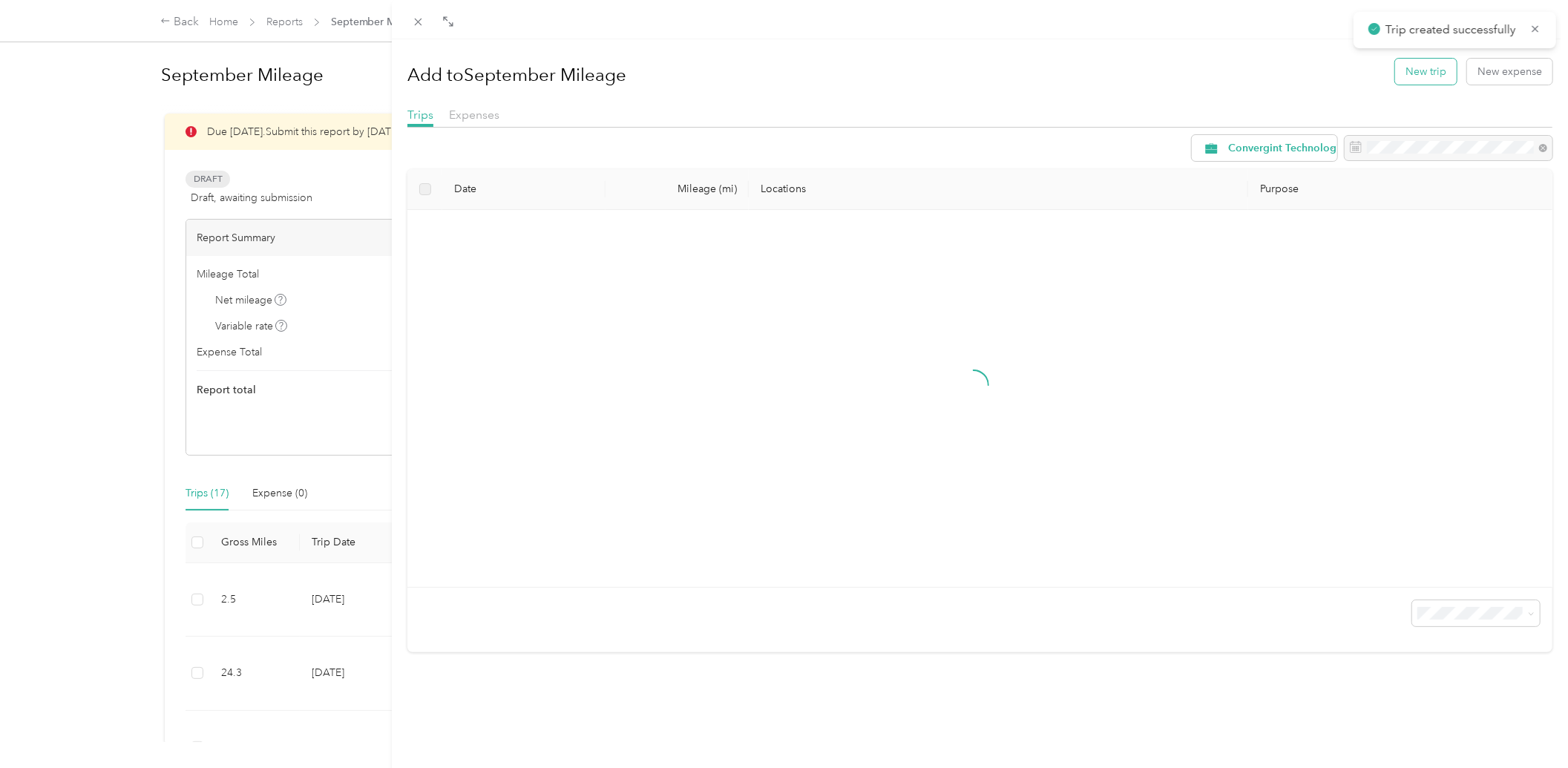
click at [1408, 65] on button "New trip" at bounding box center [1426, 72] width 61 height 26
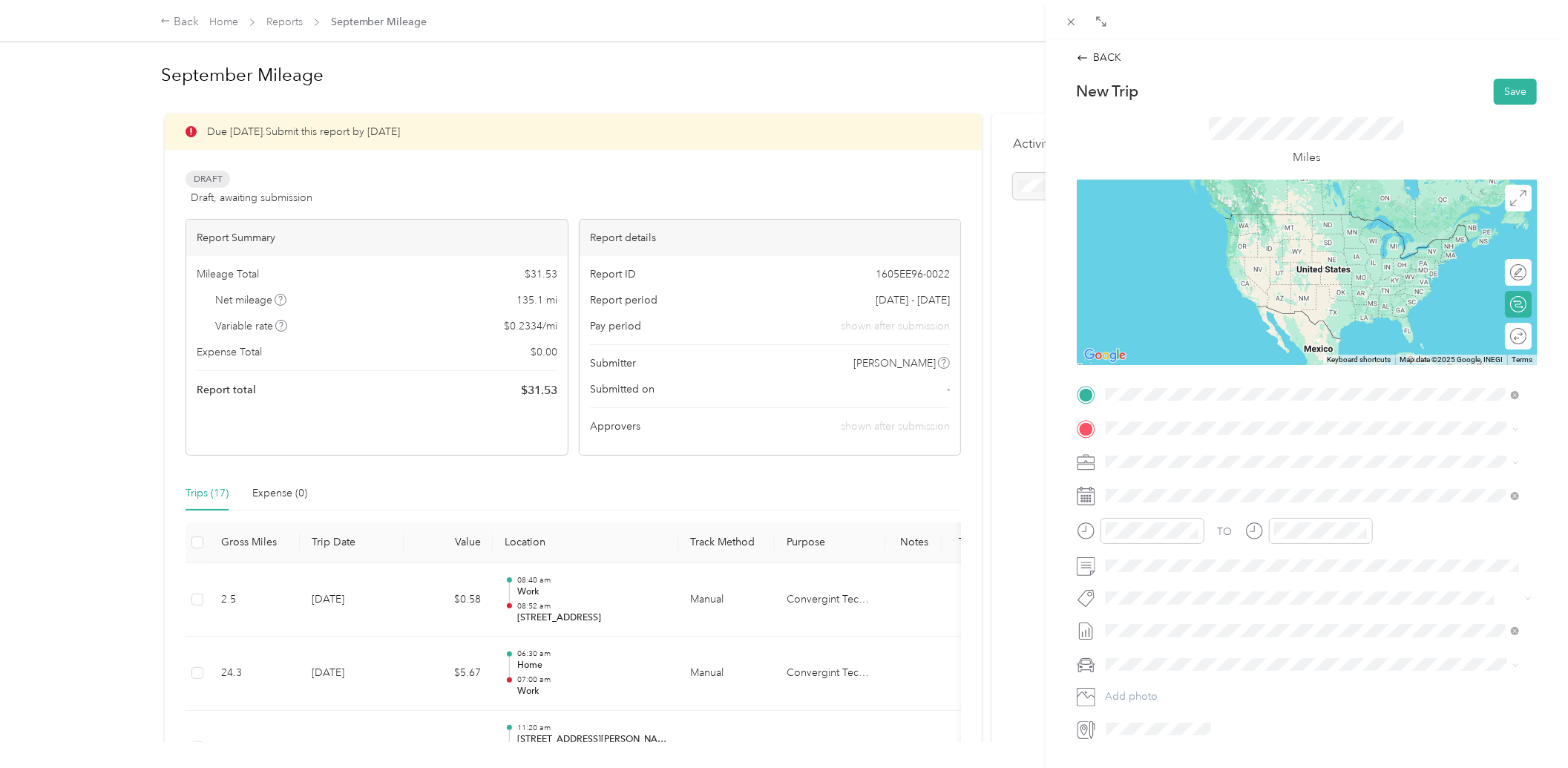
click at [1161, 465] on li "[STREET_ADDRESS][US_STATE]" at bounding box center [1313, 449] width 424 height 31
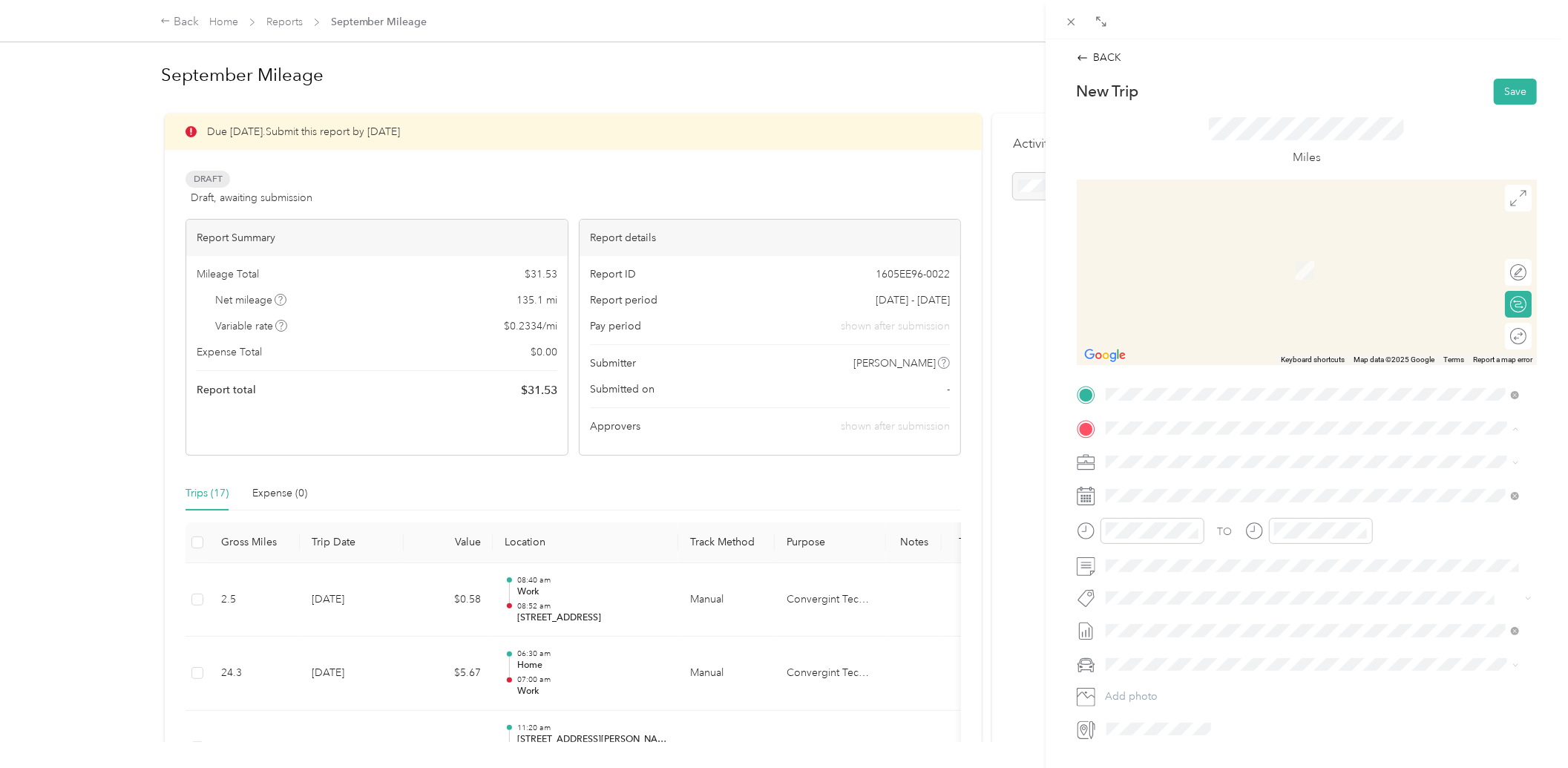
click at [1170, 537] on div "Work" at bounding box center [1180, 534] width 94 height 13
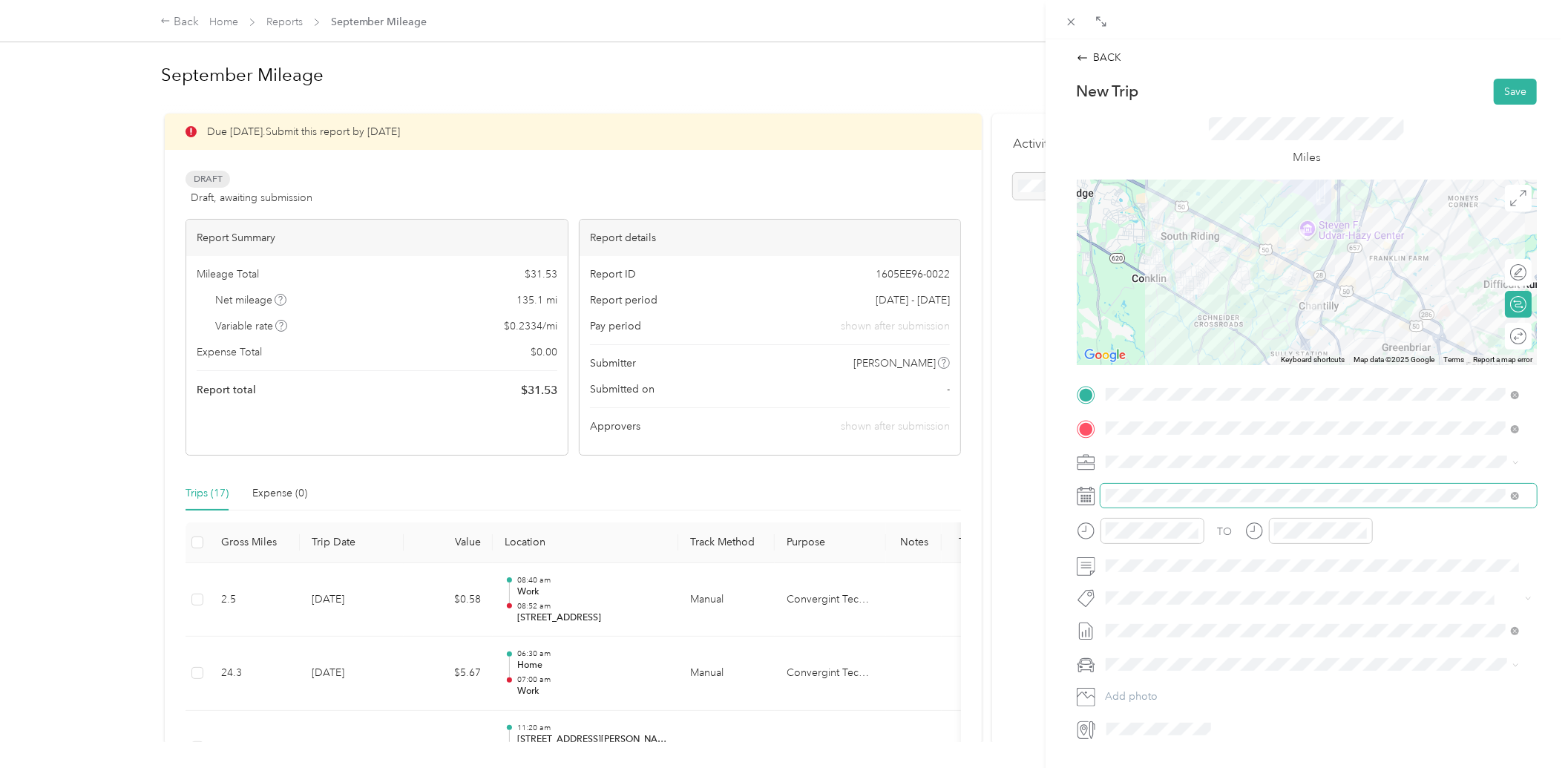
click at [1152, 502] on span at bounding box center [1319, 495] width 437 height 23
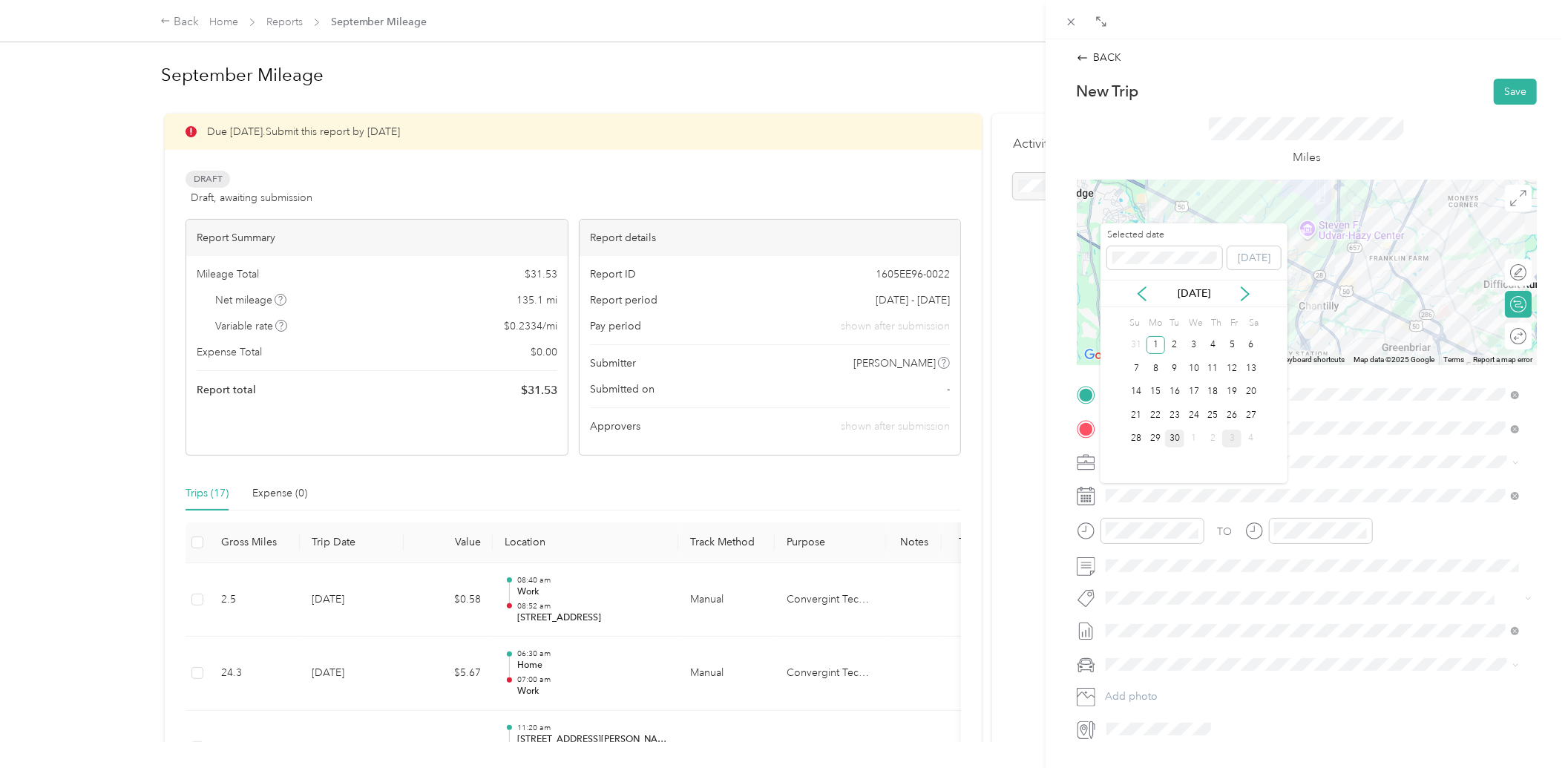
click at [1167, 437] on div "30" at bounding box center [1175, 438] width 19 height 18
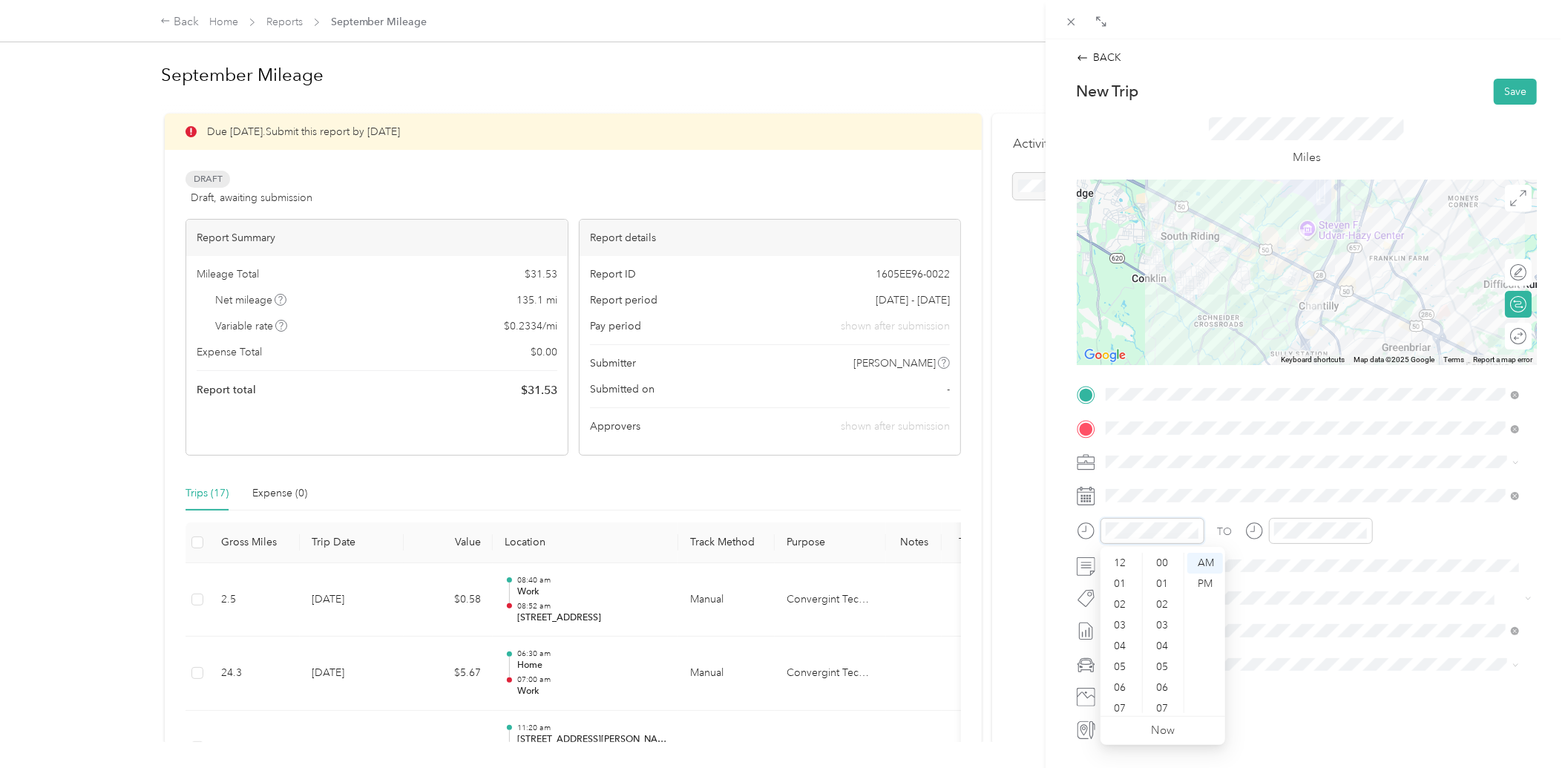
scroll to position [89, 0]
click at [1116, 679] on div "10" at bounding box center [1122, 682] width 36 height 21
click at [1285, 676] on div "10" at bounding box center [1289, 682] width 36 height 21
click at [1331, 572] on div "33" at bounding box center [1331, 572] width 36 height 21
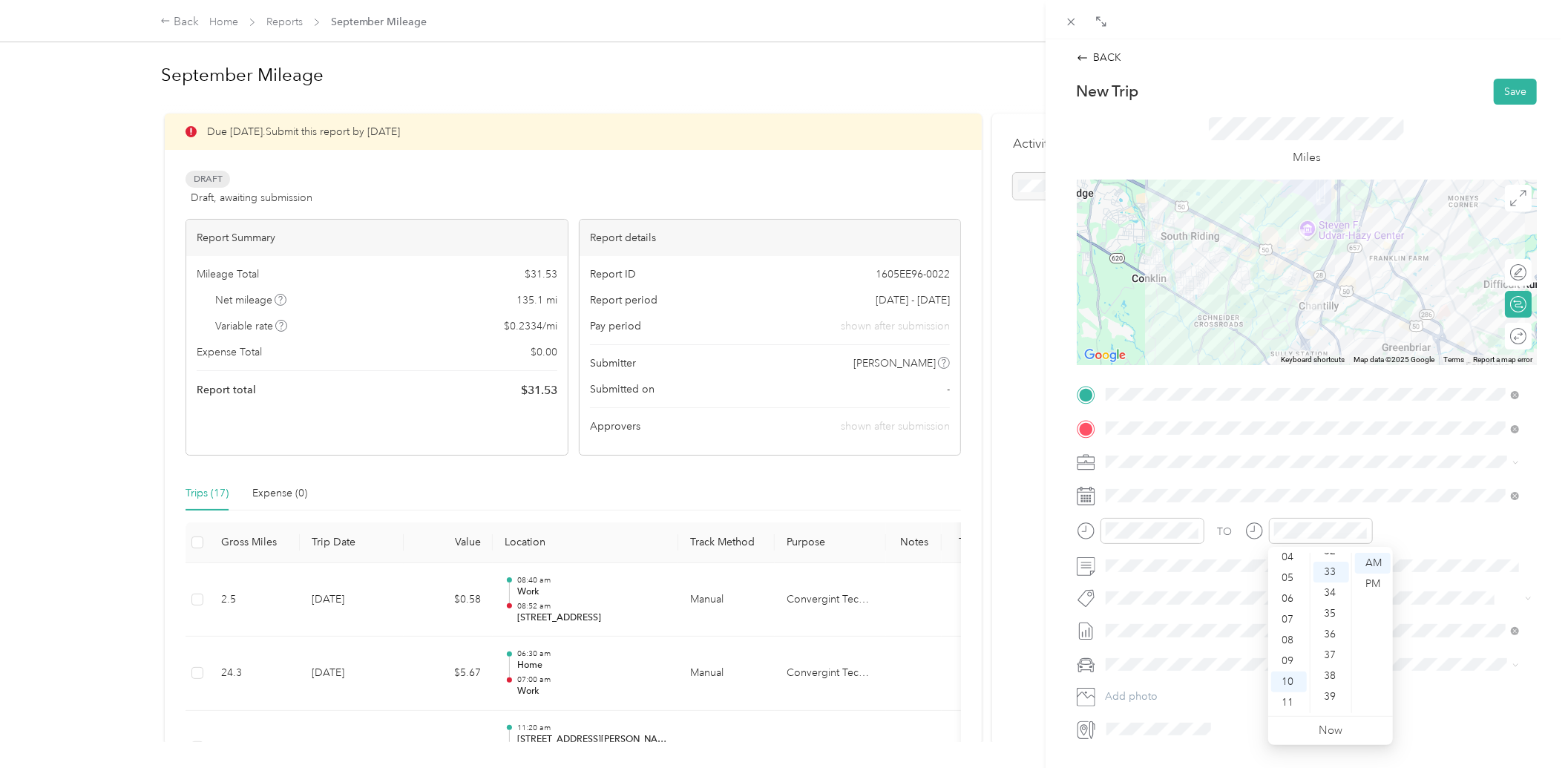
scroll to position [686, 0]
click at [1152, 686] on span "Toyota RAV4" at bounding box center [1141, 691] width 61 height 12
click at [1507, 89] on button "Save" at bounding box center [1515, 92] width 43 height 26
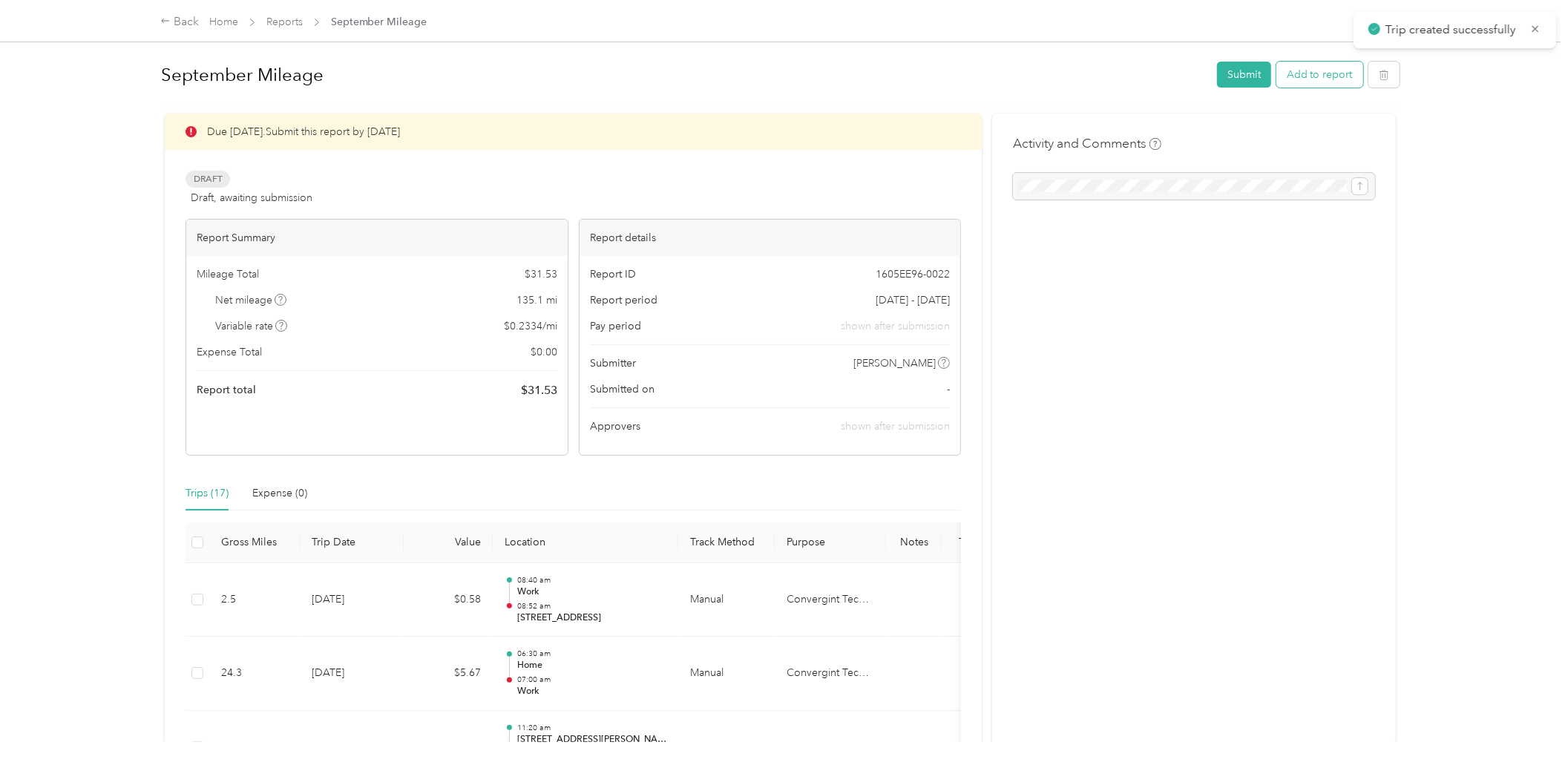
click at [1305, 78] on button "Add to report" at bounding box center [1320, 75] width 87 height 26
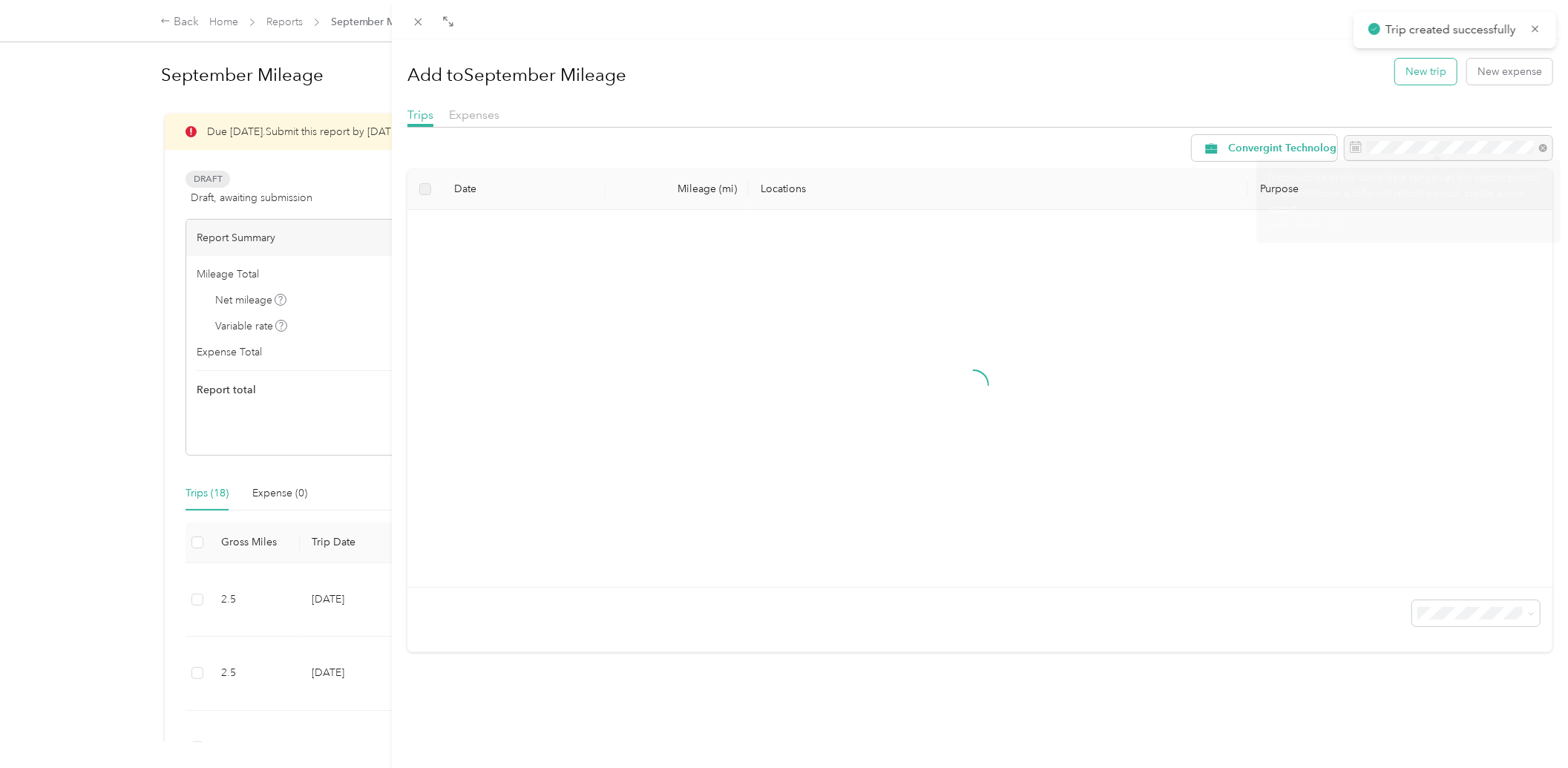
click at [1401, 65] on button "New trip" at bounding box center [1426, 72] width 61 height 26
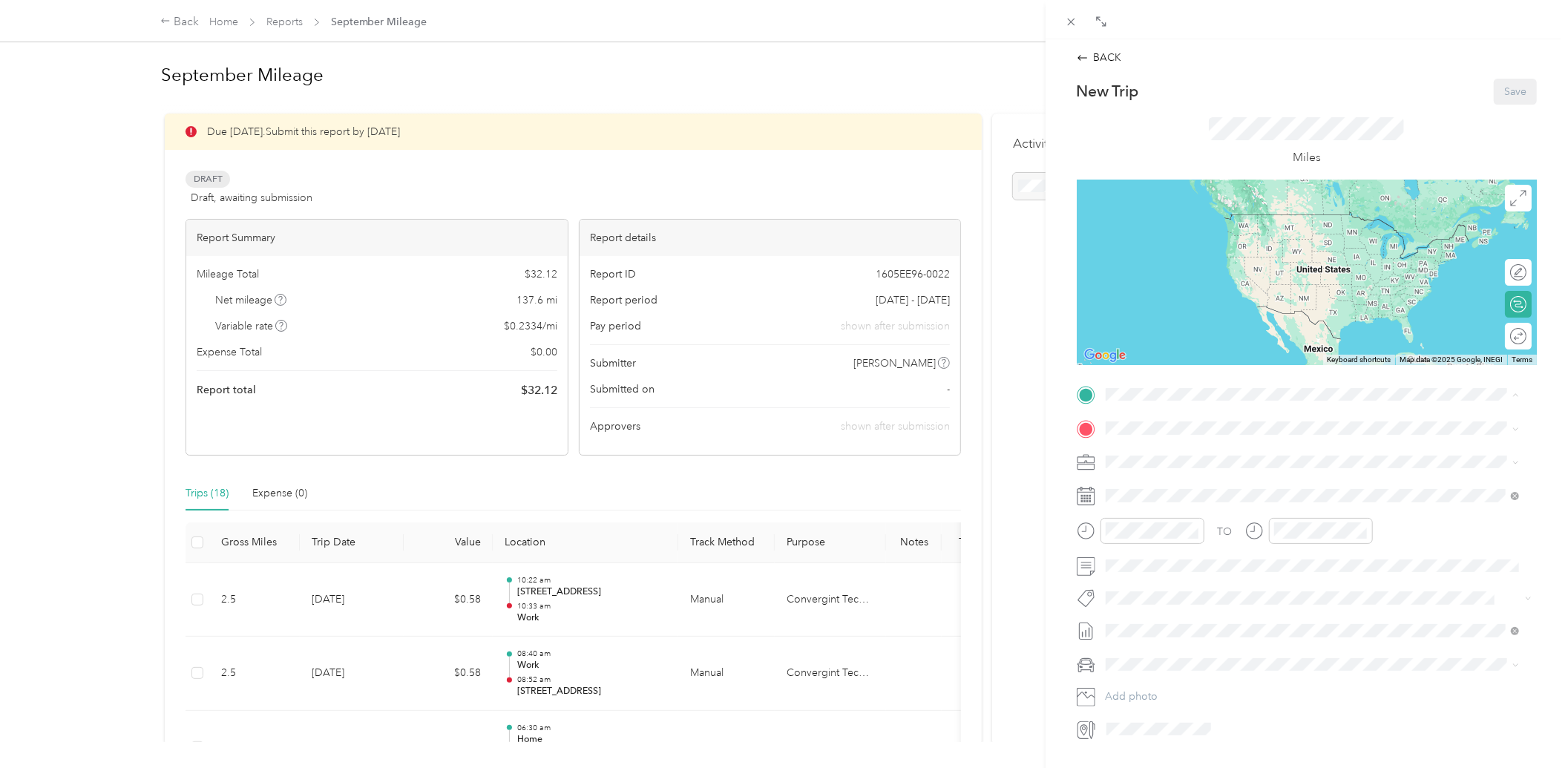
click at [1173, 495] on div "Work" at bounding box center [1180, 500] width 94 height 13
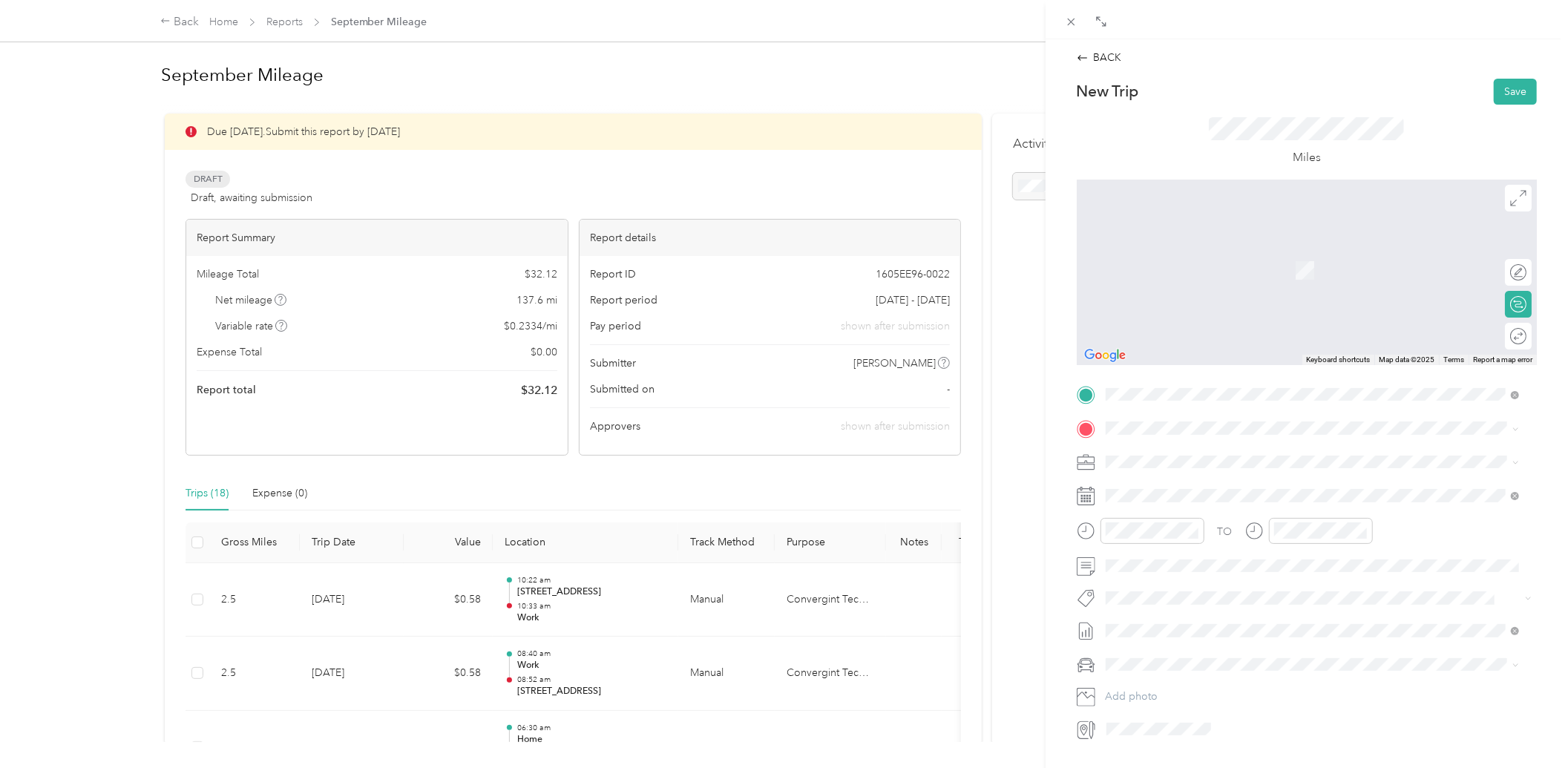
click at [1167, 488] on div "Home" at bounding box center [1221, 487] width 176 height 13
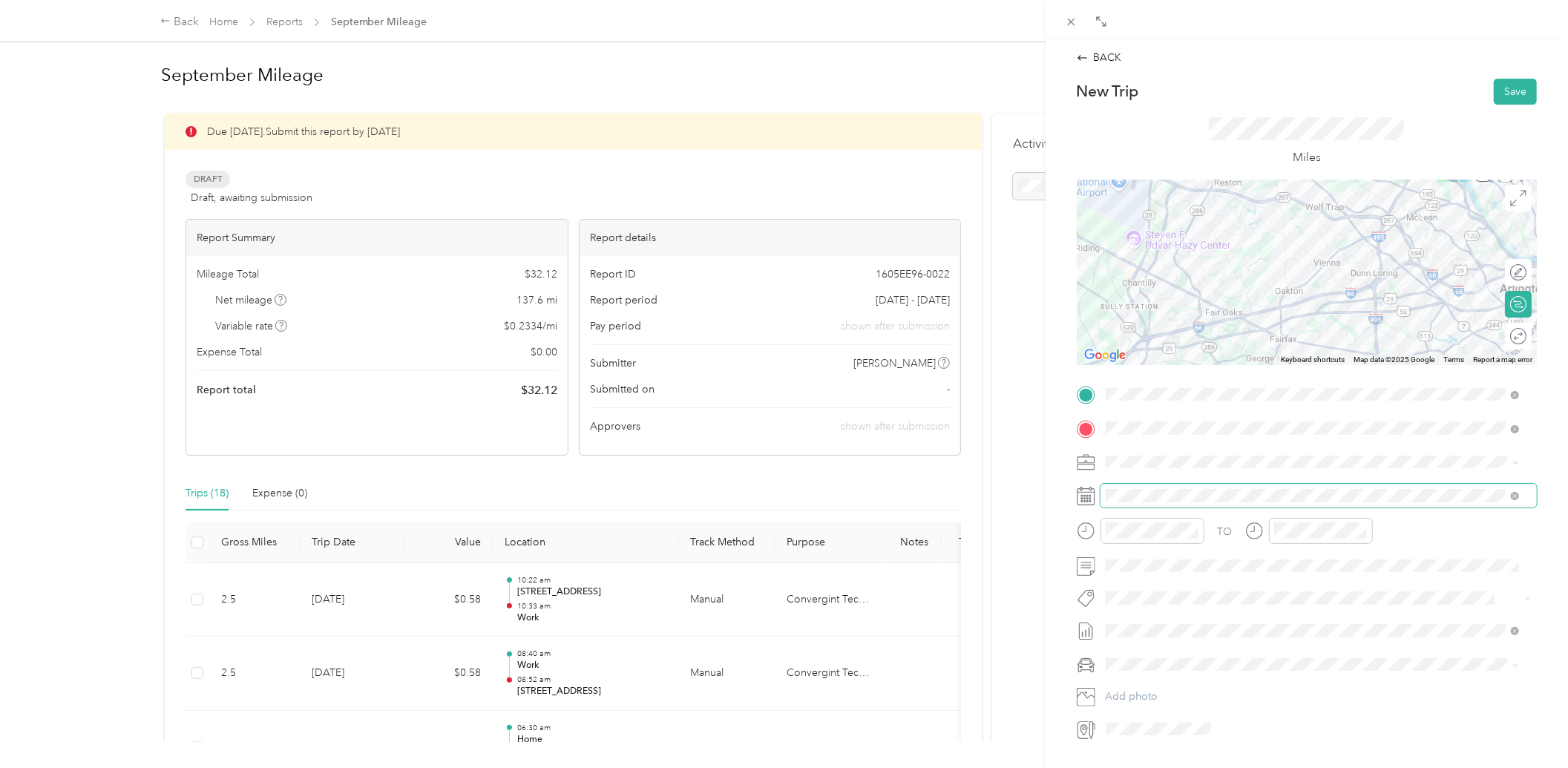
click at [1144, 503] on span at bounding box center [1319, 495] width 437 height 23
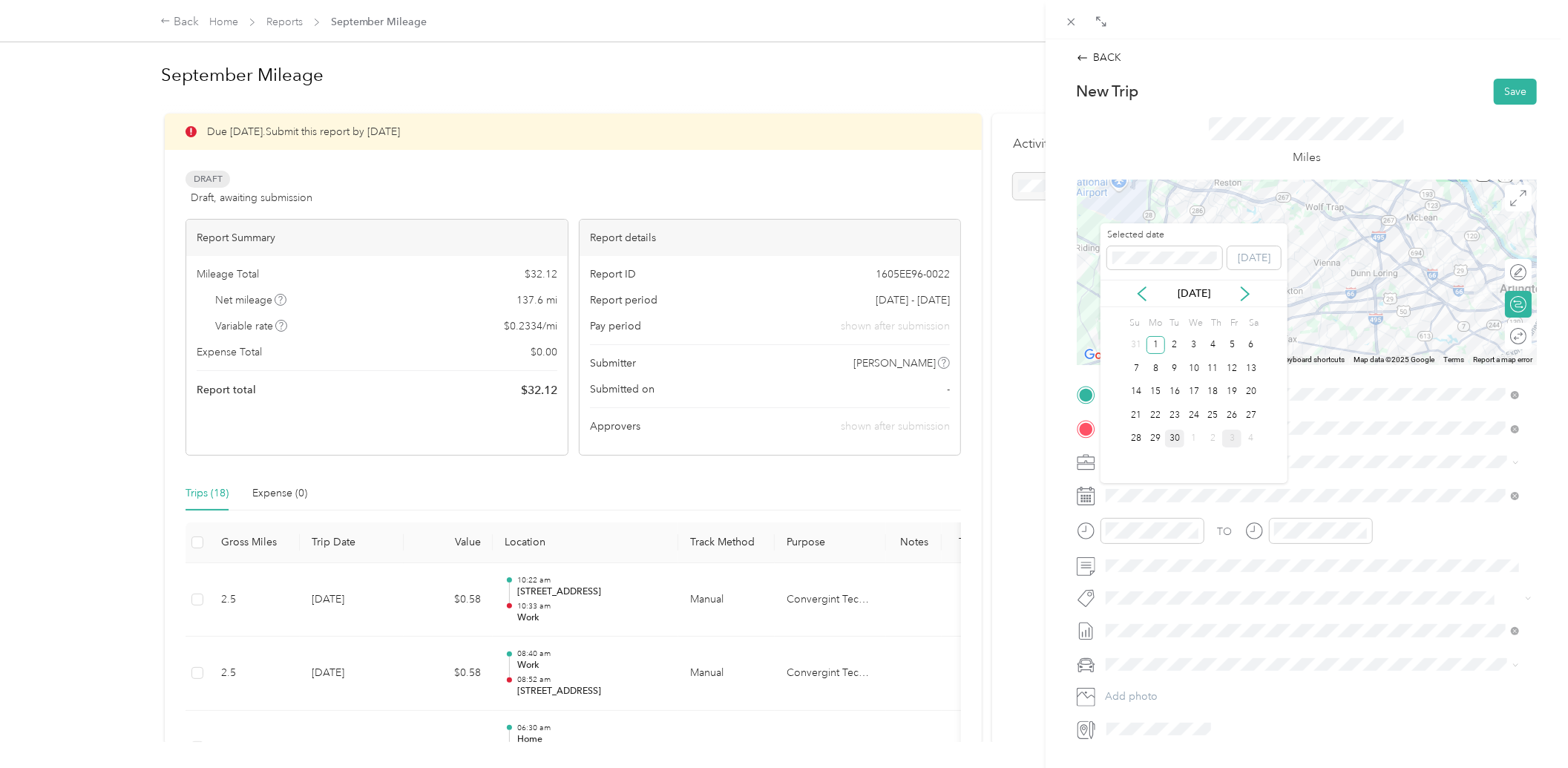
click at [1177, 430] on div "30" at bounding box center [1175, 438] width 19 height 18
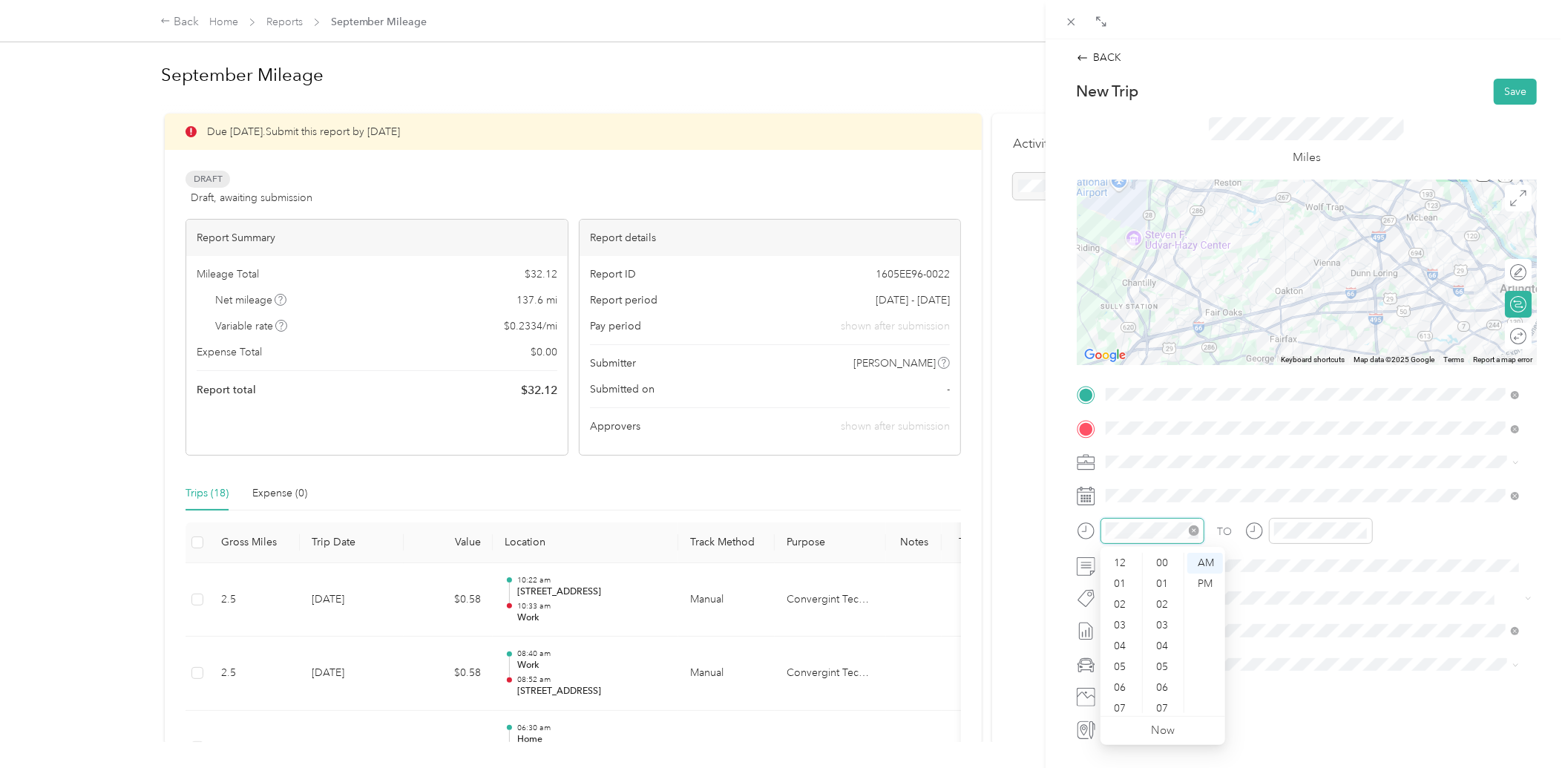
scroll to position [89, 0]
click at [1119, 555] on div "04" at bounding box center [1122, 558] width 36 height 21
click at [1208, 584] on div "PM" at bounding box center [1205, 584] width 36 height 21
click at [1123, 561] on div "04" at bounding box center [1122, 558] width 36 height 21
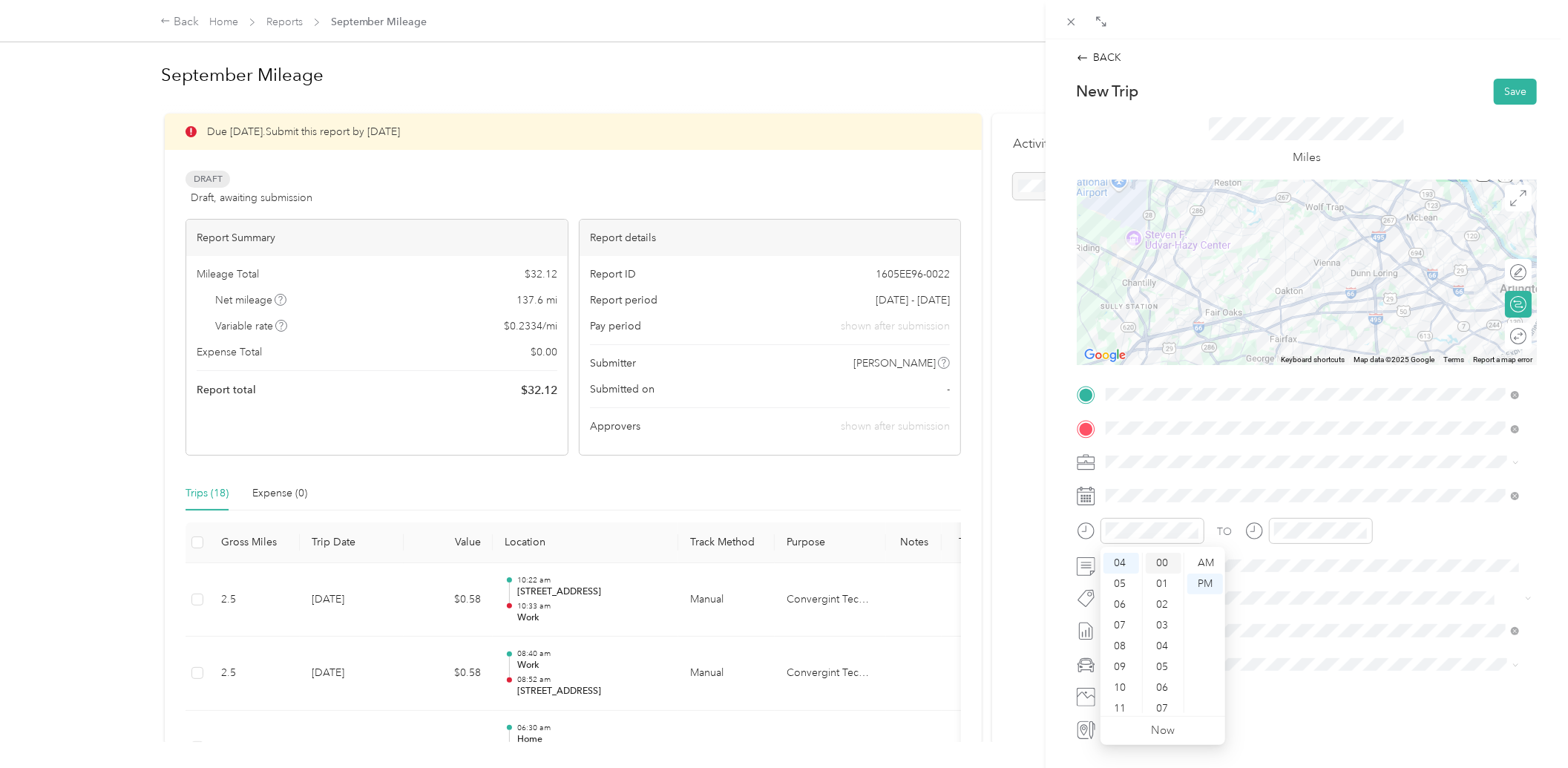
click at [1160, 553] on div "00" at bounding box center [1164, 564] width 36 height 21
click at [1286, 572] on div "05" at bounding box center [1289, 578] width 36 height 21
click at [1335, 568] on div "00" at bounding box center [1331, 564] width 36 height 21
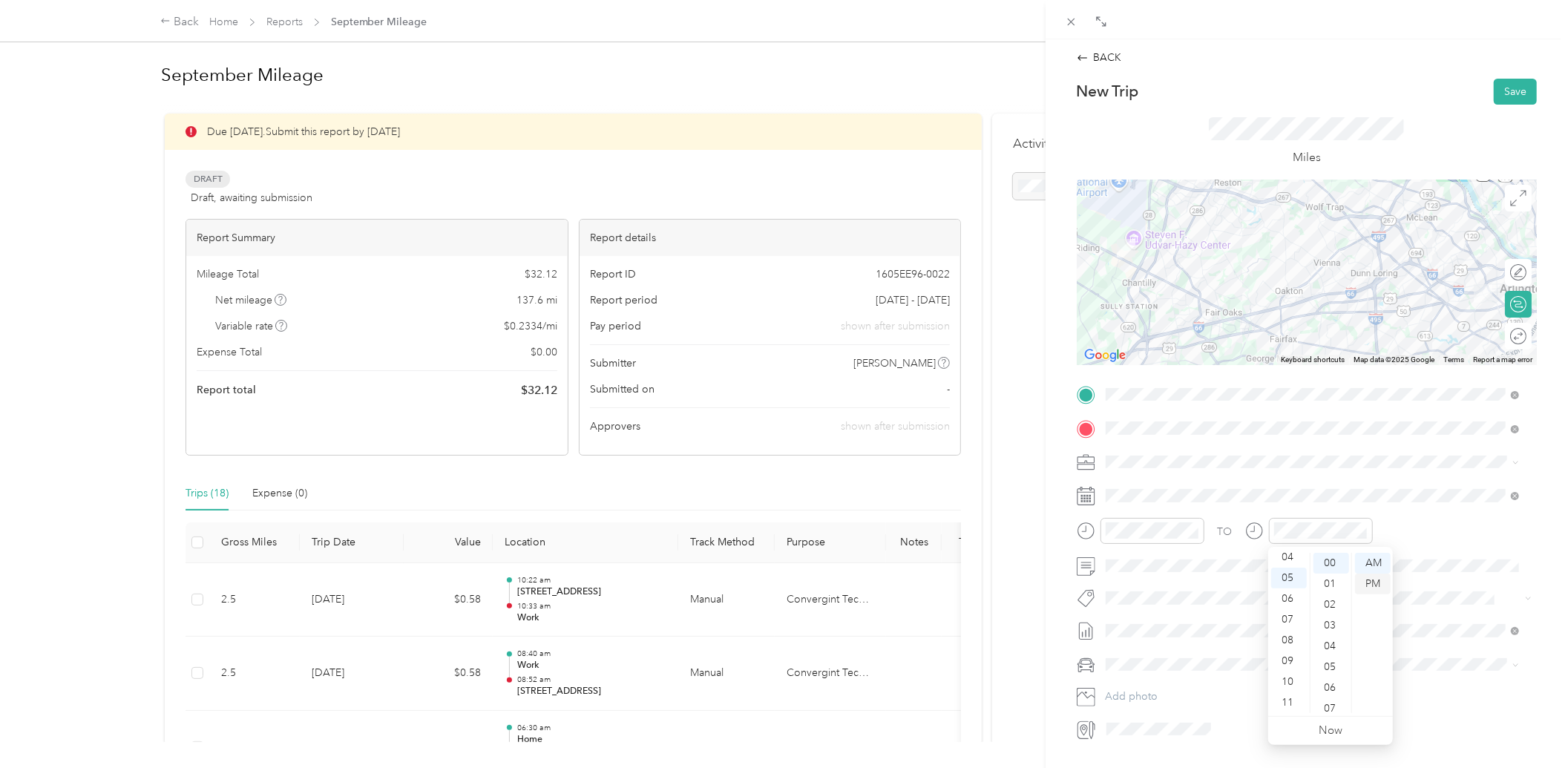
click at [1371, 580] on div "PM" at bounding box center [1372, 584] width 36 height 21
click at [1421, 506] on span at bounding box center [1319, 495] width 437 height 23
click at [1158, 686] on span "Toyota RAV4" at bounding box center [1141, 691] width 61 height 12
click at [1509, 86] on button "Save" at bounding box center [1515, 92] width 43 height 26
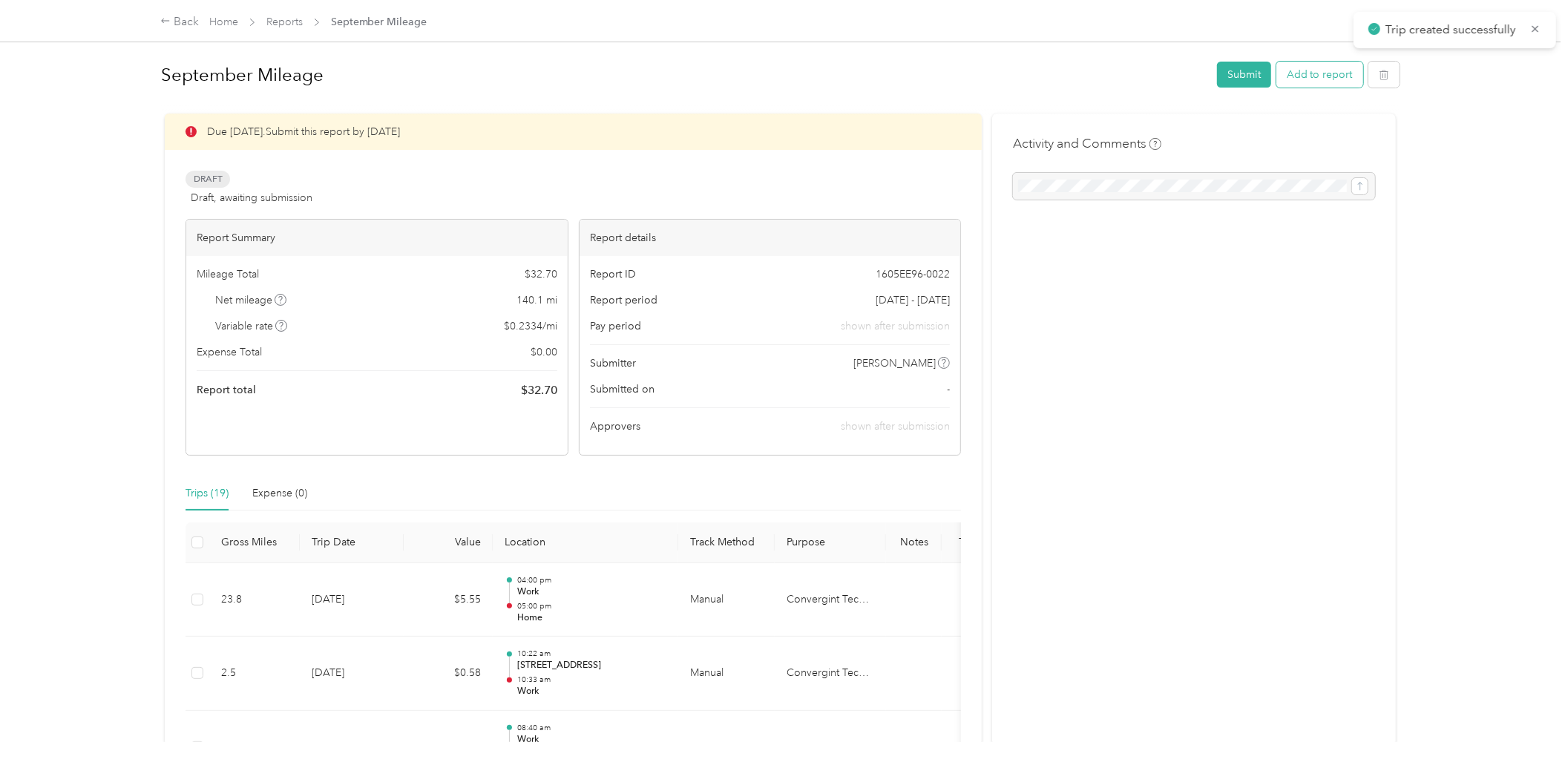
click at [1305, 75] on button "Add to report" at bounding box center [1320, 75] width 87 height 26
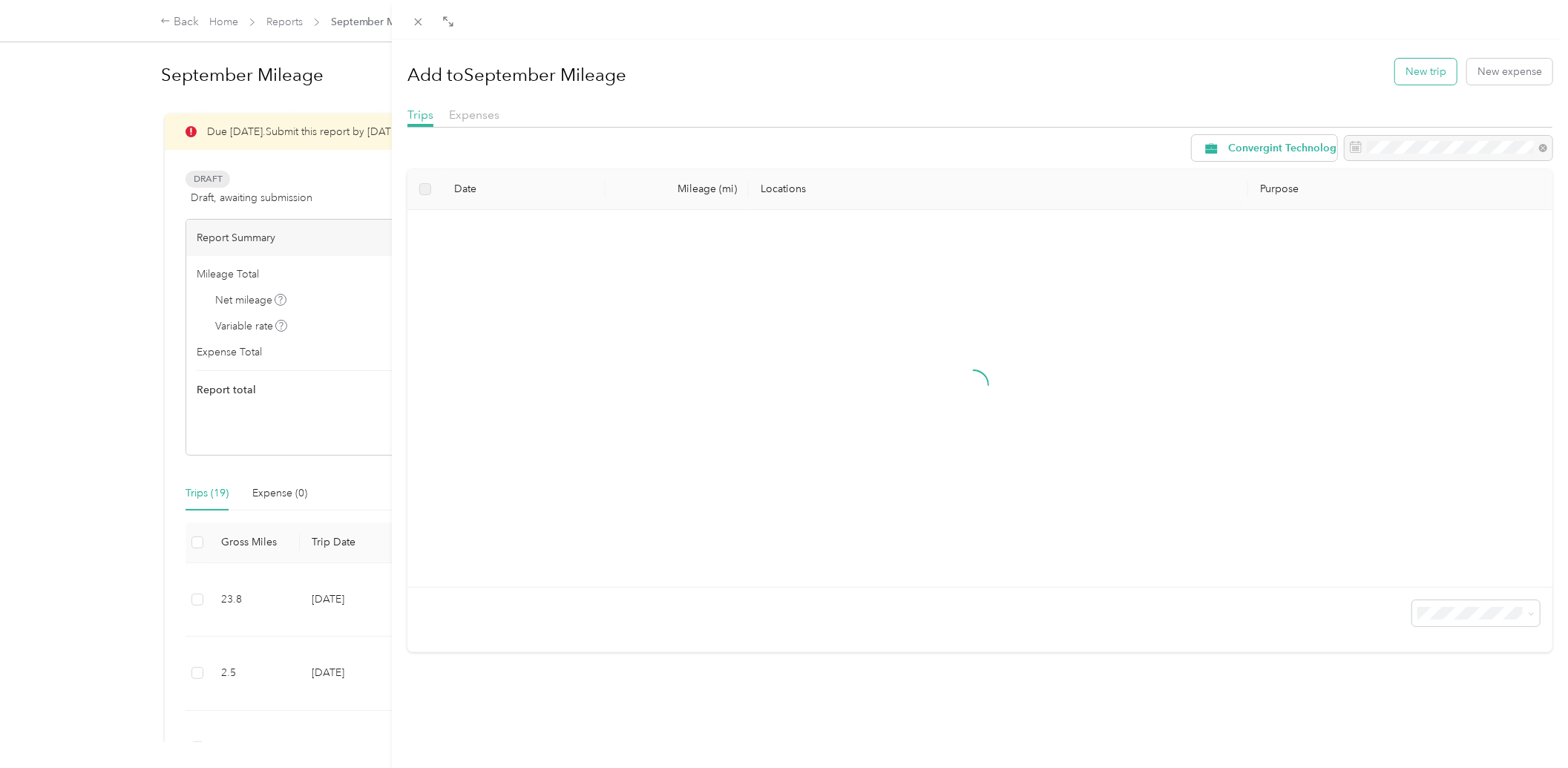
click at [1395, 72] on button "New trip" at bounding box center [1426, 72] width 61 height 26
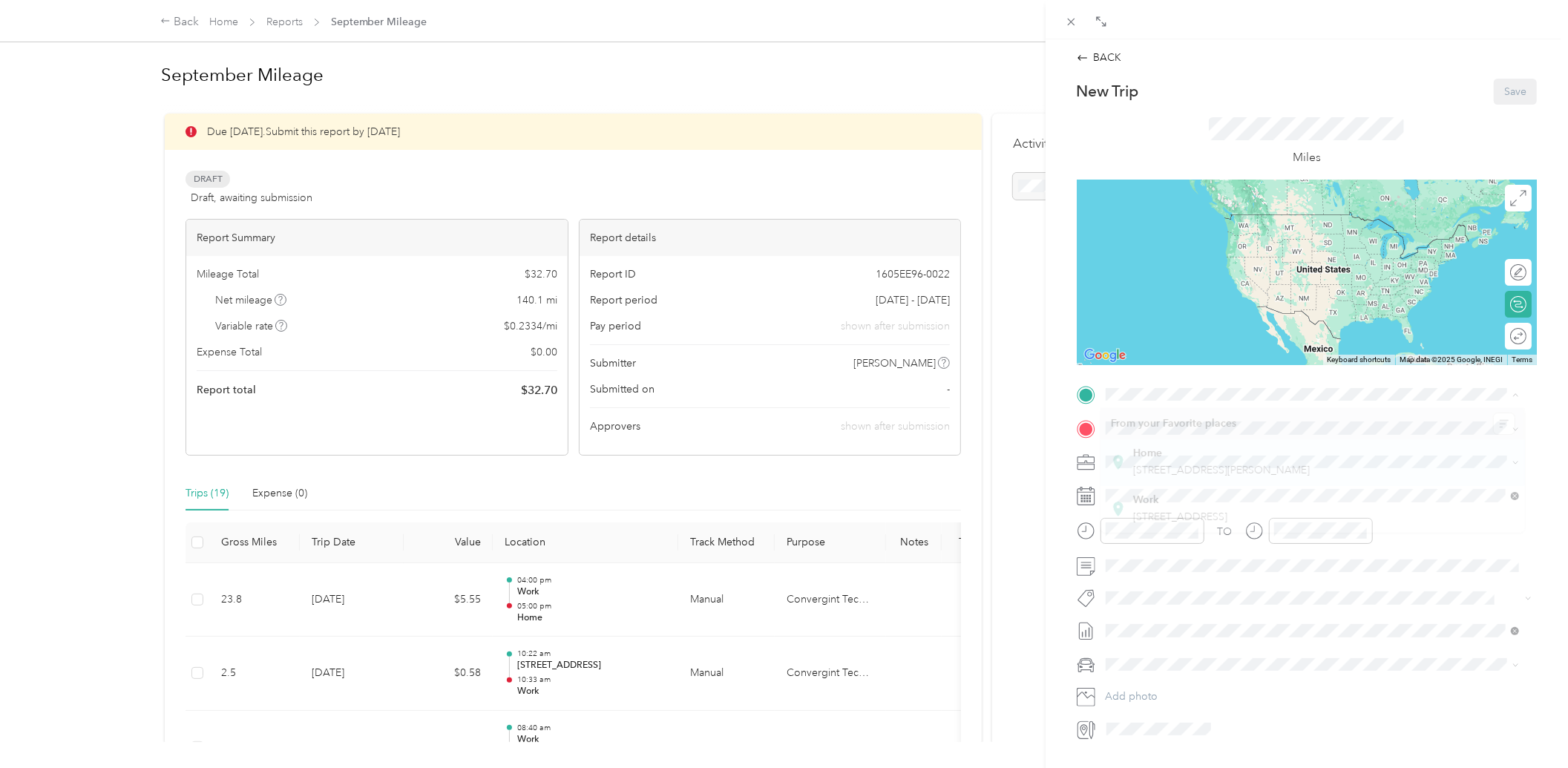
click at [1149, 447] on strong "Home" at bounding box center [1147, 453] width 29 height 13
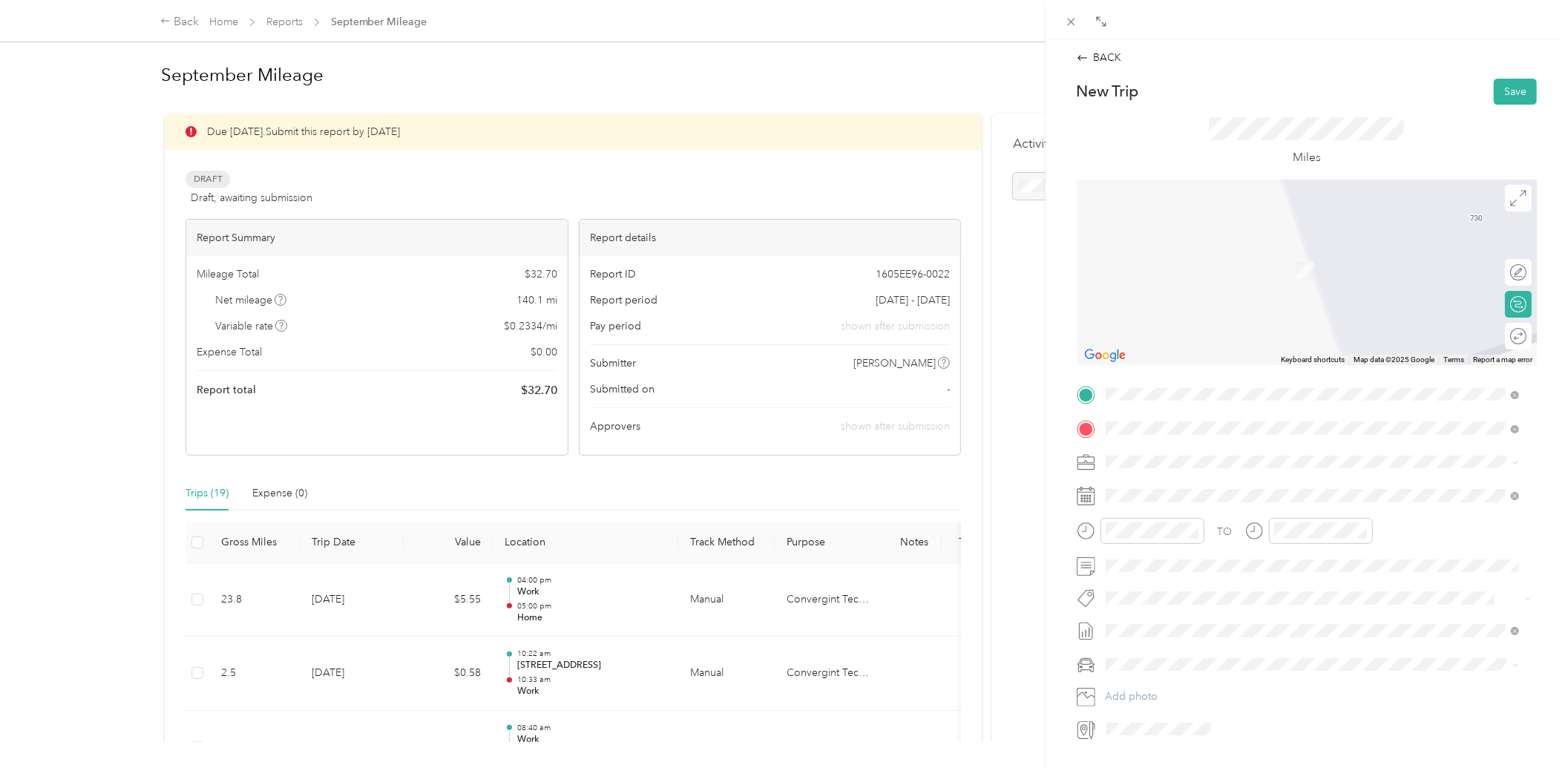
click at [1169, 480] on span "[STREET_ADDRESS][US_STATE]" at bounding box center [1207, 482] width 148 height 13
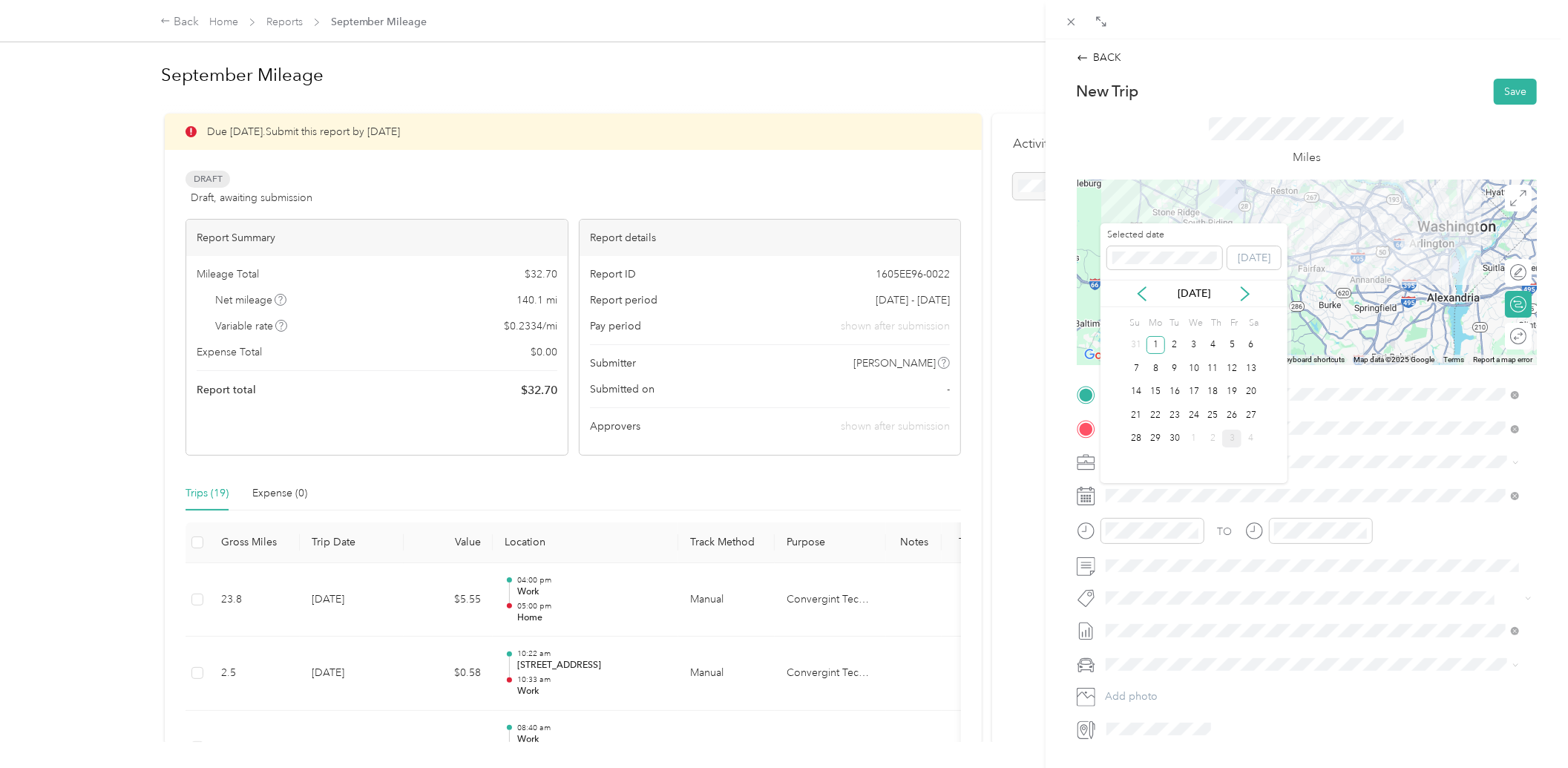
click at [1188, 433] on div "1" at bounding box center [1194, 438] width 19 height 18
click at [1244, 298] on icon at bounding box center [1245, 294] width 7 height 13
click at [1191, 340] on div "1" at bounding box center [1194, 345] width 19 height 18
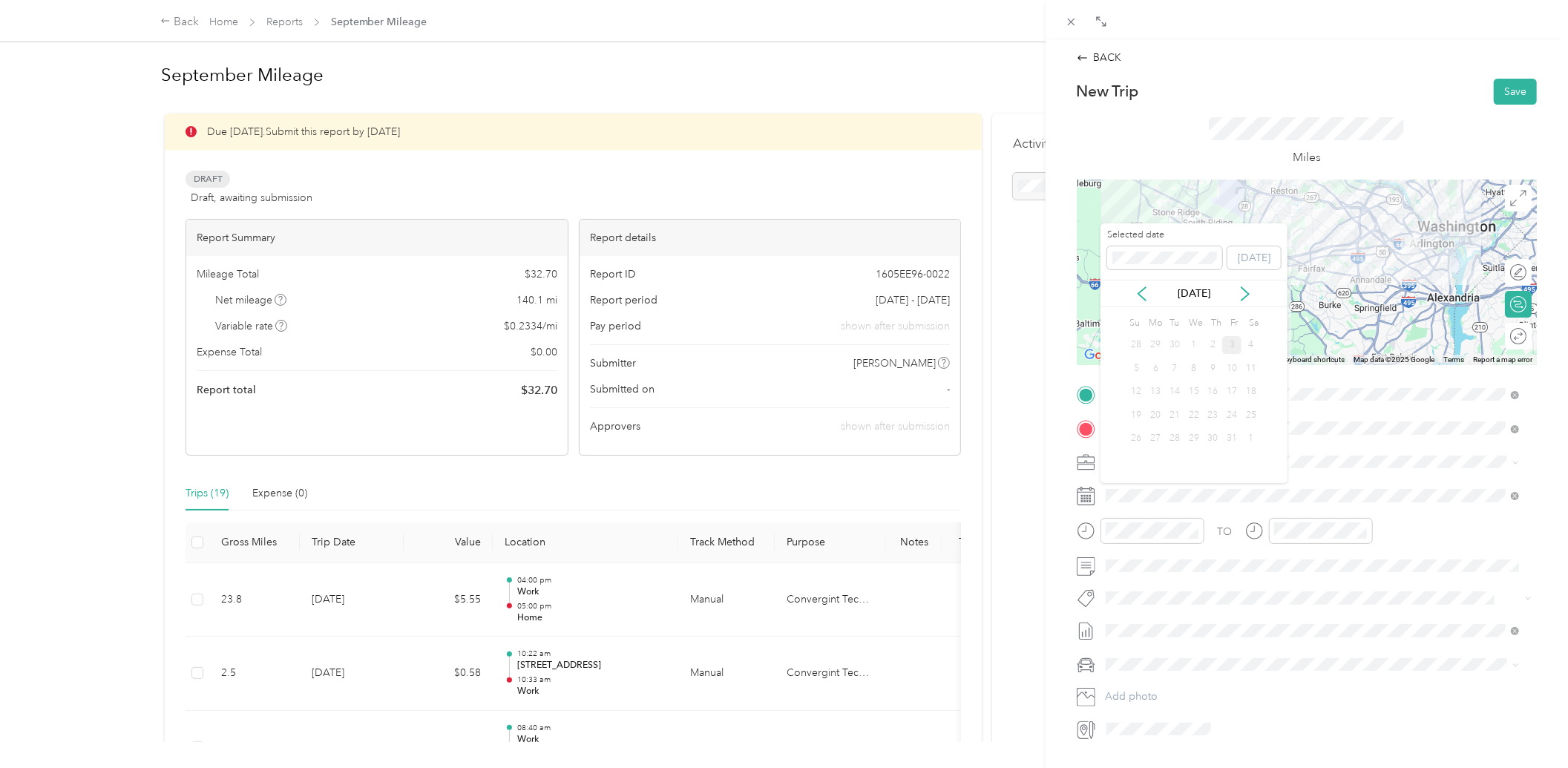
click at [1191, 340] on div "1" at bounding box center [1194, 345] width 19 height 18
click at [1143, 292] on icon at bounding box center [1142, 294] width 15 height 15
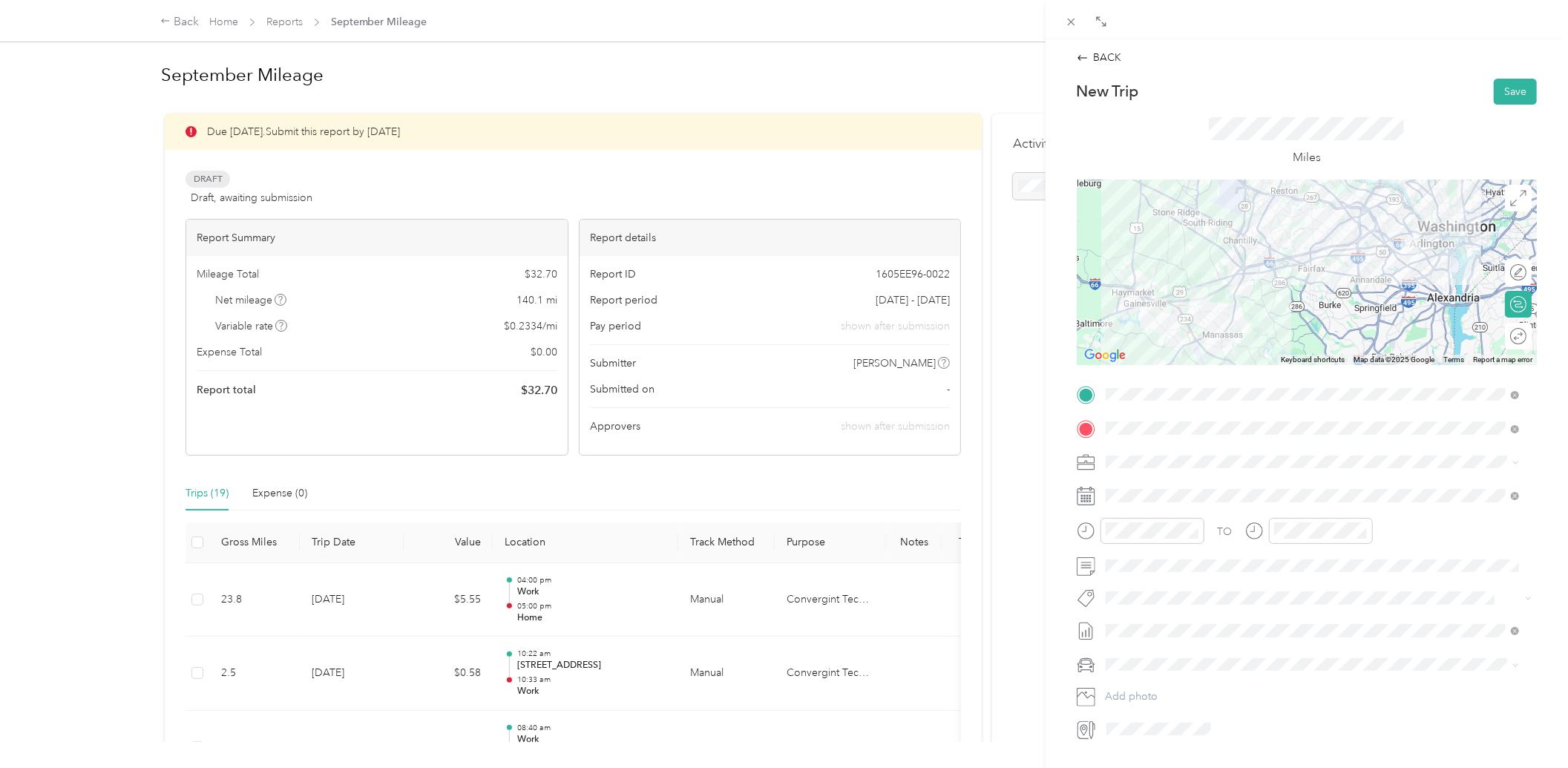
click at [1534, 376] on form "New Trip Save This trip cannot be edited because it is either under review, app…" at bounding box center [1307, 410] width 491 height 663
click at [1092, 55] on div "BACK" at bounding box center [1100, 58] width 46 height 16
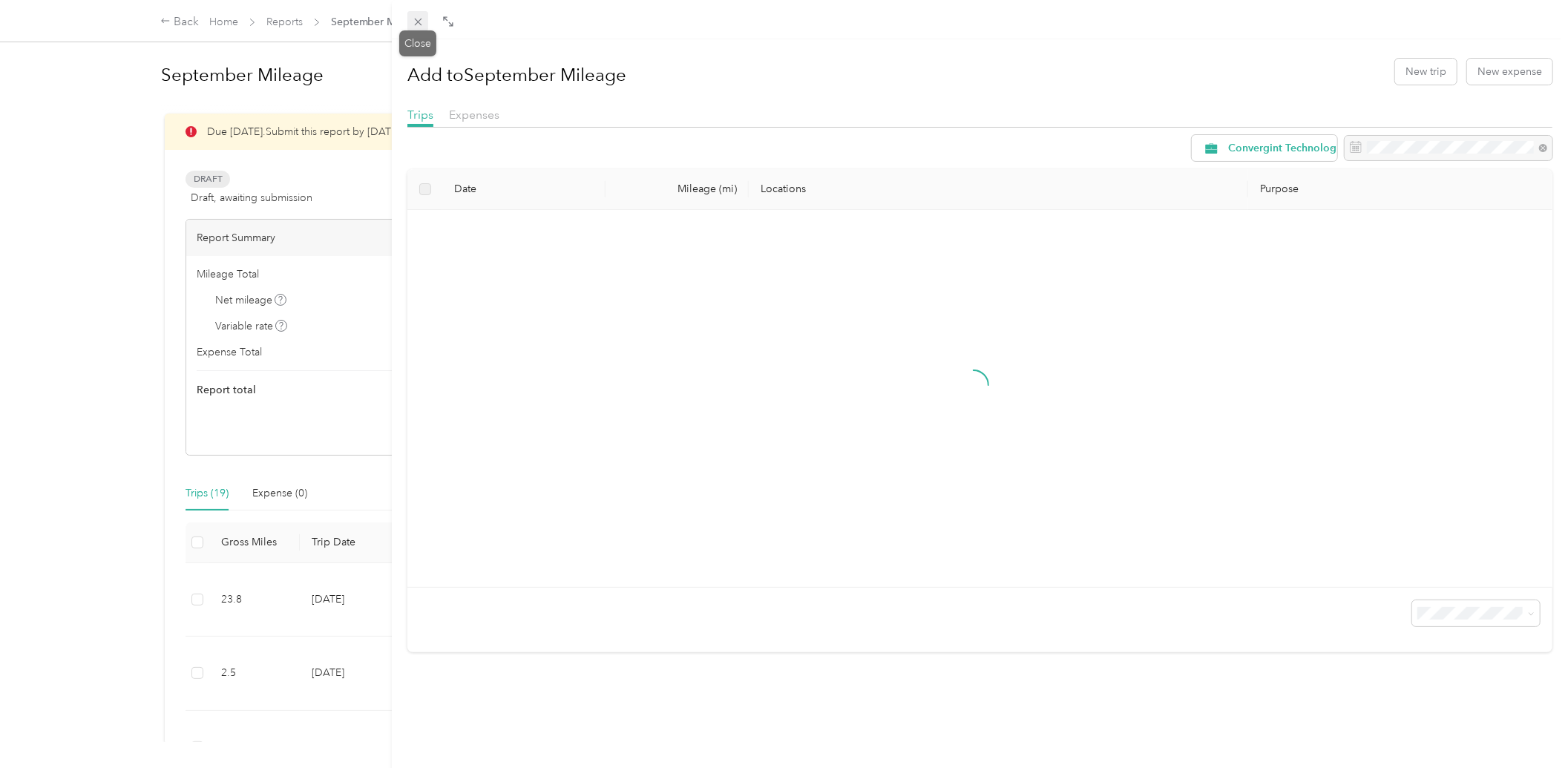
click at [412, 18] on icon at bounding box center [418, 22] width 12 height 12
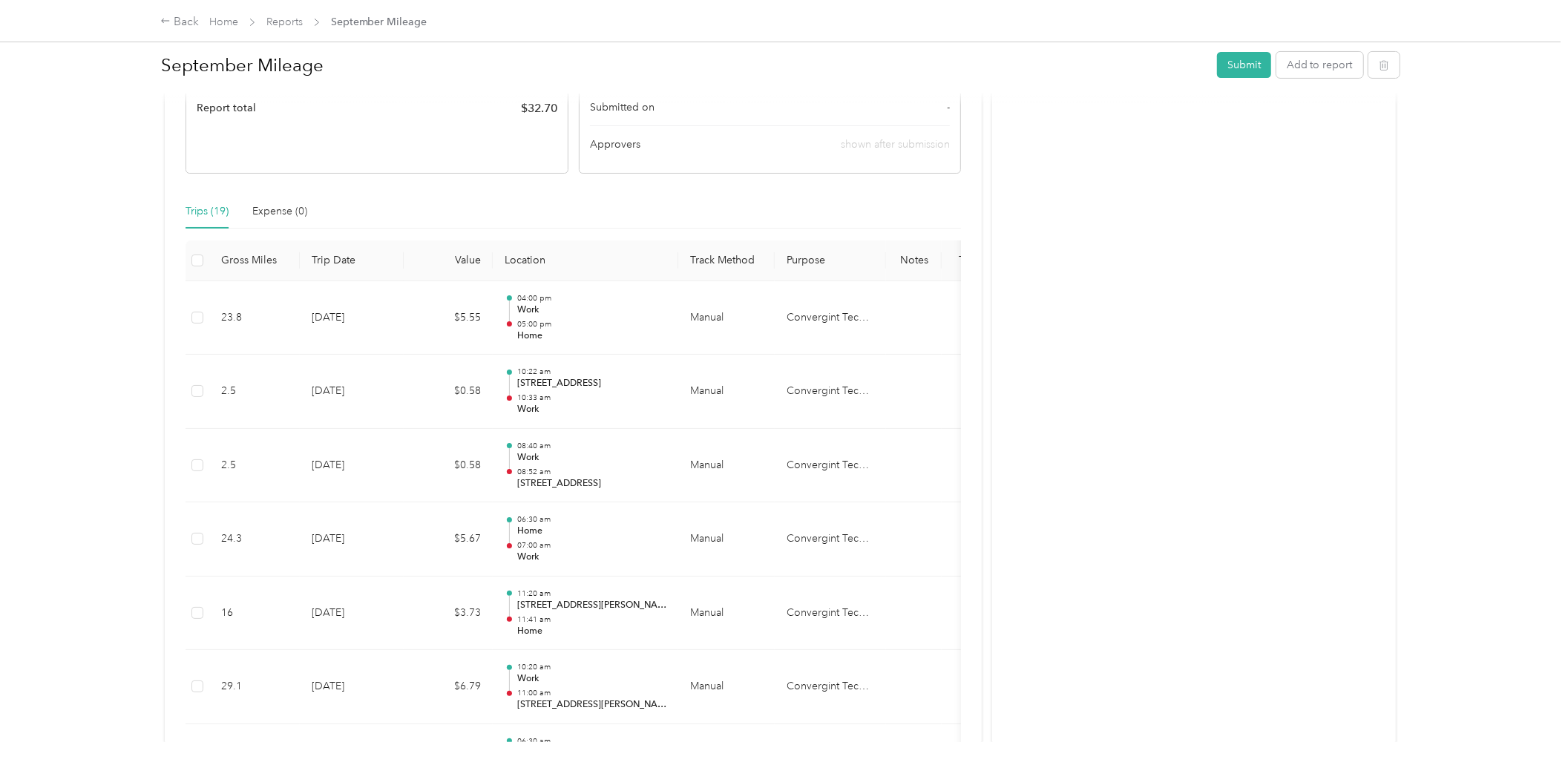
scroll to position [220, 0]
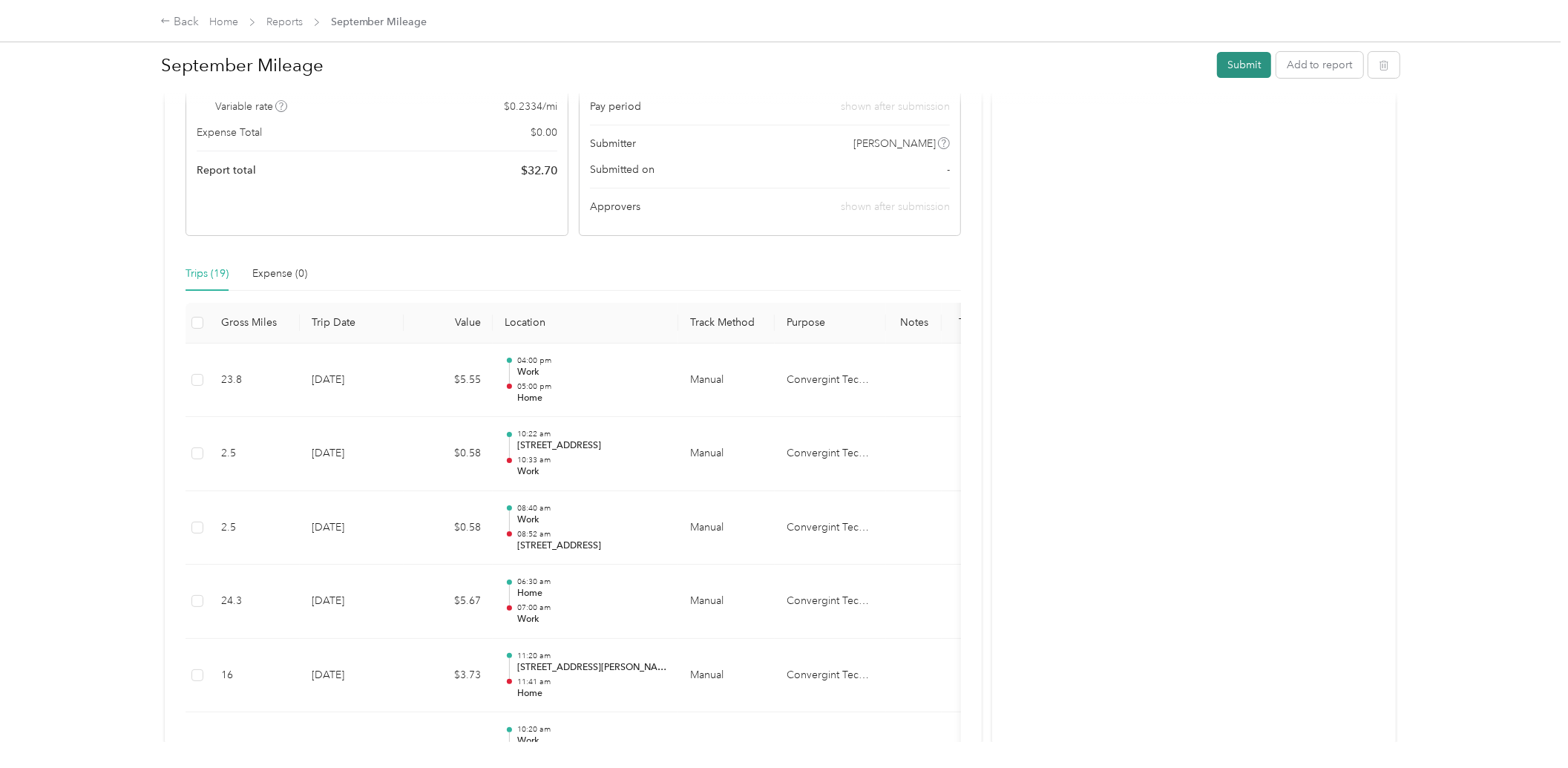
click at [1227, 72] on button "Submit" at bounding box center [1244, 65] width 54 height 26
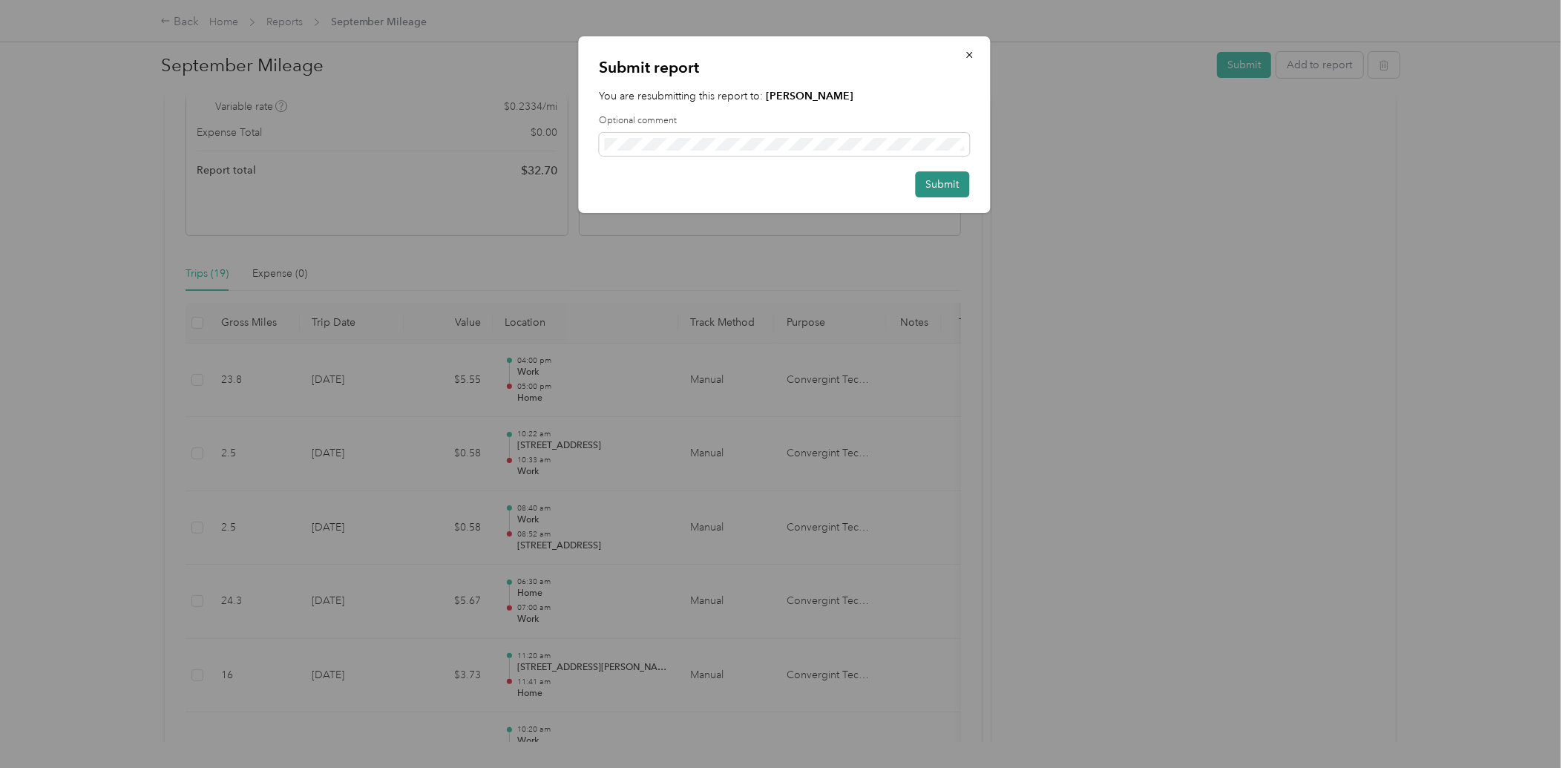
click at [947, 181] on button "Submit" at bounding box center [943, 185] width 54 height 26
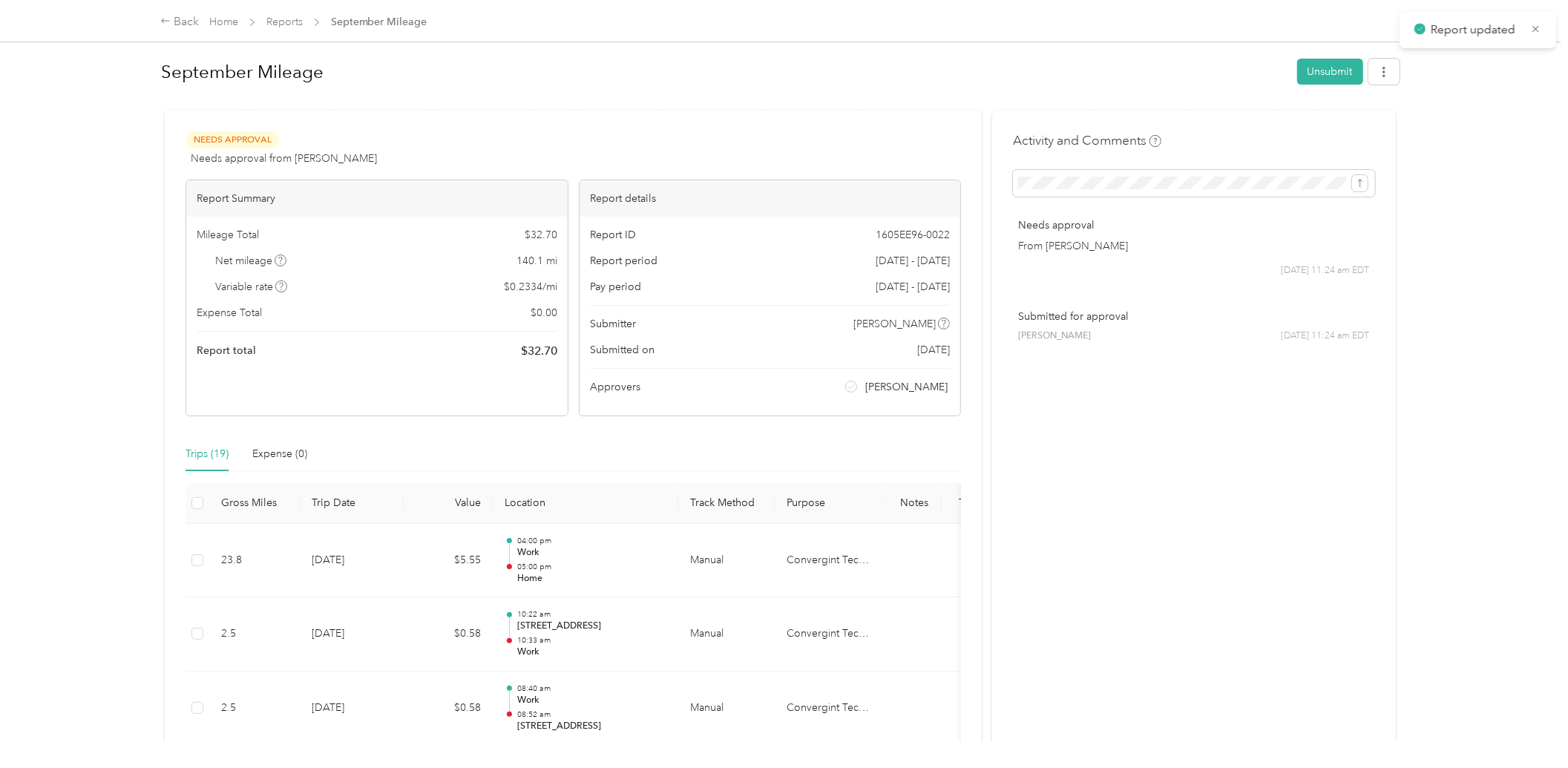
scroll to position [0, 0]
click at [280, 25] on link "Reports" at bounding box center [284, 22] width 36 height 12
